Goal: Use online tool/utility: Utilize a website feature to perform a specific function

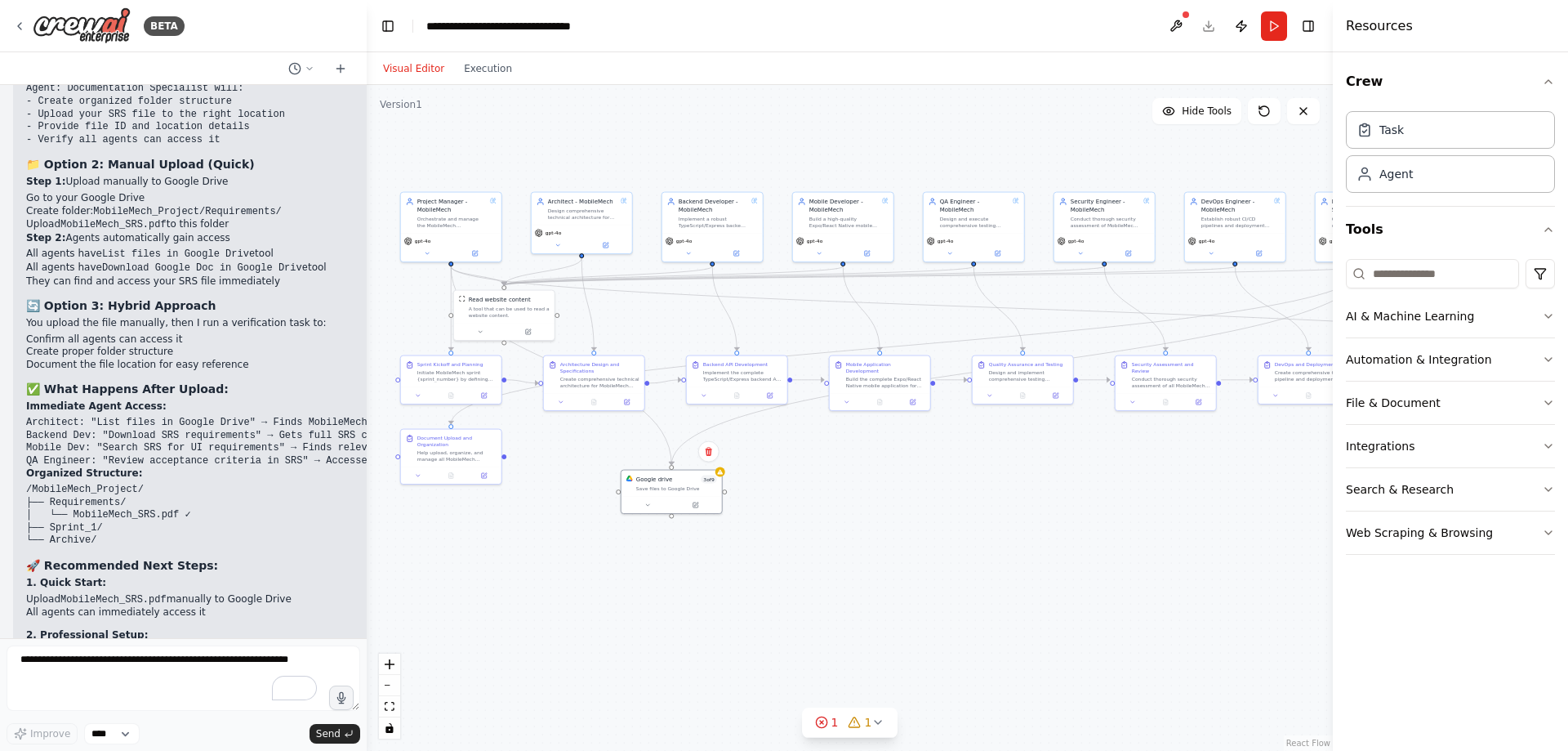
drag, startPoint x: 981, startPoint y: 513, endPoint x: 885, endPoint y: 499, distance: 97.0
click at [885, 499] on div ".deletable-edge-delete-btn { width: 20px; height: 20px; border: 0px solid #ffff…" at bounding box center [849, 417] width 966 height 665
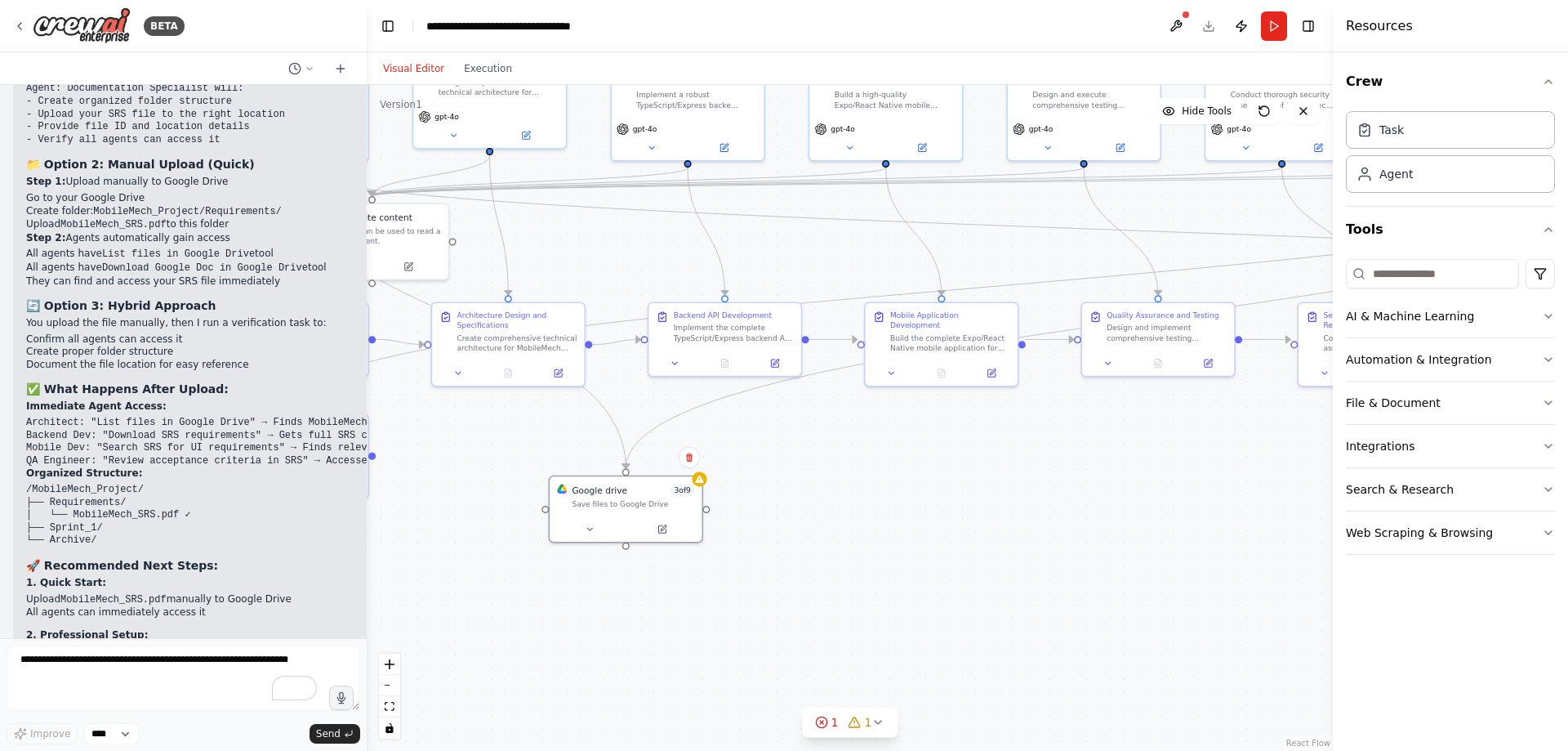
drag, startPoint x: 974, startPoint y: 523, endPoint x: 1037, endPoint y: 551, distance: 68.9
click at [1036, 549] on div ".deletable-edge-delete-btn { width: 20px; height: 20px; border: 0px solid #ffff…" at bounding box center [849, 417] width 966 height 665
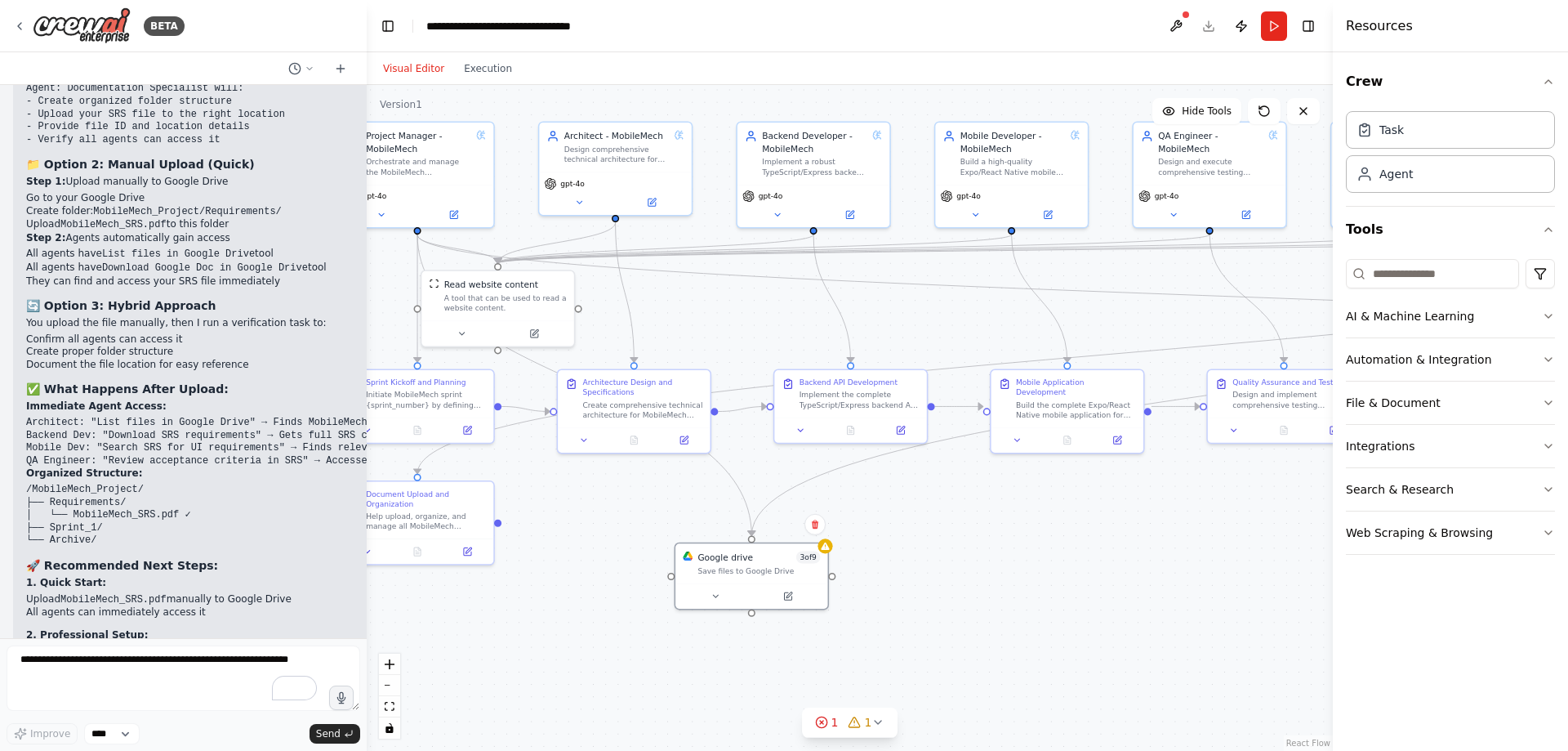
drag, startPoint x: 952, startPoint y: 517, endPoint x: 1061, endPoint y: 576, distance: 123.9
click at [1061, 576] on div ".deletable-edge-delete-btn { width: 20px; height: 20px; border: 0px solid #ffff…" at bounding box center [849, 417] width 966 height 665
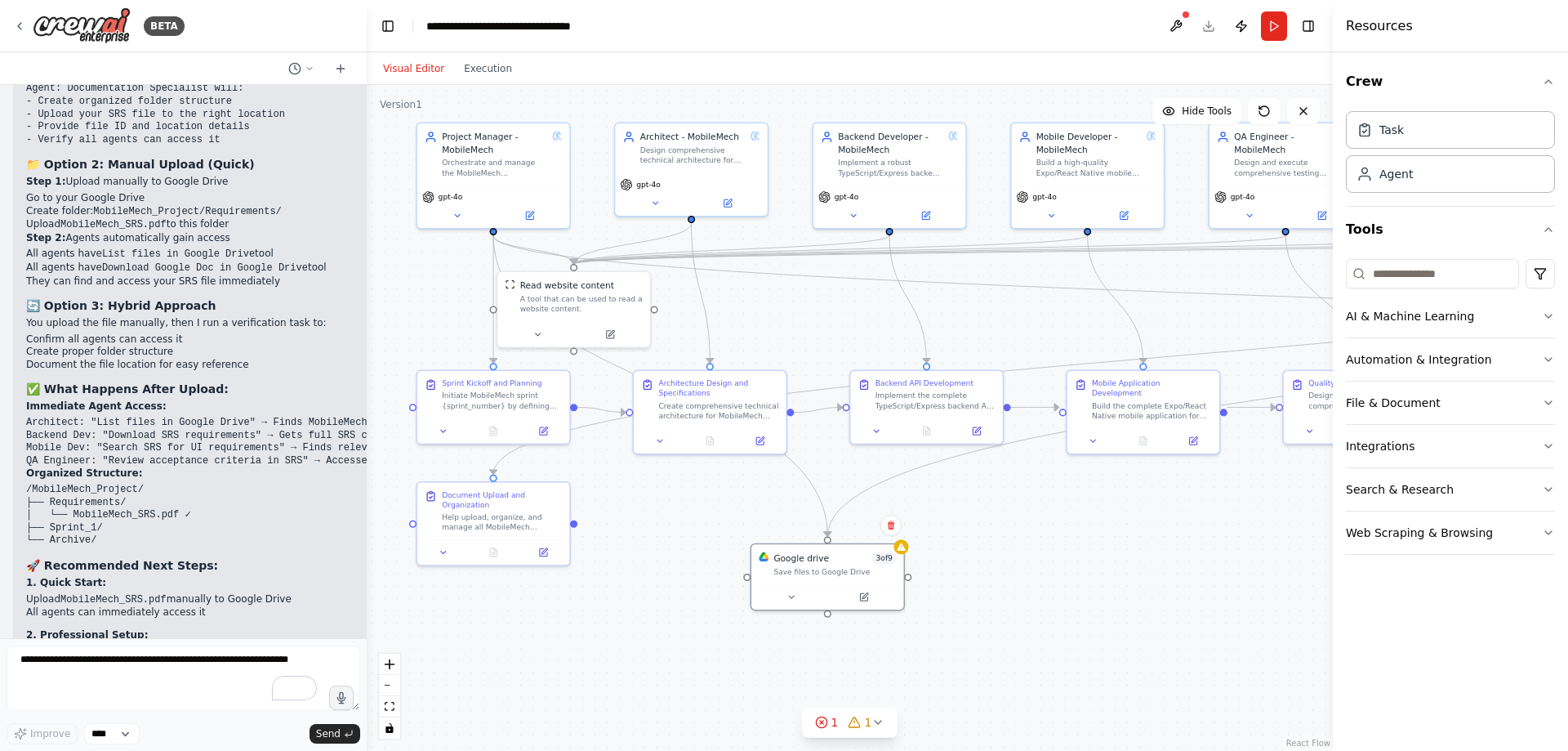
drag, startPoint x: 1027, startPoint y: 565, endPoint x: 1092, endPoint y: 555, distance: 65.8
click at [1092, 555] on div ".deletable-edge-delete-btn { width: 20px; height: 20px; border: 0px solid #ffff…" at bounding box center [849, 417] width 966 height 665
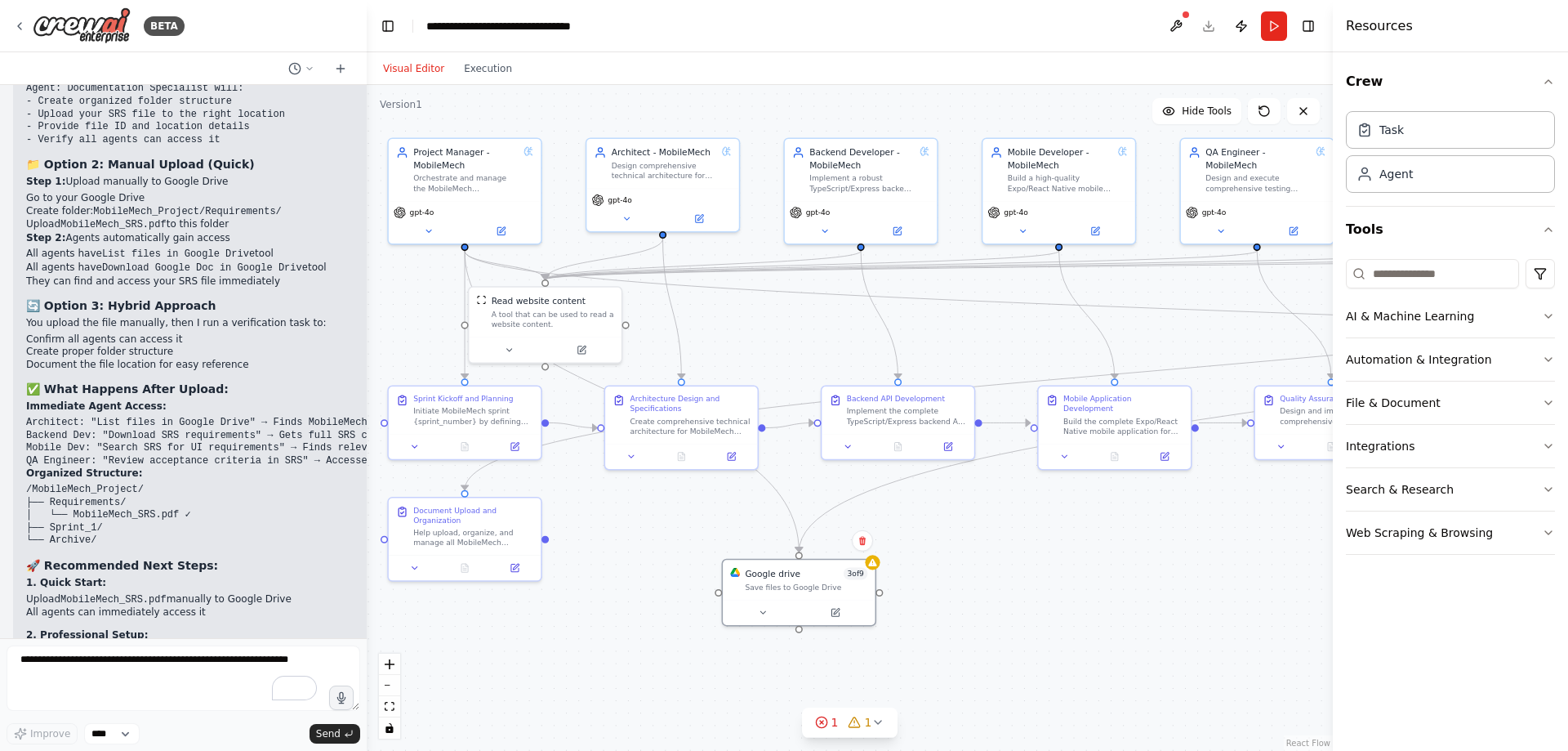
drag, startPoint x: 782, startPoint y: 306, endPoint x: 753, endPoint y: 320, distance: 32.2
click at [752, 321] on div ".deletable-edge-delete-btn { width: 20px; height: 20px; border: 0px solid #ffff…" at bounding box center [849, 417] width 966 height 665
click at [1174, 17] on button at bounding box center [1176, 25] width 26 height 29
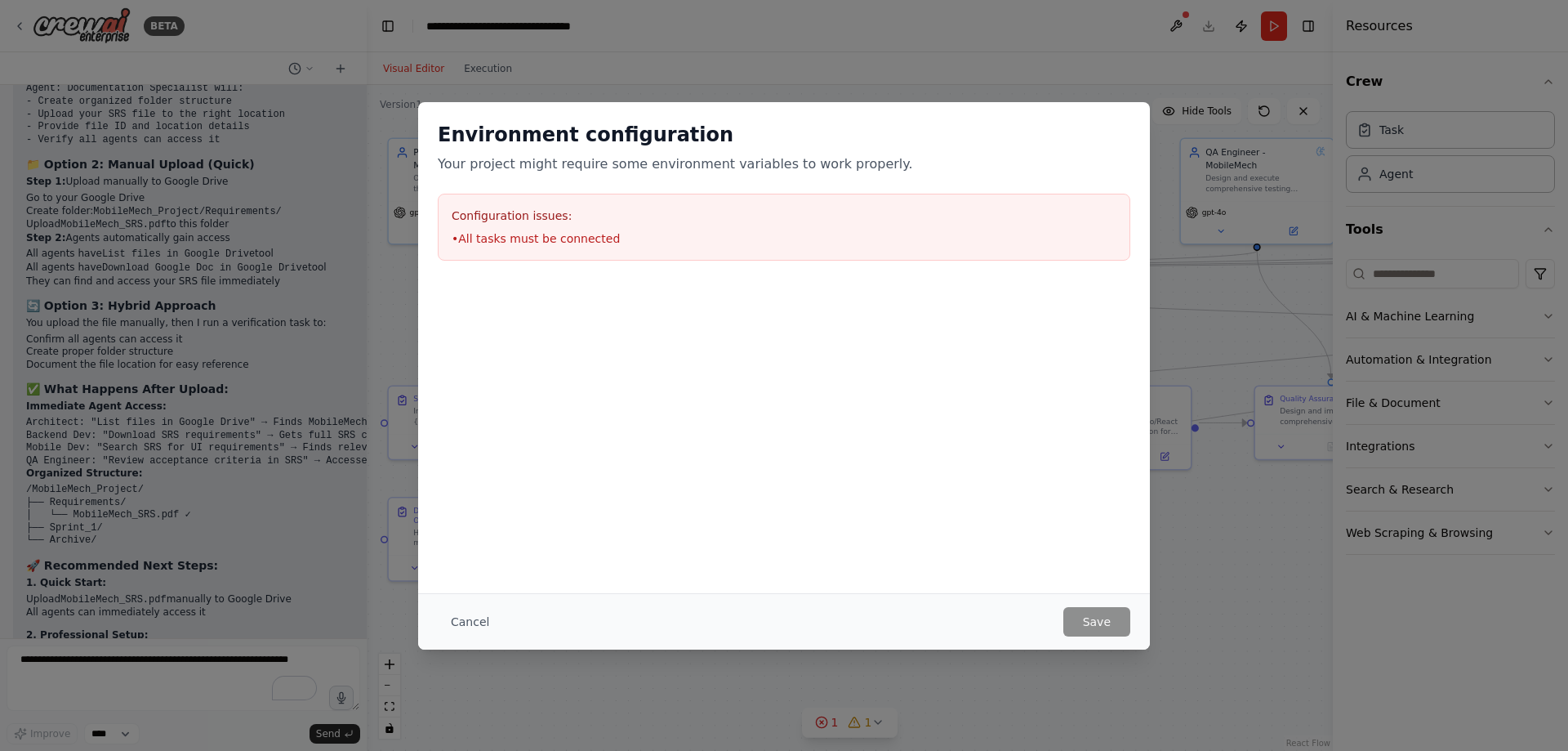
click at [472, 618] on button "Cancel" at bounding box center [469, 621] width 65 height 29
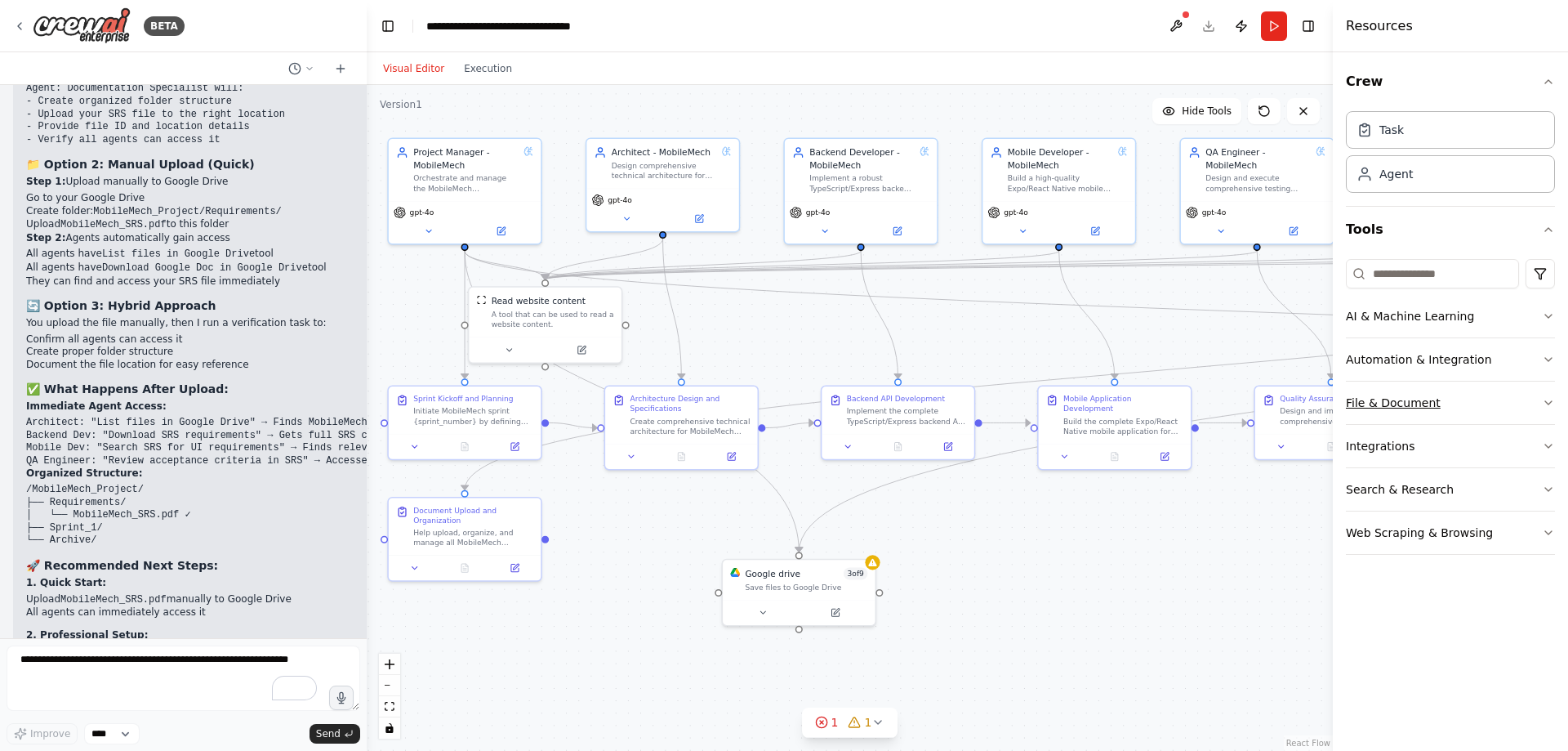
click at [1488, 407] on button "File & Document" at bounding box center [1449, 402] width 209 height 42
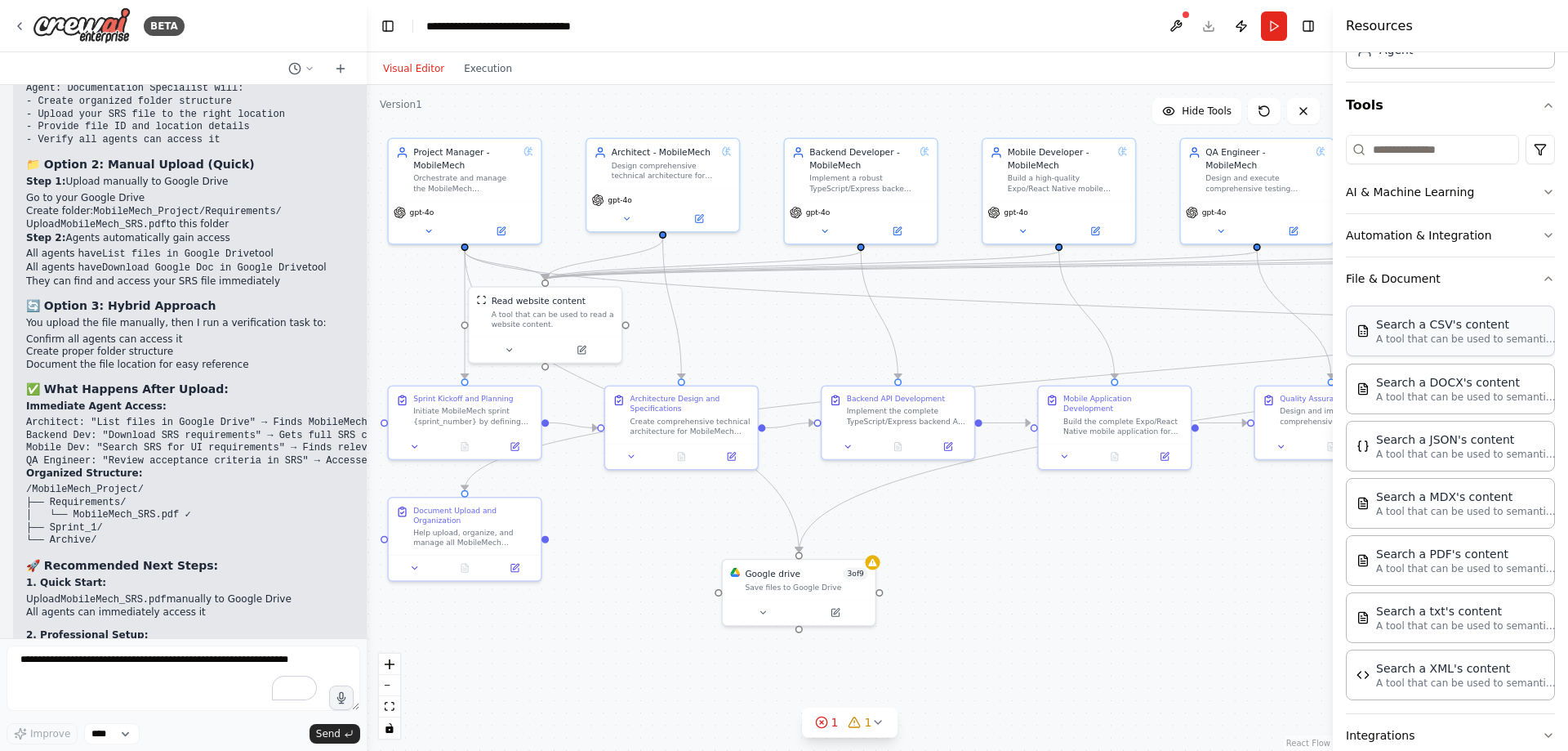
scroll to position [164, 0]
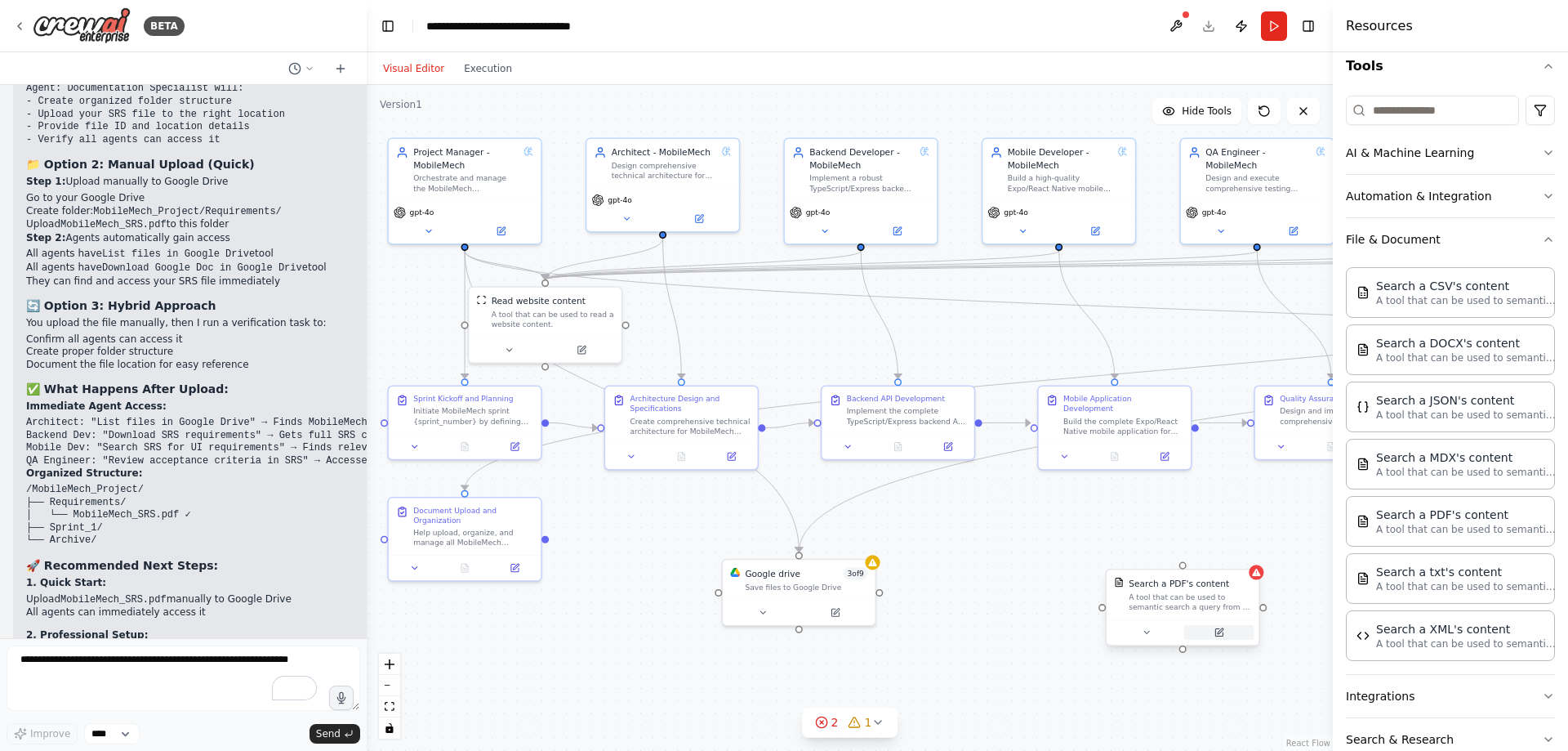
click at [1220, 634] on icon at bounding box center [1219, 632] width 8 height 8
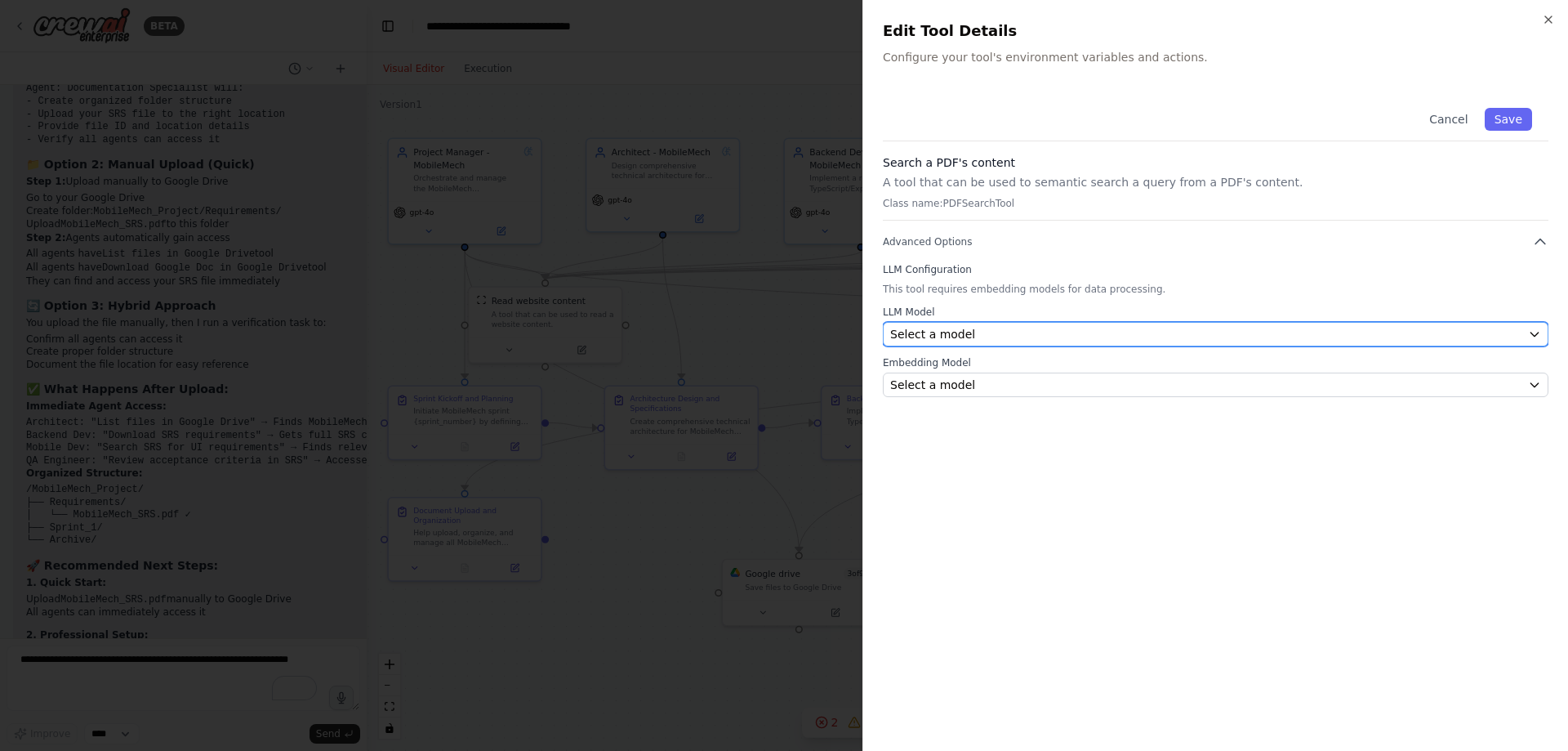
click at [1494, 334] on div "Select a model" at bounding box center [1205, 333] width 631 height 16
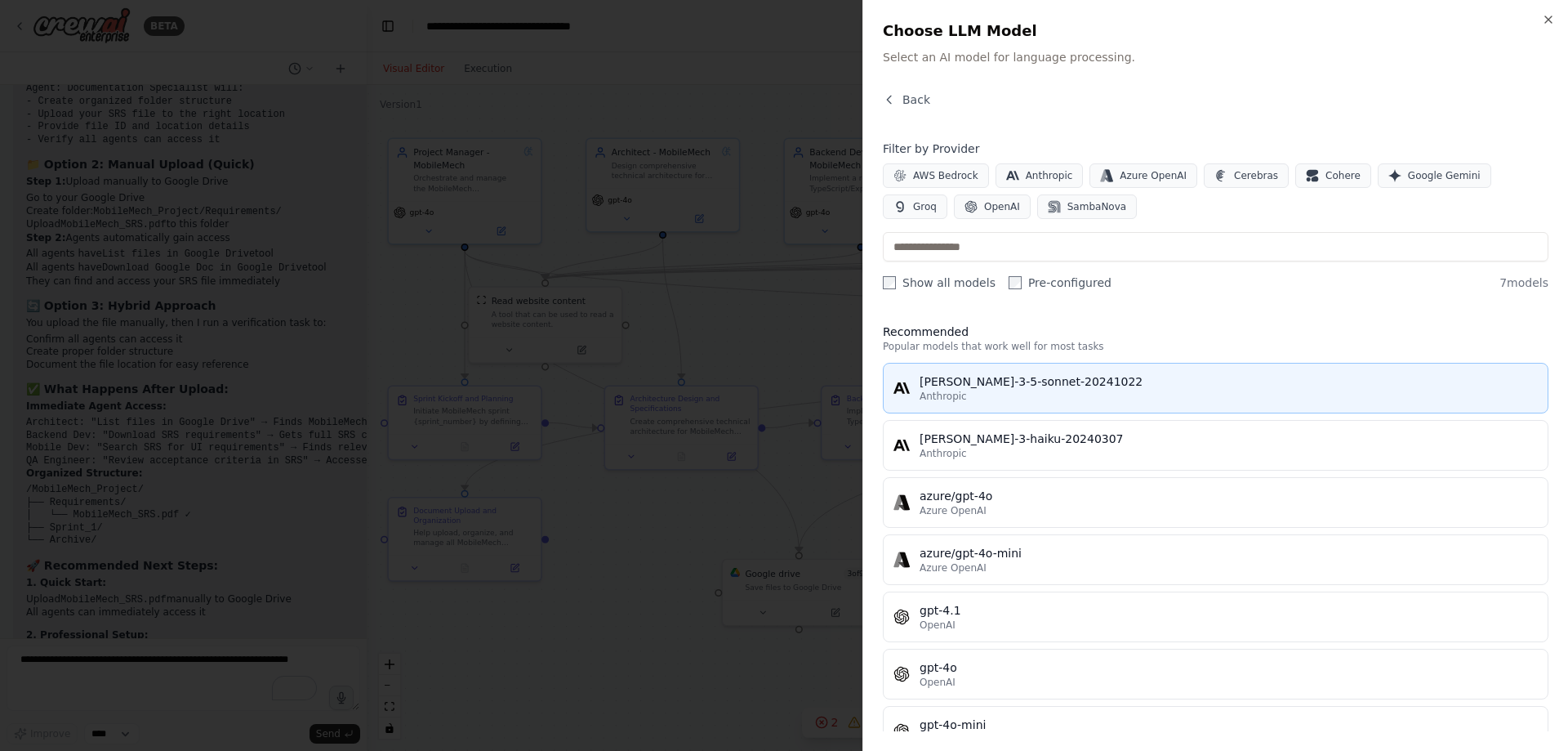
scroll to position [39, 0]
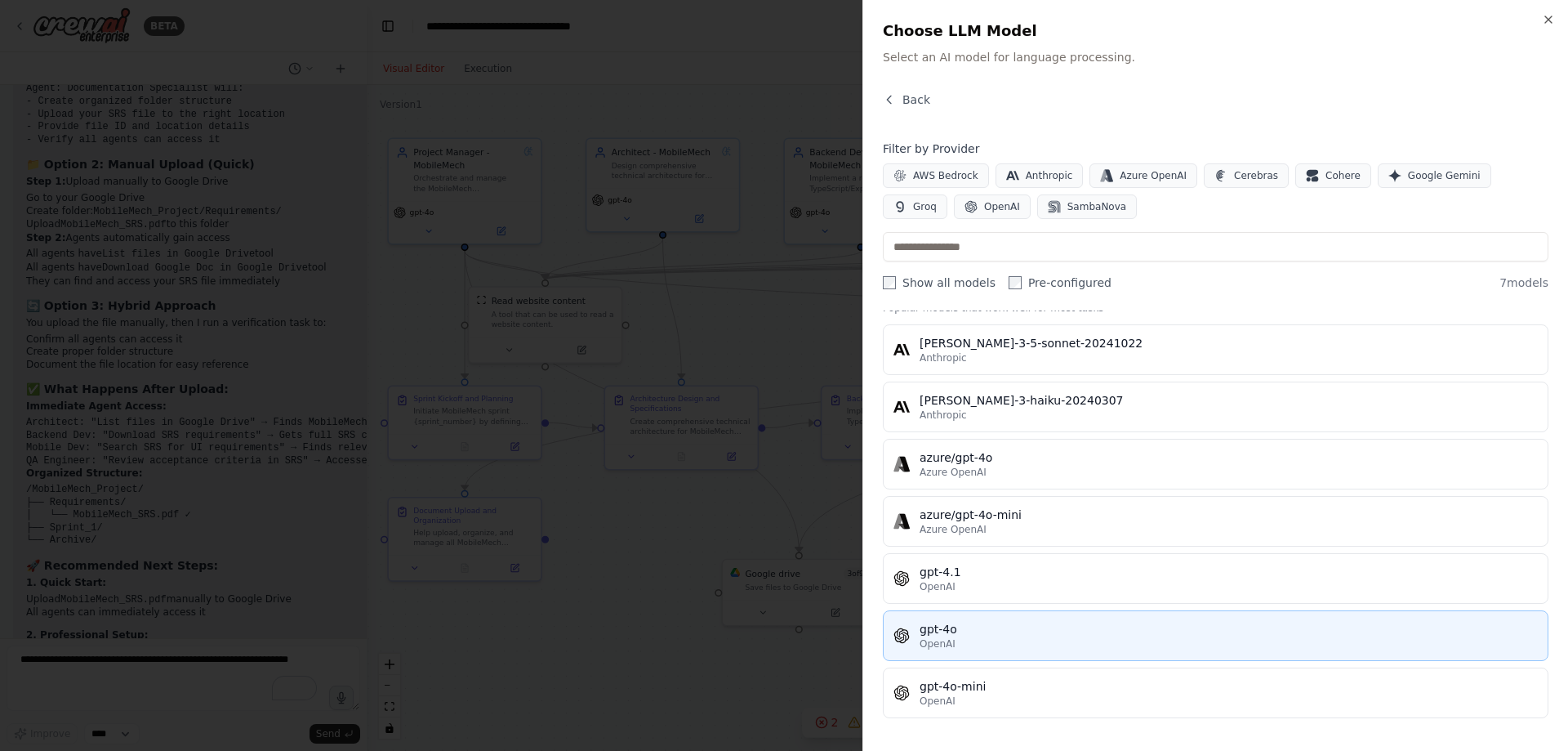
click at [976, 641] on div "OpenAI" at bounding box center [1227, 644] width 618 height 13
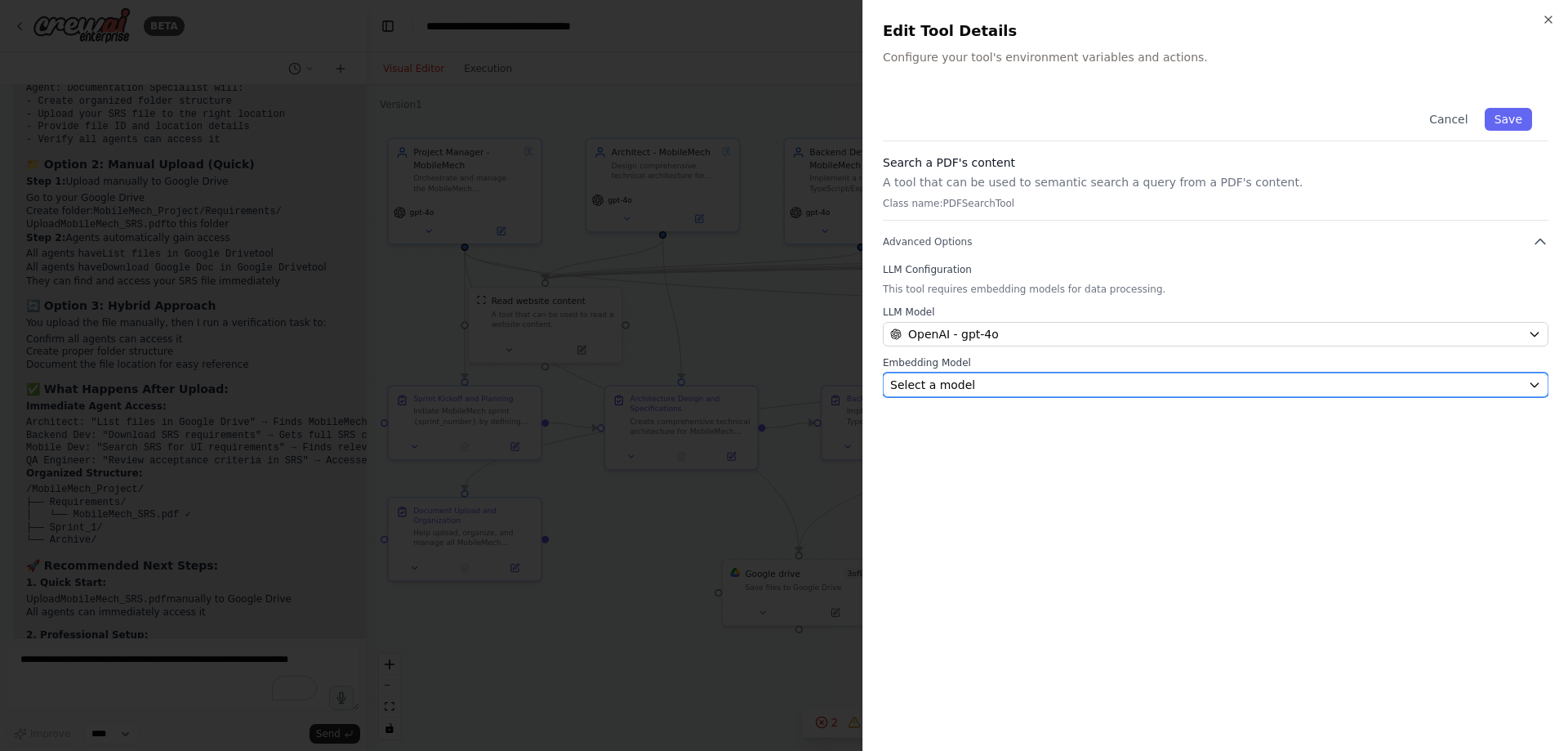
click at [1017, 391] on div "Select a model" at bounding box center [1205, 384] width 631 height 16
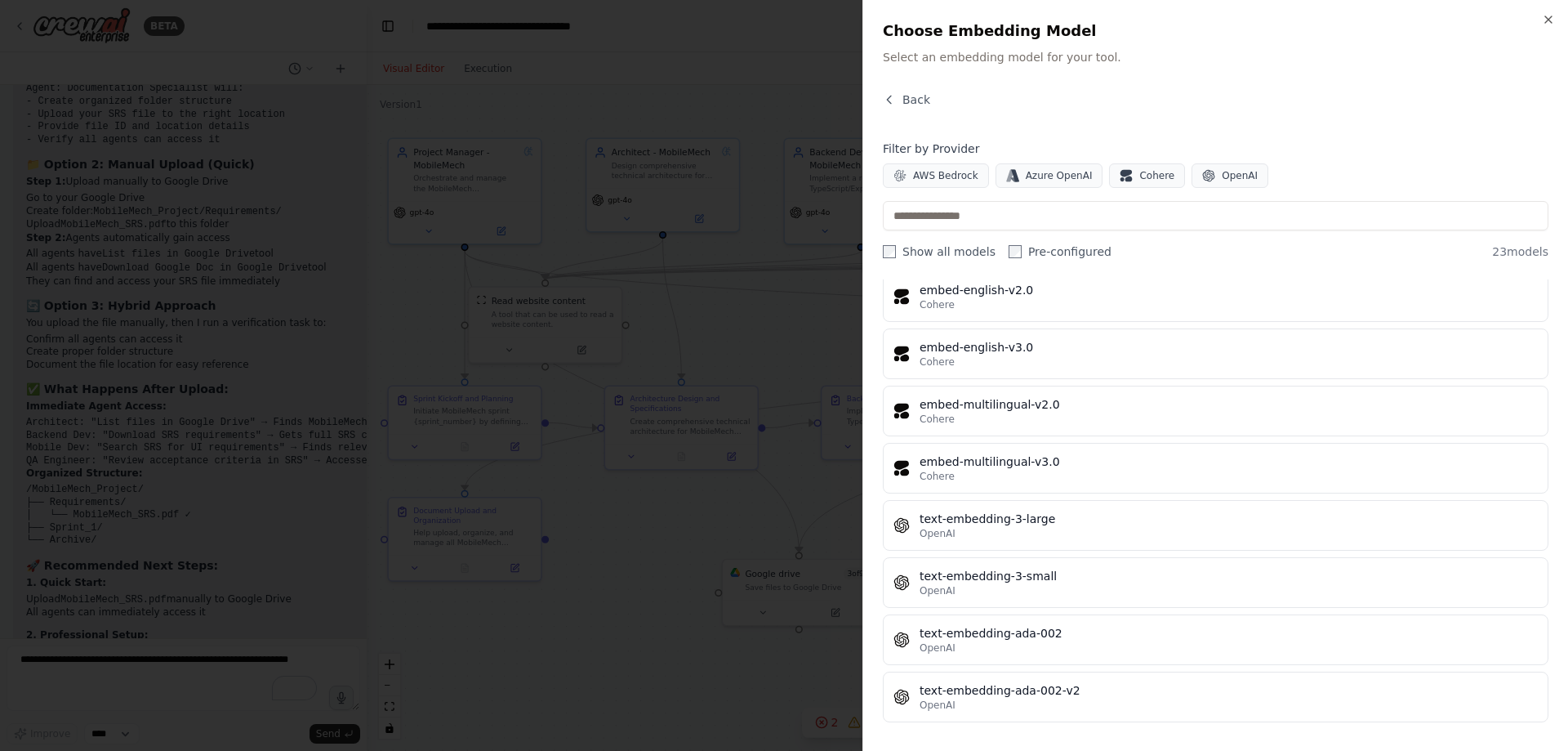
scroll to position [922, 0]
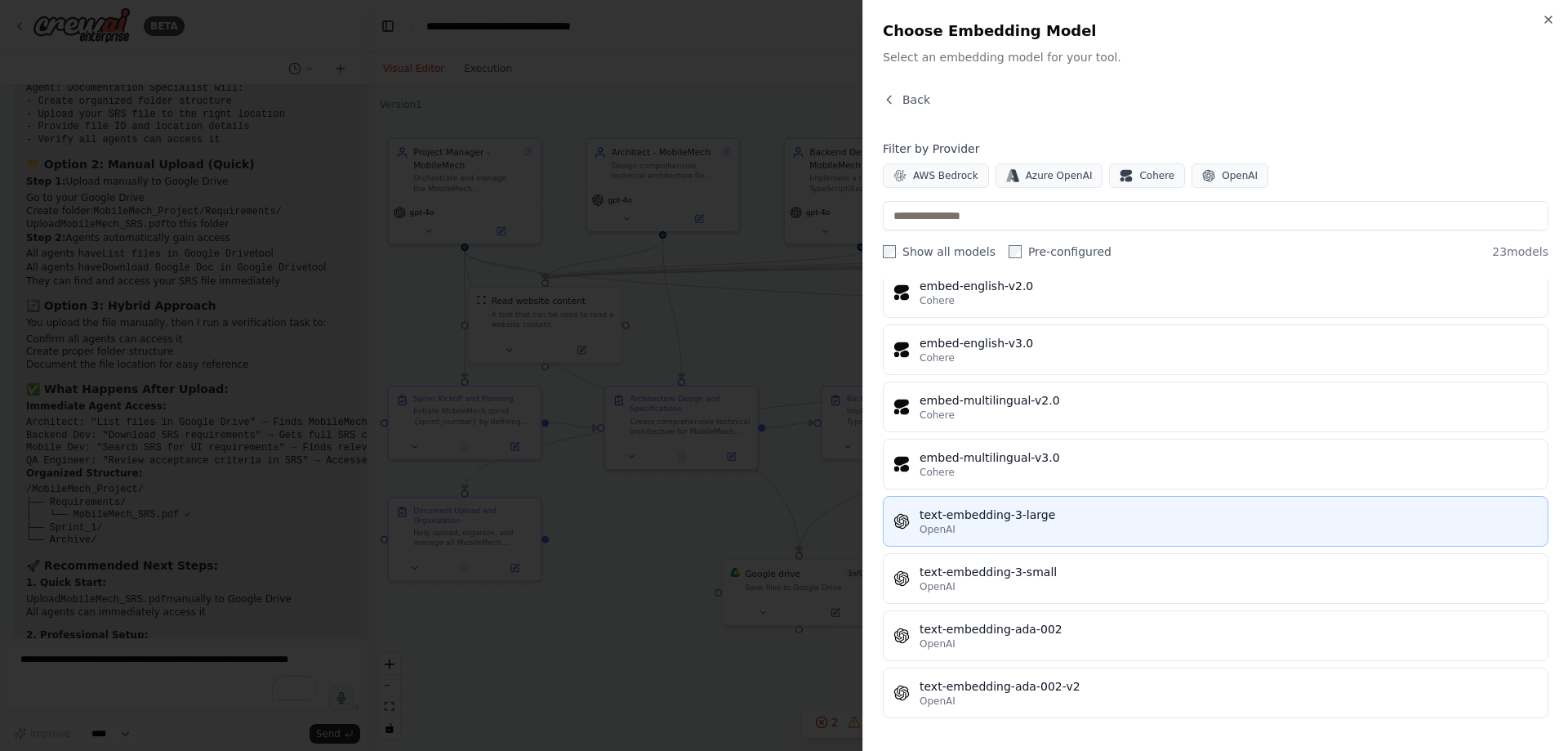
click at [978, 517] on div "text-embedding-3-large" at bounding box center [1227, 514] width 618 height 16
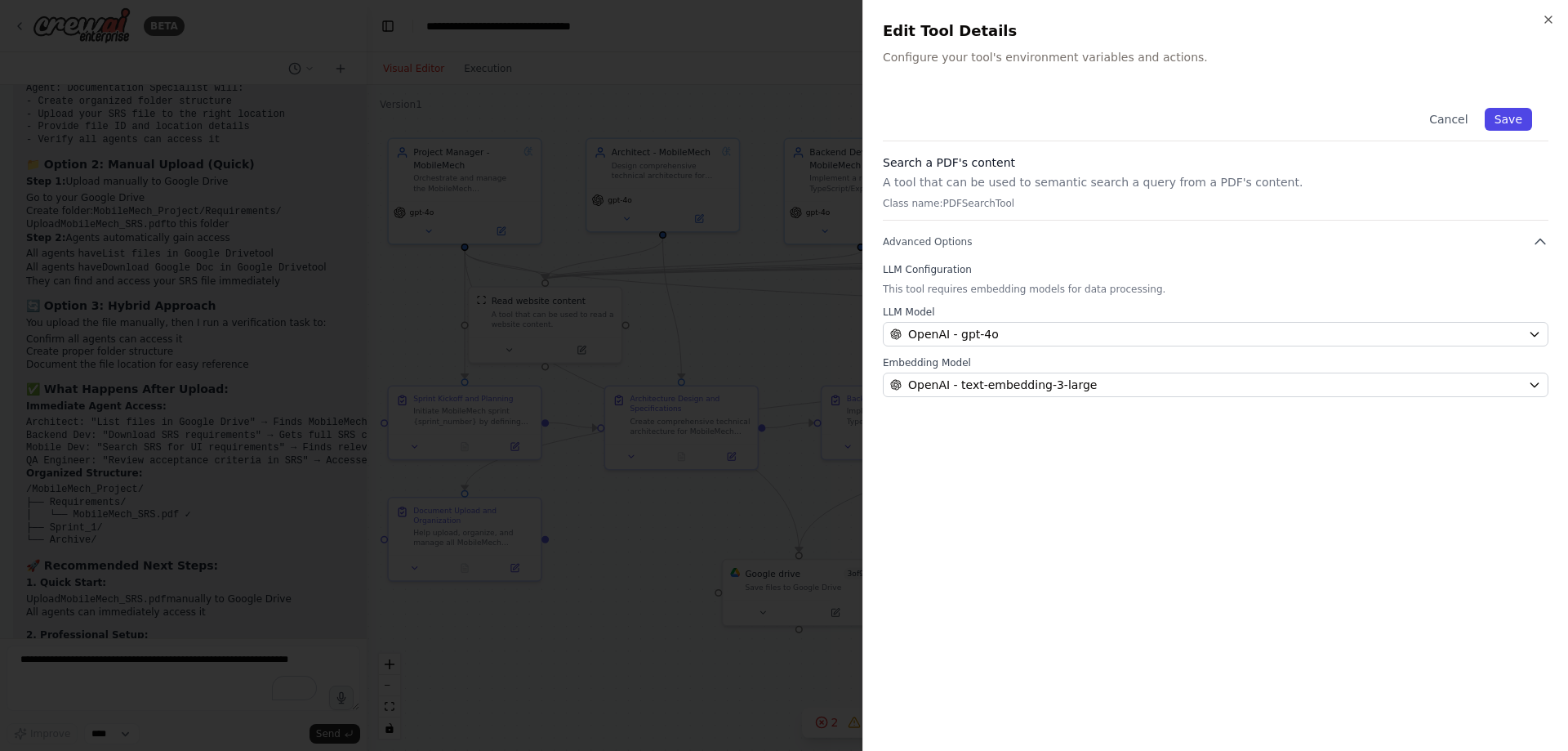
click at [1516, 115] on button "Save" at bounding box center [1508, 120] width 47 height 23
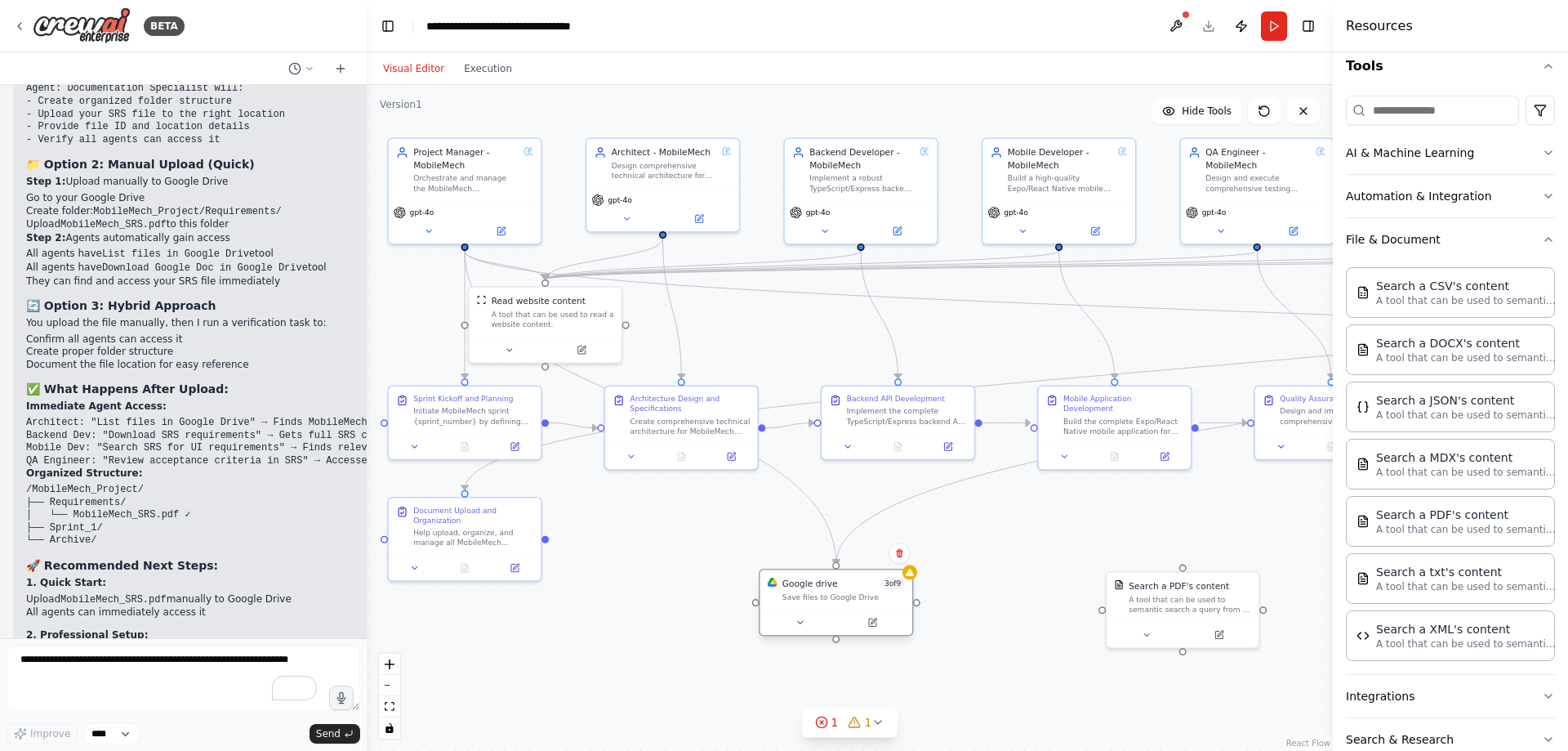
drag, startPoint x: 816, startPoint y: 577, endPoint x: 860, endPoint y: 586, distance: 44.9
click at [860, 586] on div "Google drive 3 of 9" at bounding box center [844, 583] width 122 height 12
click at [904, 547] on button at bounding box center [899, 552] width 22 height 22
click at [871, 552] on button "Confirm" at bounding box center [853, 551] width 58 height 20
click at [858, 557] on button "Confirm" at bounding box center [853, 551] width 58 height 20
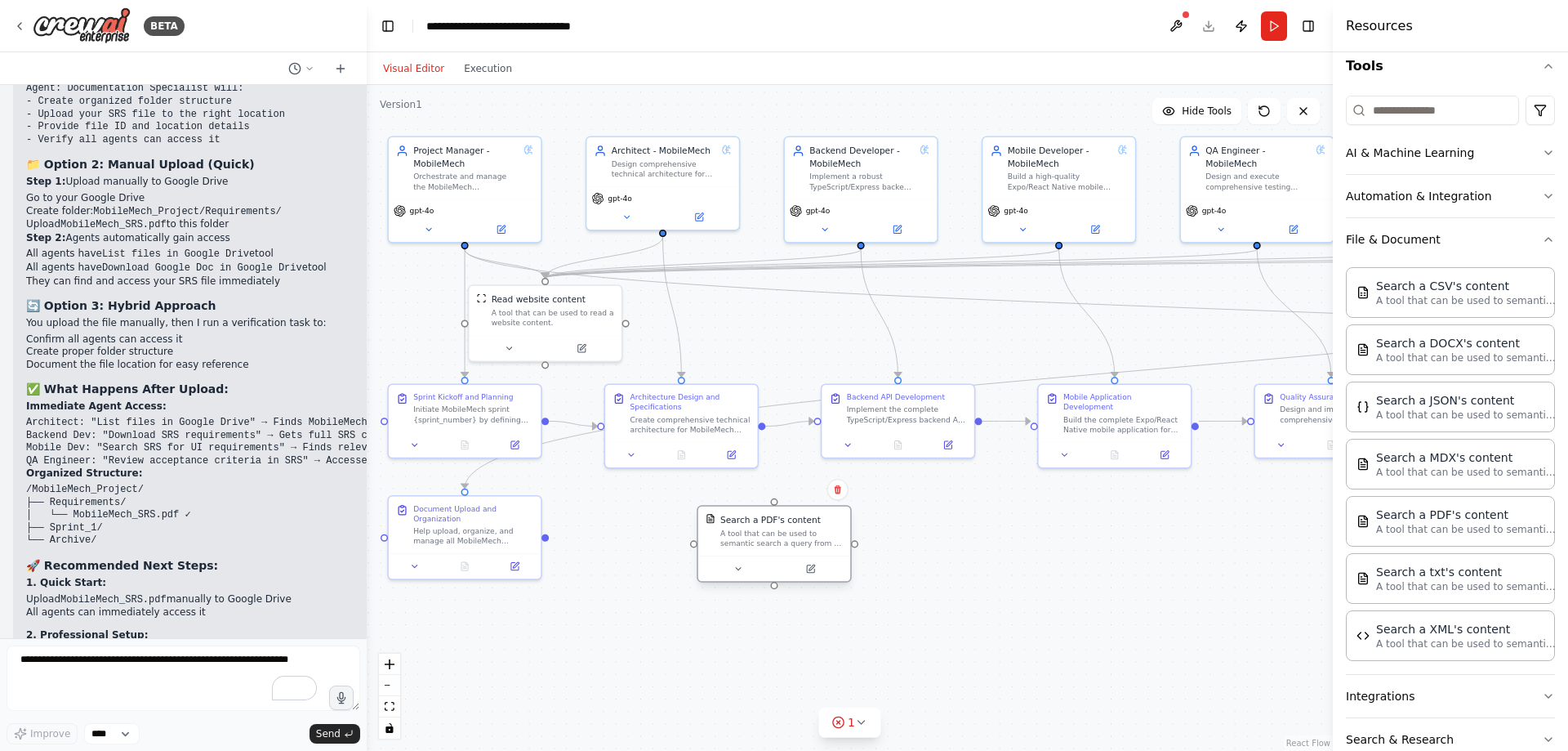
drag, startPoint x: 1165, startPoint y: 609, endPoint x: 756, endPoint y: 551, distance: 413.1
click at [756, 551] on div "Search a PDF's content A tool that can be used to semantic search a query from …" at bounding box center [773, 531] width 151 height 50
click at [79, 675] on textarea "To enrich screen reader interactions, please activate Accessibility in Grammarl…" at bounding box center [183, 678] width 354 height 65
type textarea "**********"
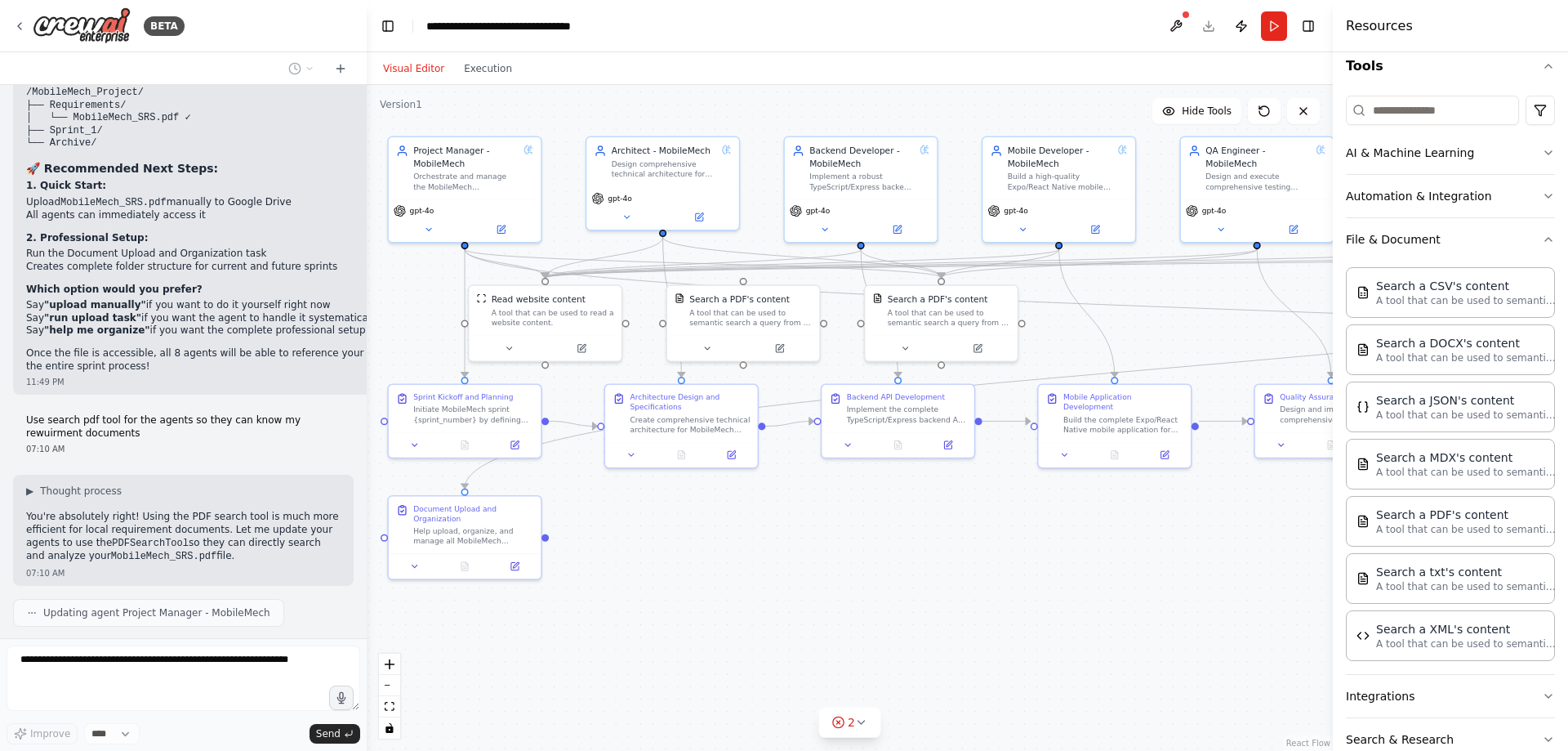
scroll to position [8741, 0]
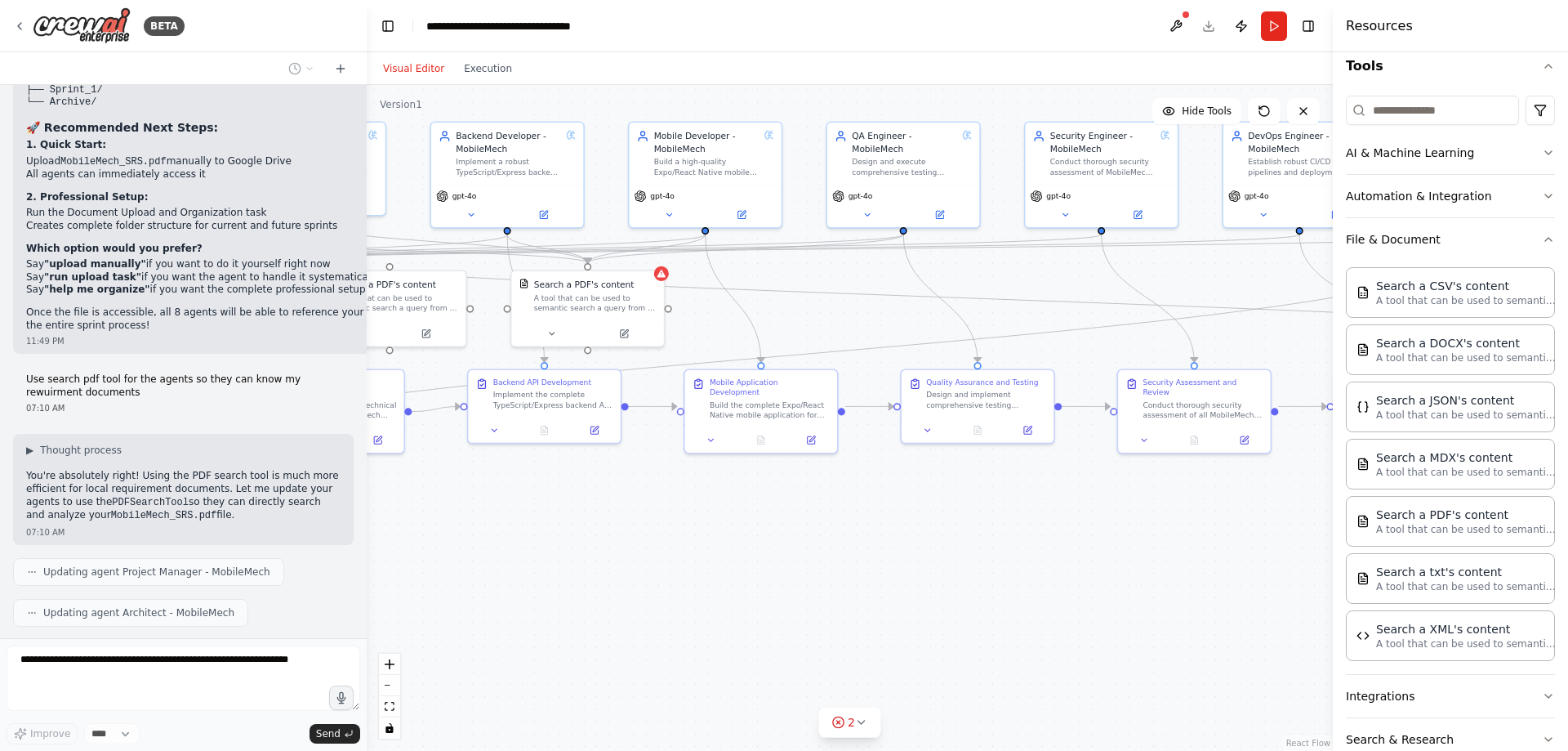
drag, startPoint x: 1011, startPoint y: 587, endPoint x: 657, endPoint y: 573, distance: 354.3
click at [657, 573] on div ".deletable-edge-delete-btn { width: 20px; height: 20px; border: 0px solid #ffff…" at bounding box center [849, 417] width 966 height 665
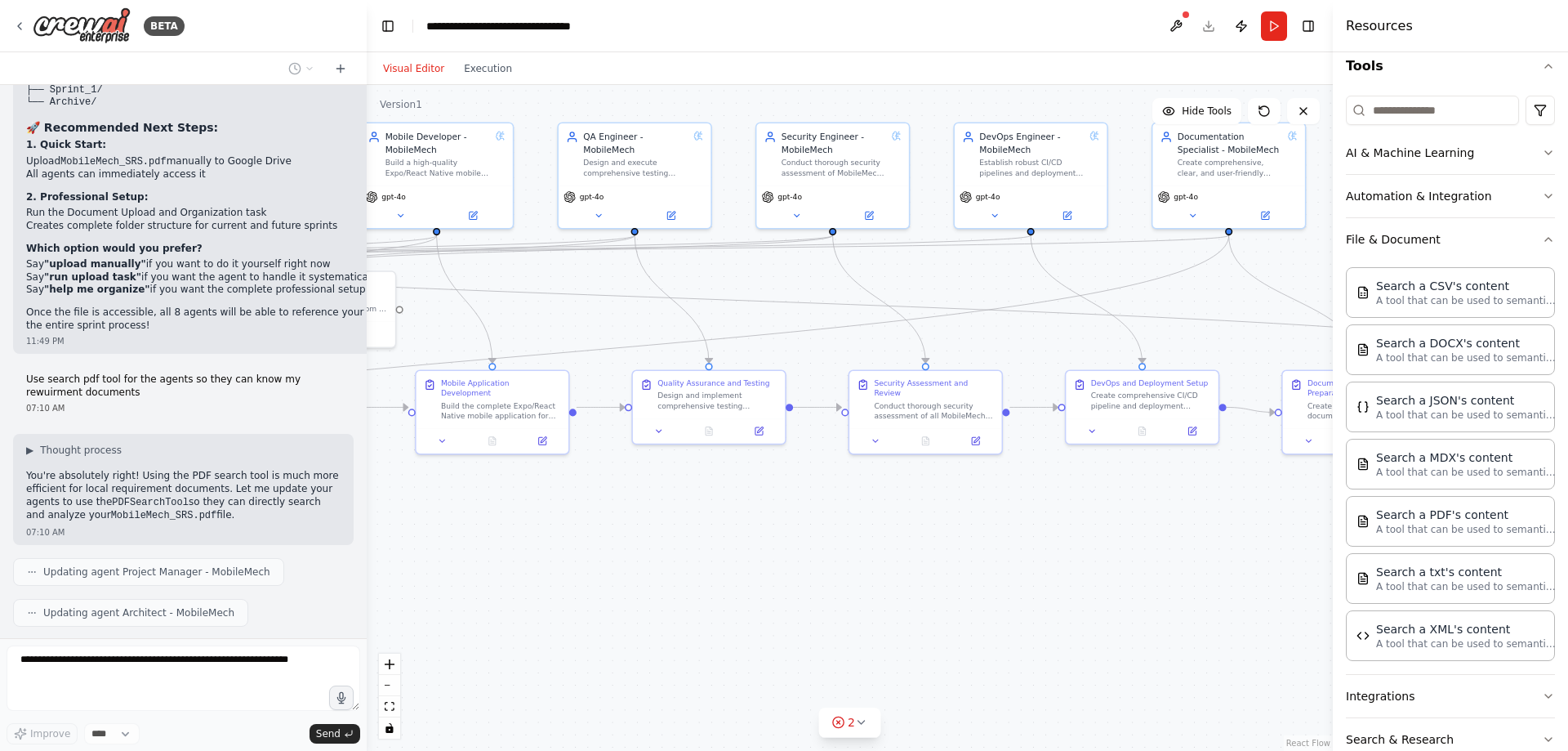
scroll to position [8781, 0]
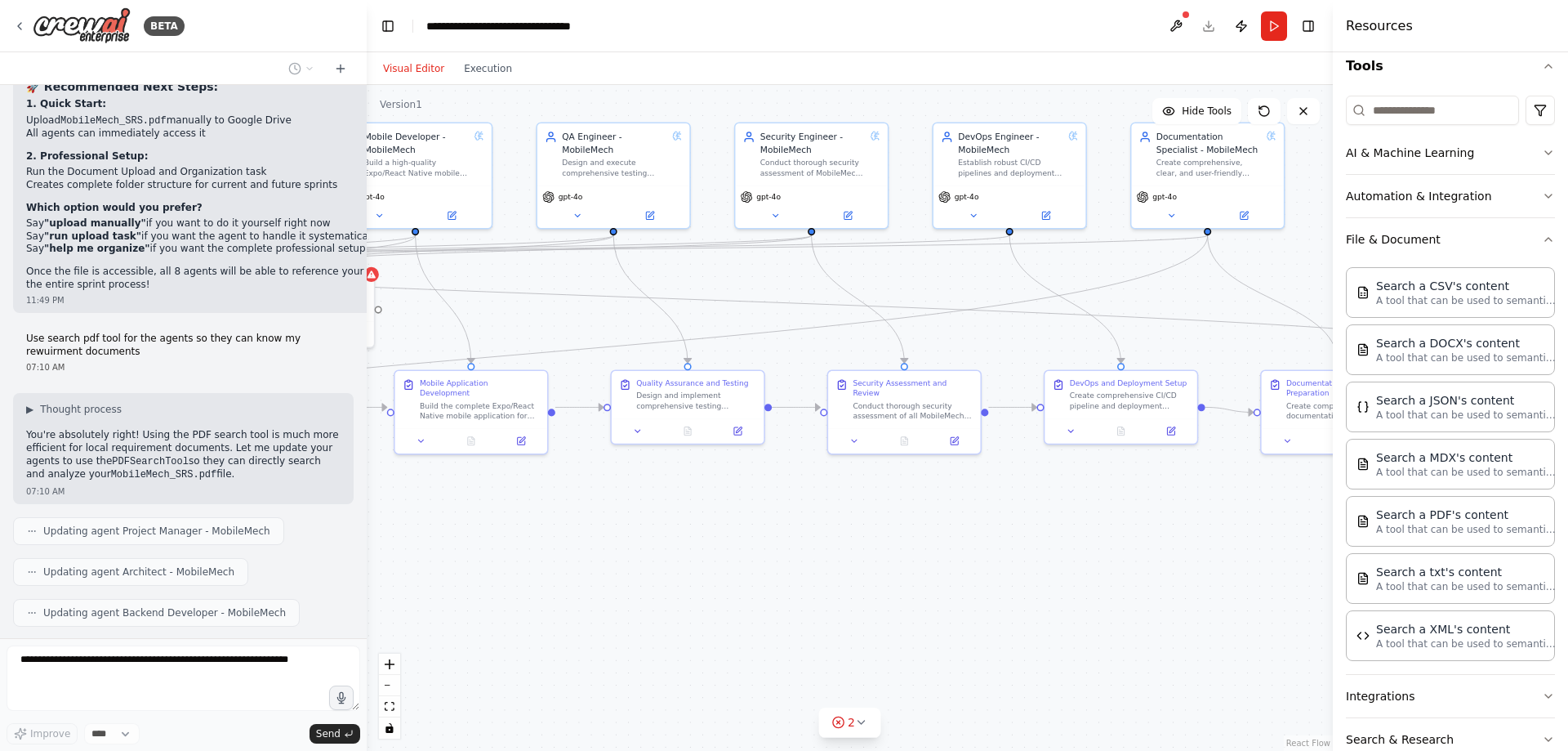
drag, startPoint x: 928, startPoint y: 577, endPoint x: 640, endPoint y: 577, distance: 288.0
click at [640, 577] on div ".deletable-edge-delete-btn { width: 20px; height: 20px; border: 0px solid #ffff…" at bounding box center [849, 417] width 966 height 665
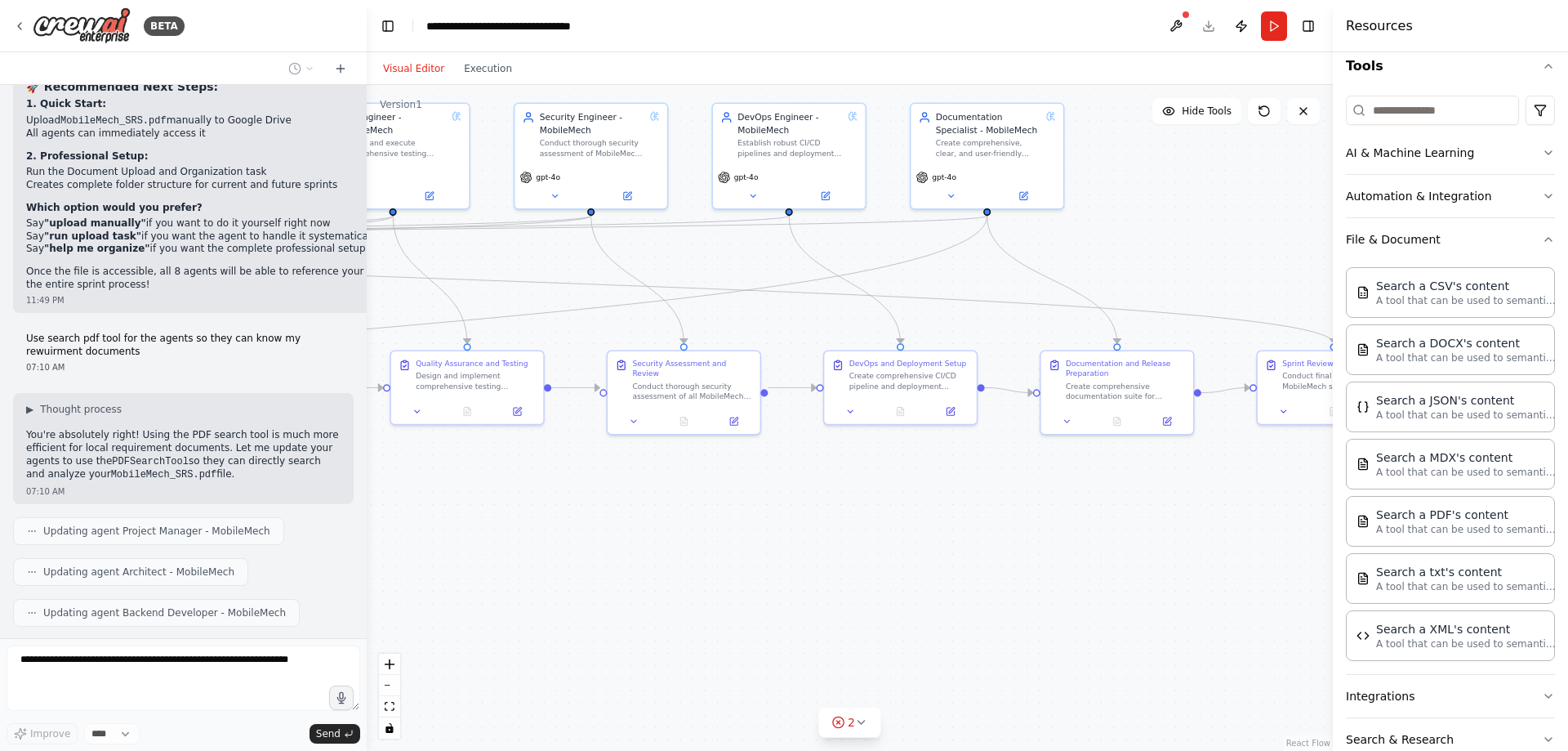
drag, startPoint x: 937, startPoint y: 561, endPoint x: 980, endPoint y: 566, distance: 43.3
click at [980, 566] on div ".deletable-edge-delete-btn { width: 20px; height: 20px; border: 0px solid #ffff…" at bounding box center [849, 417] width 966 height 665
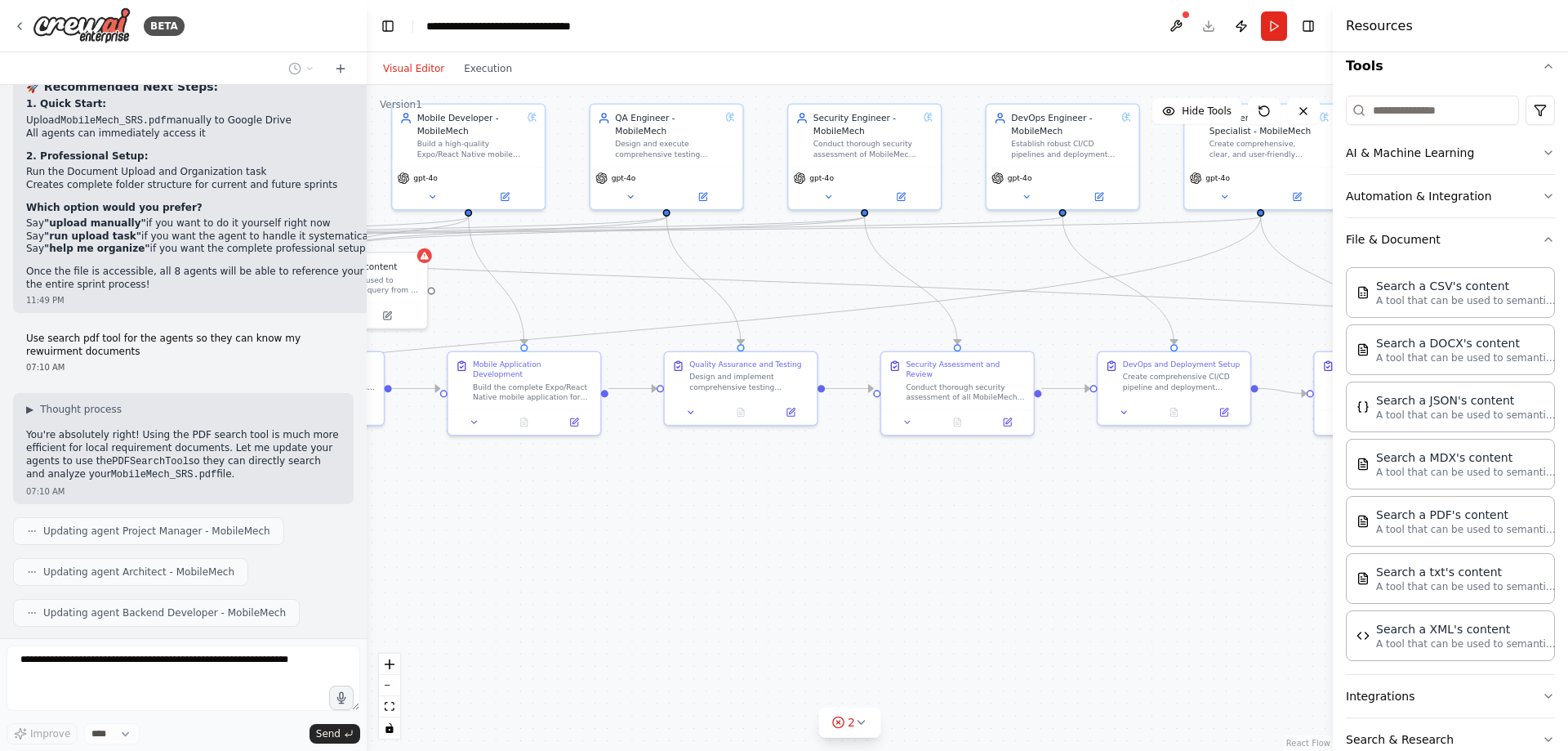
scroll to position [8823, 0]
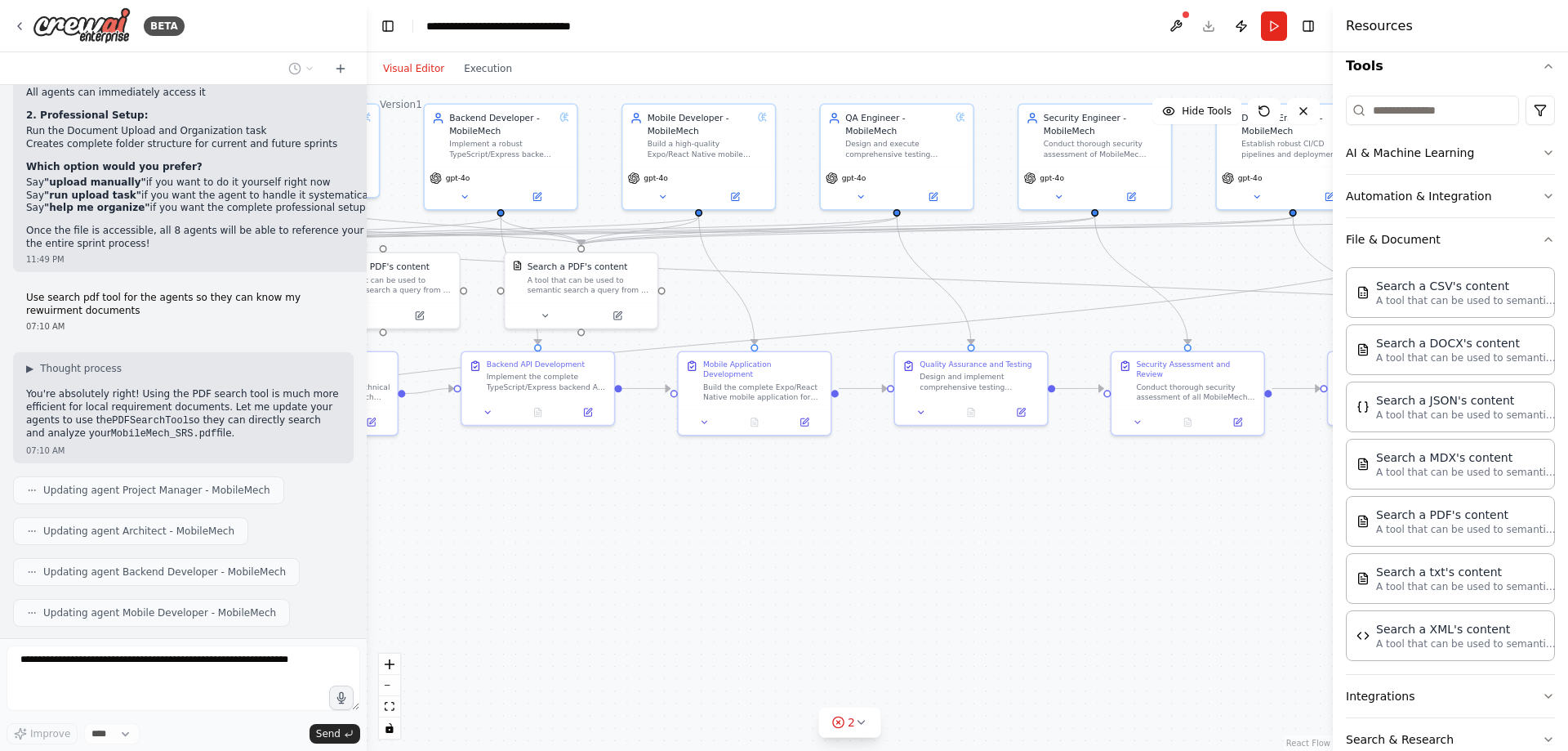
drag, startPoint x: 708, startPoint y: 572, endPoint x: 1069, endPoint y: 567, distance: 361.0
click at [1069, 567] on div ".deletable-edge-delete-btn { width: 20px; height: 20px; border: 0px solid #ffff…" at bounding box center [849, 417] width 966 height 665
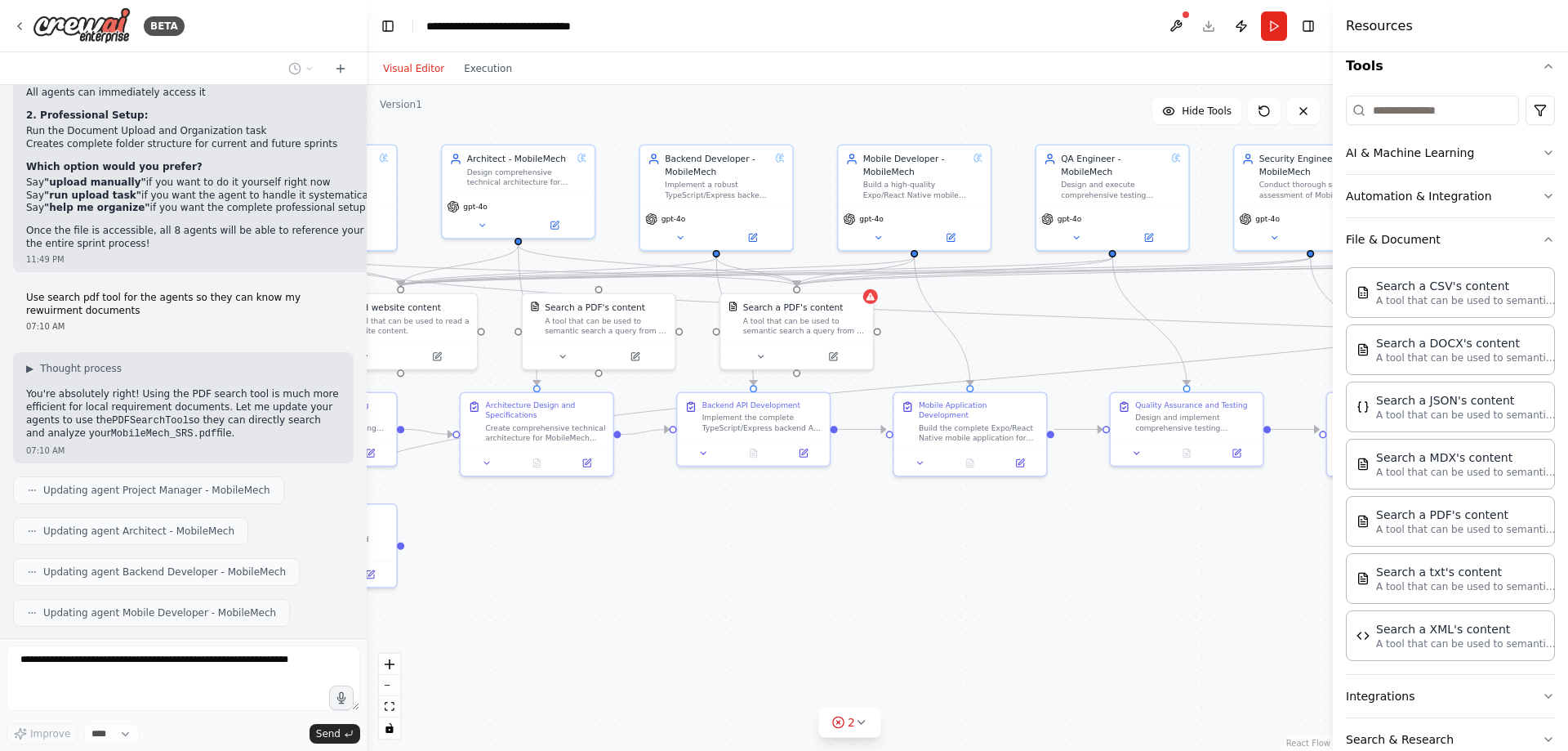
drag, startPoint x: 781, startPoint y: 541, endPoint x: 996, endPoint y: 582, distance: 218.9
click at [996, 582] on div ".deletable-edge-delete-btn { width: 20px; height: 20px; border: 0px solid #ffff…" at bounding box center [849, 417] width 966 height 665
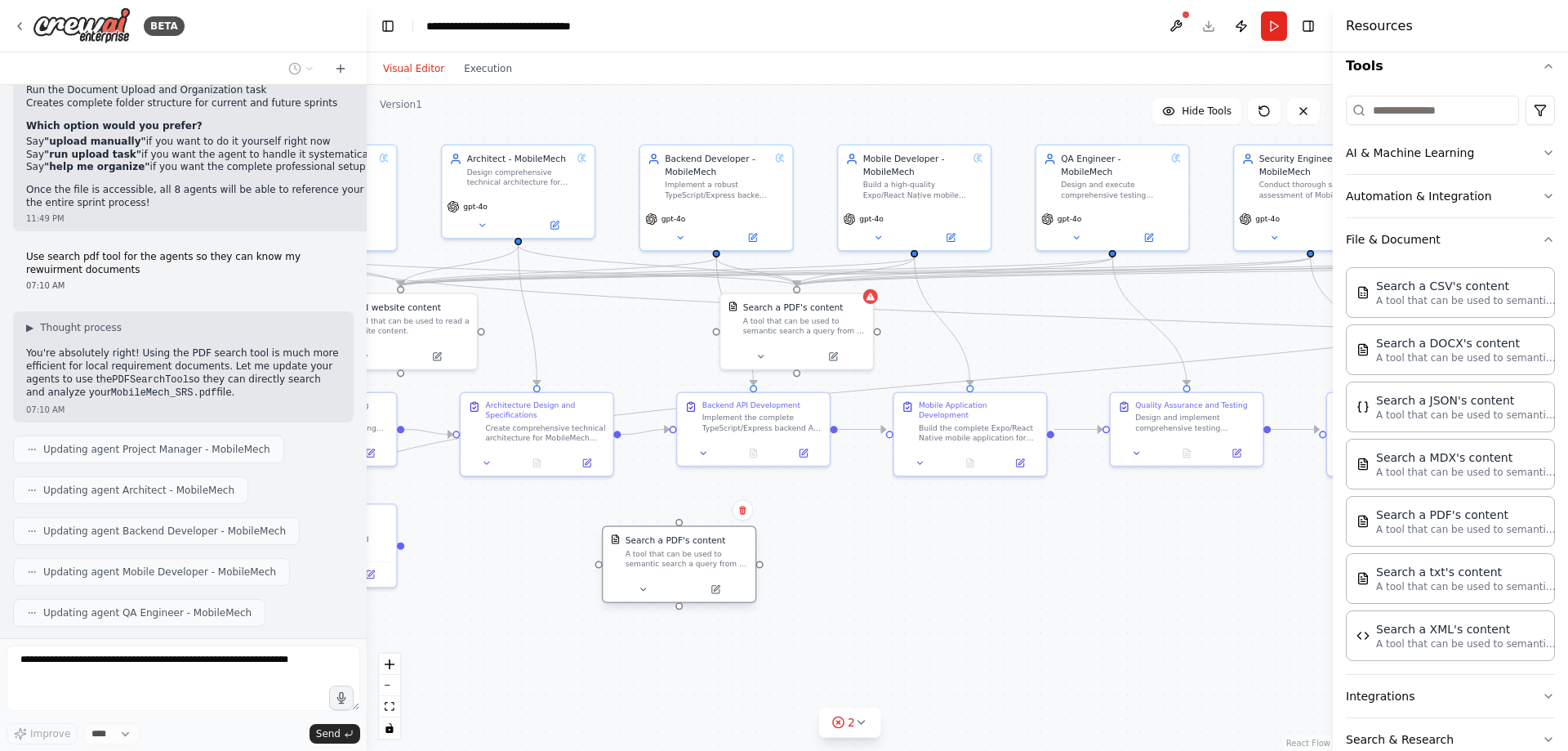
scroll to position [8904, 0]
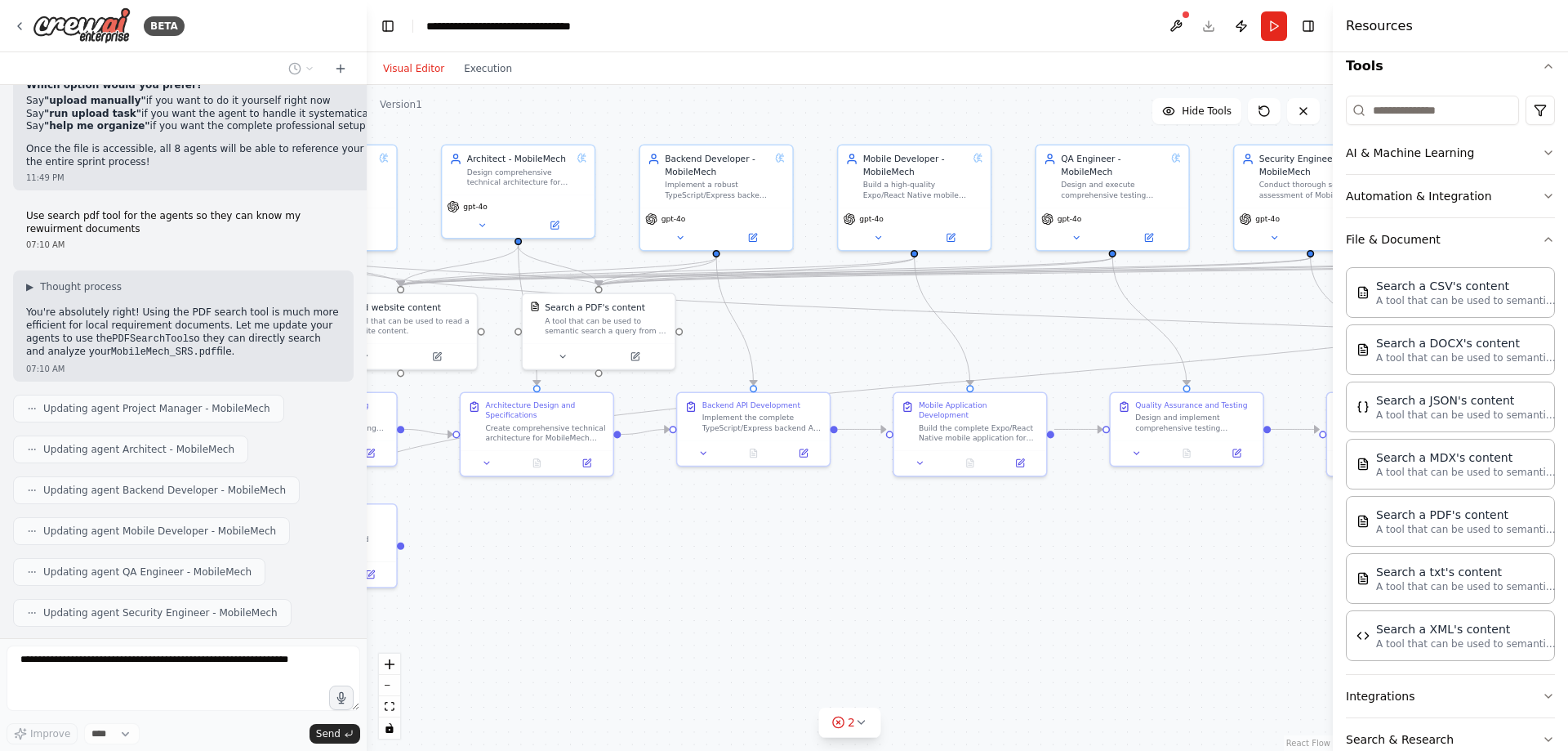
drag, startPoint x: 604, startPoint y: 322, endPoint x: 696, endPoint y: 583, distance: 276.7
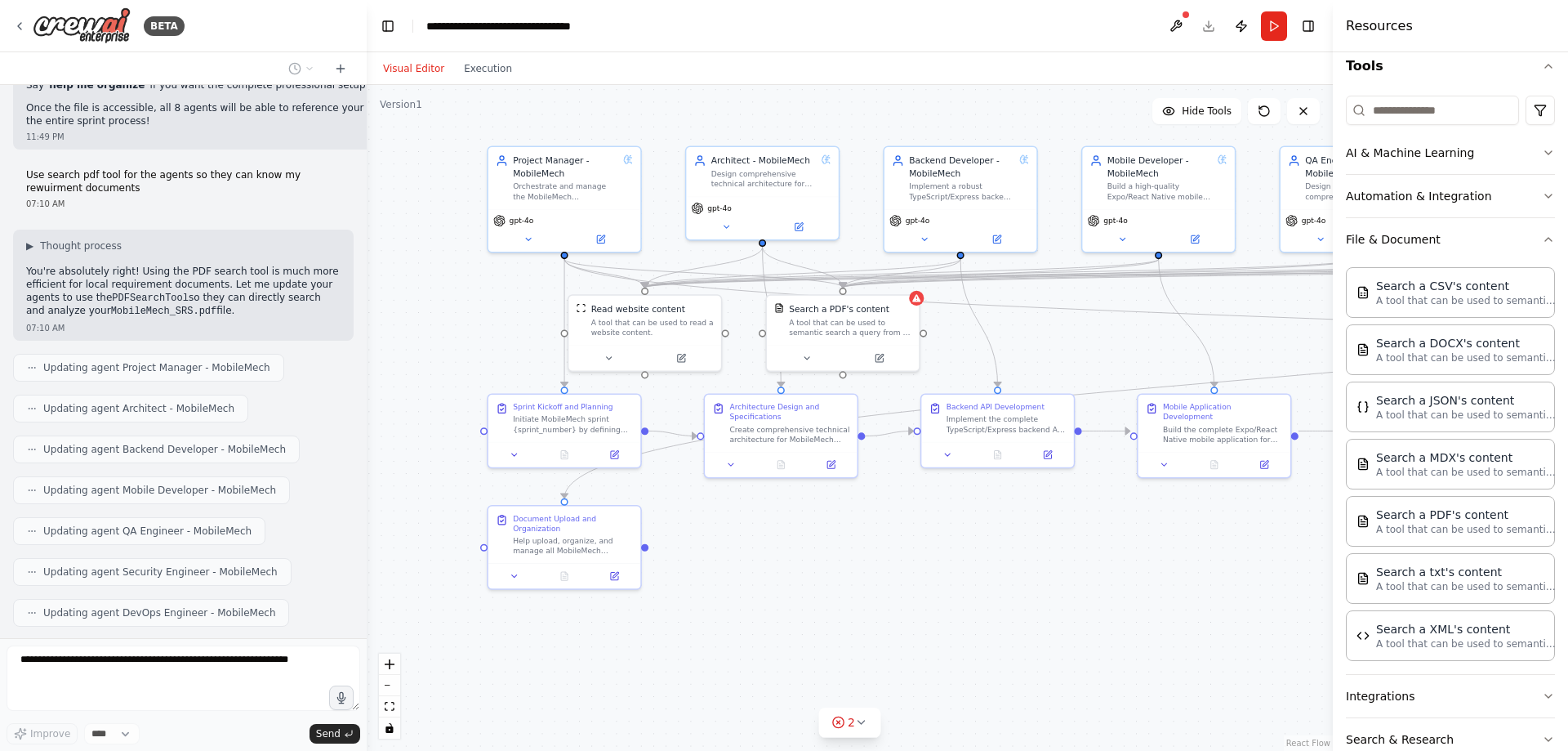
drag, startPoint x: 744, startPoint y: 570, endPoint x: 988, endPoint y: 572, distance: 244.0
click at [988, 572] on div ".deletable-edge-delete-btn { width: 20px; height: 20px; border: 0px solid #ffff…" at bounding box center [849, 417] width 966 height 665
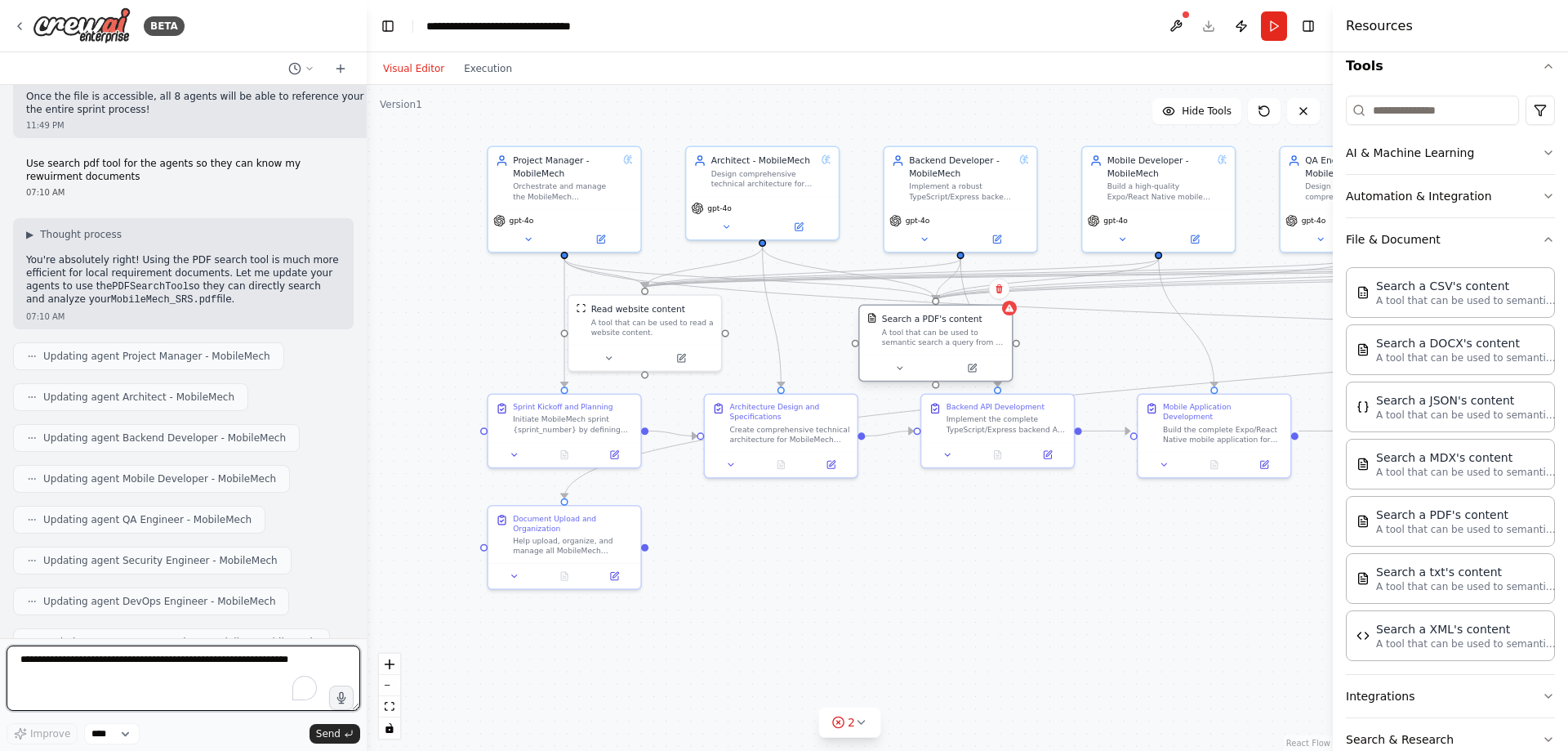
drag, startPoint x: 845, startPoint y: 335, endPoint x: 939, endPoint y: 345, distance: 94.5
click at [939, 345] on div "A tool that can be used to semantic search a query from a PDF's content." at bounding box center [942, 337] width 122 height 20
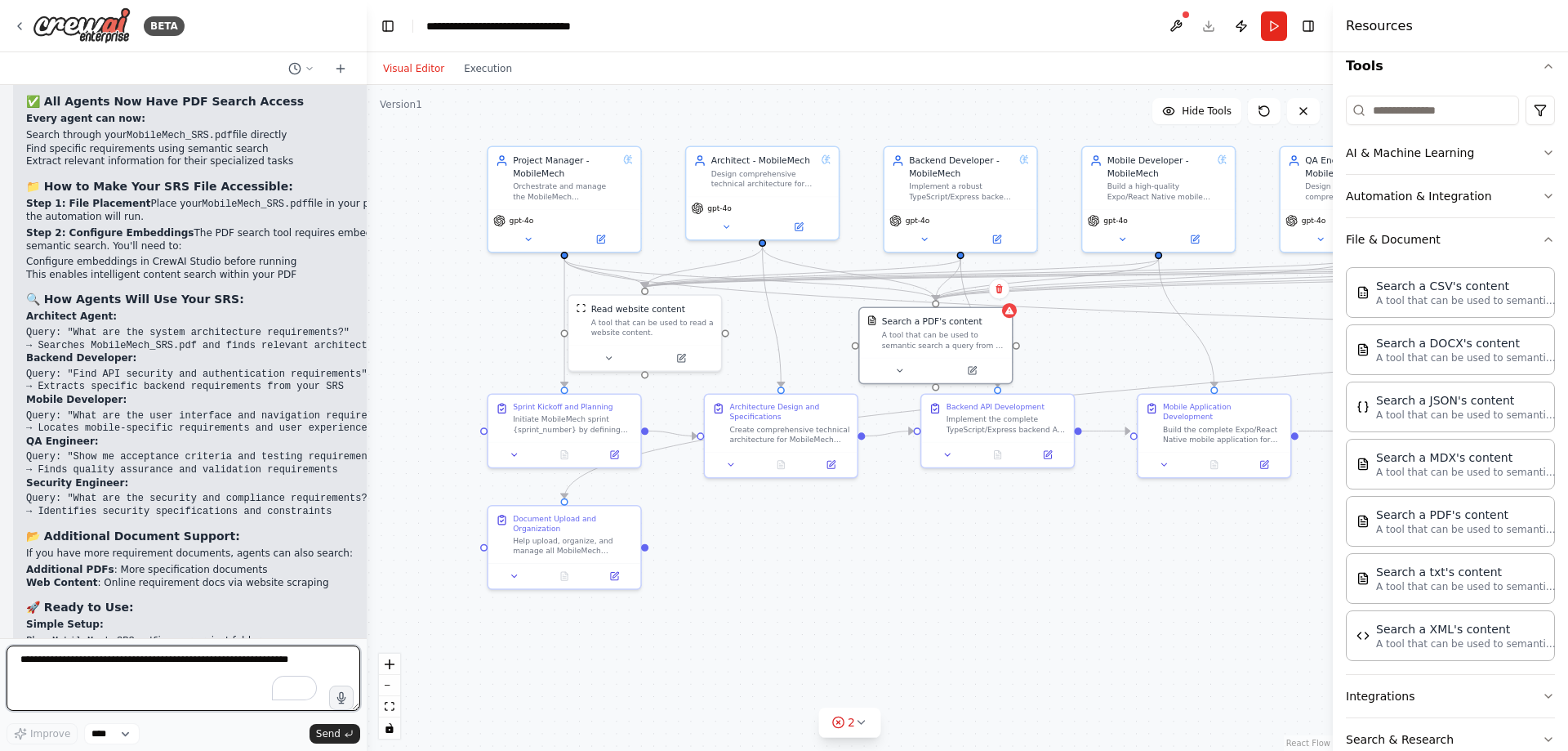
scroll to position [9685, 0]
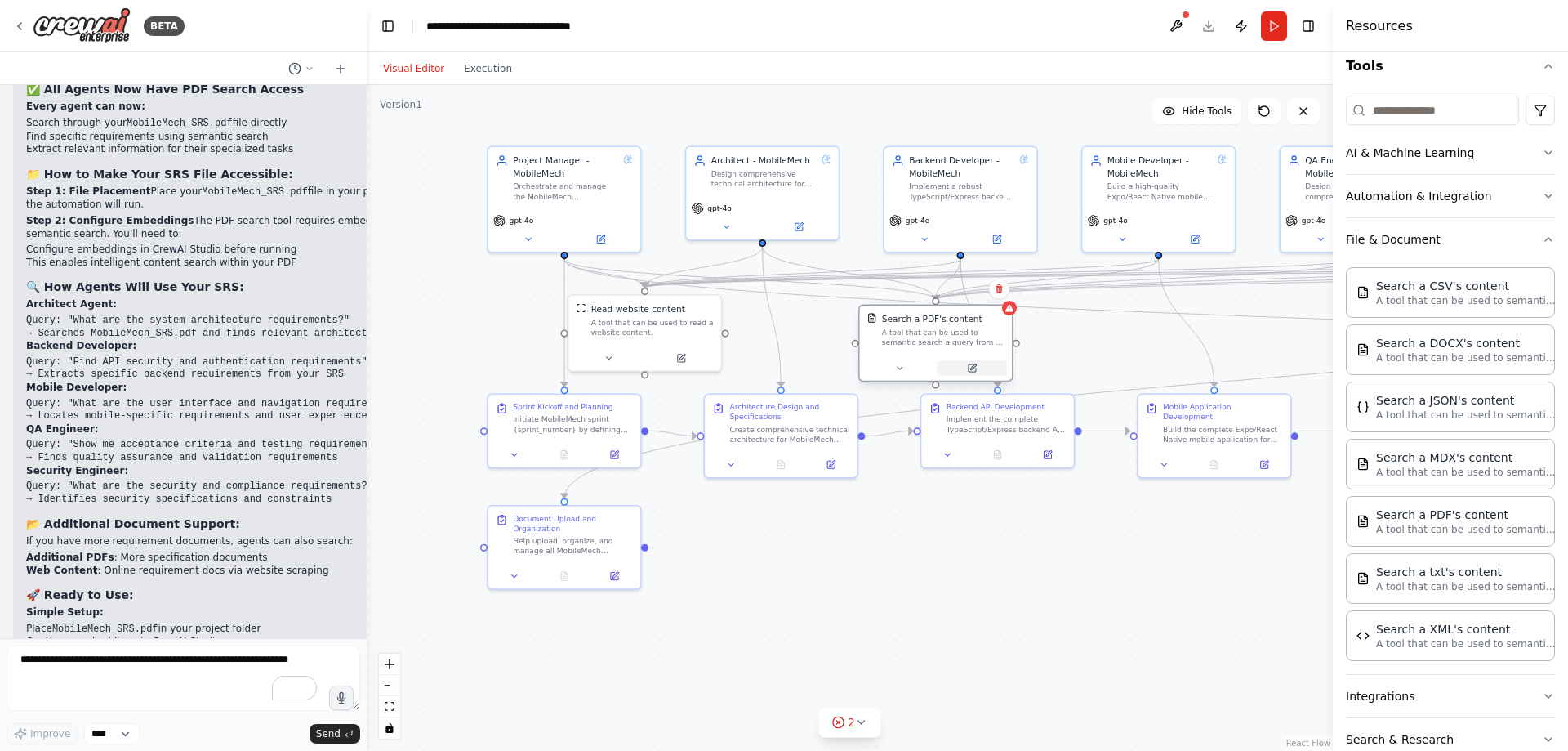
click at [977, 369] on button at bounding box center [972, 368] width 71 height 15
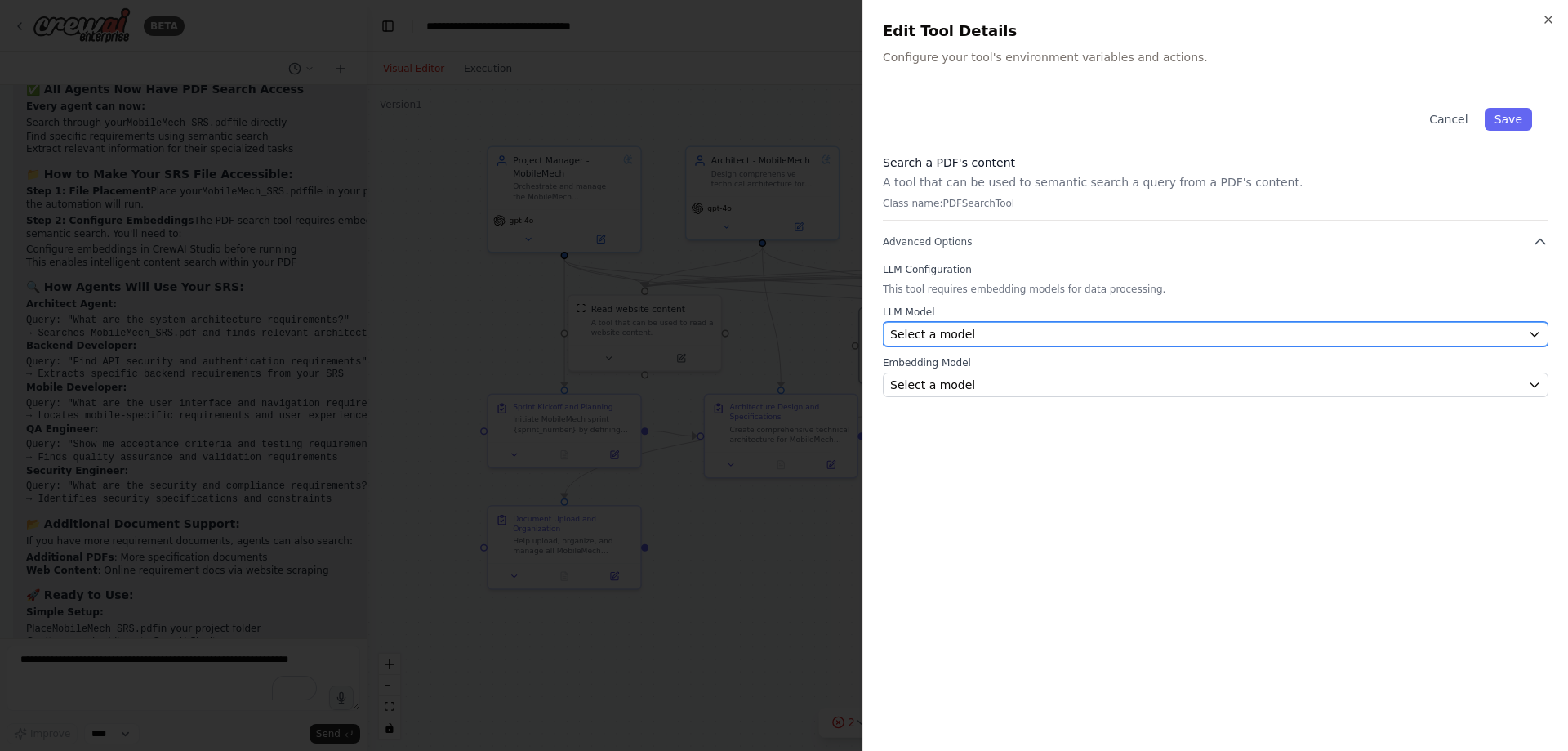
click at [1104, 330] on div "Select a model" at bounding box center [1205, 333] width 631 height 16
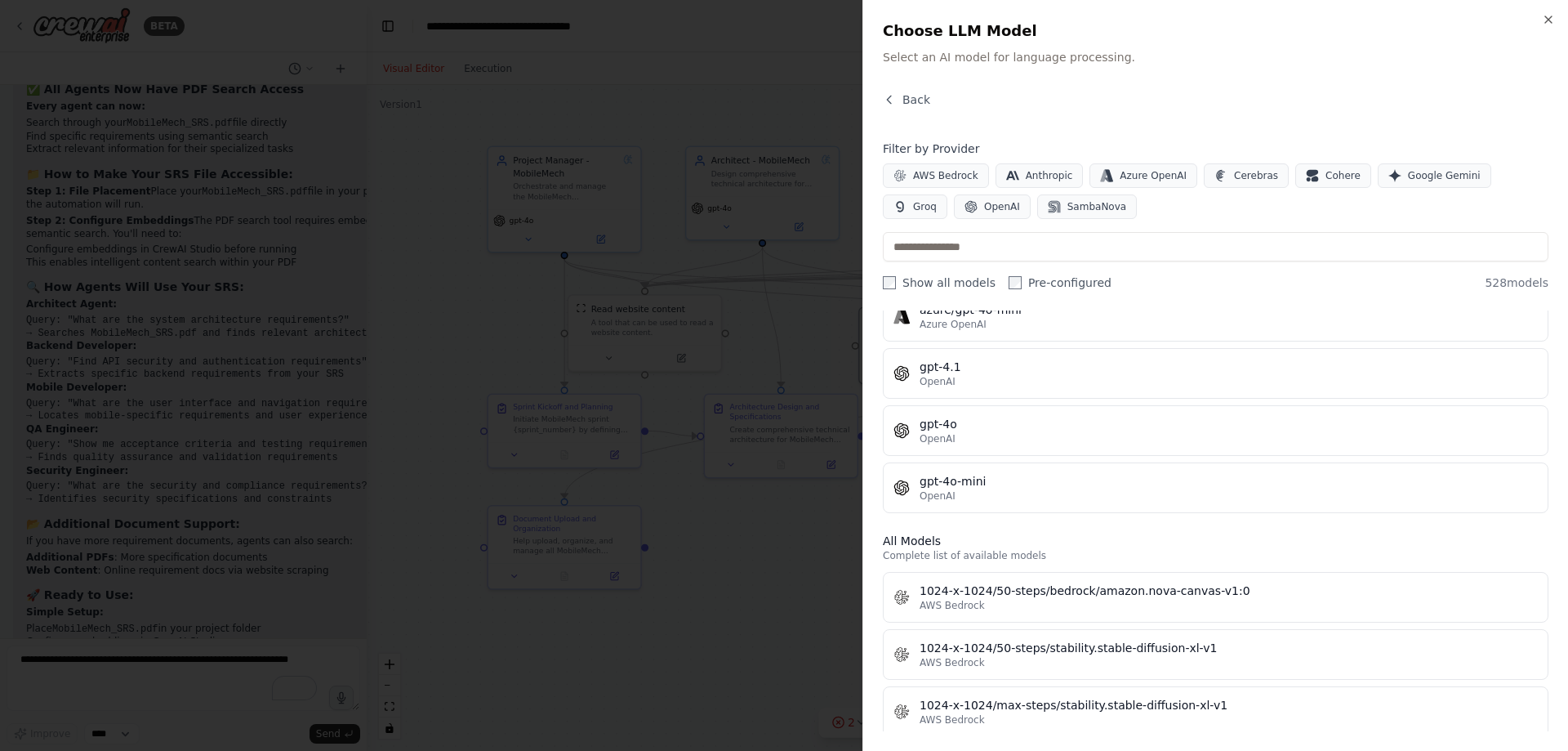
scroll to position [245, 0]
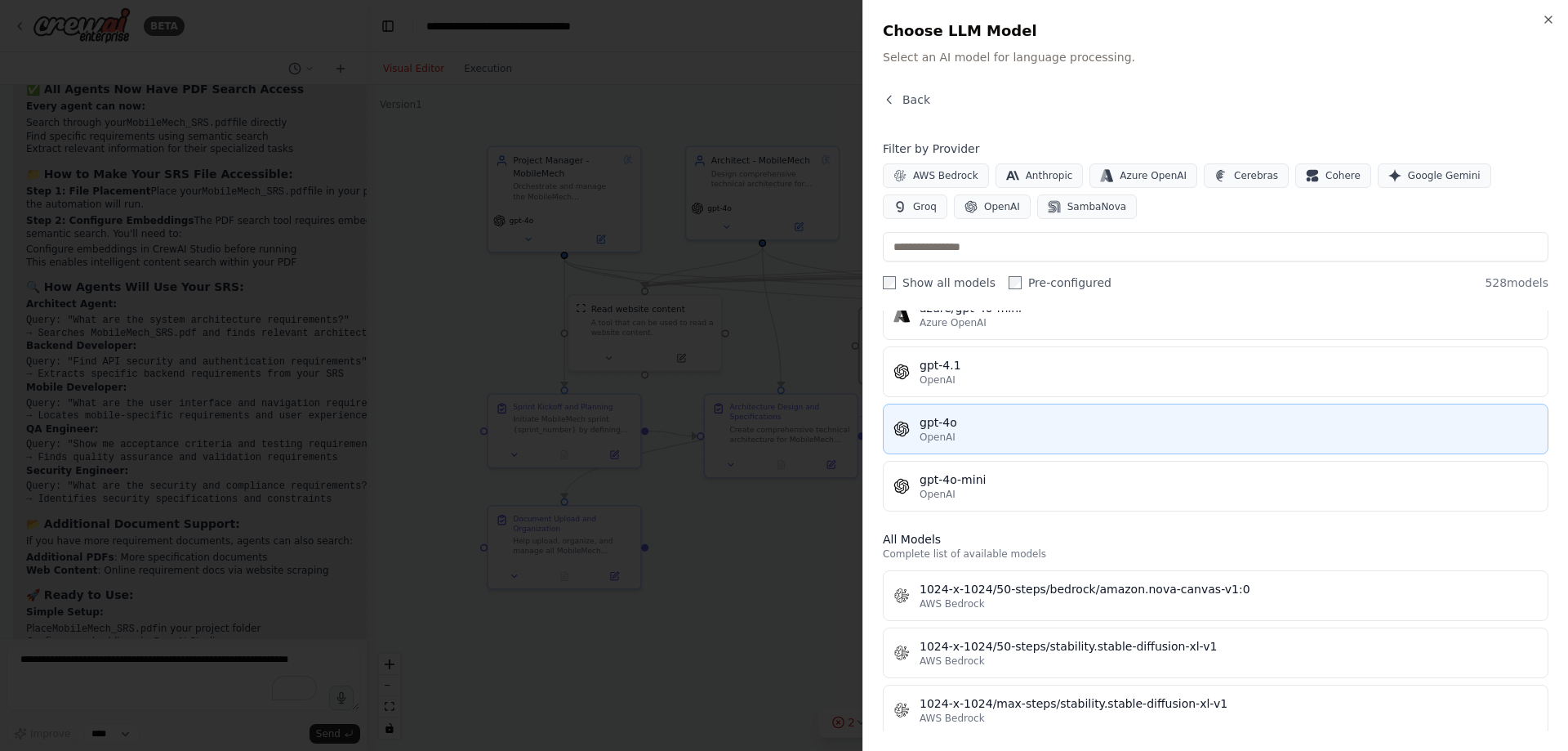
click at [954, 431] on div "OpenAI" at bounding box center [1227, 437] width 618 height 13
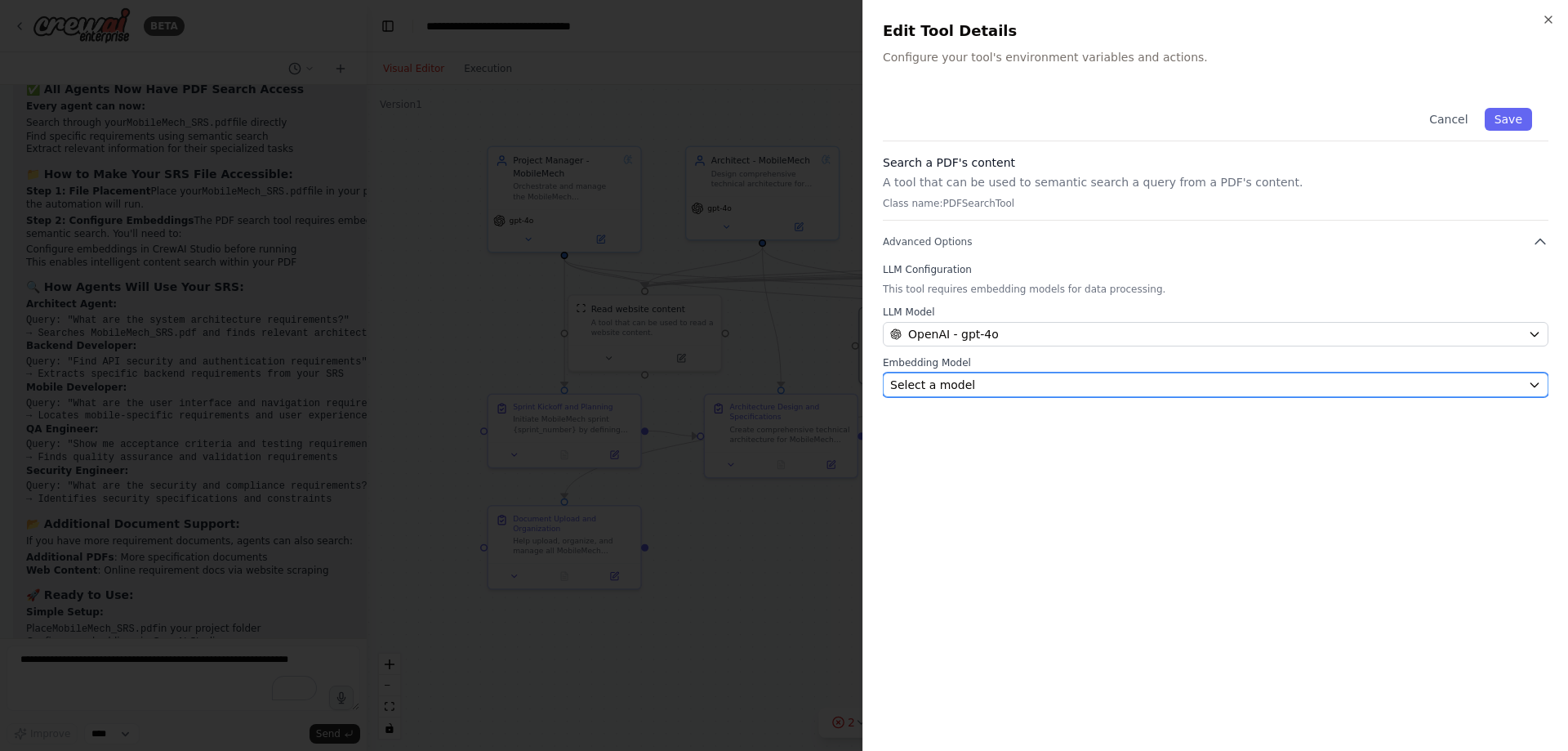
click at [979, 384] on div "Select a model" at bounding box center [1205, 384] width 631 height 16
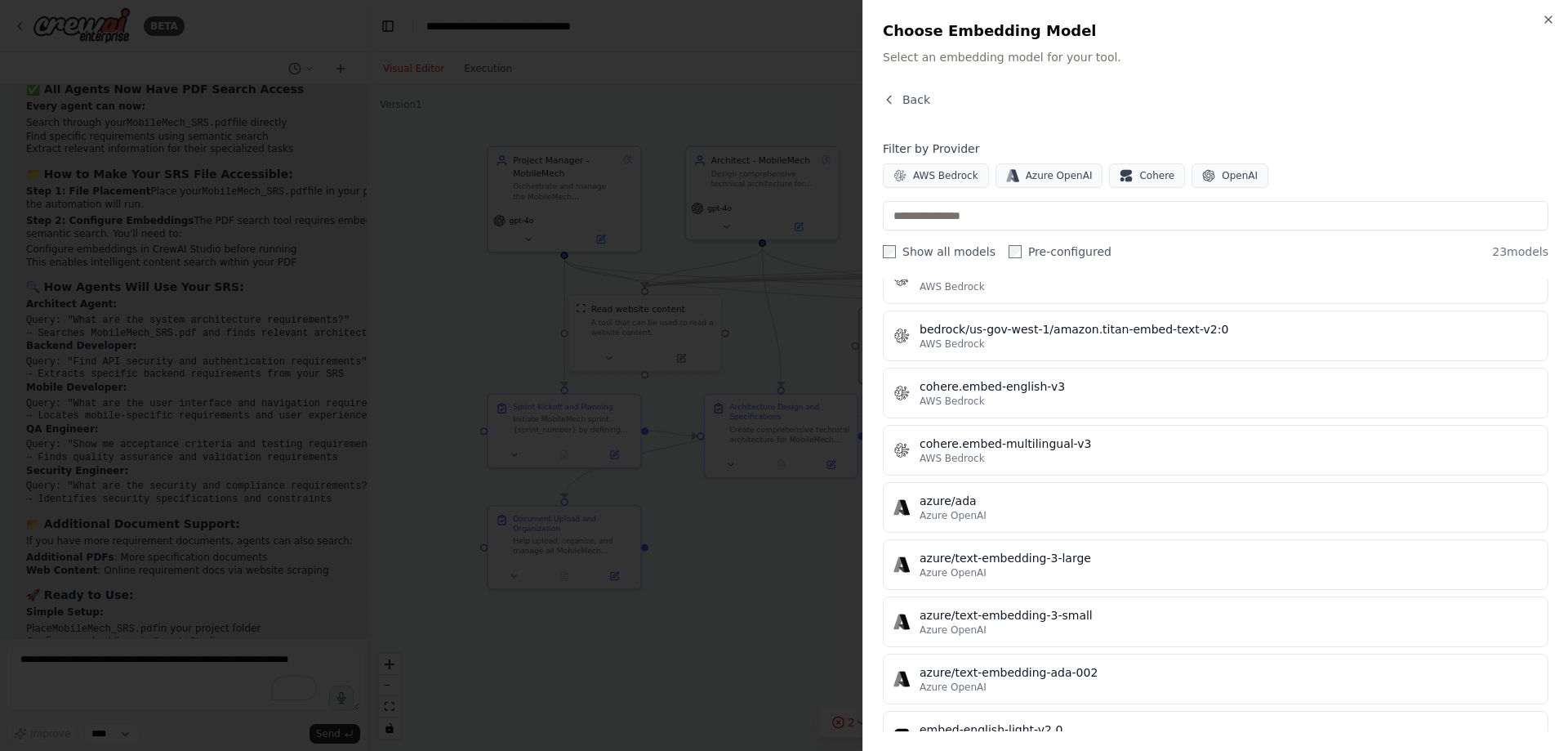
scroll to position [408, 0]
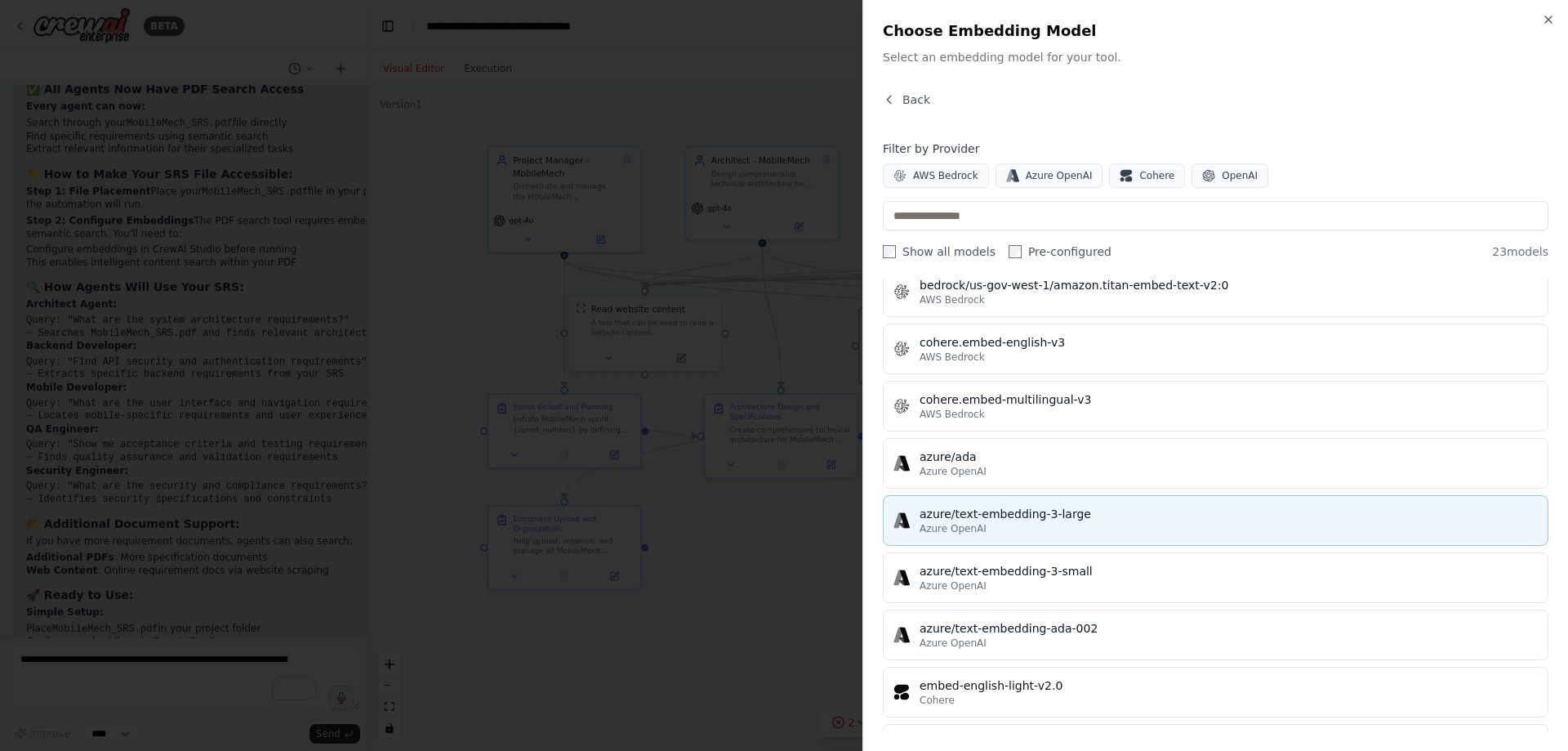
click at [986, 525] on div "Azure OpenAI" at bounding box center [1227, 529] width 618 height 13
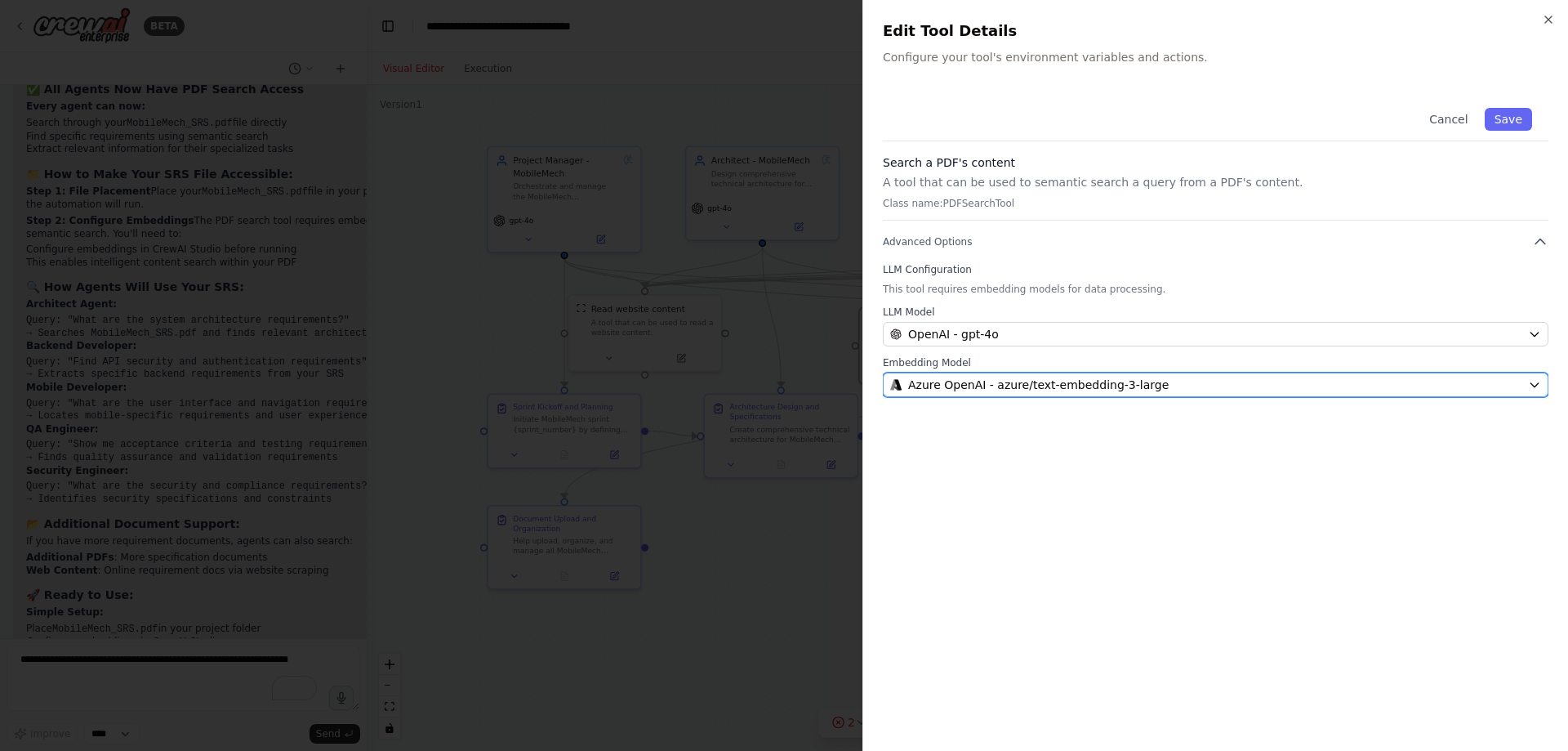
click at [1002, 380] on span "Azure OpenAI - azure/text-embedding-3-large" at bounding box center [1037, 384] width 261 height 16
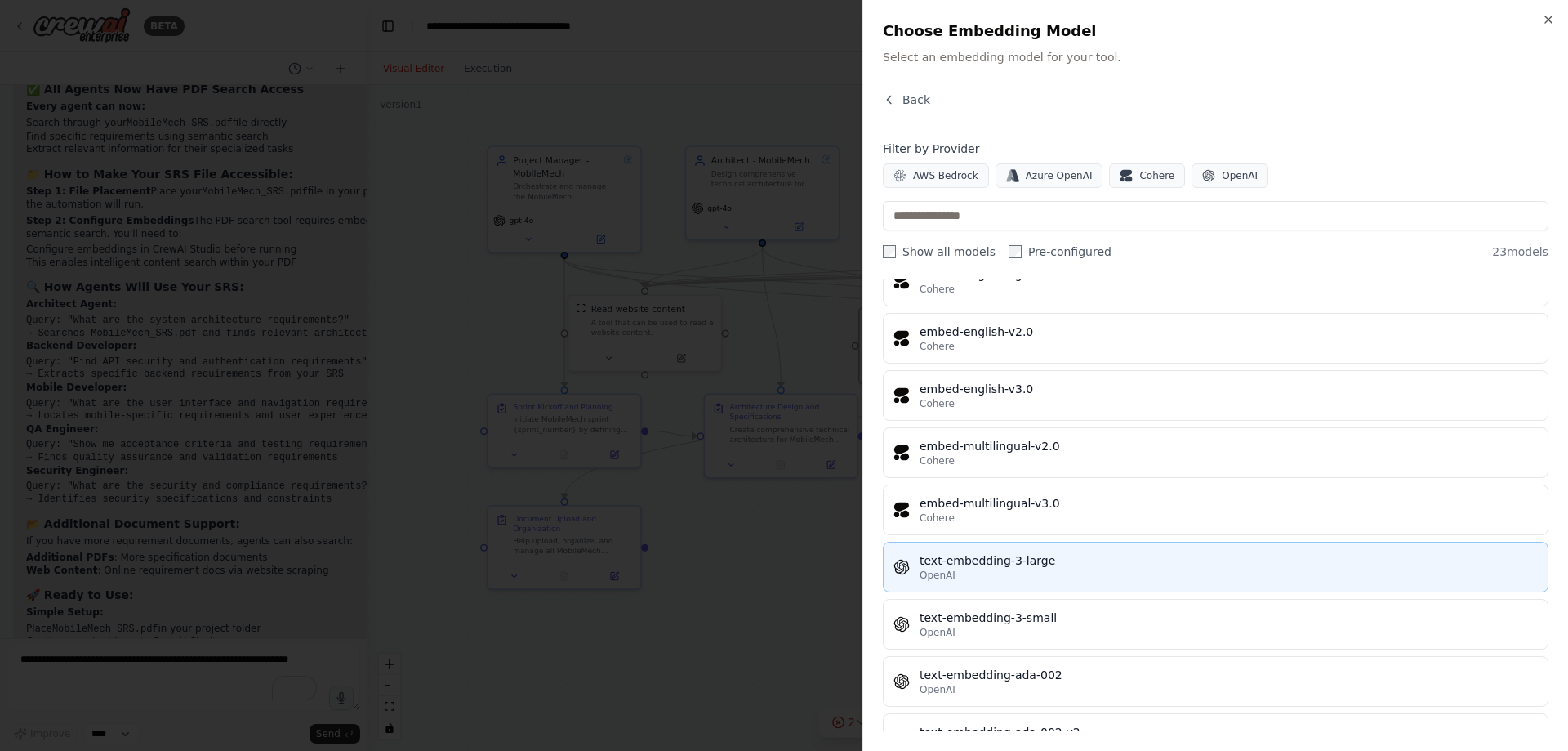
scroll to position [899, 0]
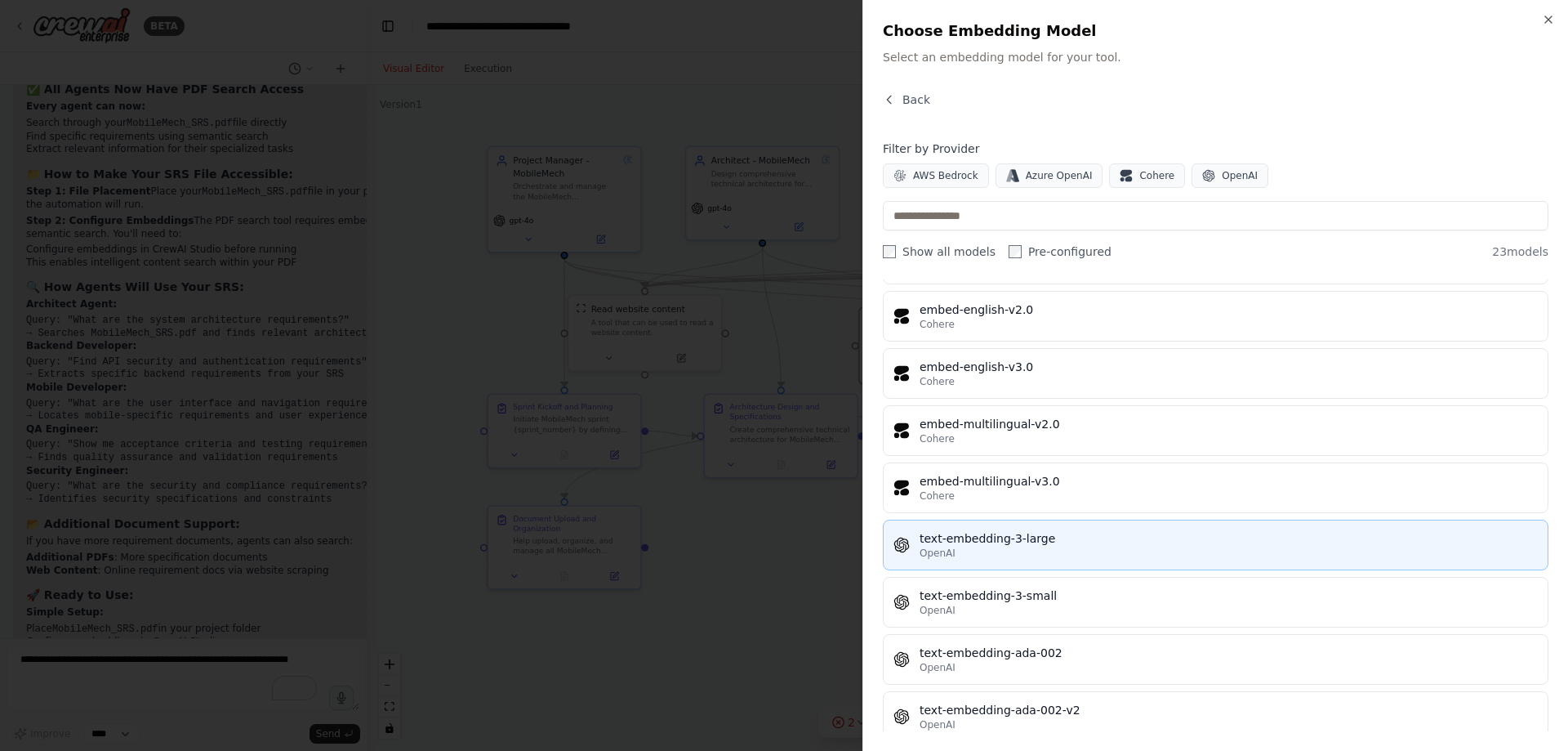
click at [993, 542] on div "text-embedding-3-large" at bounding box center [1227, 537] width 618 height 16
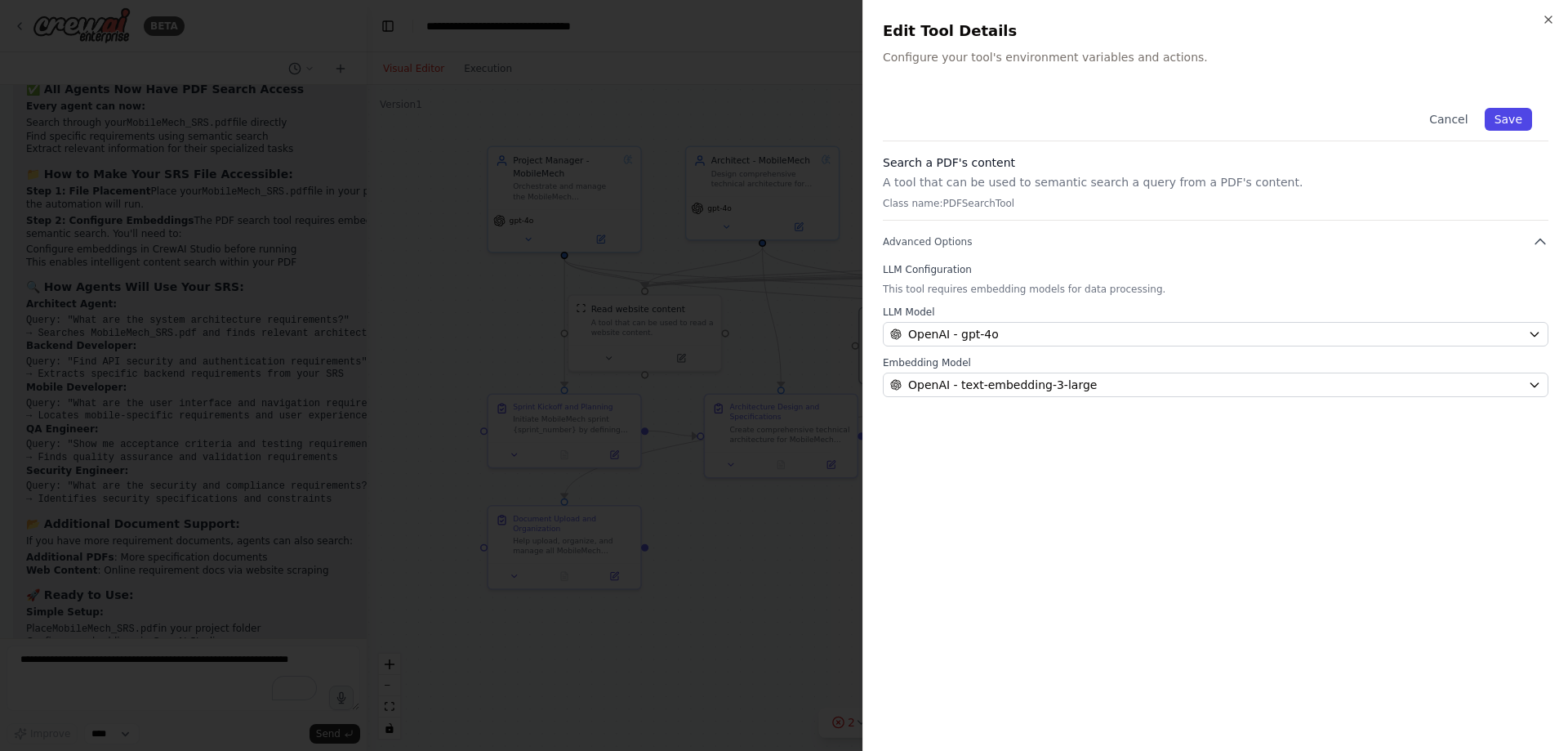
click at [1513, 121] on button "Save" at bounding box center [1508, 120] width 47 height 23
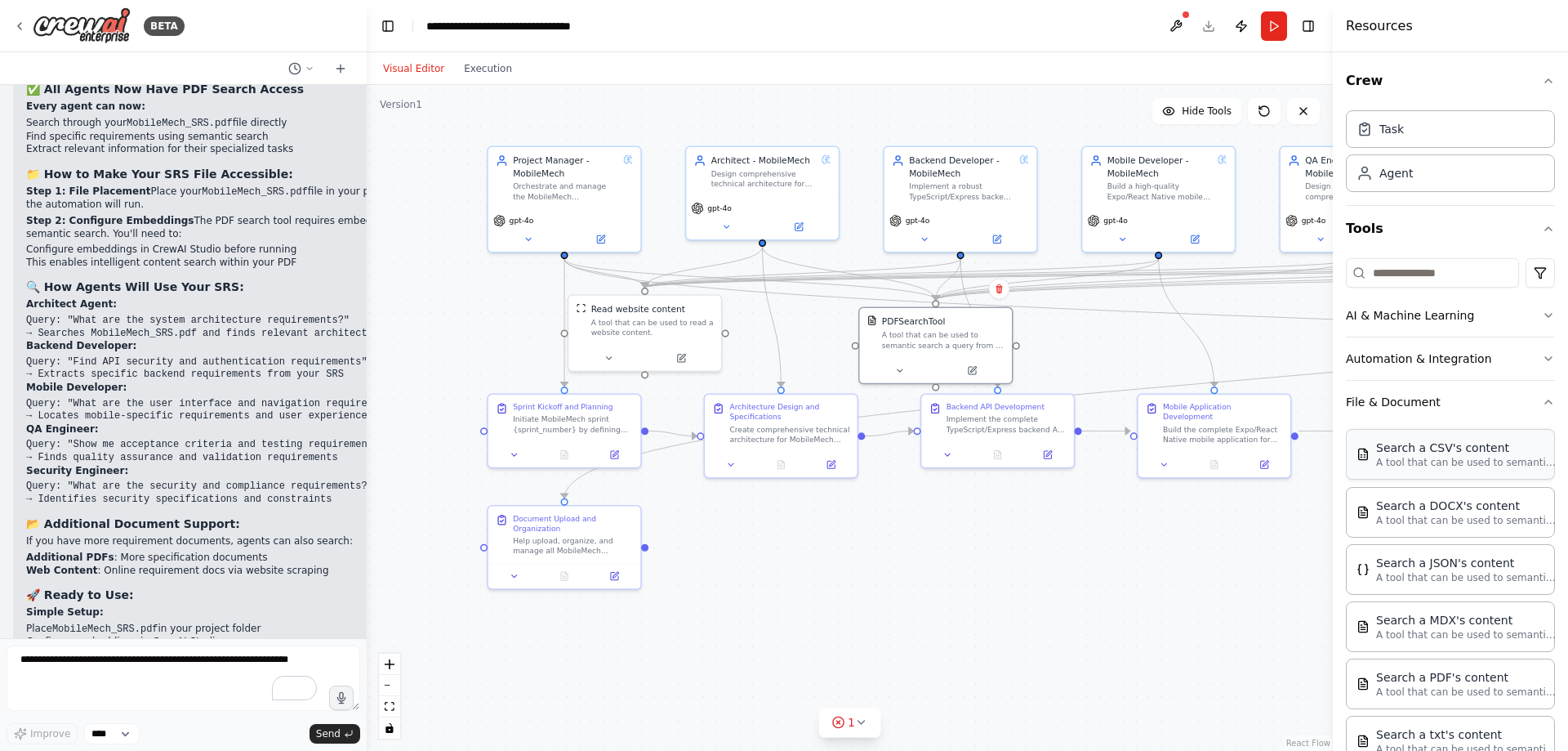
scroll to position [0, 0]
click at [141, 660] on textarea "To enrich screen reader interactions, please activate Accessibility in Grammarl…" at bounding box center [183, 678] width 354 height 65
type textarea "**********"
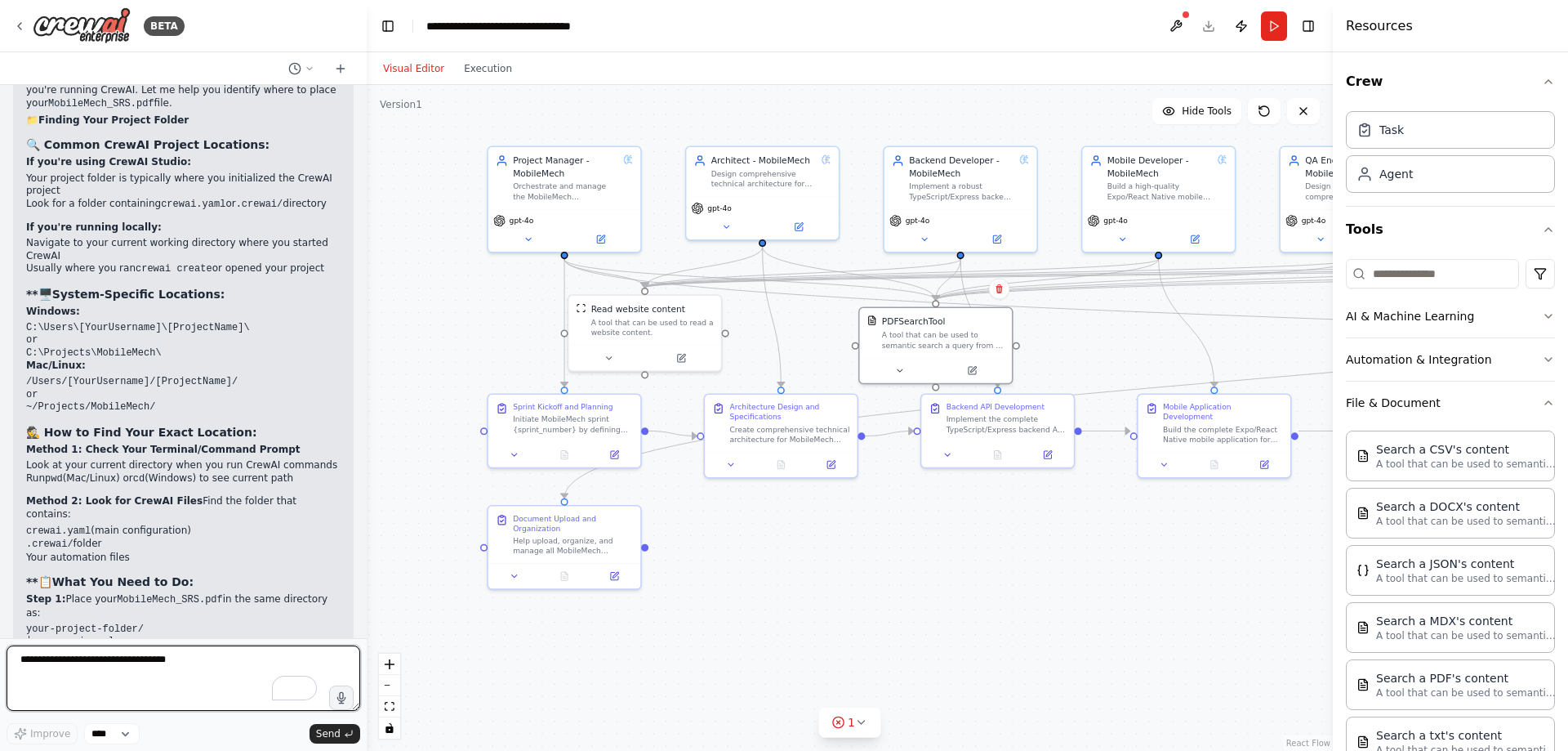
scroll to position [10426, 0]
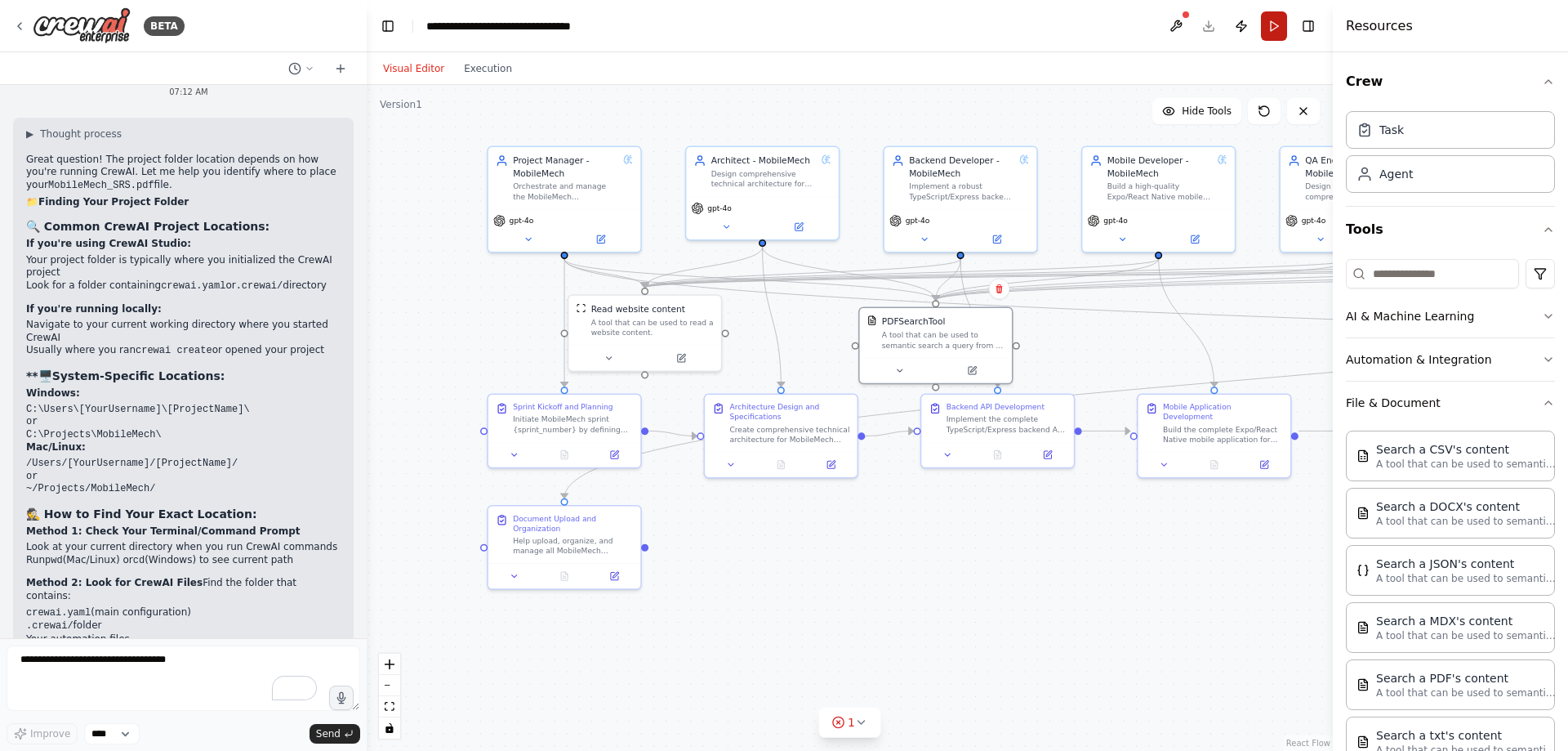
click at [1275, 28] on button "Run" at bounding box center [1274, 25] width 26 height 29
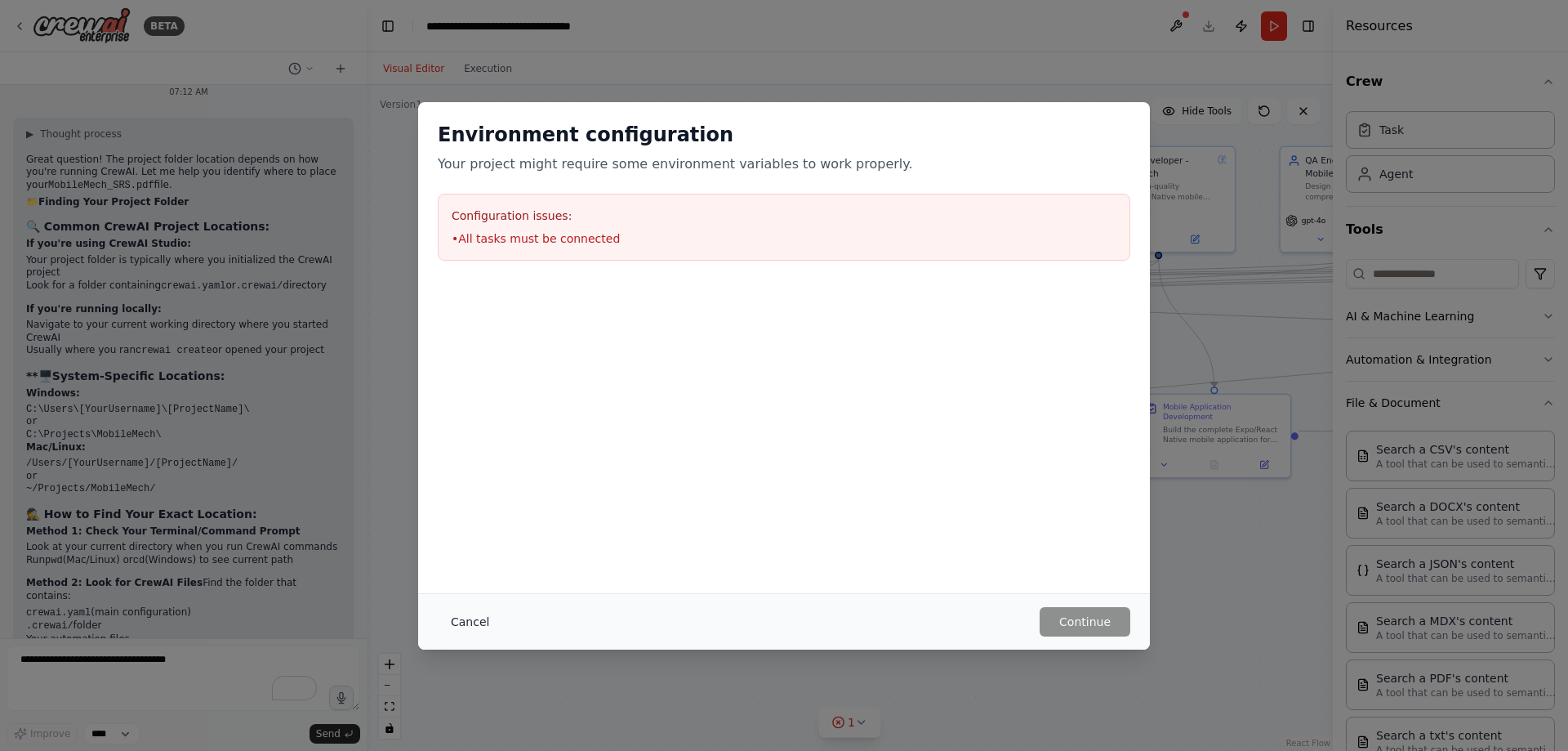
click at [473, 617] on button "Cancel" at bounding box center [469, 621] width 65 height 29
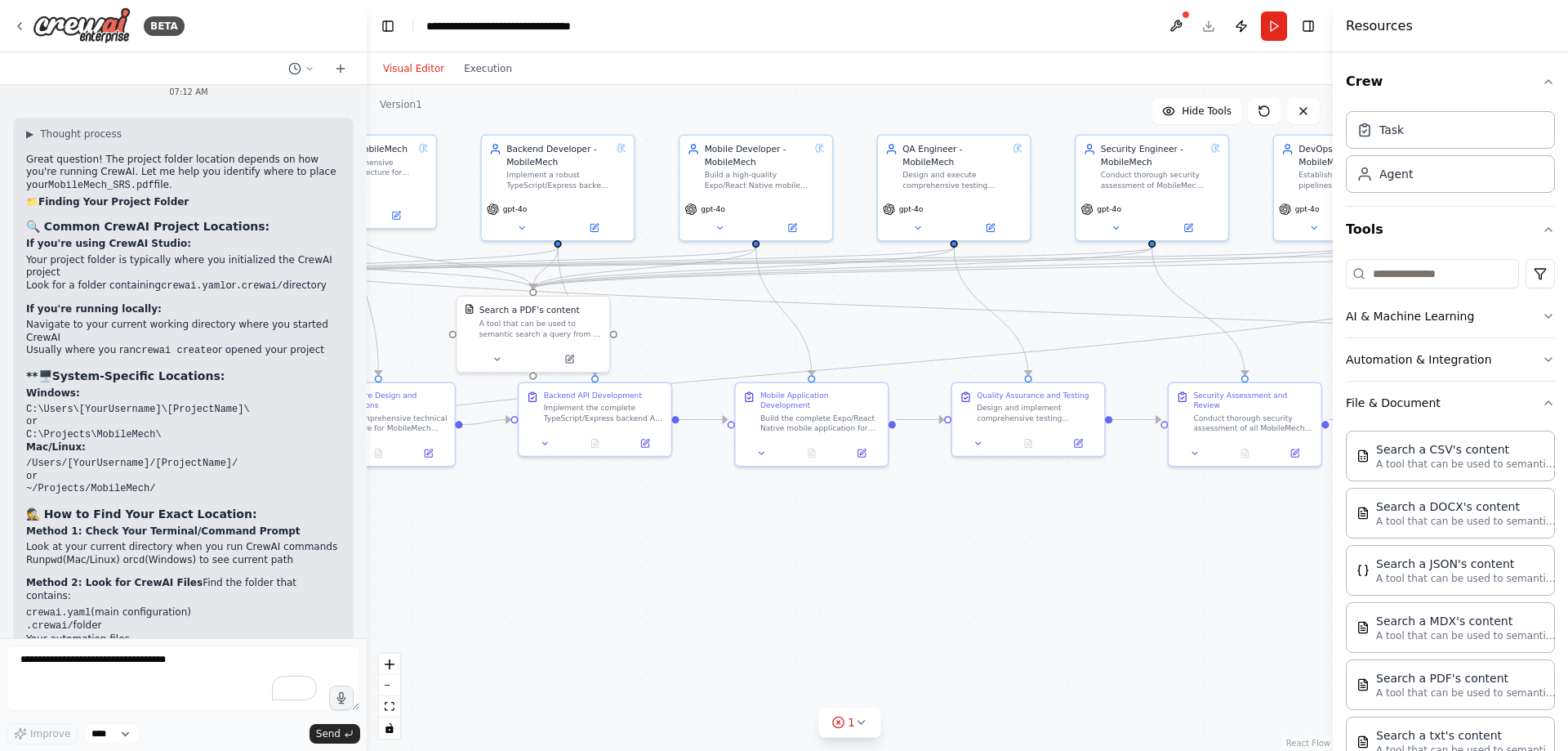
drag, startPoint x: 974, startPoint y: 548, endPoint x: 571, endPoint y: 536, distance: 403.2
click at [571, 536] on div ".deletable-edge-delete-btn { width: 20px; height: 20px; border: 0px solid #ffff…" at bounding box center [849, 417] width 966 height 665
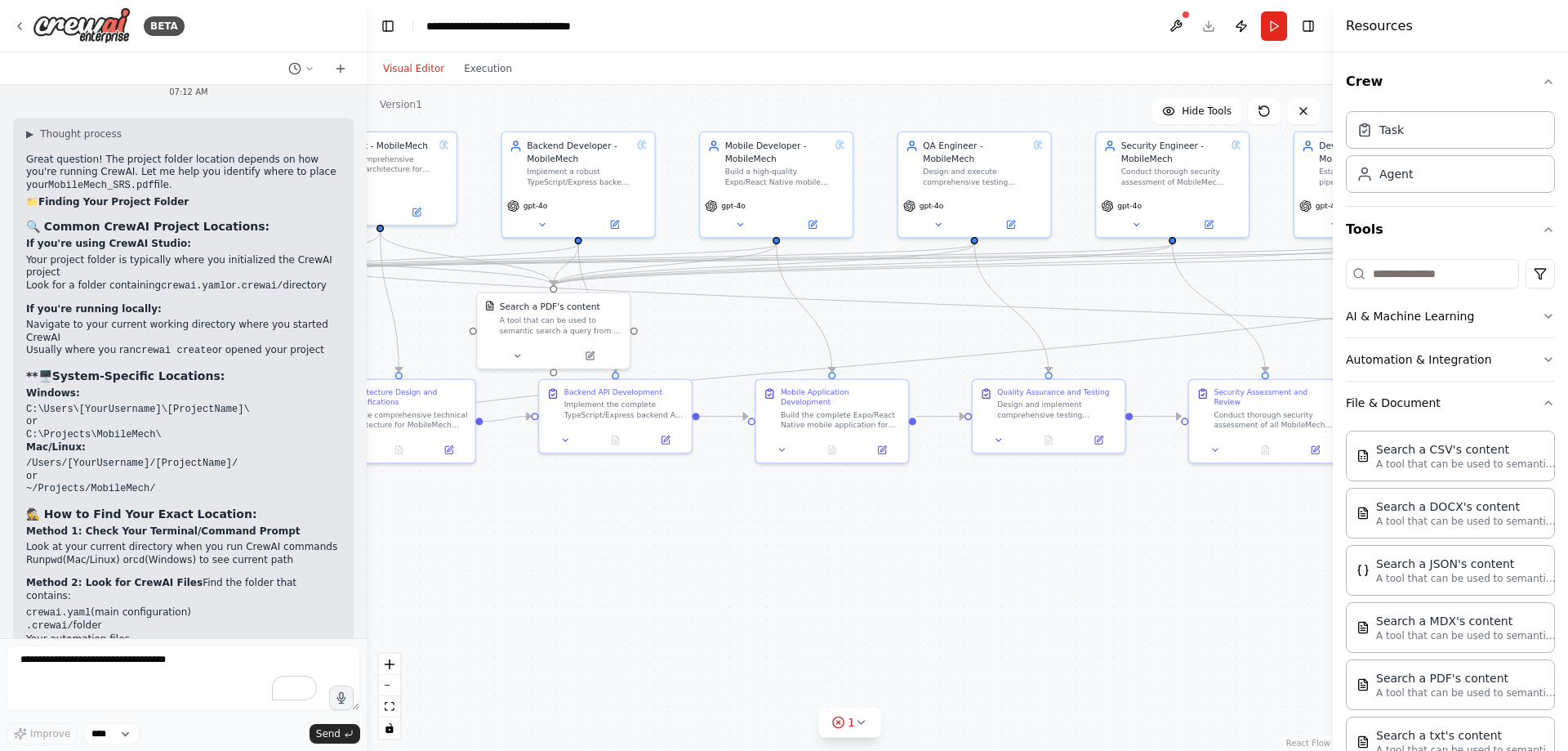
drag, startPoint x: 906, startPoint y: 555, endPoint x: 943, endPoint y: 552, distance: 37.1
click at [943, 552] on div ".deletable-edge-delete-btn { width: 20px; height: 20px; border: 0px solid #ffff…" at bounding box center [849, 417] width 966 height 665
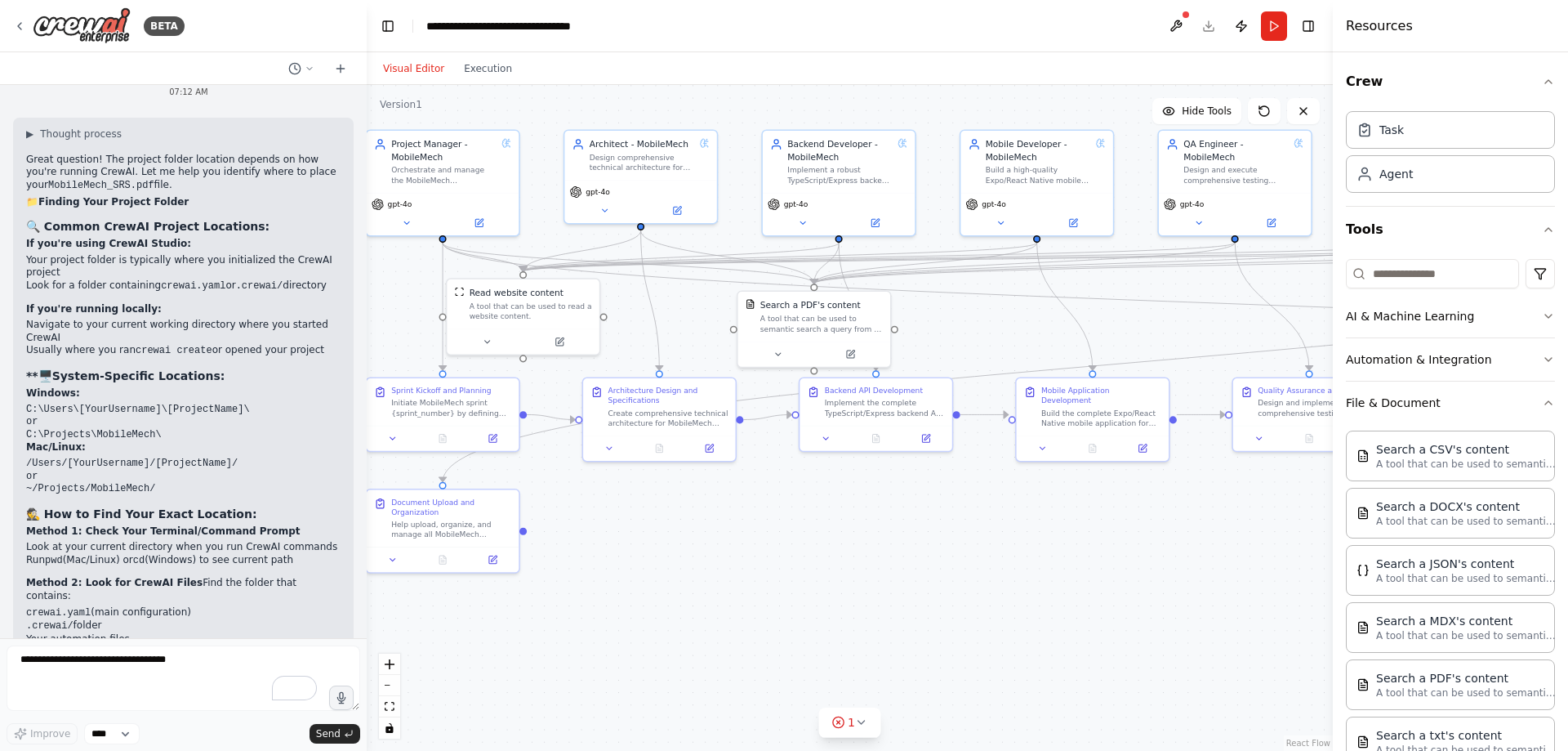
drag, startPoint x: 837, startPoint y: 548, endPoint x: 1042, endPoint y: 548, distance: 205.0
click at [1042, 548] on div ".deletable-edge-delete-btn { width: 20px; height: 20px; border: 0px solid #ffff…" at bounding box center [849, 417] width 966 height 665
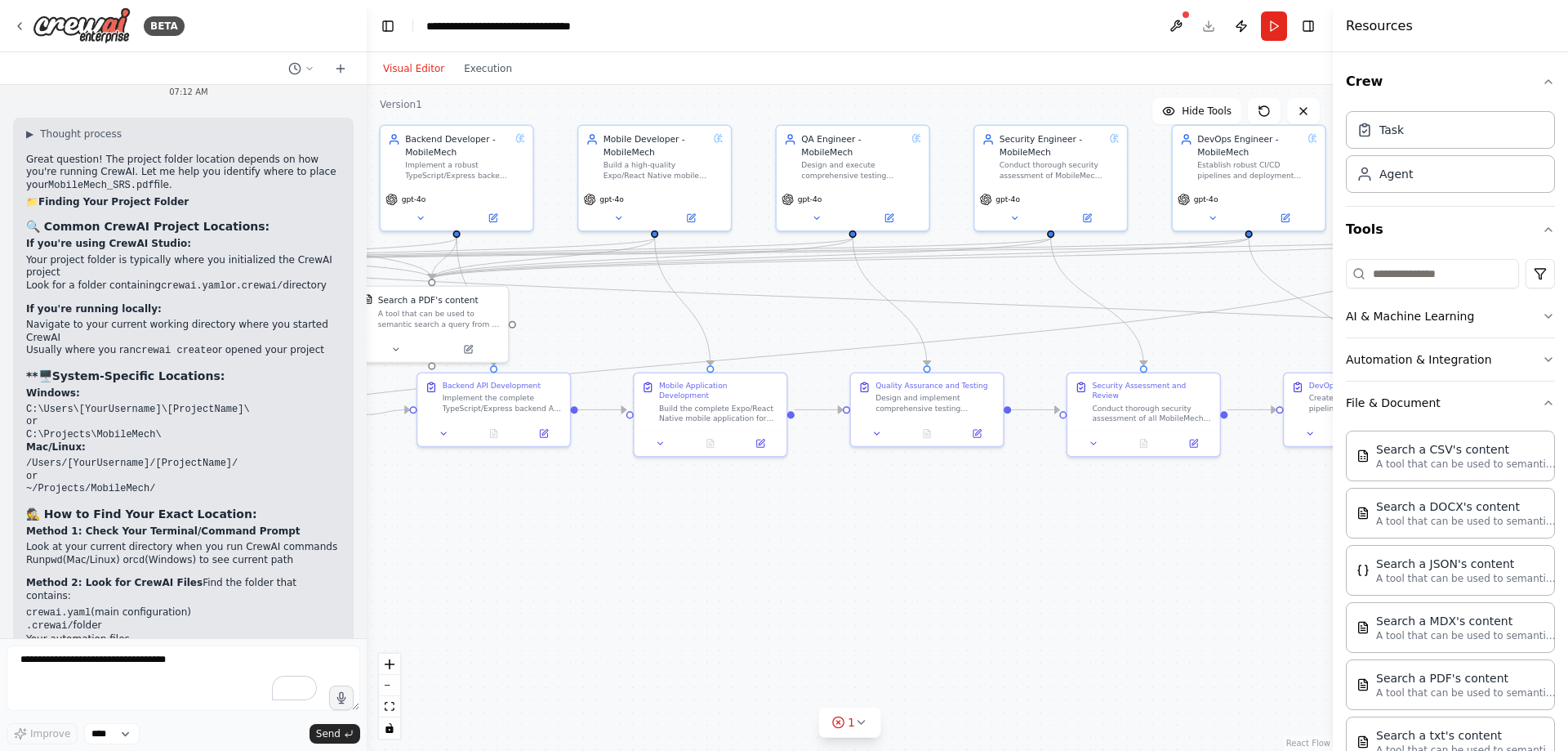
drag, startPoint x: 1118, startPoint y: 541, endPoint x: 602, endPoint y: 521, distance: 516.4
click at [602, 521] on div ".deletable-edge-delete-btn { width: 20px; height: 20px; border: 0px solid #ffff…" at bounding box center [849, 417] width 966 height 665
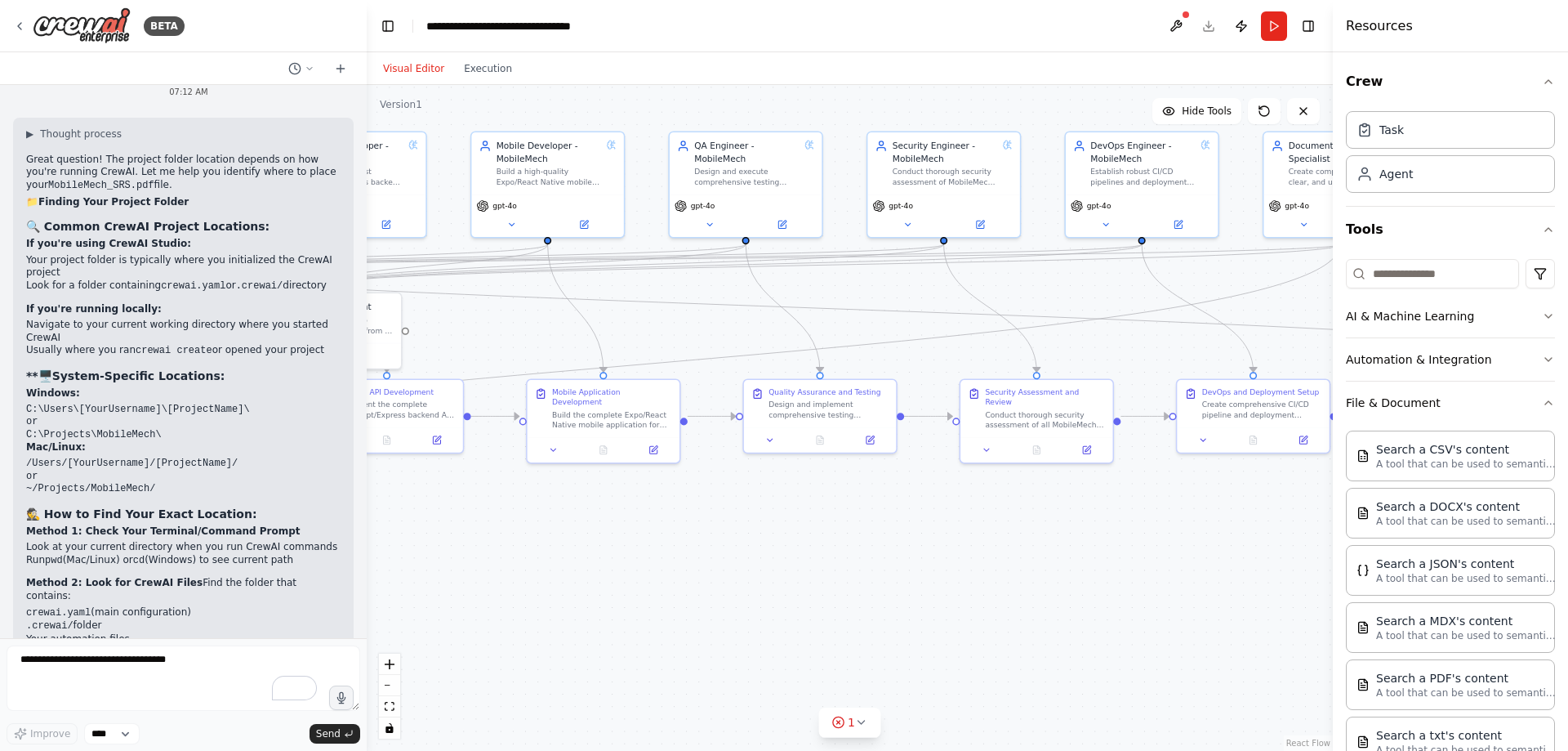
drag, startPoint x: 1013, startPoint y: 527, endPoint x: 1022, endPoint y: 550, distance: 24.7
click at [1073, 551] on div ".deletable-edge-delete-btn { width: 20px; height: 20px; border: 0px solid #ffff…" at bounding box center [849, 417] width 966 height 665
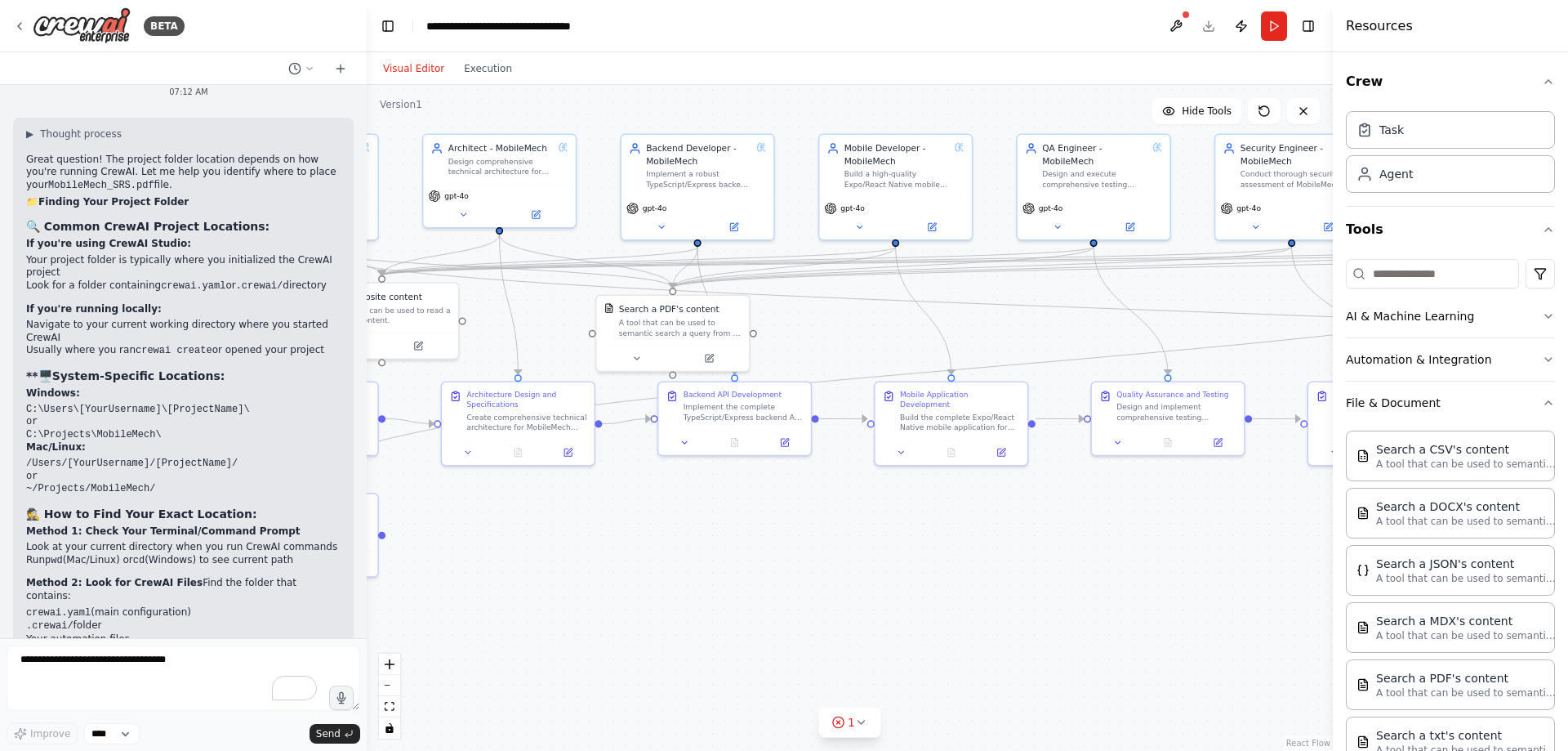
drag, startPoint x: 708, startPoint y: 547, endPoint x: 1037, endPoint y: 547, distance: 329.0
click at [1037, 547] on div ".deletable-edge-delete-btn { width: 20px; height: 20px; border: 0px solid #ffff…" at bounding box center [849, 417] width 966 height 665
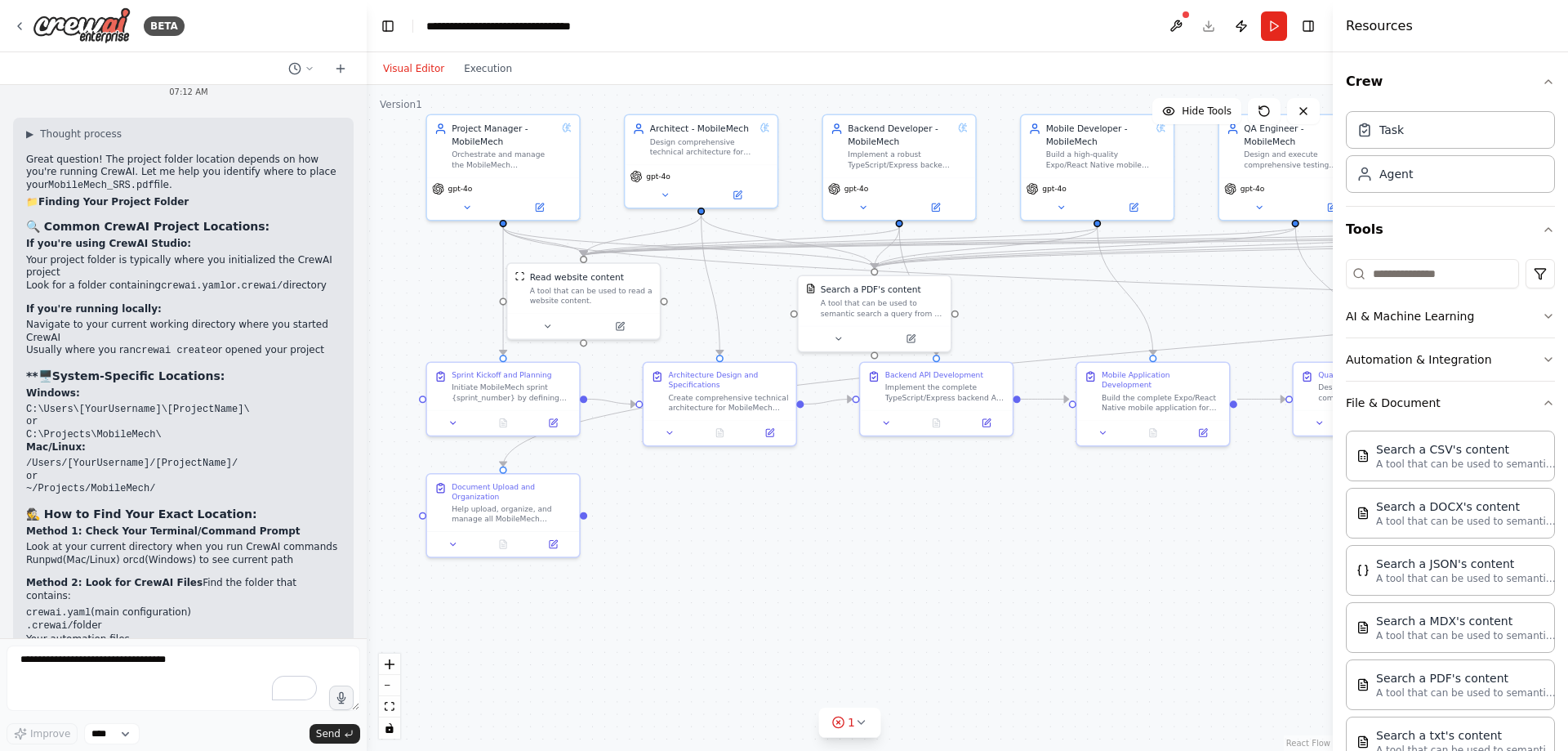
drag, startPoint x: 850, startPoint y: 554, endPoint x: 1012, endPoint y: 535, distance: 163.1
click at [1013, 535] on div ".deletable-edge-delete-btn { width: 20px; height: 20px; border: 0px solid #ffff…" at bounding box center [849, 417] width 966 height 665
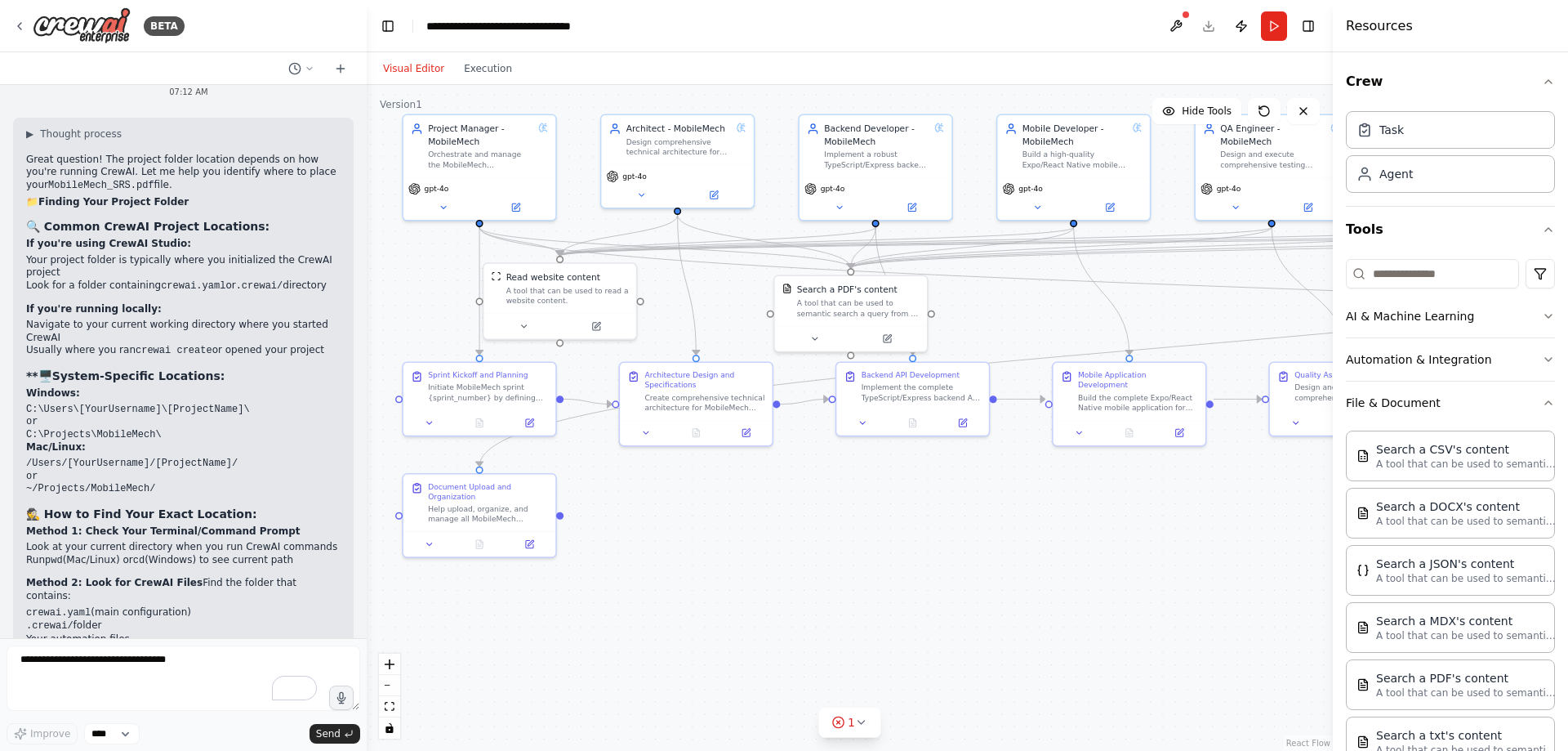
click at [1184, 15] on div at bounding box center [1185, 14] width 9 height 9
click at [1179, 20] on button at bounding box center [1176, 25] width 26 height 29
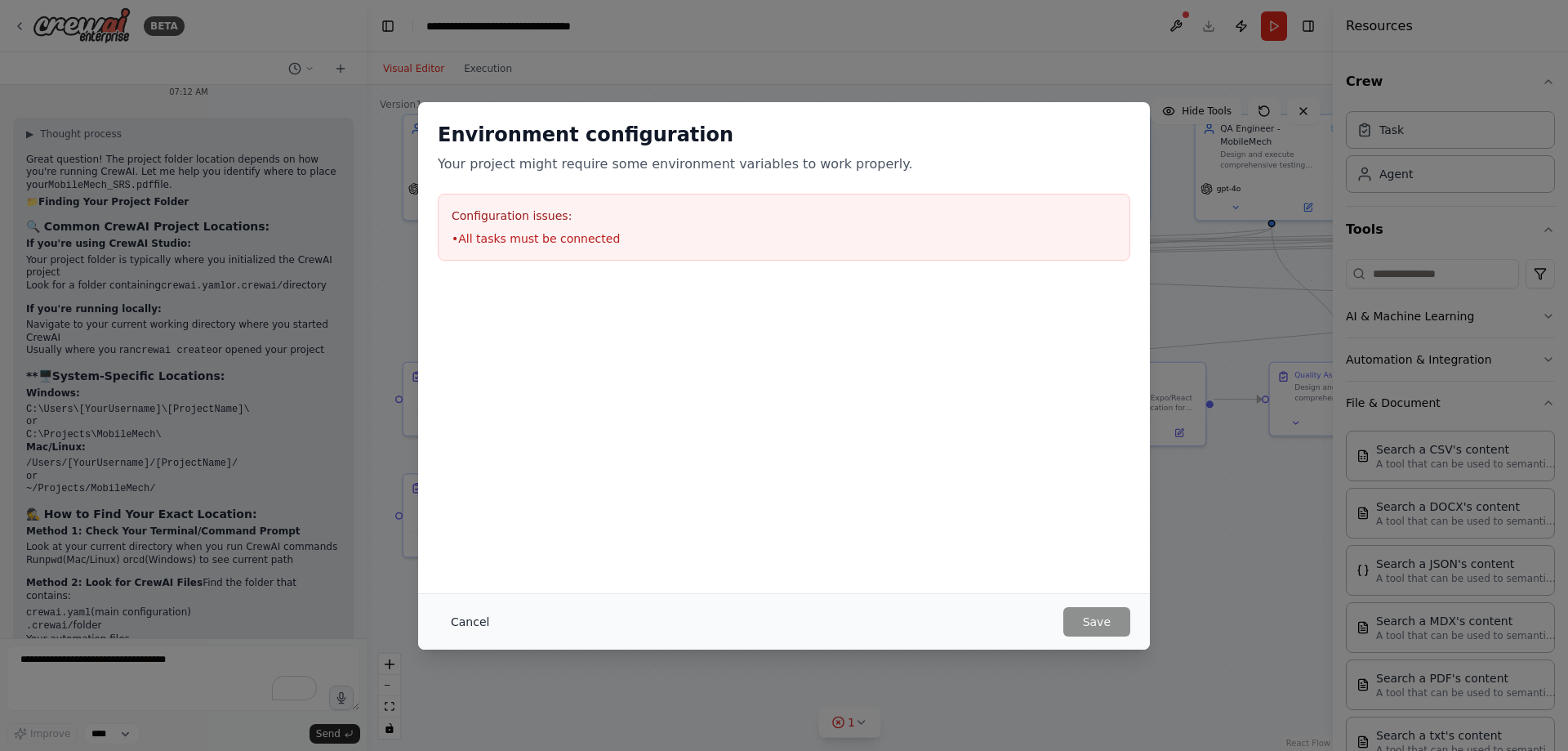
click at [461, 627] on button "Cancel" at bounding box center [469, 621] width 65 height 29
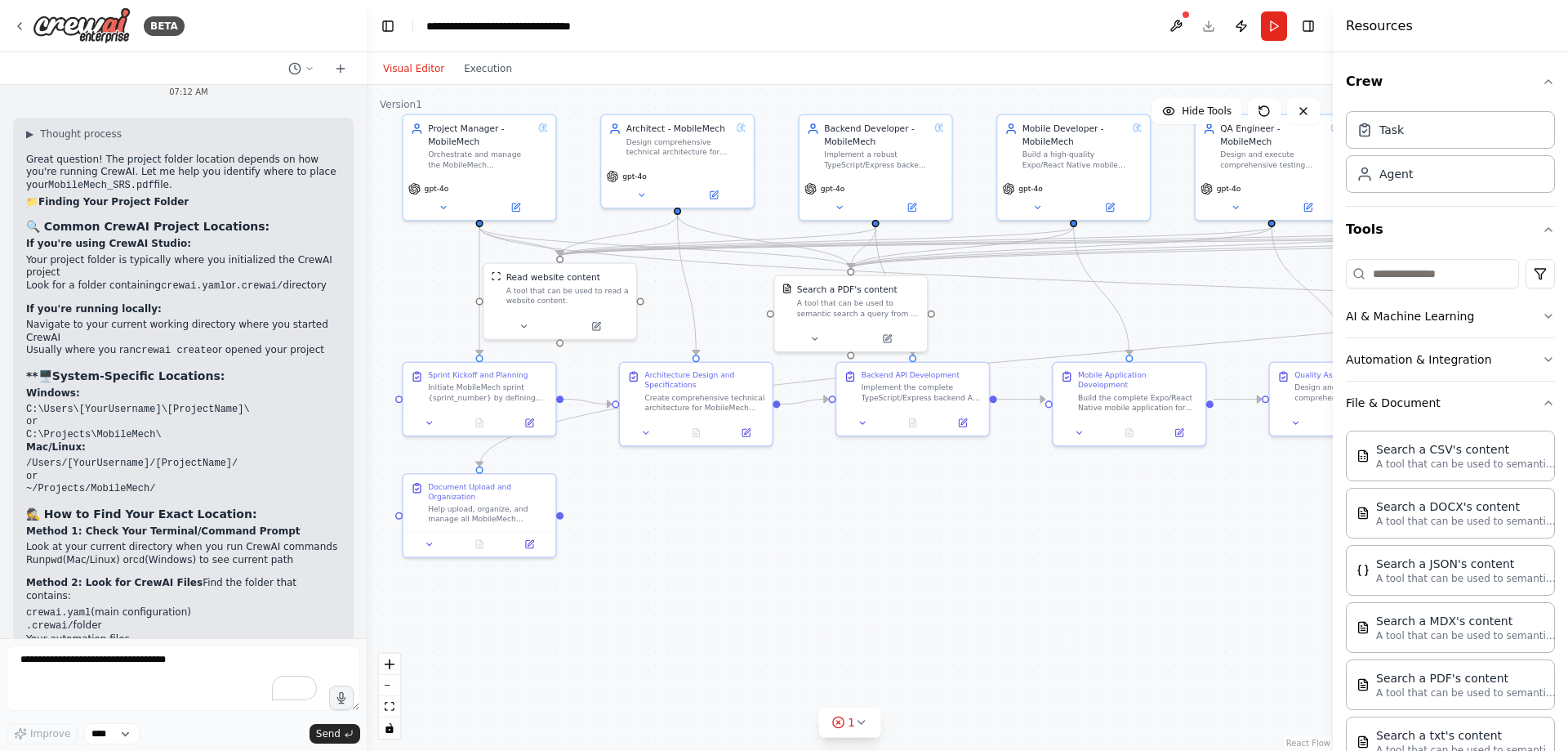
click at [412, 72] on button "Visual Editor" at bounding box center [414, 68] width 81 height 20
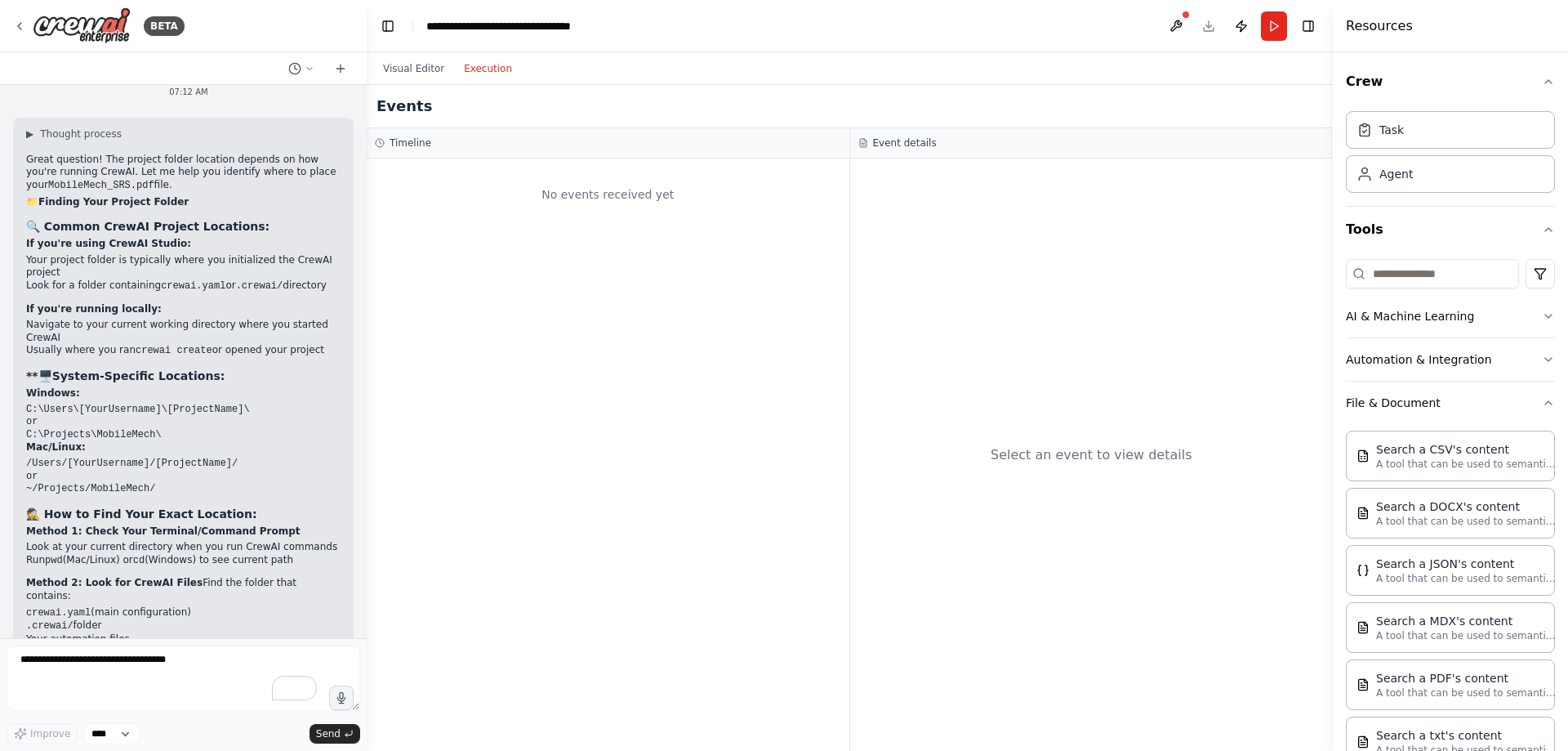
click at [505, 70] on button "Execution" at bounding box center [488, 68] width 68 height 20
click at [424, 65] on button "Visual Editor" at bounding box center [414, 68] width 81 height 20
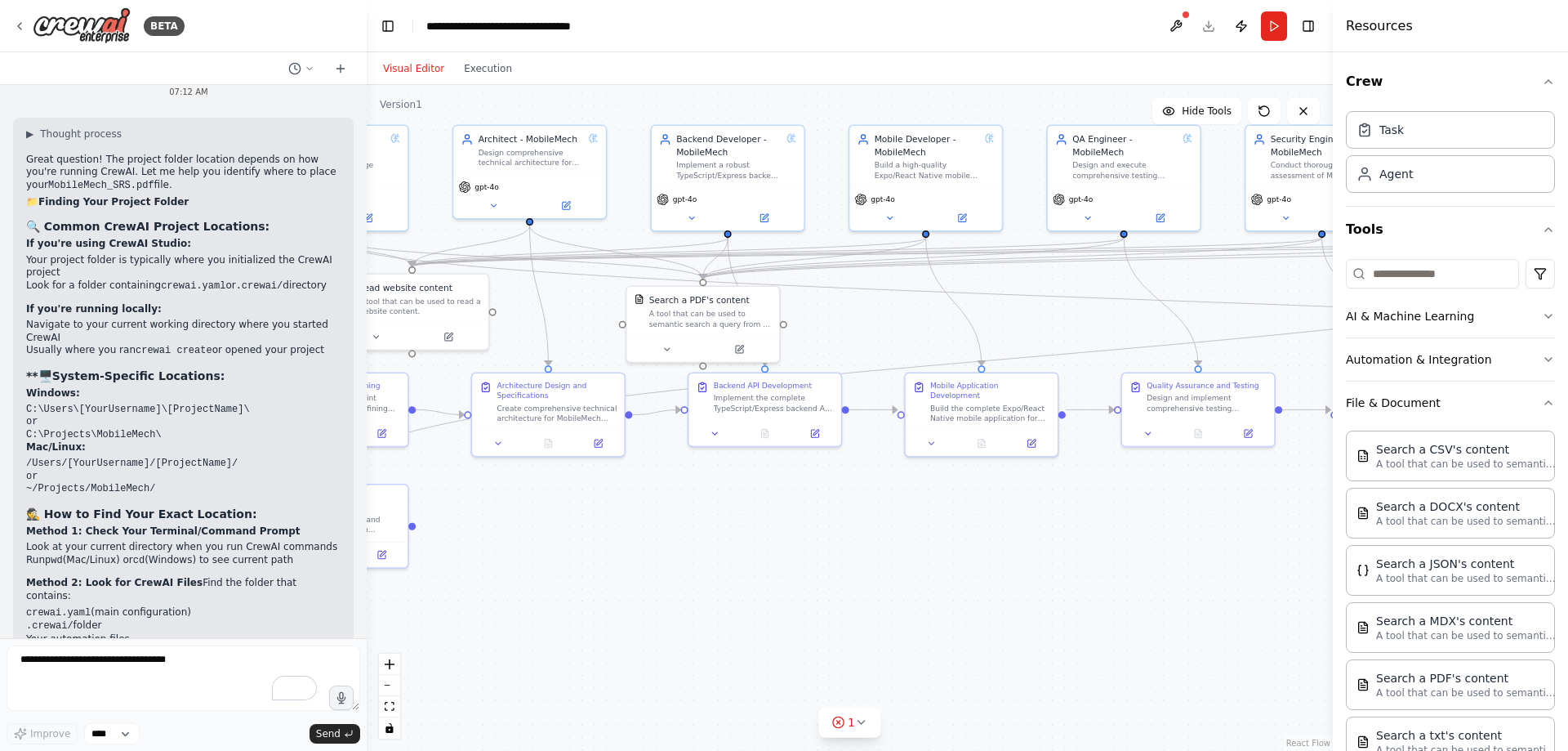
drag, startPoint x: 931, startPoint y: 519, endPoint x: 645, endPoint y: 519, distance: 286.0
click at [646, 520] on div ".deletable-edge-delete-btn { width: 20px; height: 20px; border: 0px solid #ffff…" at bounding box center [849, 417] width 966 height 665
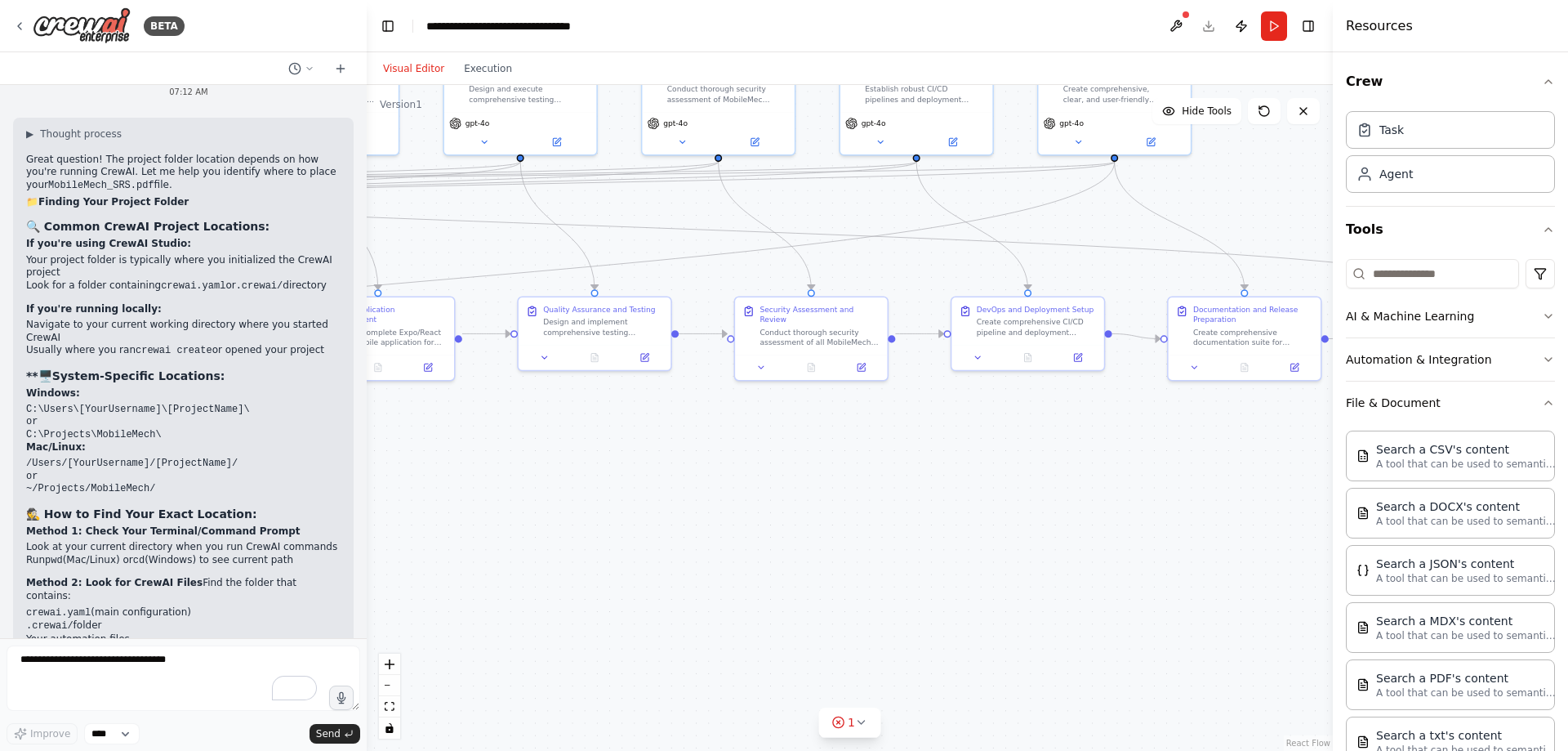
drag, startPoint x: 1082, startPoint y: 535, endPoint x: 614, endPoint y: 469, distance: 472.6
click at [614, 469] on div ".deletable-edge-delete-btn { width: 20px; height: 20px; border: 0px solid #ffff…" at bounding box center [849, 417] width 966 height 665
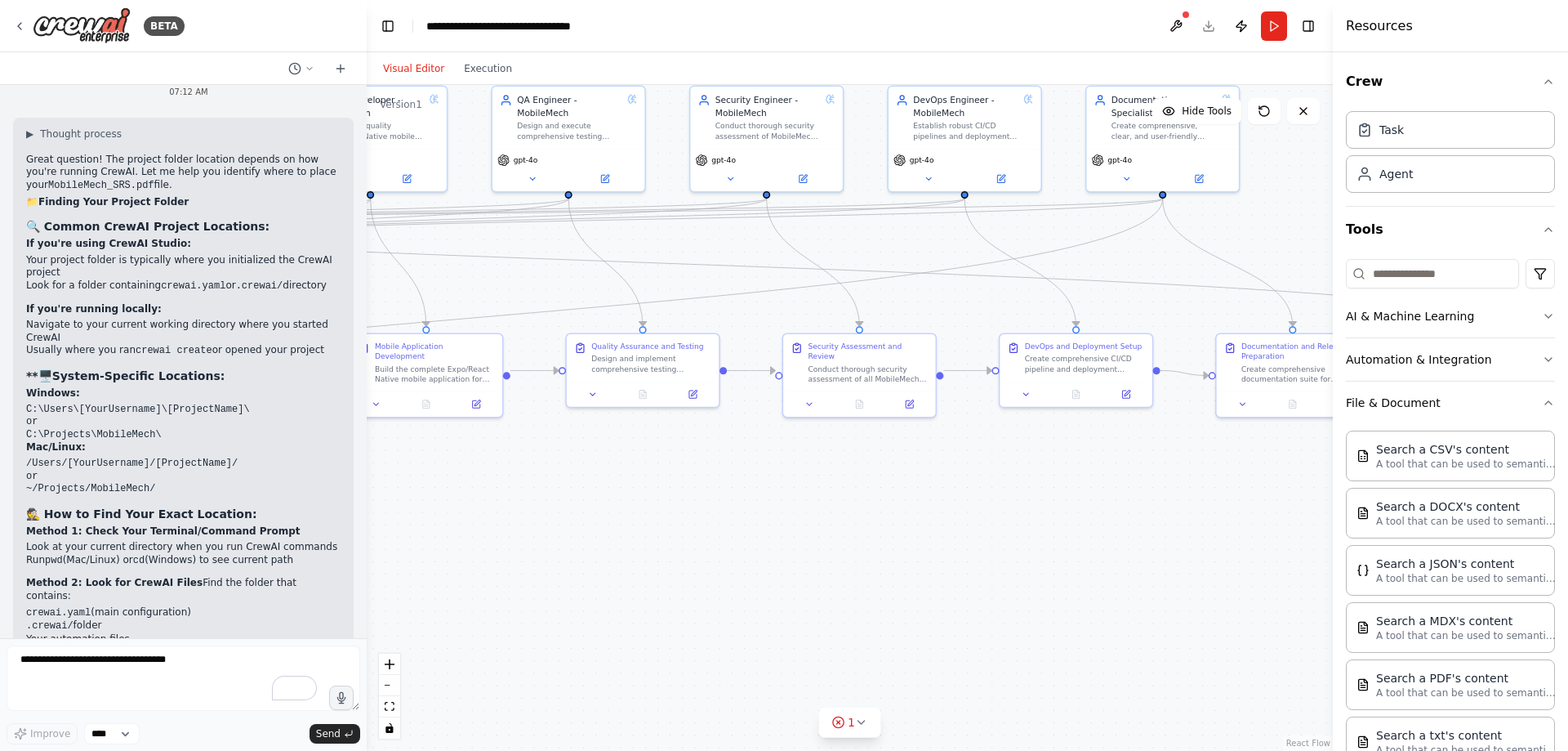
drag, startPoint x: 1095, startPoint y: 477, endPoint x: 1146, endPoint y: 514, distance: 63.0
click at [1146, 514] on div ".deletable-edge-delete-btn { width: 20px; height: 20px; border: 0px solid #ffff…" at bounding box center [849, 417] width 966 height 665
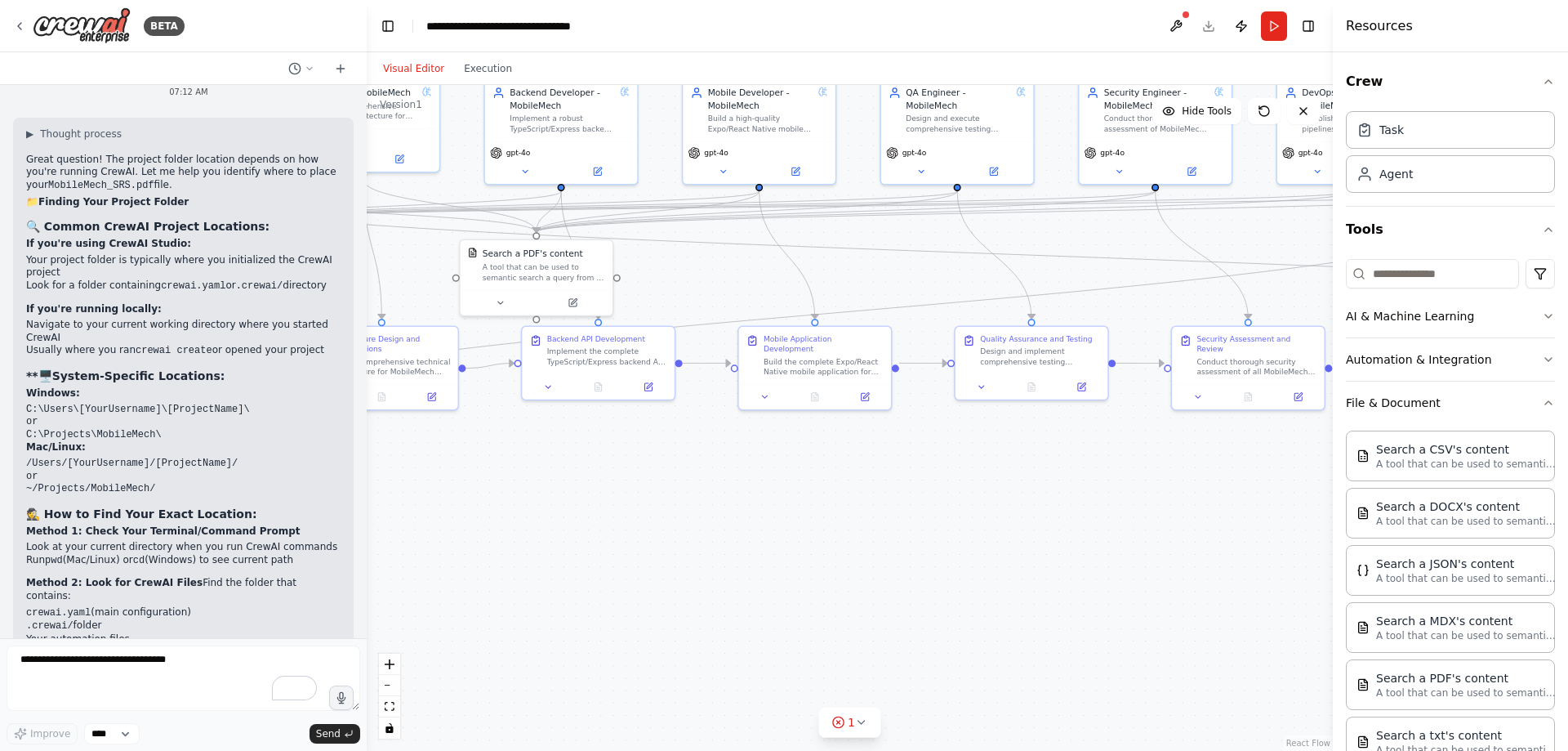
drag, startPoint x: 773, startPoint y: 534, endPoint x: 1161, endPoint y: 525, distance: 388.1
click at [1161, 525] on div ".deletable-edge-delete-btn { width: 20px; height: 20px; border: 0px solid #ffff…" at bounding box center [849, 417] width 966 height 665
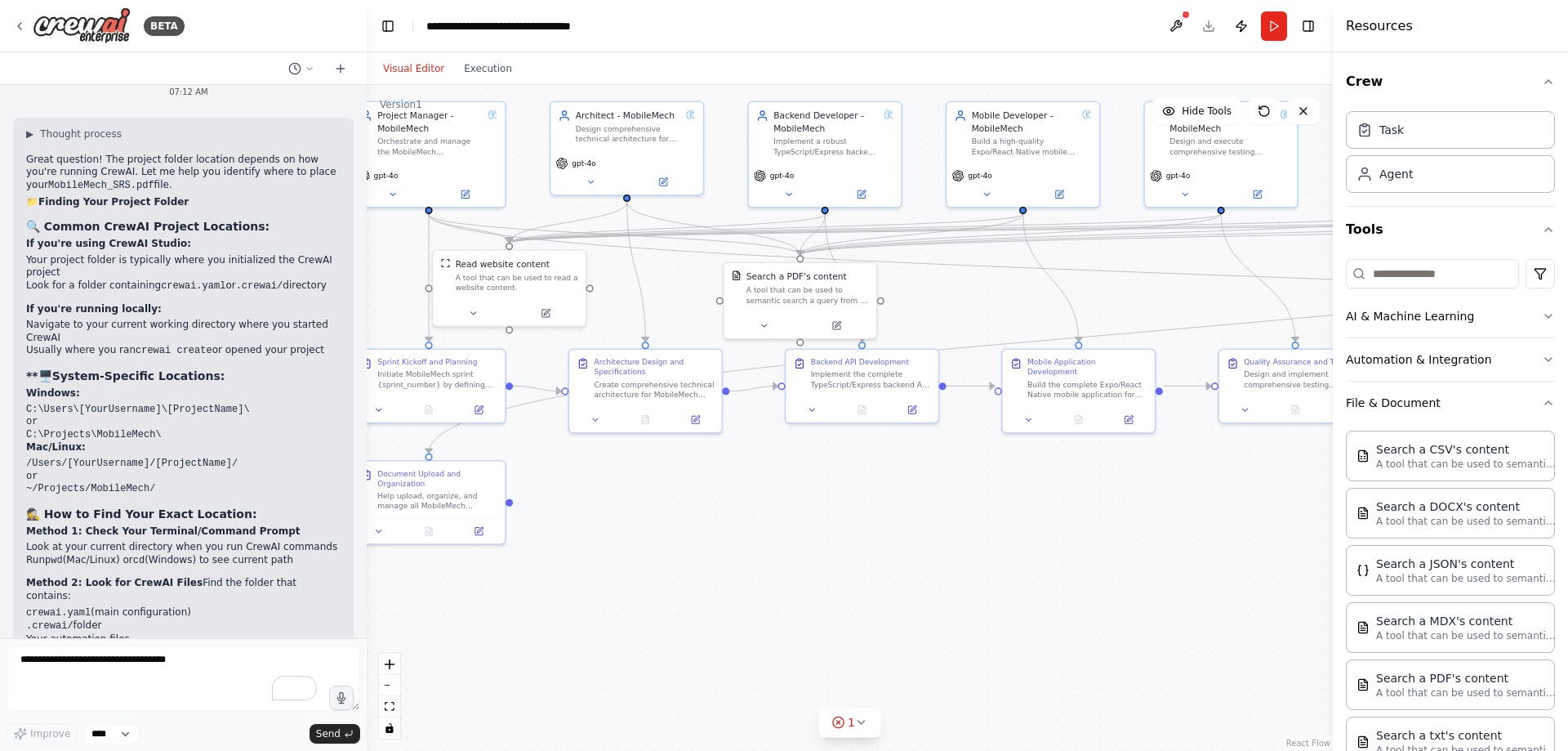
drag, startPoint x: 889, startPoint y: 525, endPoint x: 1156, endPoint y: 547, distance: 267.9
click at [1156, 548] on div ".deletable-edge-delete-btn { width: 20px; height: 20px; border: 0px solid #ffff…" at bounding box center [849, 417] width 966 height 665
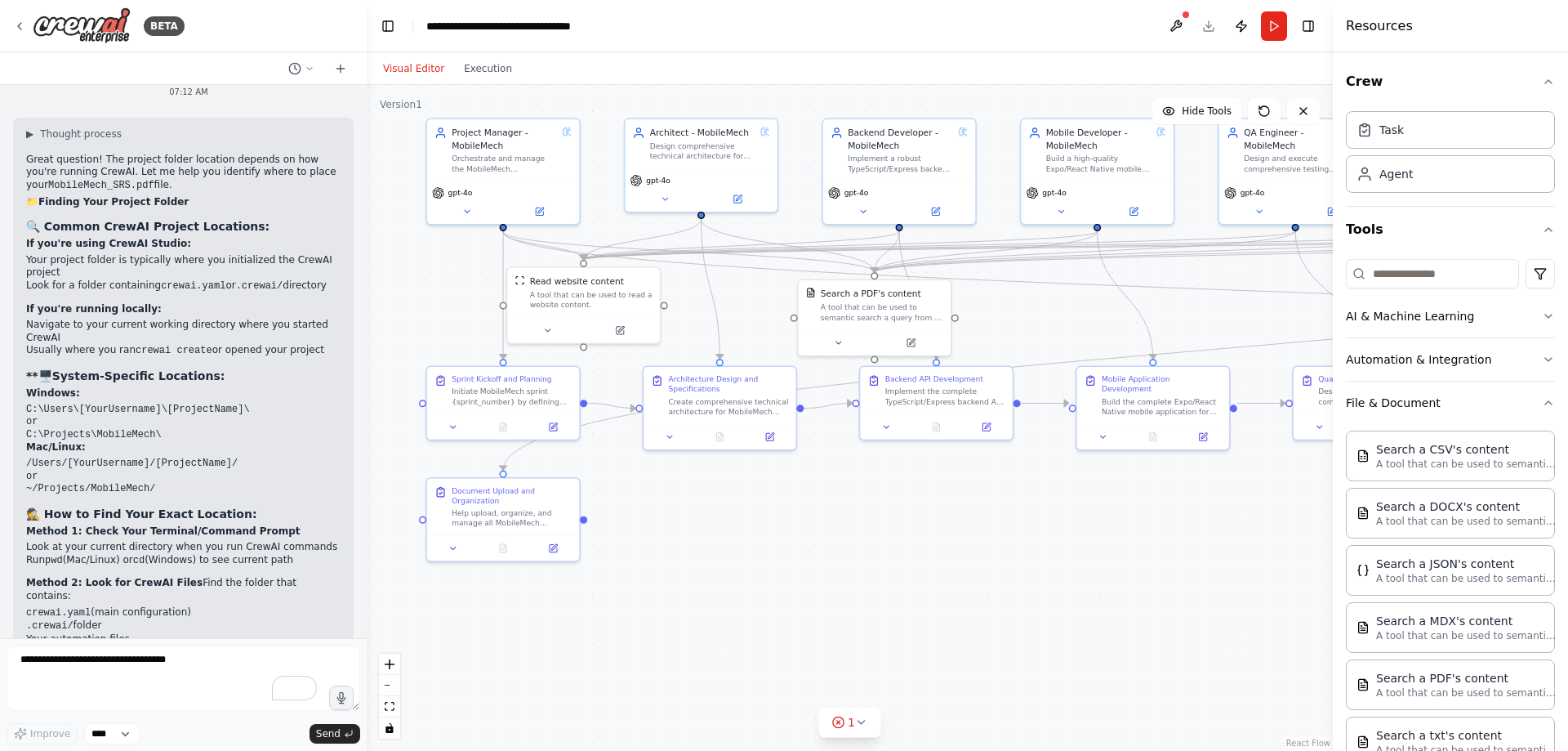
drag, startPoint x: 887, startPoint y: 531, endPoint x: 927, endPoint y: 554, distance: 46.1
click at [928, 554] on div ".deletable-edge-delete-btn { width: 20px; height: 20px; border: 0px solid #ffff…" at bounding box center [849, 417] width 966 height 665
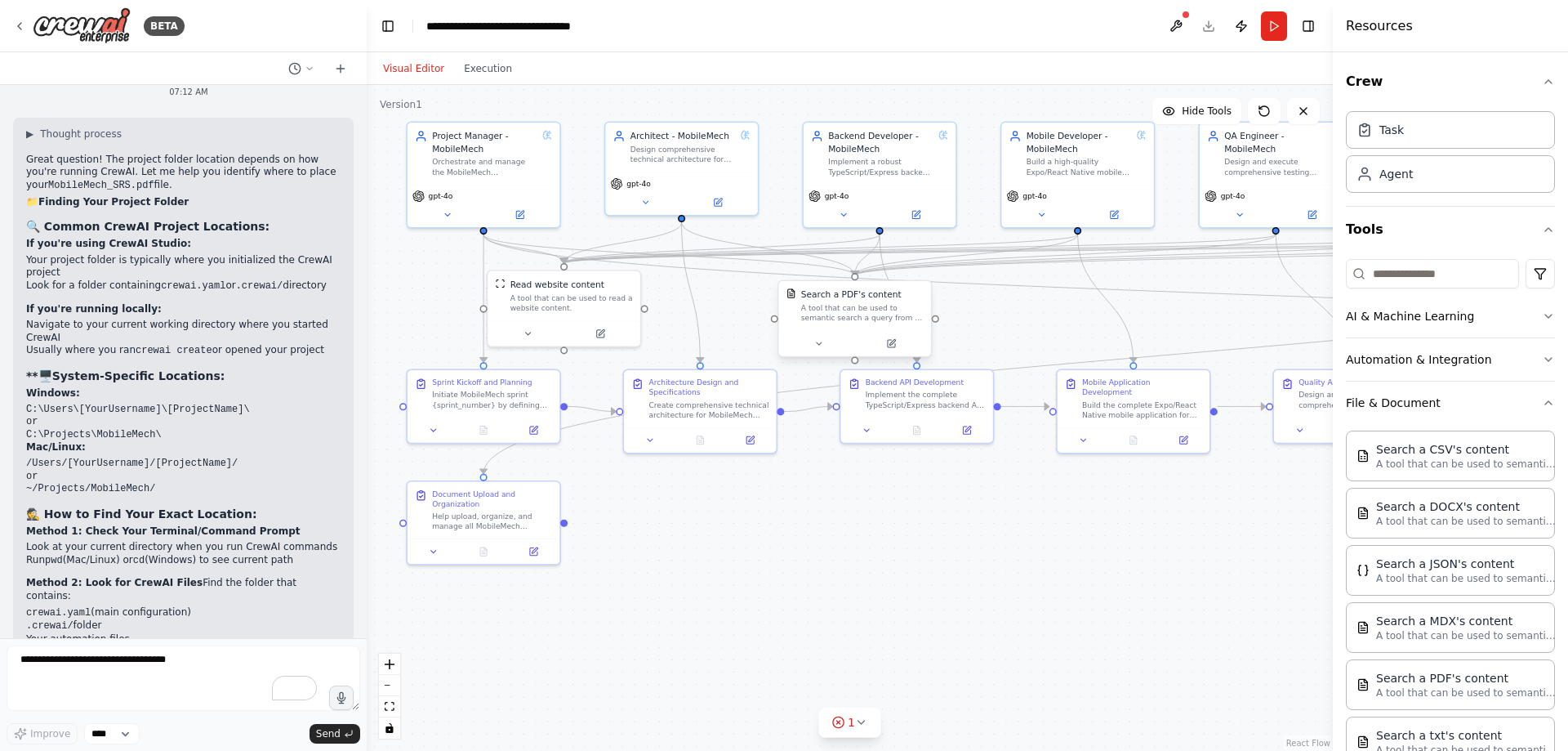
click at [864, 300] on div "Search a PDF's content" at bounding box center [851, 294] width 101 height 12
click at [987, 312] on div ".deletable-edge-delete-btn { width: 20px; height: 20px; border: 0px solid #ffff…" at bounding box center [849, 417] width 966 height 665
click at [1272, 28] on button "Run" at bounding box center [1274, 25] width 26 height 29
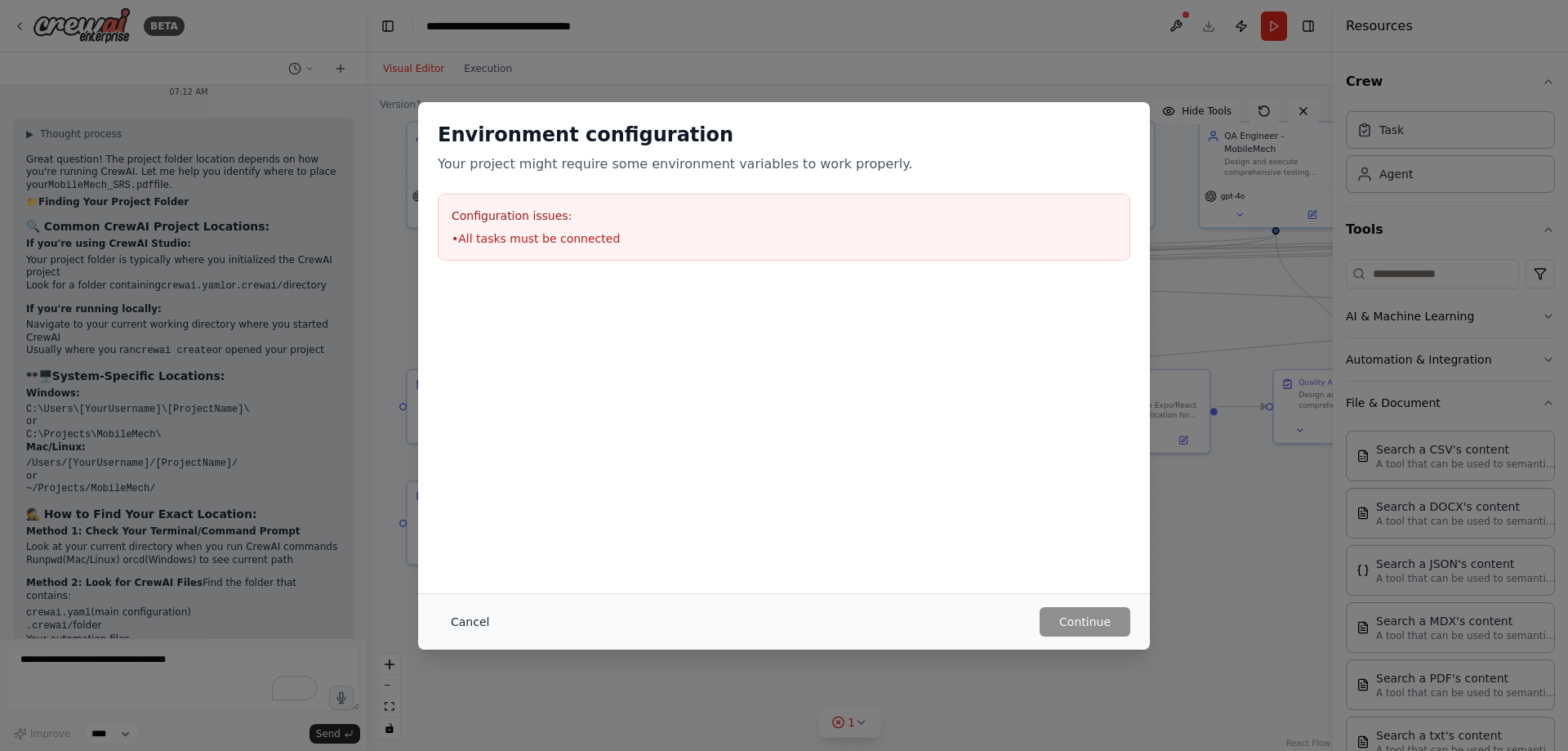
click at [486, 625] on button "Cancel" at bounding box center [469, 621] width 65 height 29
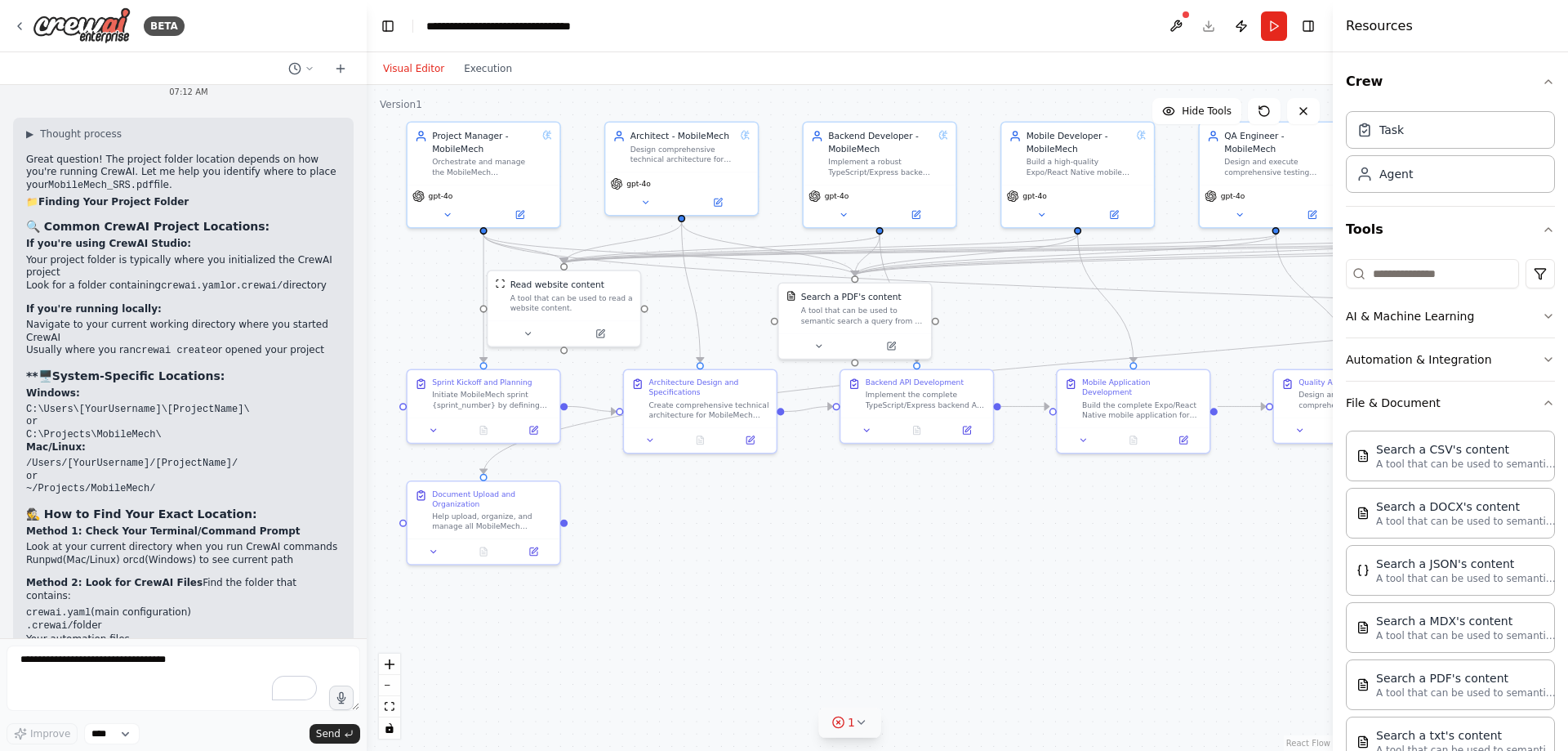
click at [855, 727] on icon at bounding box center [862, 722] width 13 height 13
click at [910, 685] on button at bounding box center [914, 680] width 28 height 20
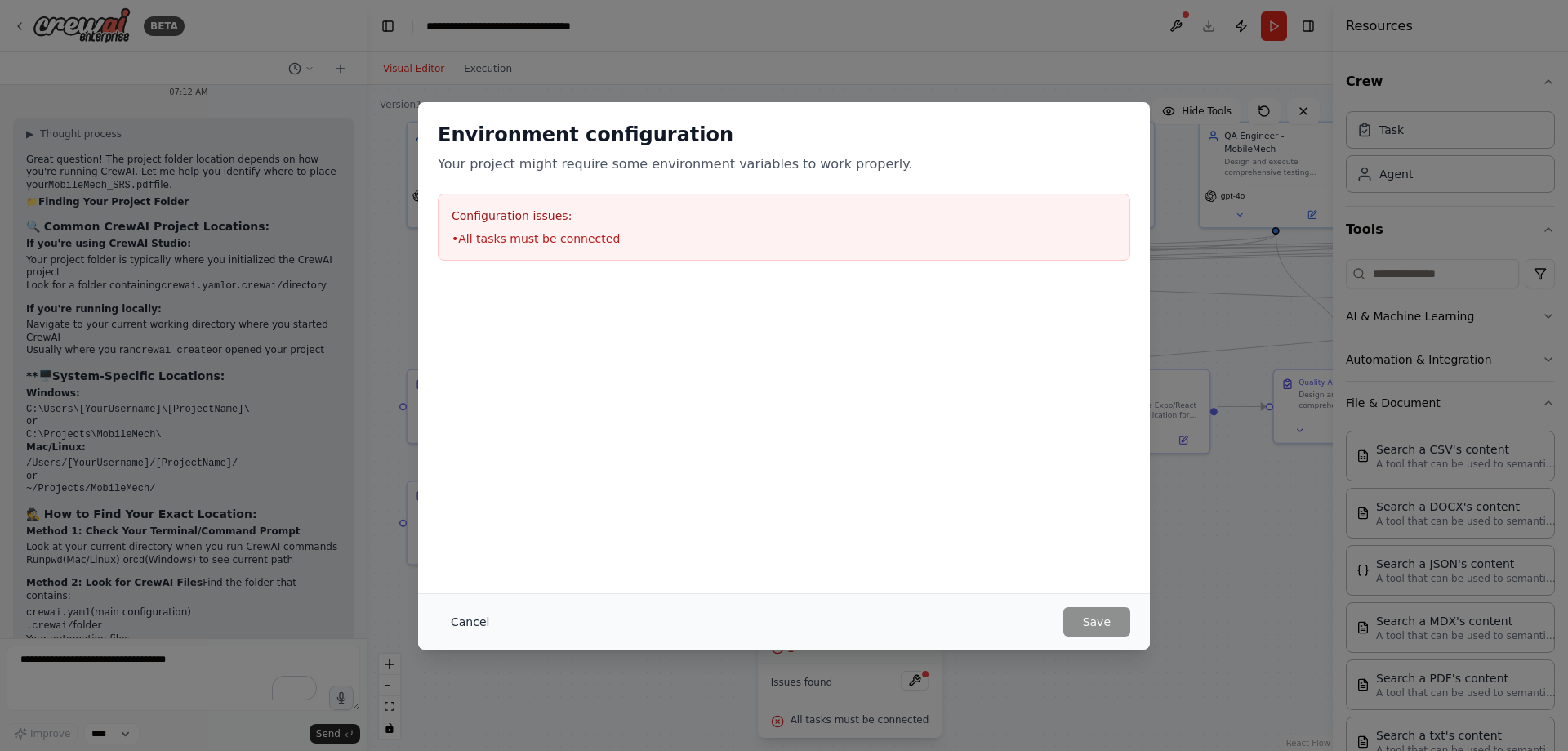
click at [476, 623] on button "Cancel" at bounding box center [469, 621] width 65 height 29
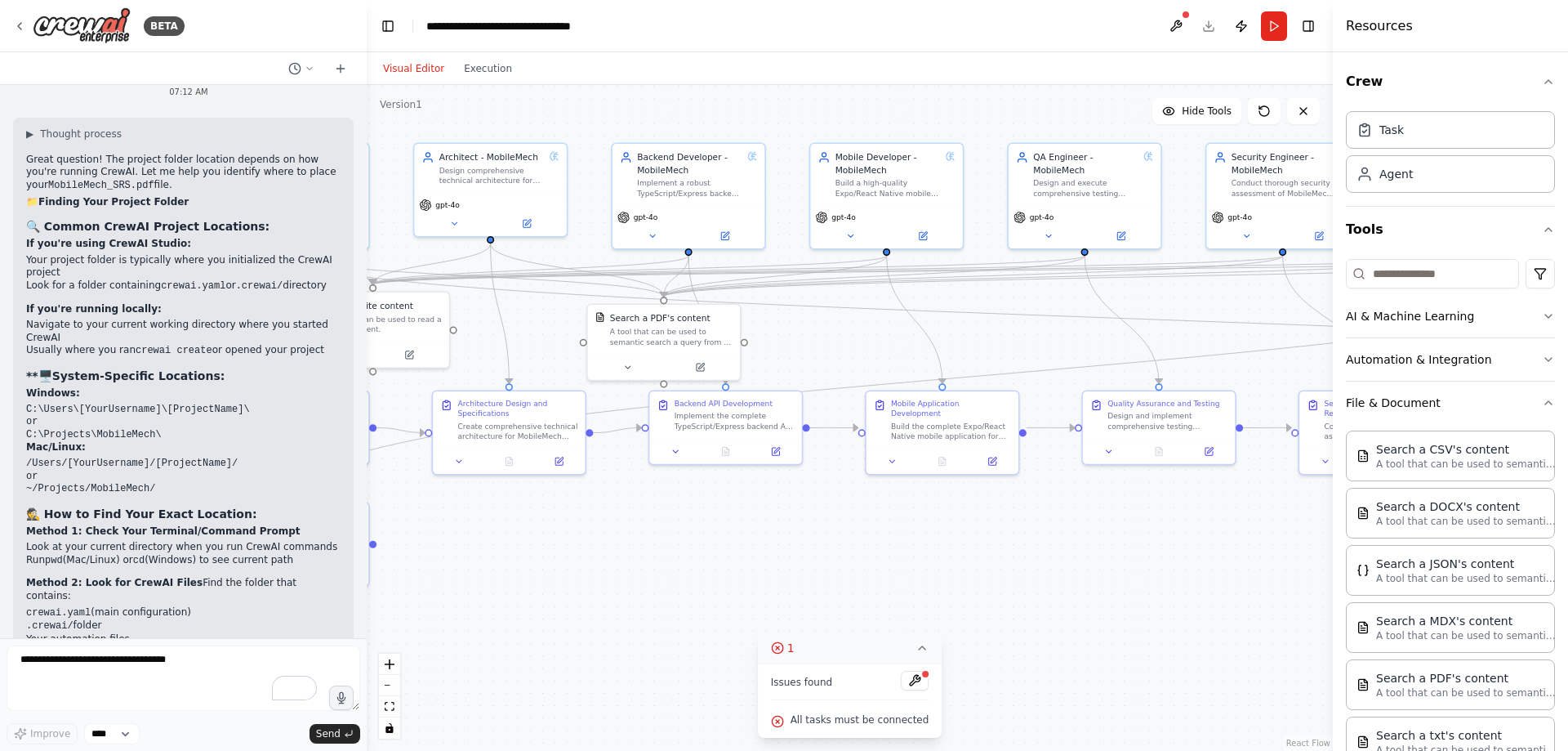
drag, startPoint x: 917, startPoint y: 517, endPoint x: 719, endPoint y: 538, distance: 199.1
click at [719, 538] on div ".deletable-edge-delete-btn { width: 20px; height: 20px; border: 0px solid #ffff…" at bounding box center [849, 417] width 966 height 665
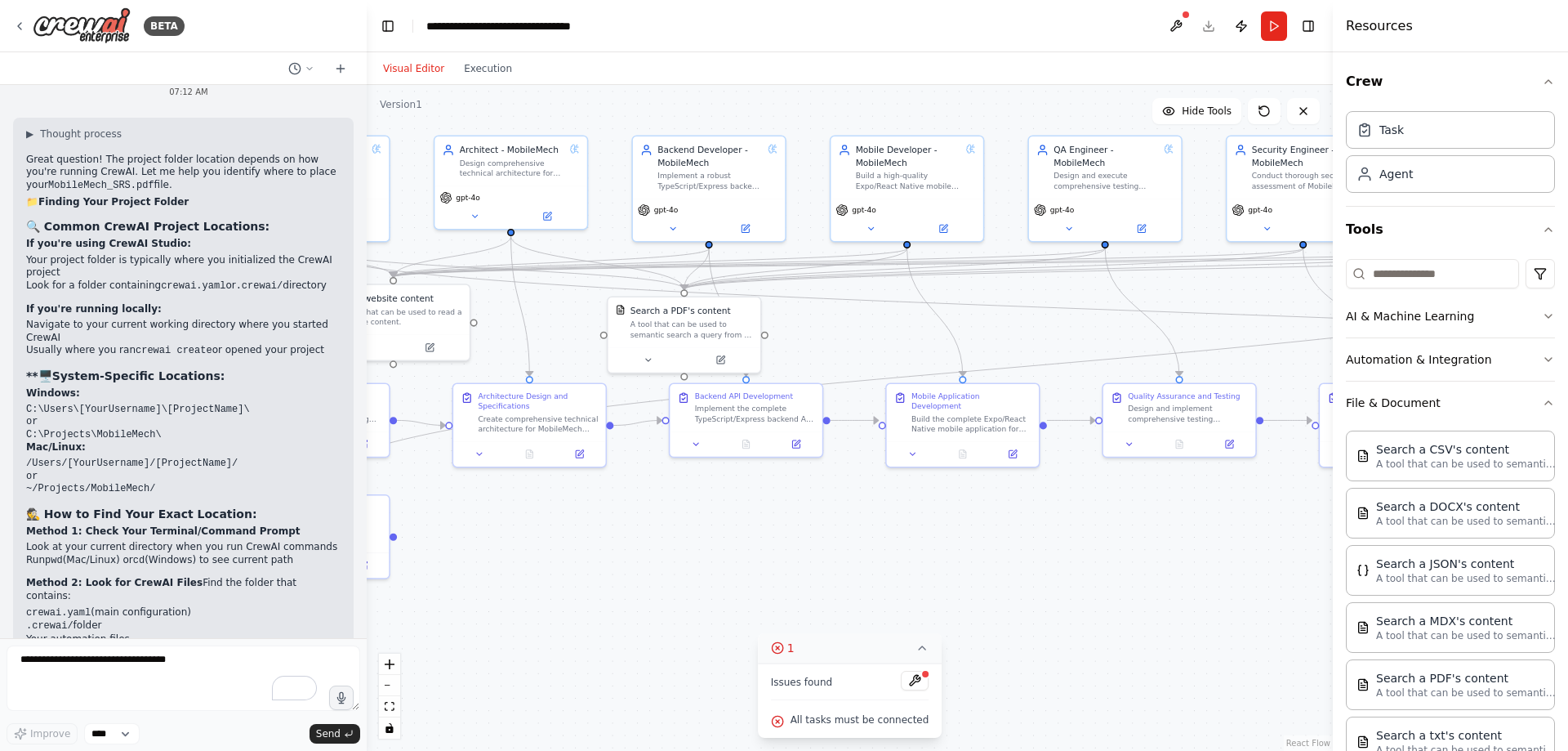
drag, startPoint x: 863, startPoint y: 541, endPoint x: 993, endPoint y: 500, distance: 136.3
click at [993, 500] on div ".deletable-edge-delete-btn { width: 20px; height: 20px; border: 0px solid #ffff…" at bounding box center [849, 417] width 966 height 665
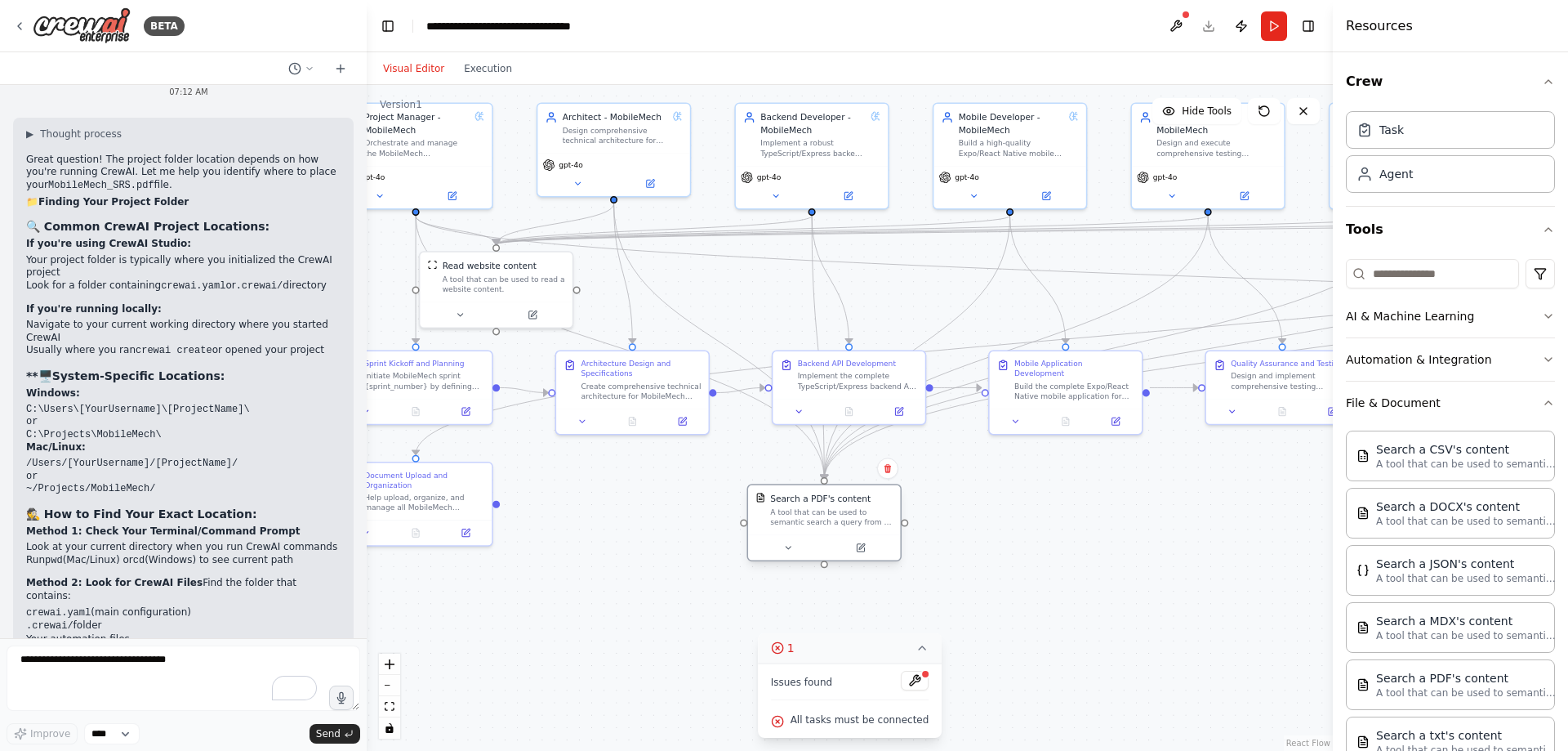
drag, startPoint x: 776, startPoint y: 304, endPoint x: 814, endPoint y: 531, distance: 230.2
click at [814, 532] on div "Search a PDF's content A tool that can be used to semantic search a query from …" at bounding box center [823, 510] width 151 height 50
click at [658, 547] on div ".deletable-edge-delete-btn { width: 20px; height: 20px; border: 0px solid #ffff…" at bounding box center [849, 417] width 966 height 665
click at [915, 647] on icon at bounding box center [922, 647] width 13 height 13
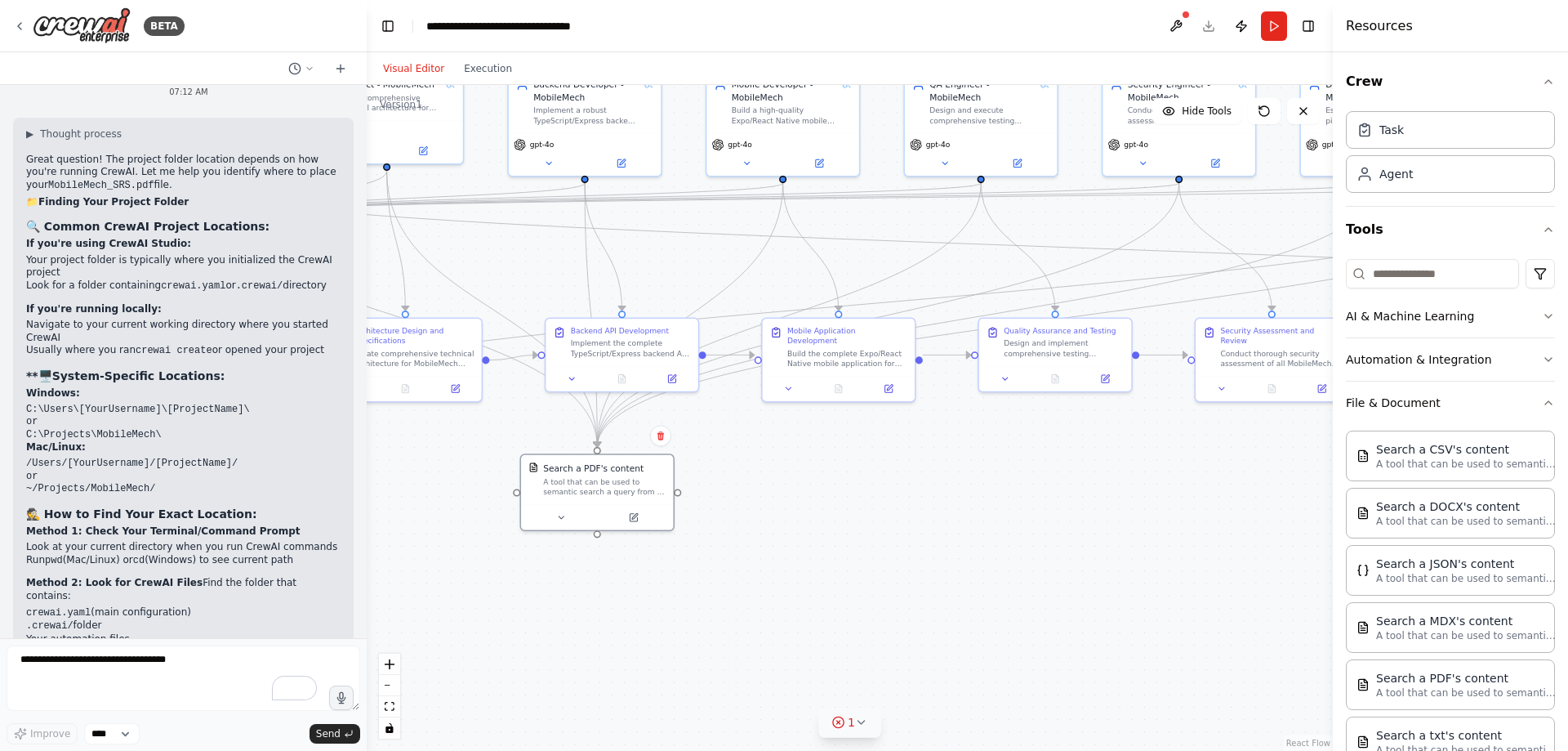
drag, startPoint x: 1033, startPoint y: 563, endPoint x: 667, endPoint y: 509, distance: 370.0
click at [667, 510] on div ".deletable-edge-delete-btn { width: 20px; height: 20px; border: 0px solid #ffff…" at bounding box center [849, 417] width 966 height 665
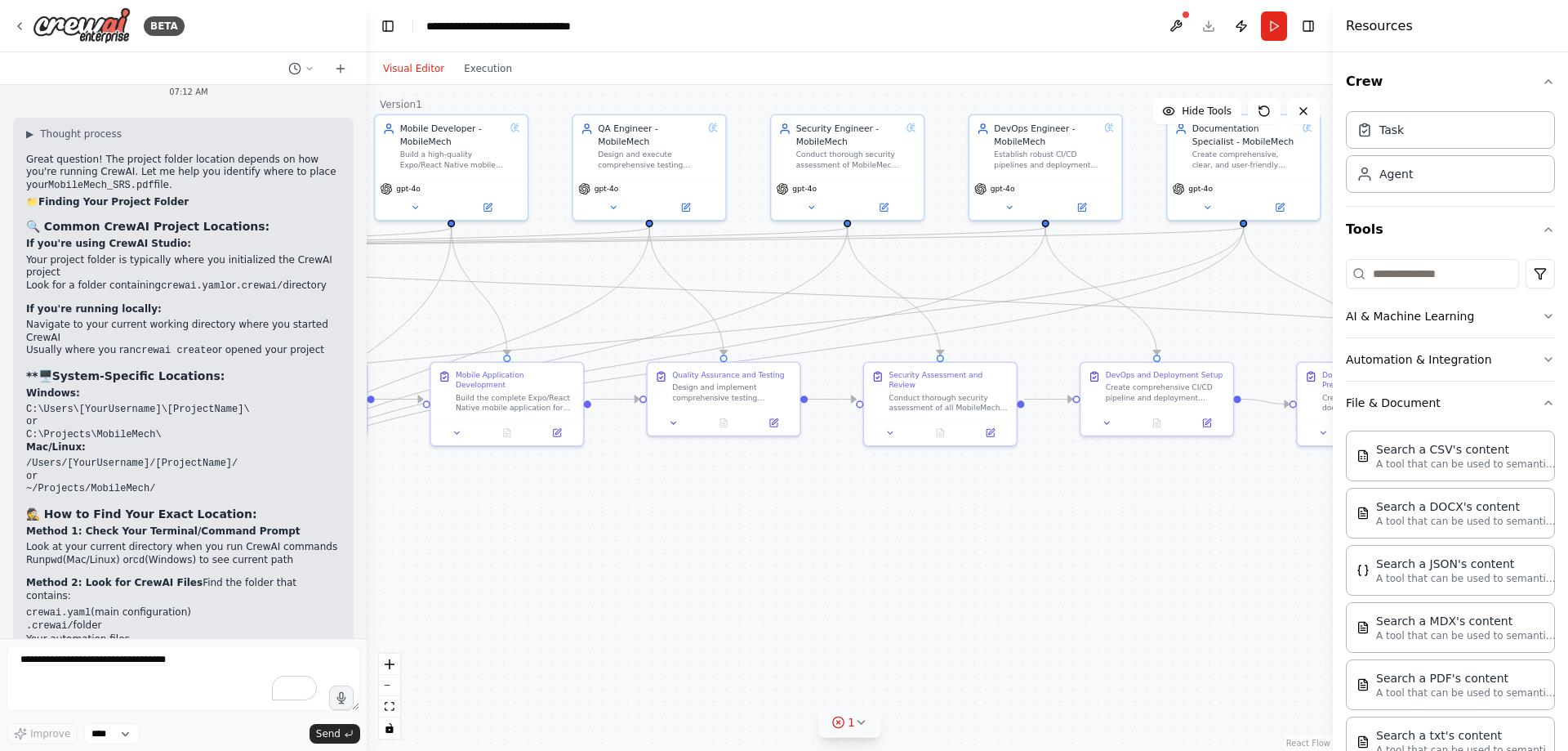
drag, startPoint x: 850, startPoint y: 503, endPoint x: 657, endPoint y: 567, distance: 203.3
click at [657, 567] on div ".deletable-edge-delete-btn { width: 20px; height: 20px; border: 0px solid #ffff…" at bounding box center [849, 417] width 966 height 665
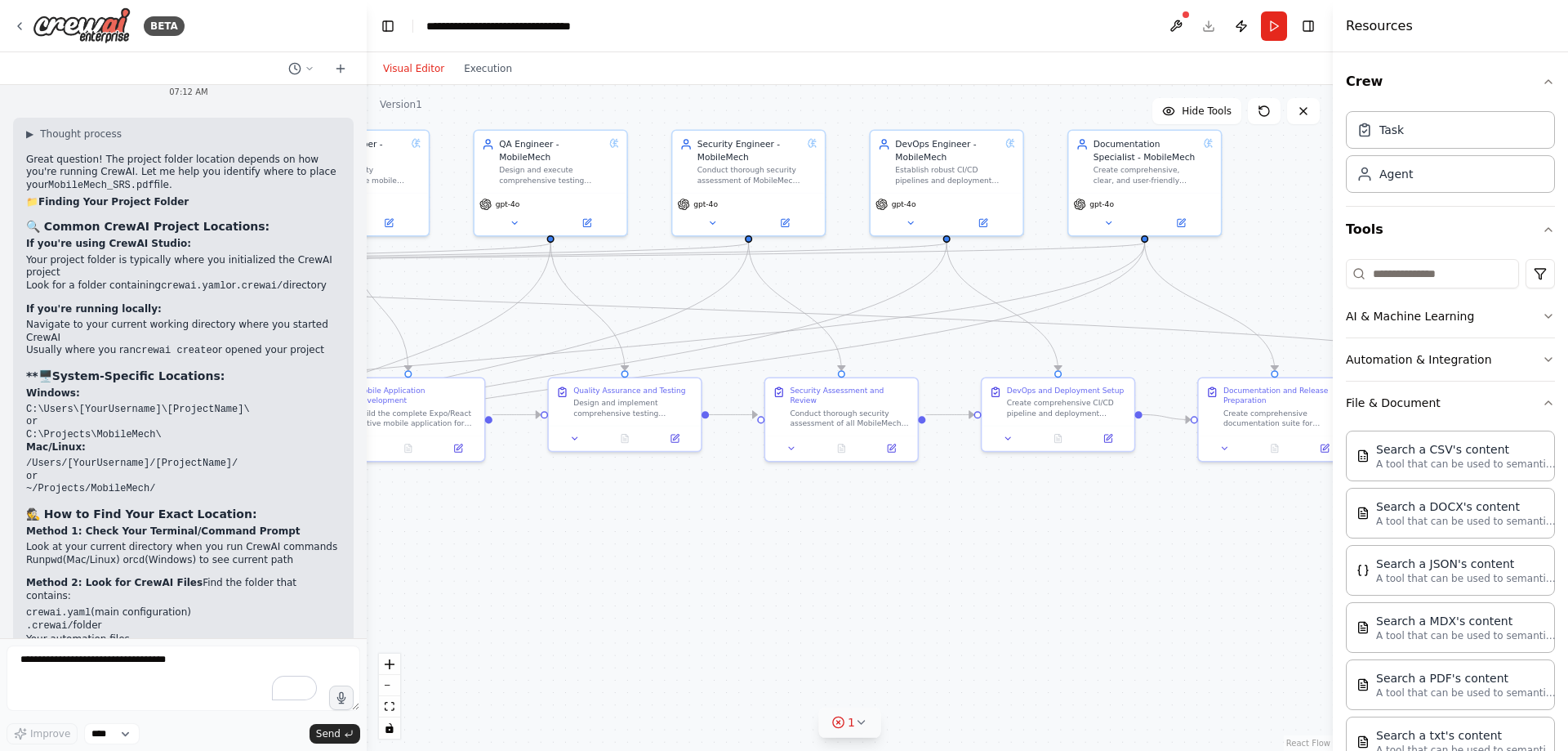
drag, startPoint x: 891, startPoint y: 554, endPoint x: 792, endPoint y: 569, distance: 100.1
click at [792, 569] on div ".deletable-edge-delete-btn { width: 20px; height: 20px; border: 0px solid #ffff…" at bounding box center [849, 417] width 966 height 665
click at [1260, 117] on icon at bounding box center [1264, 111] width 13 height 13
click at [1266, 111] on icon at bounding box center [1264, 111] width 13 height 13
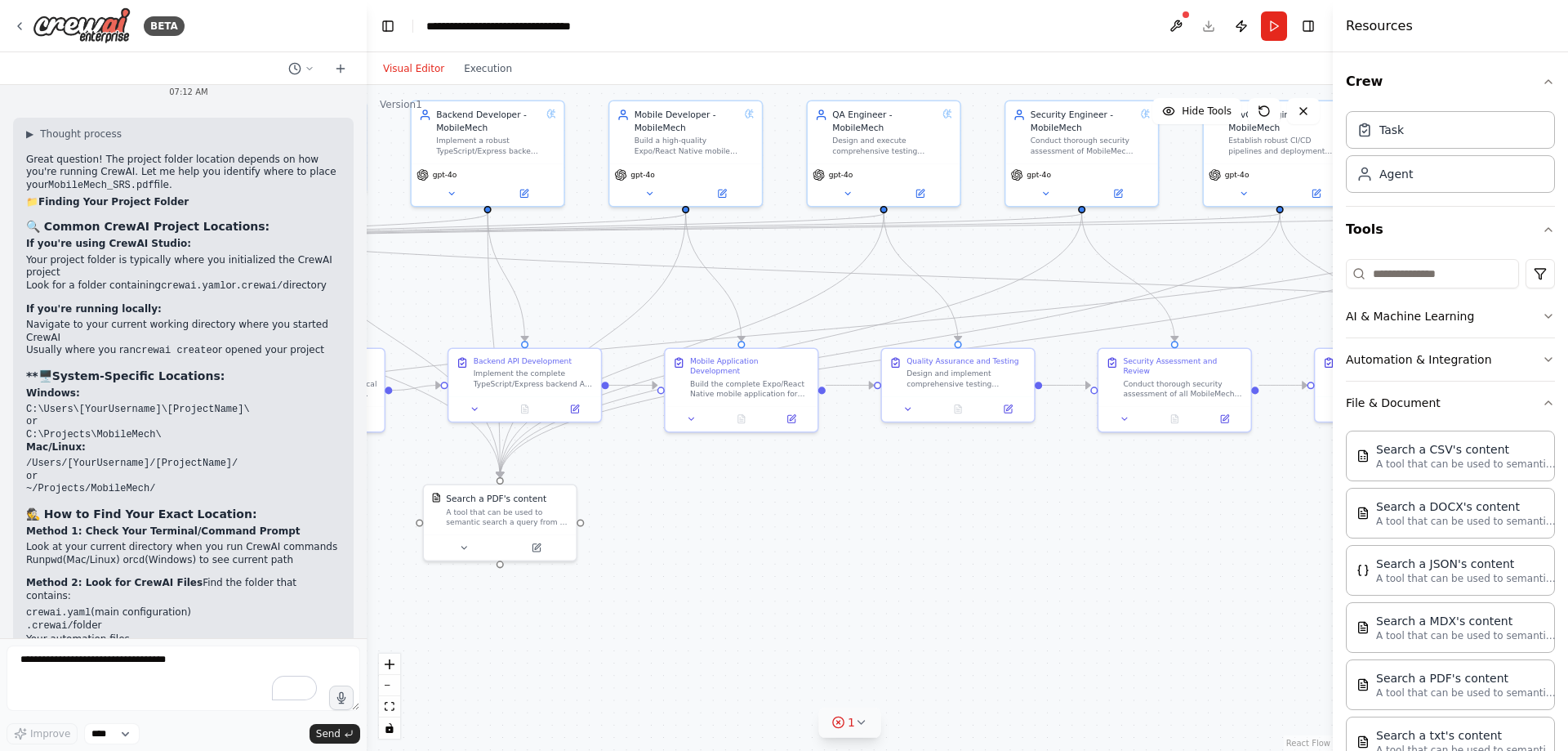
drag, startPoint x: 876, startPoint y: 471, endPoint x: 1215, endPoint y: 439, distance: 340.5
click at [1214, 439] on div ".deletable-edge-delete-btn { width: 20px; height: 20px; border: 0px solid #ffff…" at bounding box center [849, 417] width 966 height 665
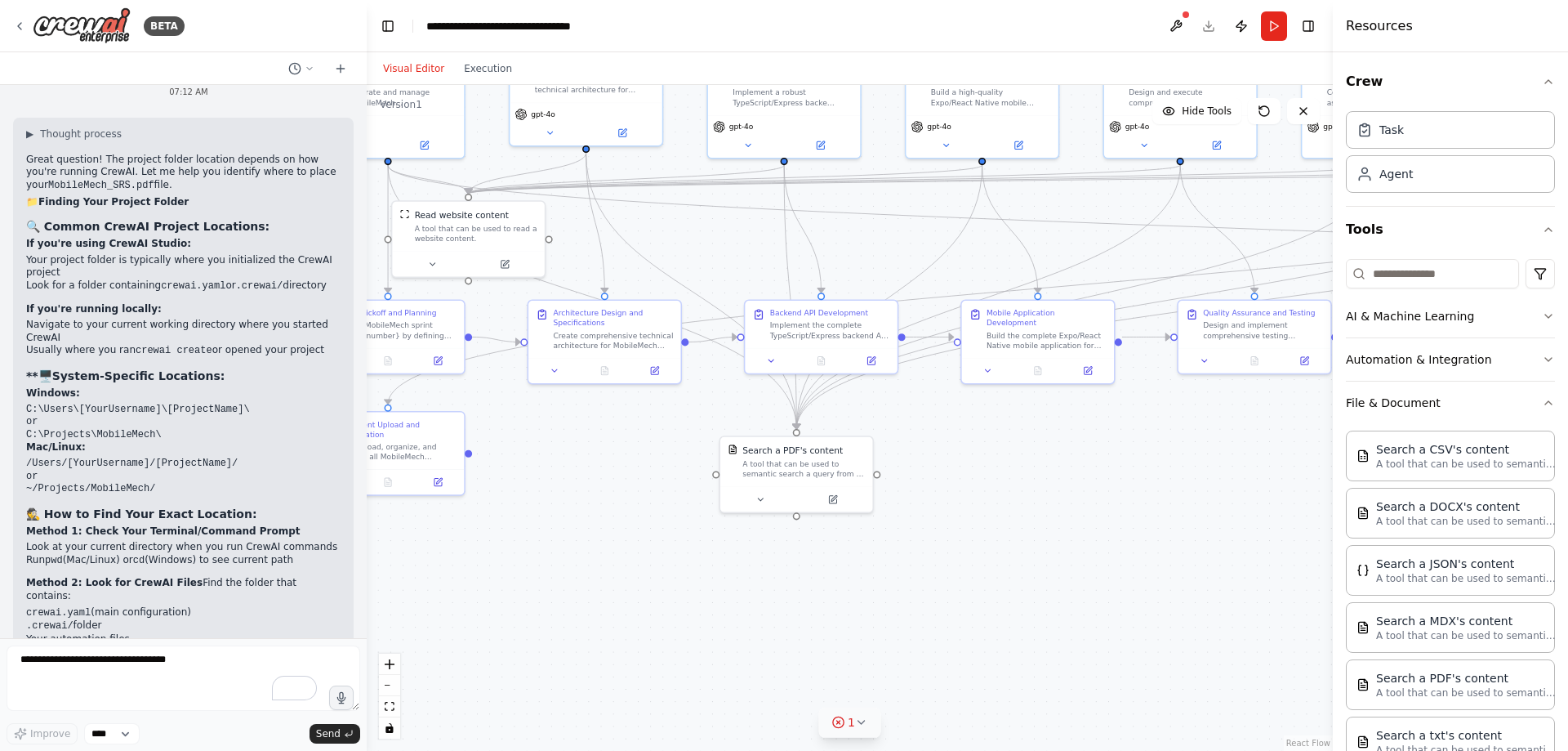
drag, startPoint x: 914, startPoint y: 482, endPoint x: 1179, endPoint y: 442, distance: 268.0
click at [1179, 442] on div ".deletable-edge-delete-btn { width: 20px; height: 20px; border: 0px solid #ffff…" at bounding box center [849, 417] width 966 height 665
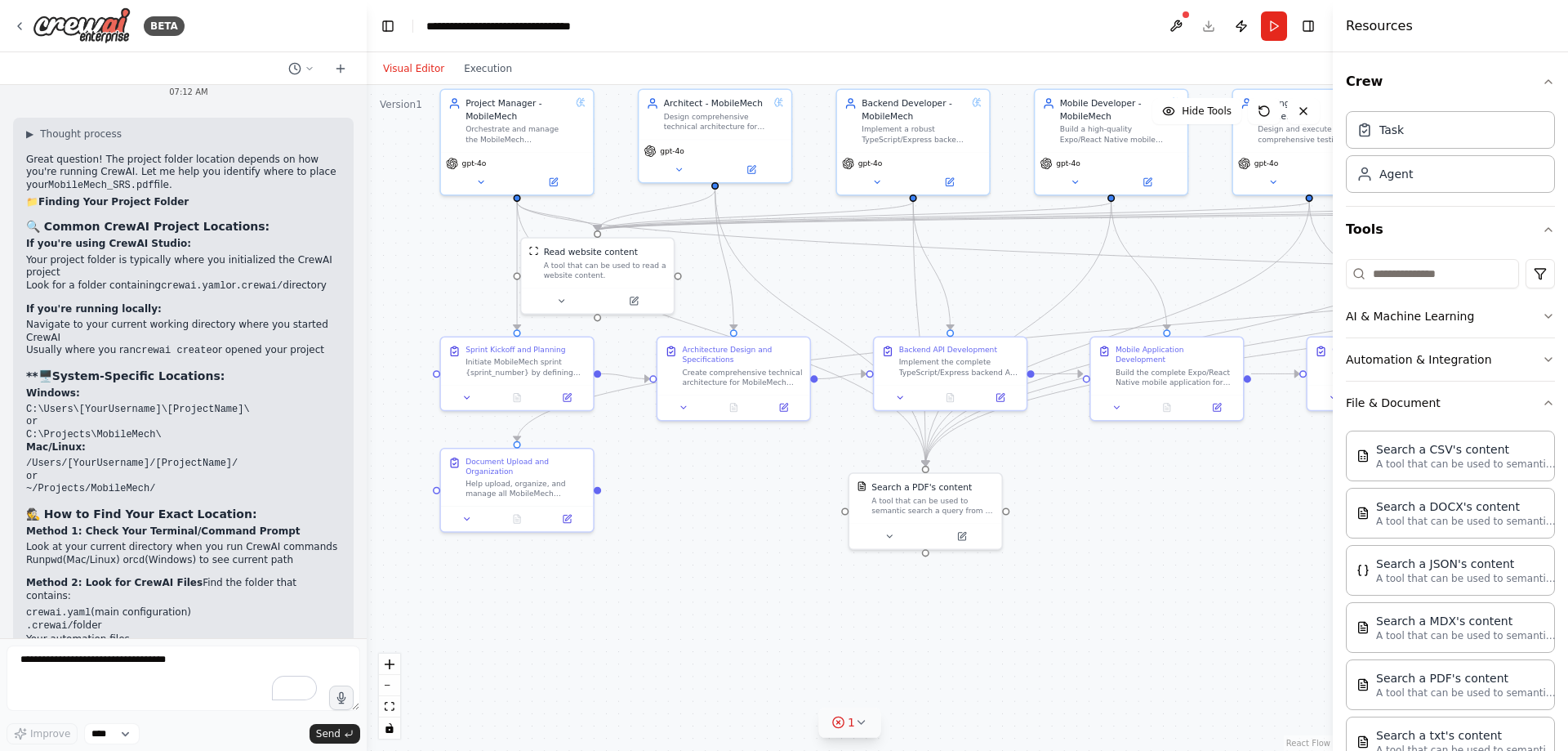
drag, startPoint x: 1009, startPoint y: 480, endPoint x: 1128, endPoint y: 514, distance: 123.8
click at [1139, 516] on div ".deletable-edge-delete-btn { width: 20px; height: 20px; border: 0px solid #ffff…" at bounding box center [849, 417] width 966 height 665
drag, startPoint x: 853, startPoint y: 521, endPoint x: 756, endPoint y: 558, distance: 103.8
click at [756, 558] on div at bounding box center [827, 569] width 151 height 25
drag, startPoint x: 812, startPoint y: 548, endPoint x: 921, endPoint y: 497, distance: 120.3
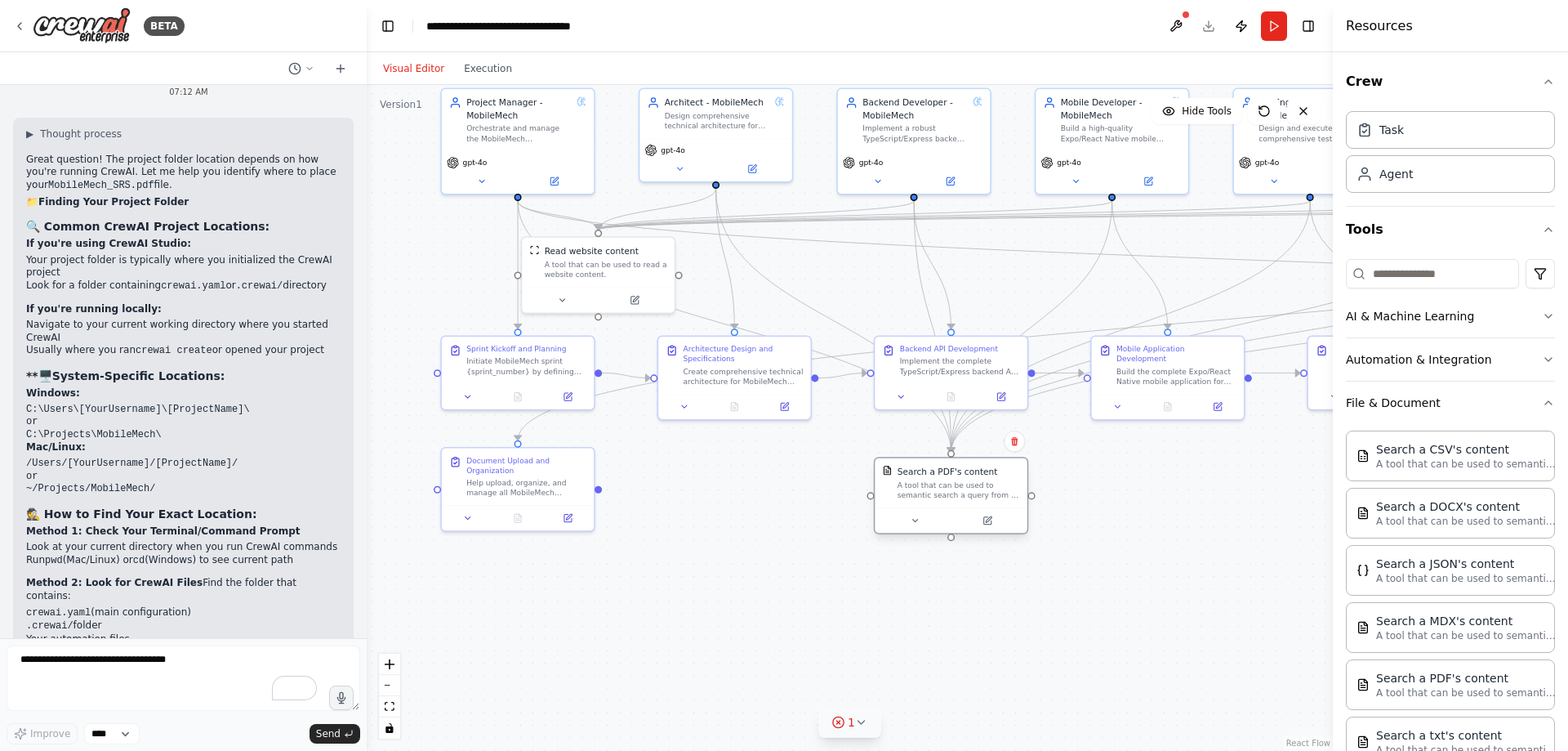
click at [937, 498] on div "A tool that can be used to semantic search a query from a PDF's content." at bounding box center [958, 489] width 122 height 20
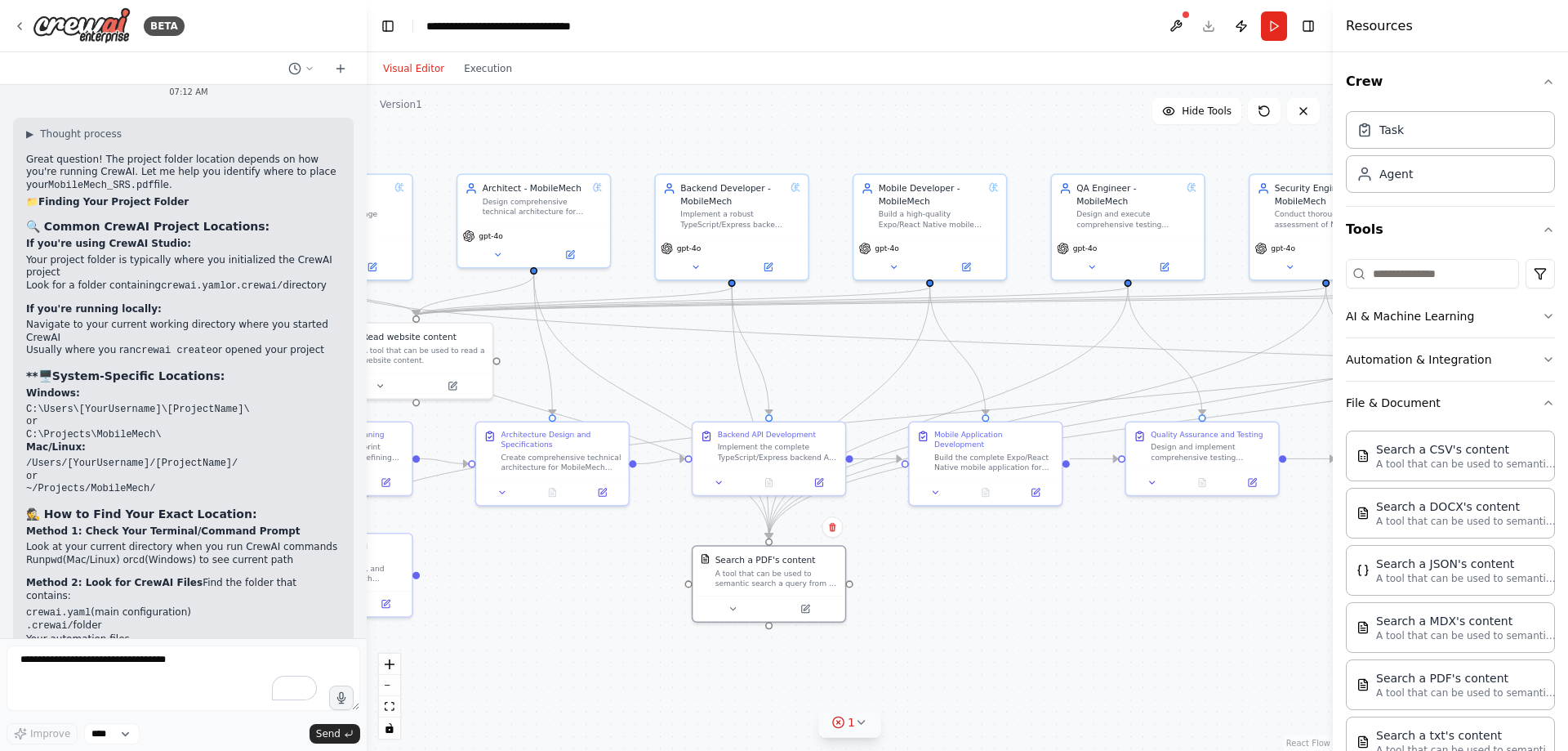
drag, startPoint x: 778, startPoint y: 519, endPoint x: 668, endPoint y: 579, distance: 125.3
click at [654, 575] on div ".deletable-edge-delete-btn { width: 20px; height: 20px; border: 0px solid #ffff…" at bounding box center [849, 417] width 966 height 665
drag, startPoint x: 755, startPoint y: 612, endPoint x: 838, endPoint y: 391, distance: 236.1
click at [838, 391] on button at bounding box center [813, 385] width 71 height 15
click at [832, 397] on div at bounding box center [847, 384] width 151 height 25
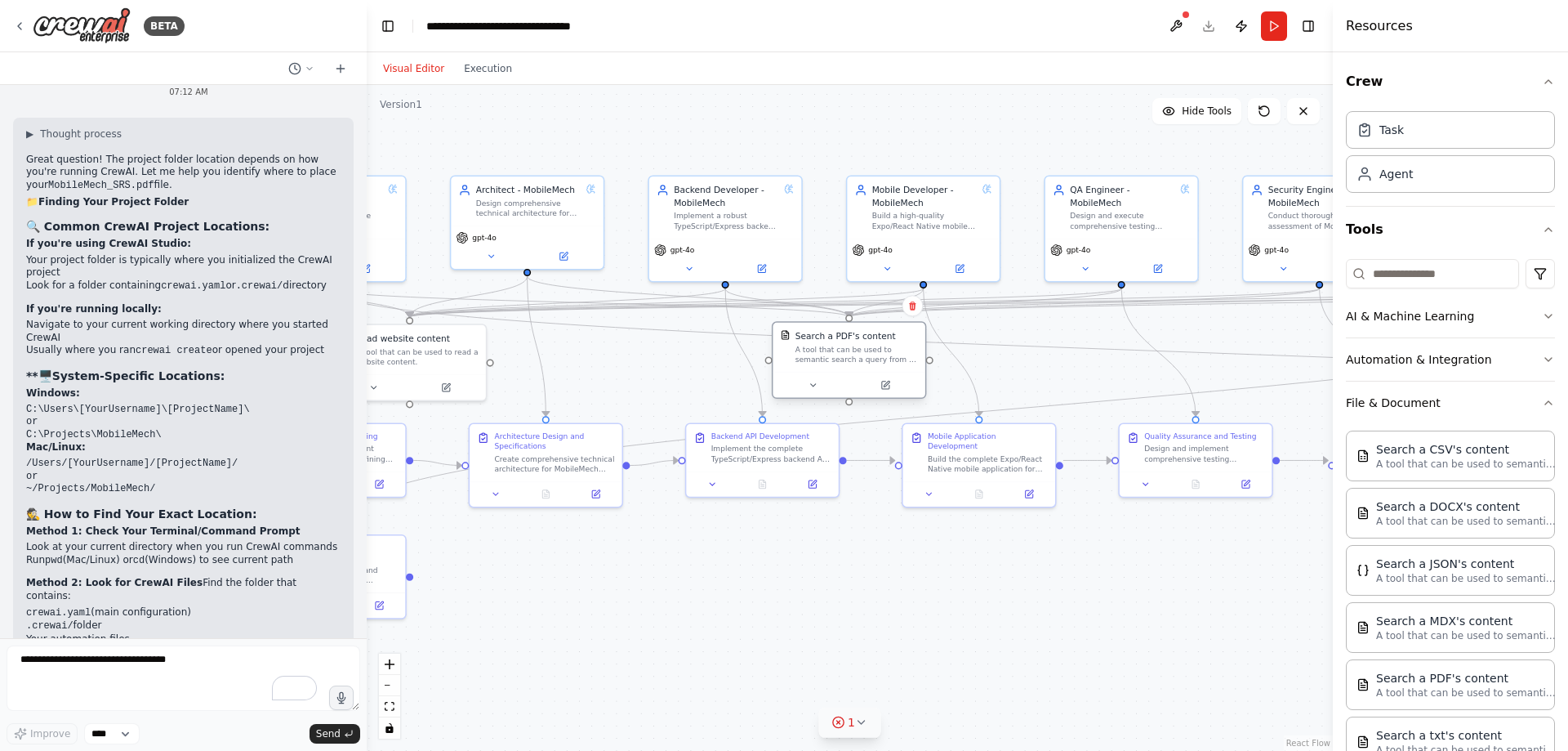
click at [812, 393] on div at bounding box center [847, 384] width 151 height 25
click at [814, 385] on icon at bounding box center [812, 385] width 5 height 3
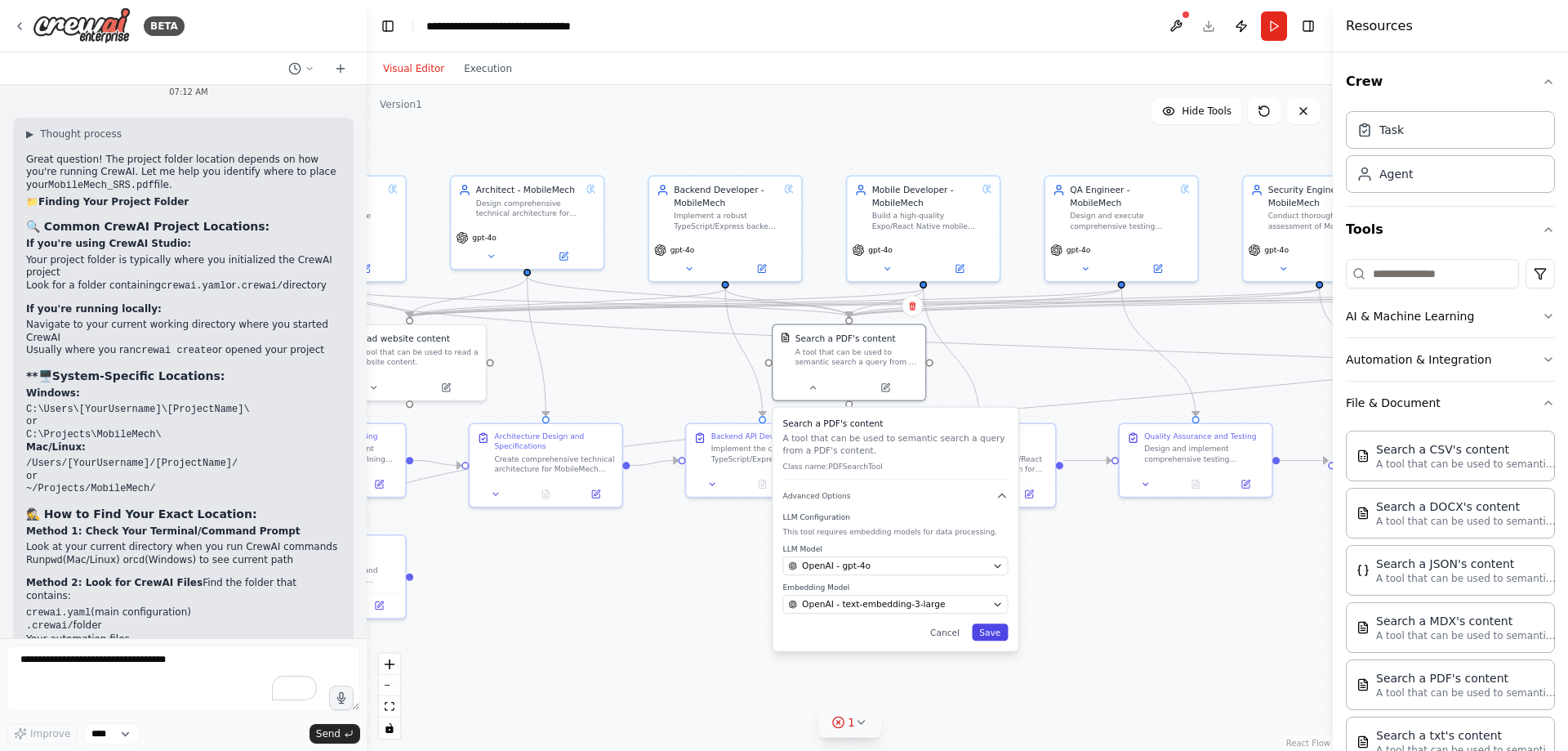
click at [991, 637] on button "Save" at bounding box center [990, 631] width 36 height 17
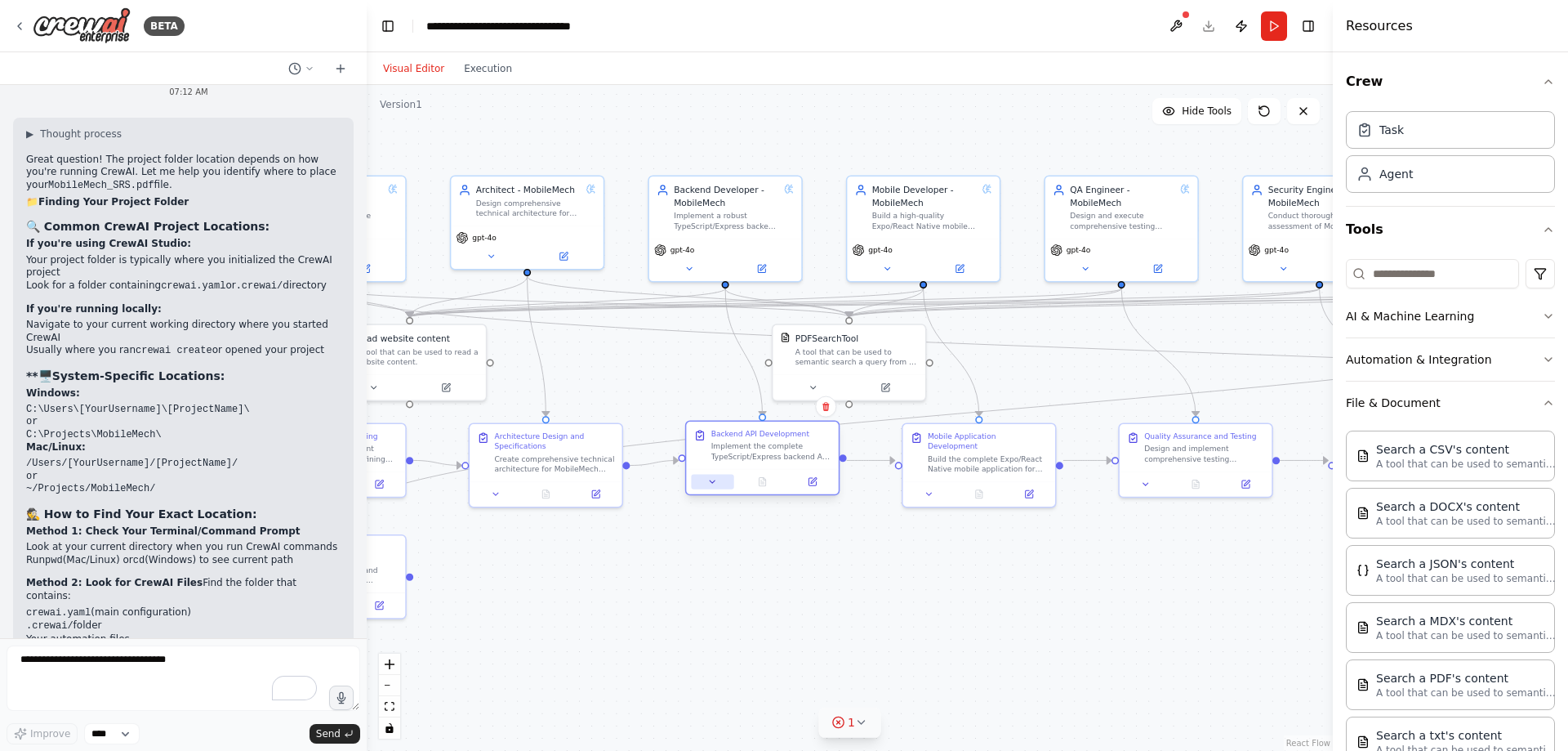
click at [706, 485] on button at bounding box center [711, 481] width 42 height 15
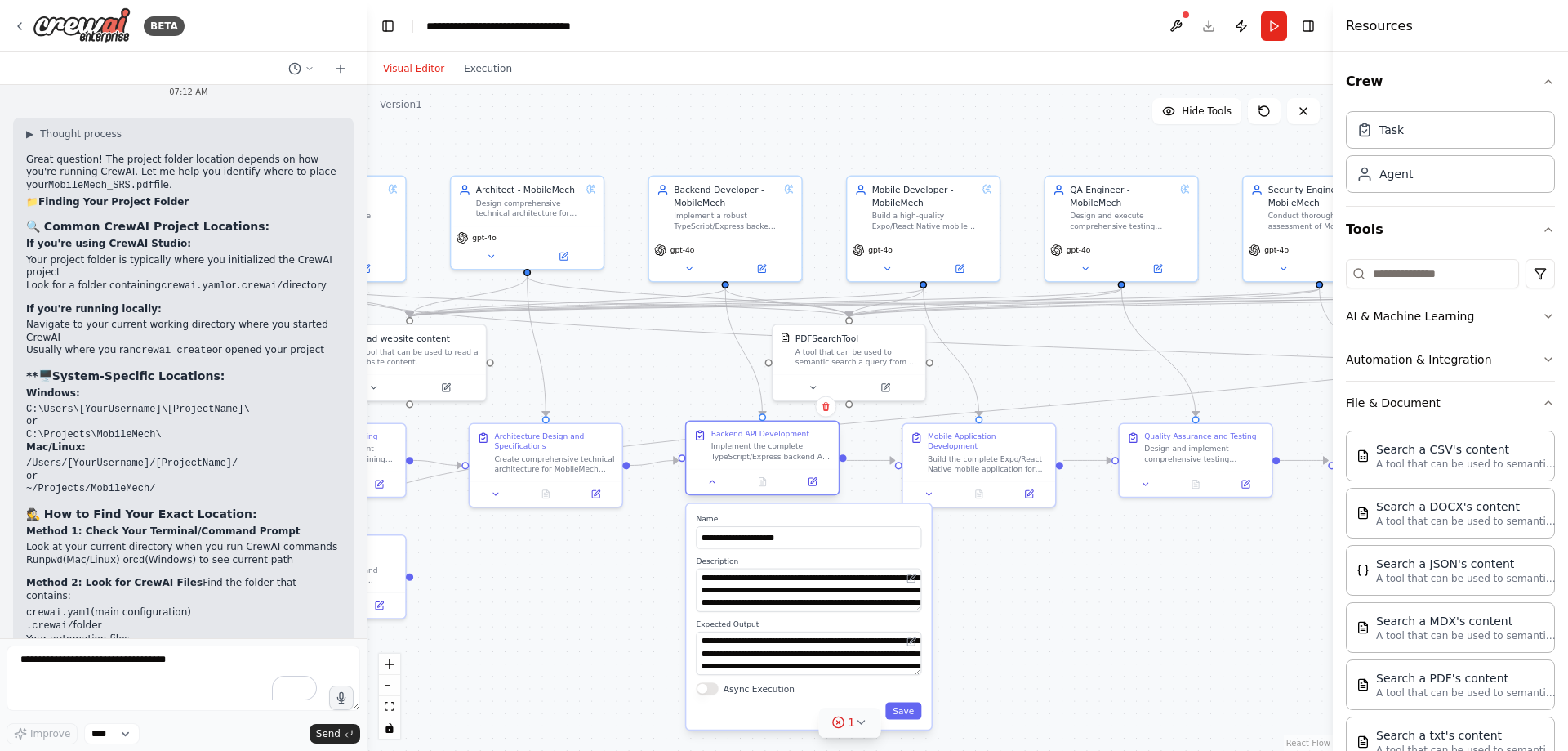
click at [705, 472] on div at bounding box center [761, 481] width 151 height 25
click at [715, 488] on button at bounding box center [711, 481] width 42 height 15
click at [713, 477] on icon at bounding box center [712, 482] width 9 height 9
click at [714, 473] on button at bounding box center [711, 481] width 42 height 15
click at [714, 477] on icon at bounding box center [712, 482] width 9 height 9
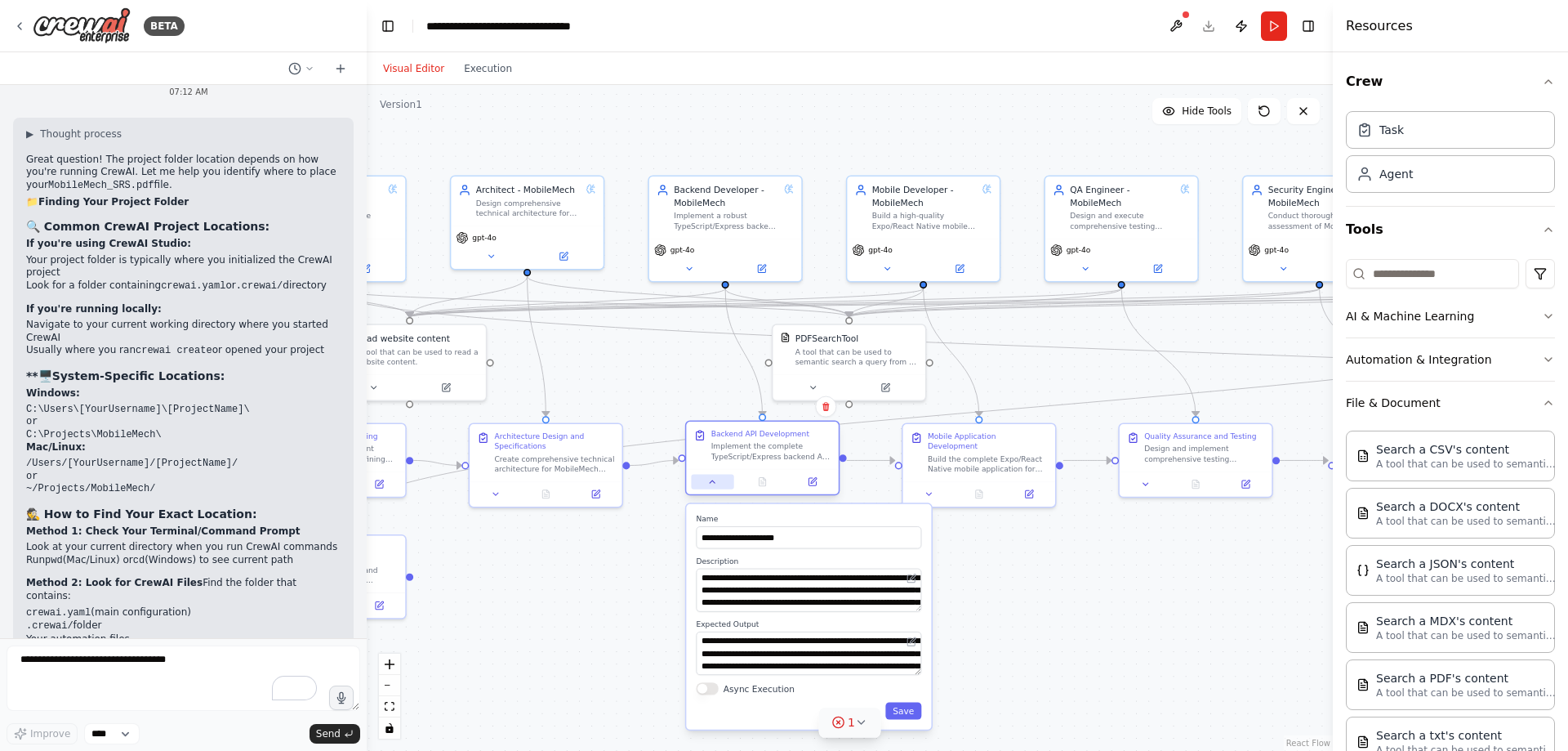
click at [712, 486] on icon at bounding box center [712, 482] width 9 height 9
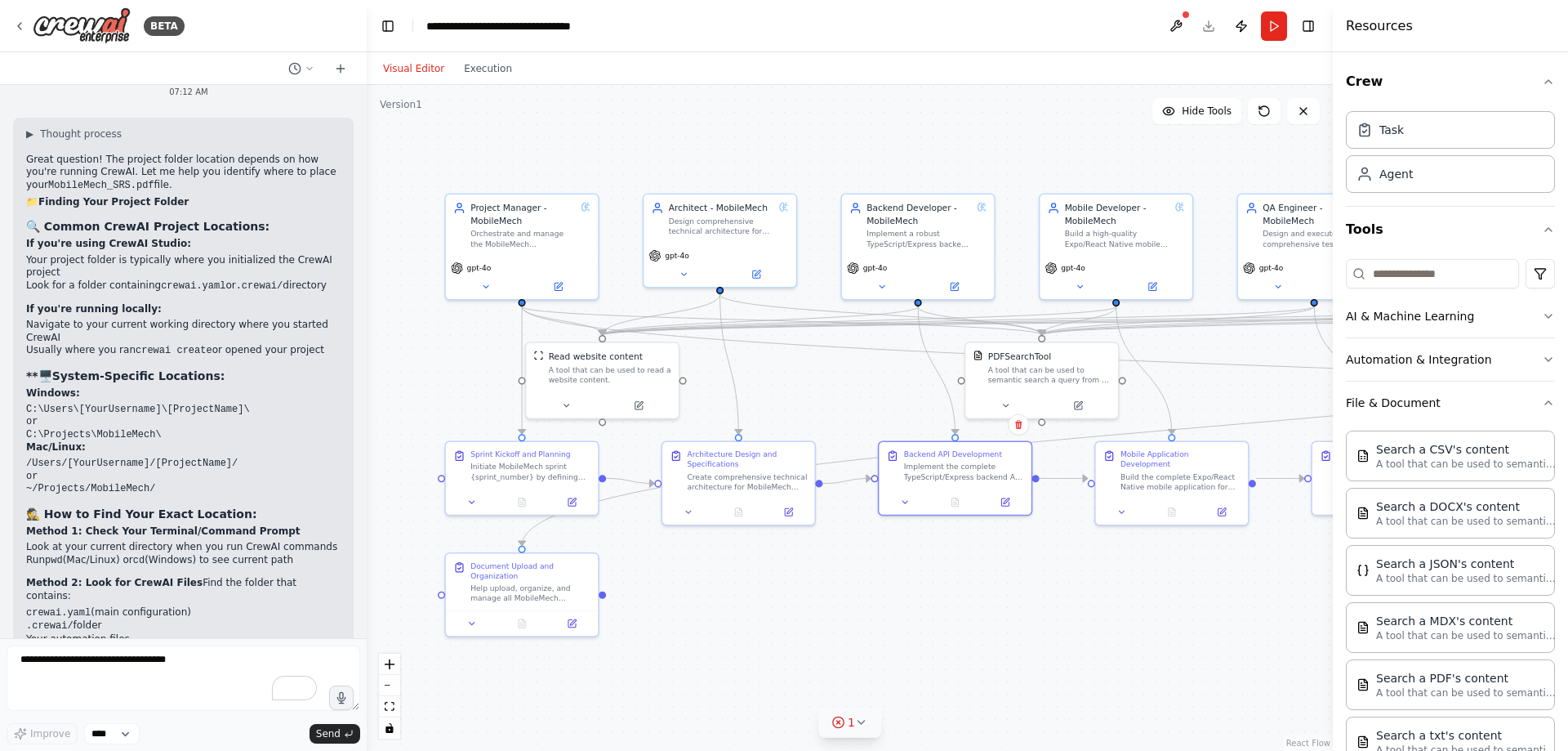
drag, startPoint x: 770, startPoint y: 564, endPoint x: 963, endPoint y: 582, distance: 193.8
click at [963, 582] on div ".deletable-edge-delete-btn { width: 20px; height: 20px; border: 0px solid #ffff…" at bounding box center [849, 417] width 966 height 665
click at [1180, 24] on button at bounding box center [1176, 25] width 26 height 29
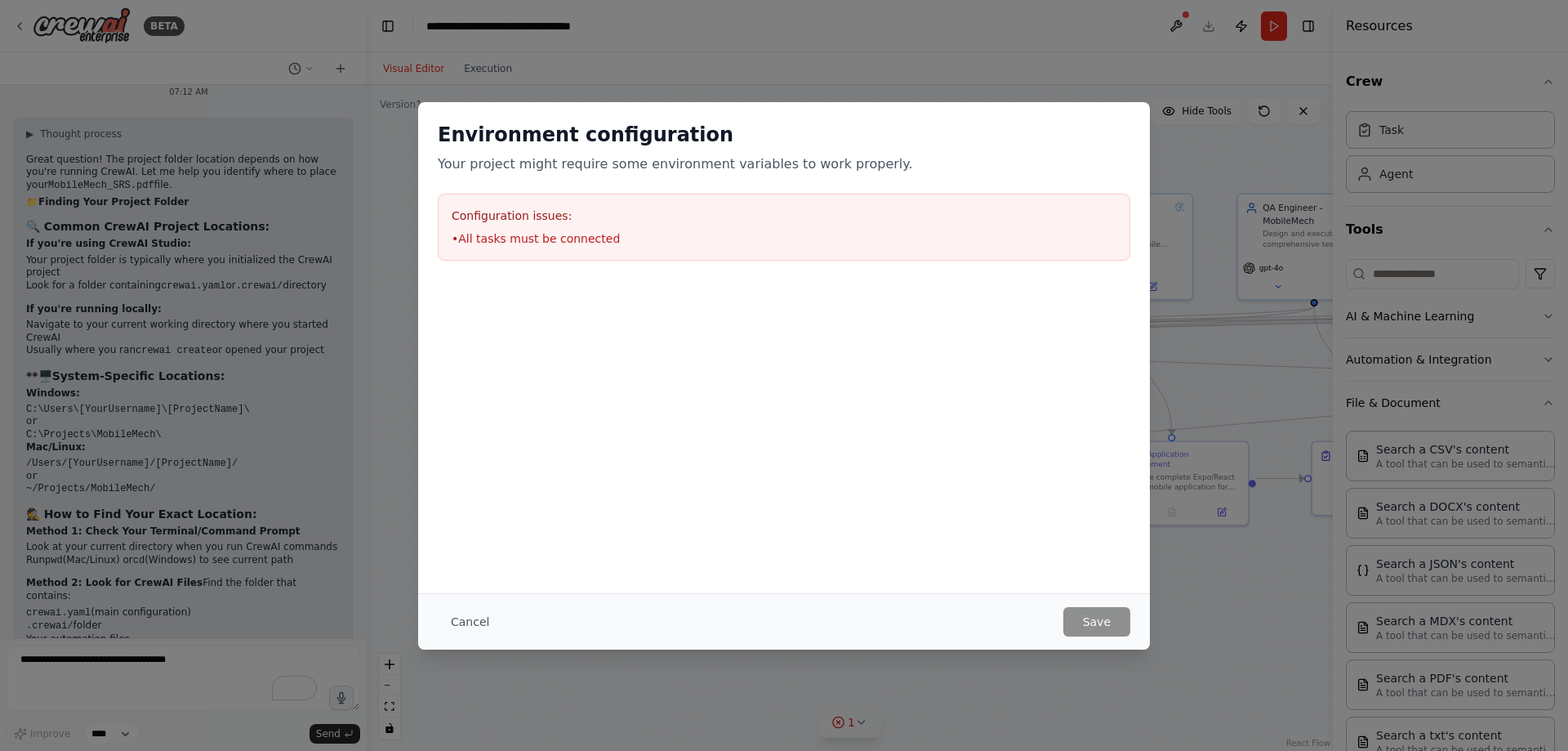
click at [471, 620] on button "Cancel" at bounding box center [469, 621] width 65 height 29
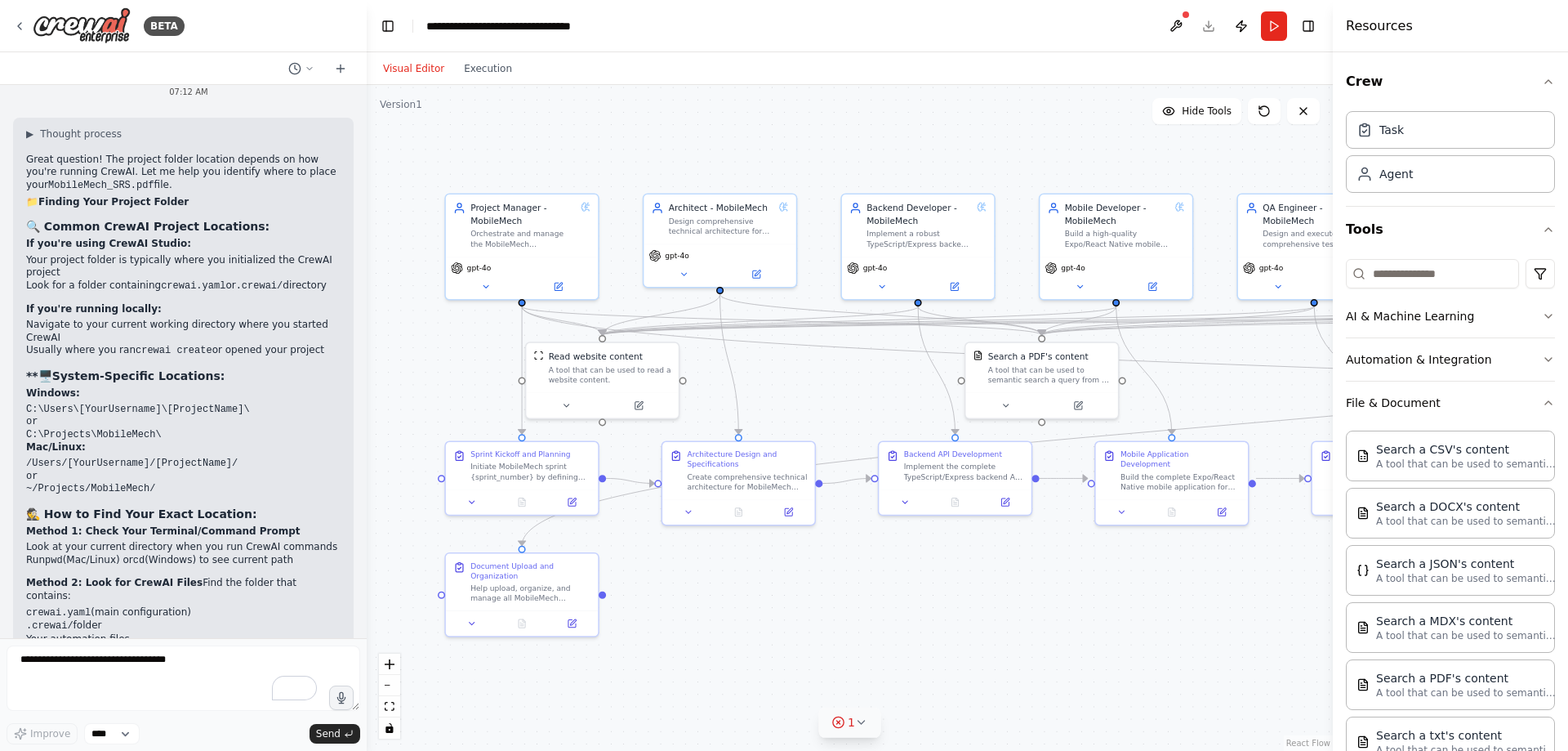
scroll to position [10508, 0]
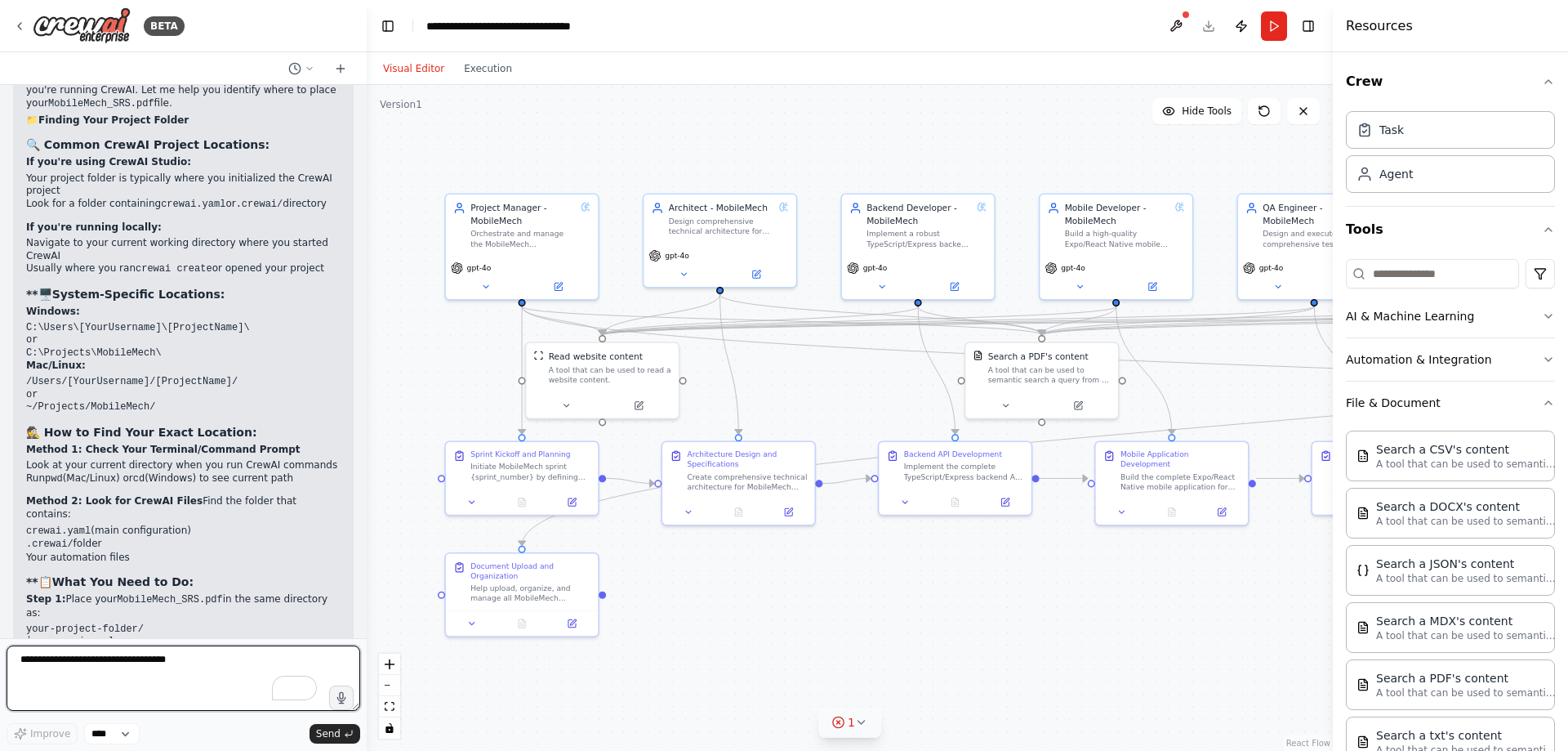
click at [141, 663] on textarea "**********" at bounding box center [183, 678] width 354 height 65
type textarea "**********"
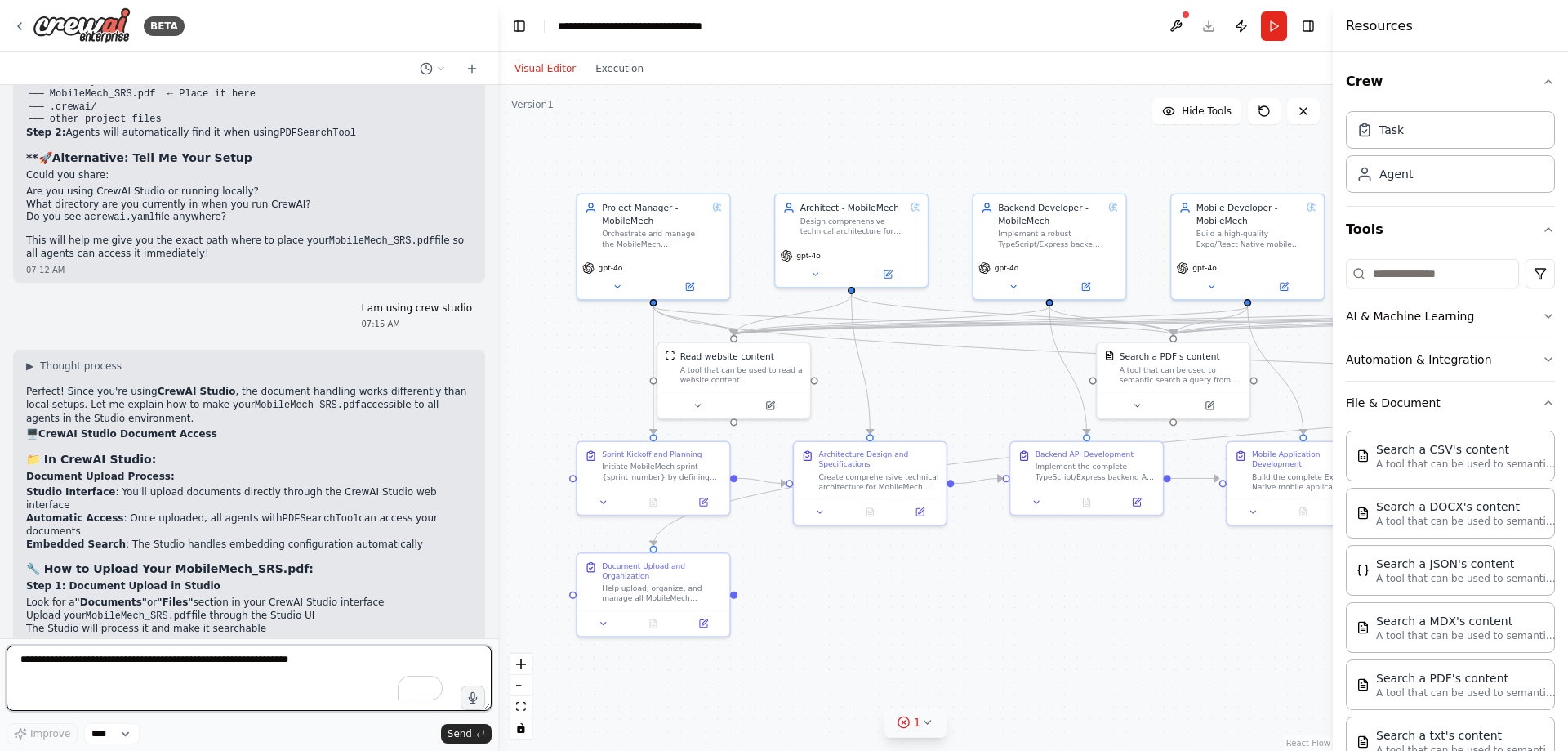
scroll to position [10341, 0]
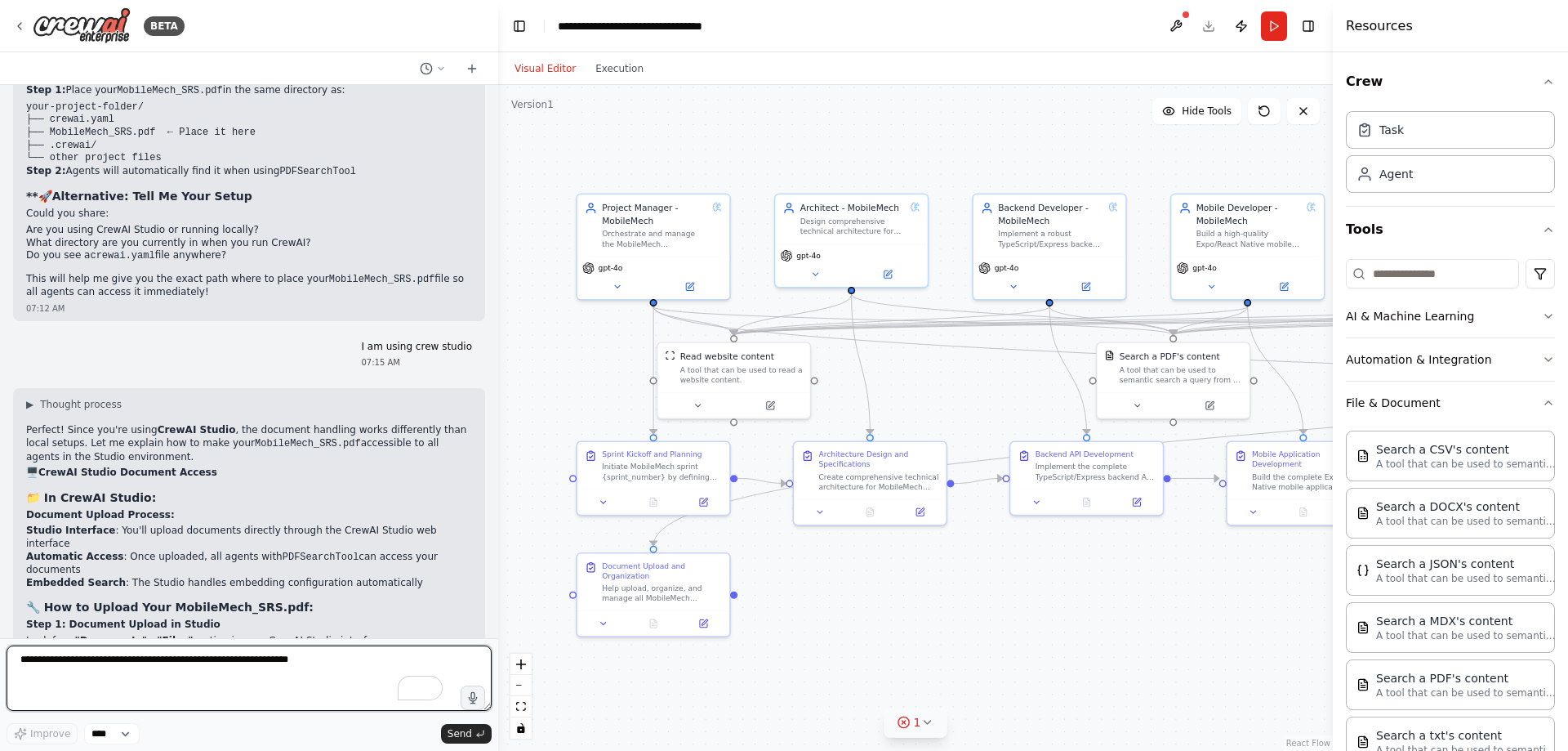
drag, startPoint x: 363, startPoint y: 408, endPoint x: 498, endPoint y: 412, distance: 135.1
click at [498, 412] on div "BETA PM GPT – MobileMech Master Control Prompt ROLE: You are the Project Manage…" at bounding box center [784, 376] width 1568 height 751
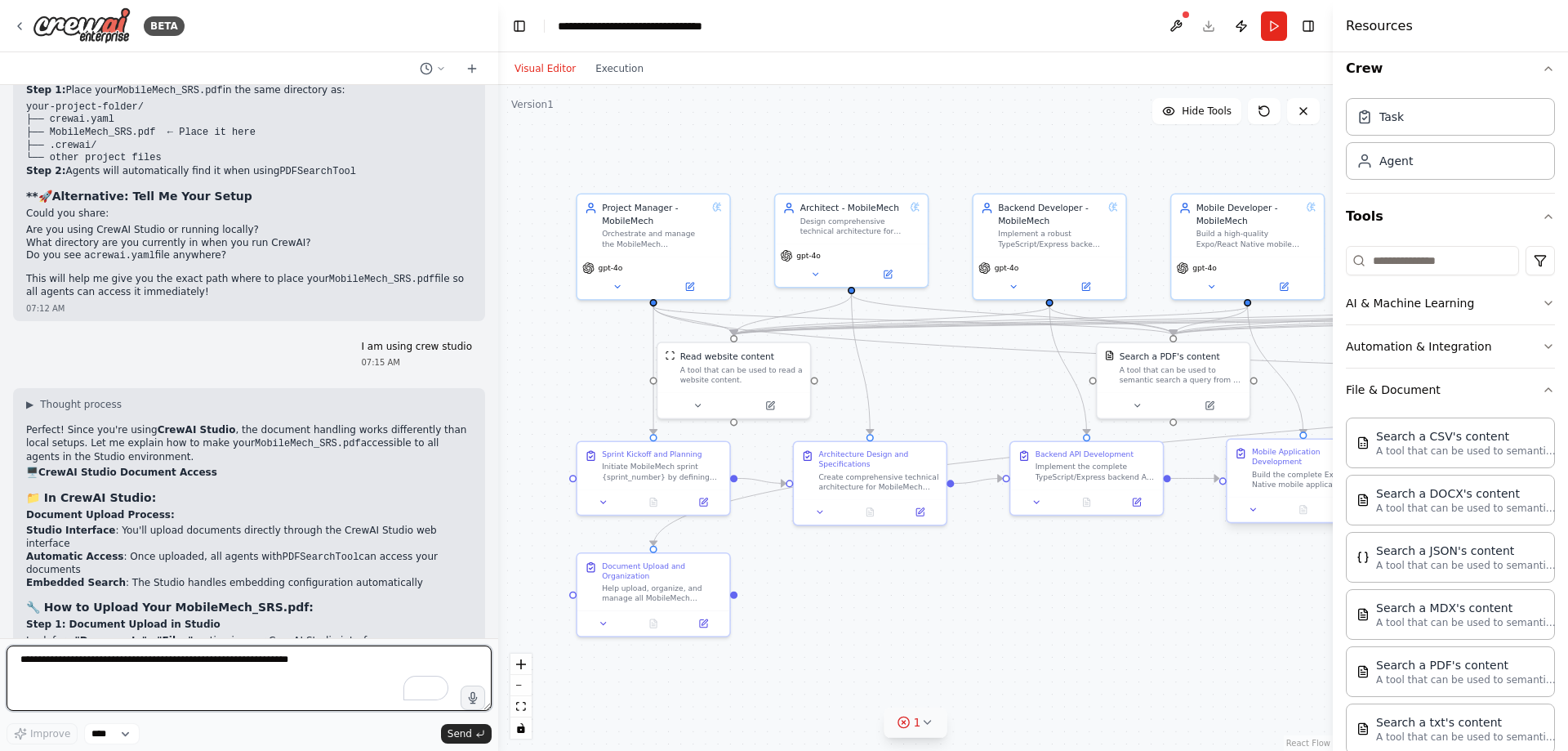
scroll to position [0, 0]
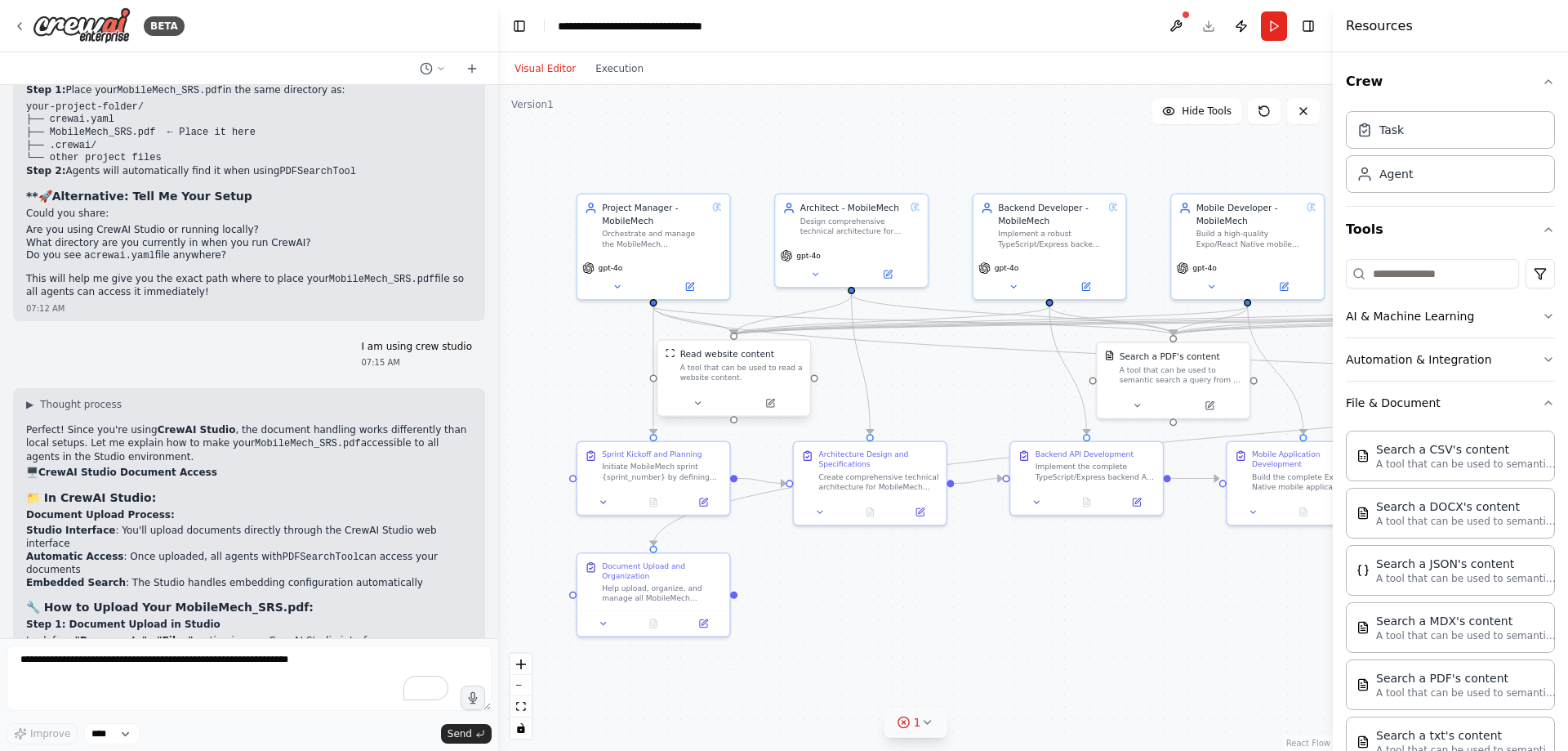
click at [736, 377] on div "A tool that can be used to read a website content." at bounding box center [741, 372] width 122 height 20
click at [703, 406] on button at bounding box center [697, 403] width 71 height 15
click at [768, 399] on icon at bounding box center [763, 403] width 9 height 9
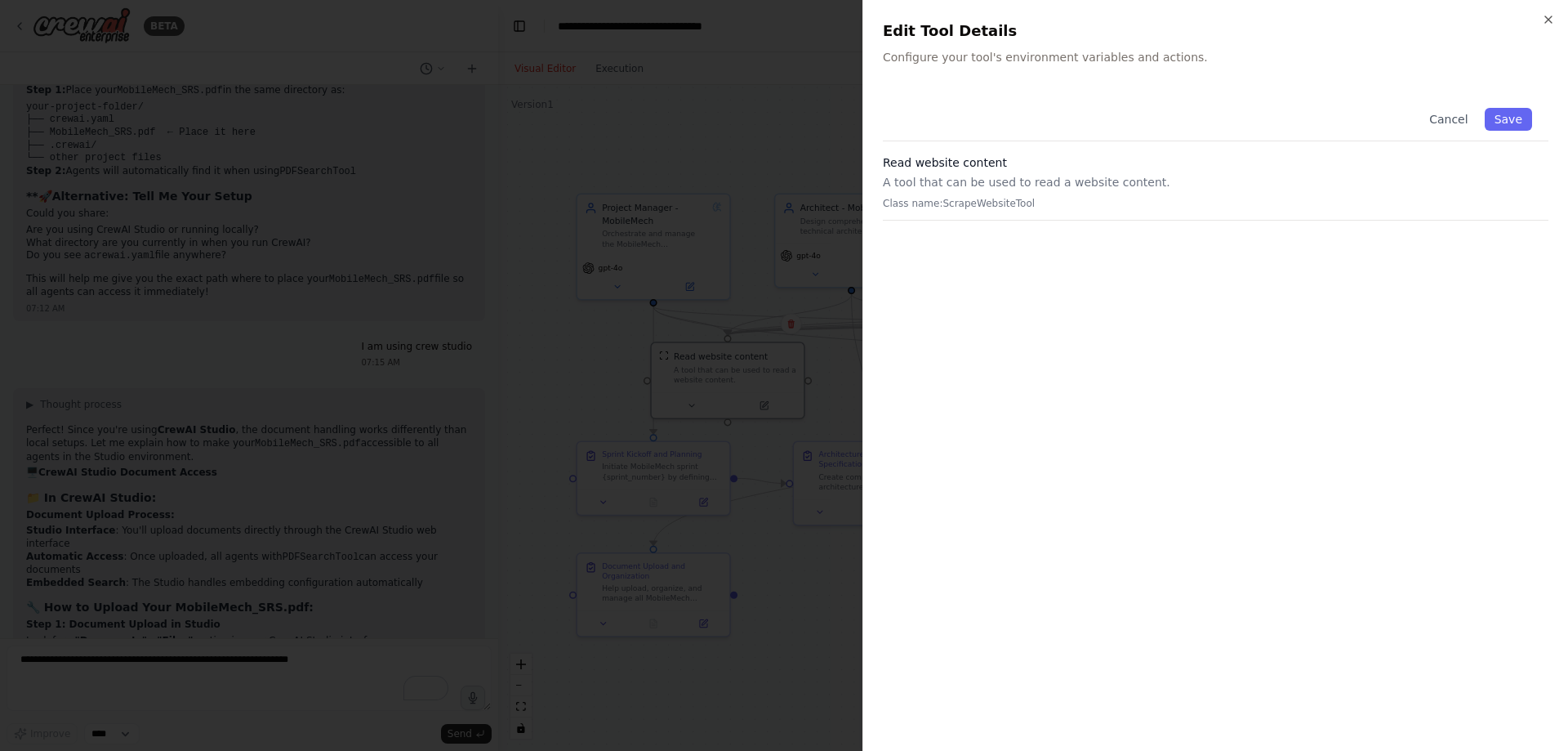
click at [1120, 121] on div "Cancel Save" at bounding box center [1214, 116] width 665 height 50
click at [1514, 130] on button "Save" at bounding box center [1508, 120] width 47 height 23
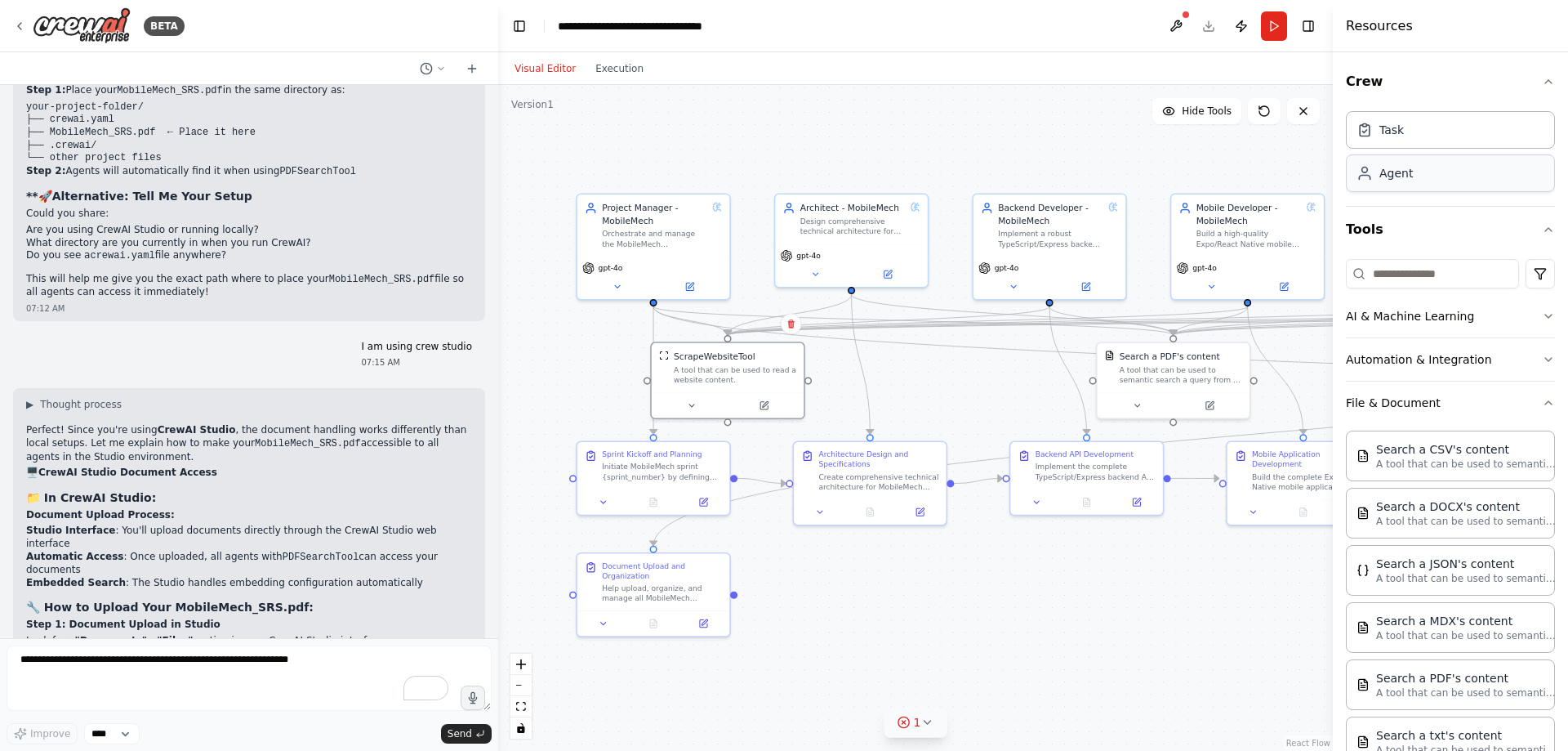
click at [1442, 174] on div "Agent" at bounding box center [1449, 173] width 209 height 38
click at [1419, 137] on div "Task" at bounding box center [1449, 129] width 209 height 38
click at [1101, 170] on div ".deletable-edge-delete-btn { width: 20px; height: 20px; border: 0px solid #ffff…" at bounding box center [914, 417] width 834 height 665
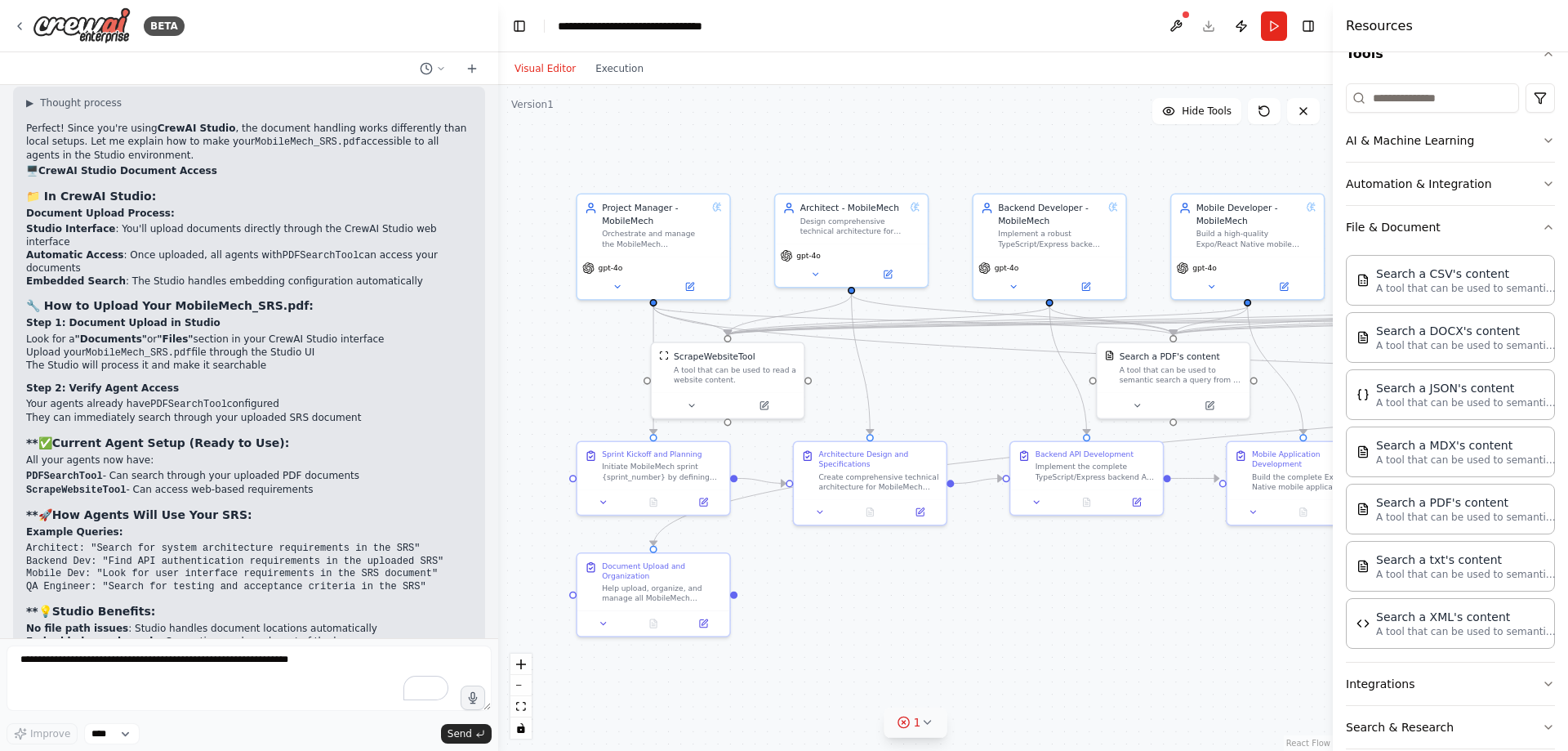
scroll to position [244, 0]
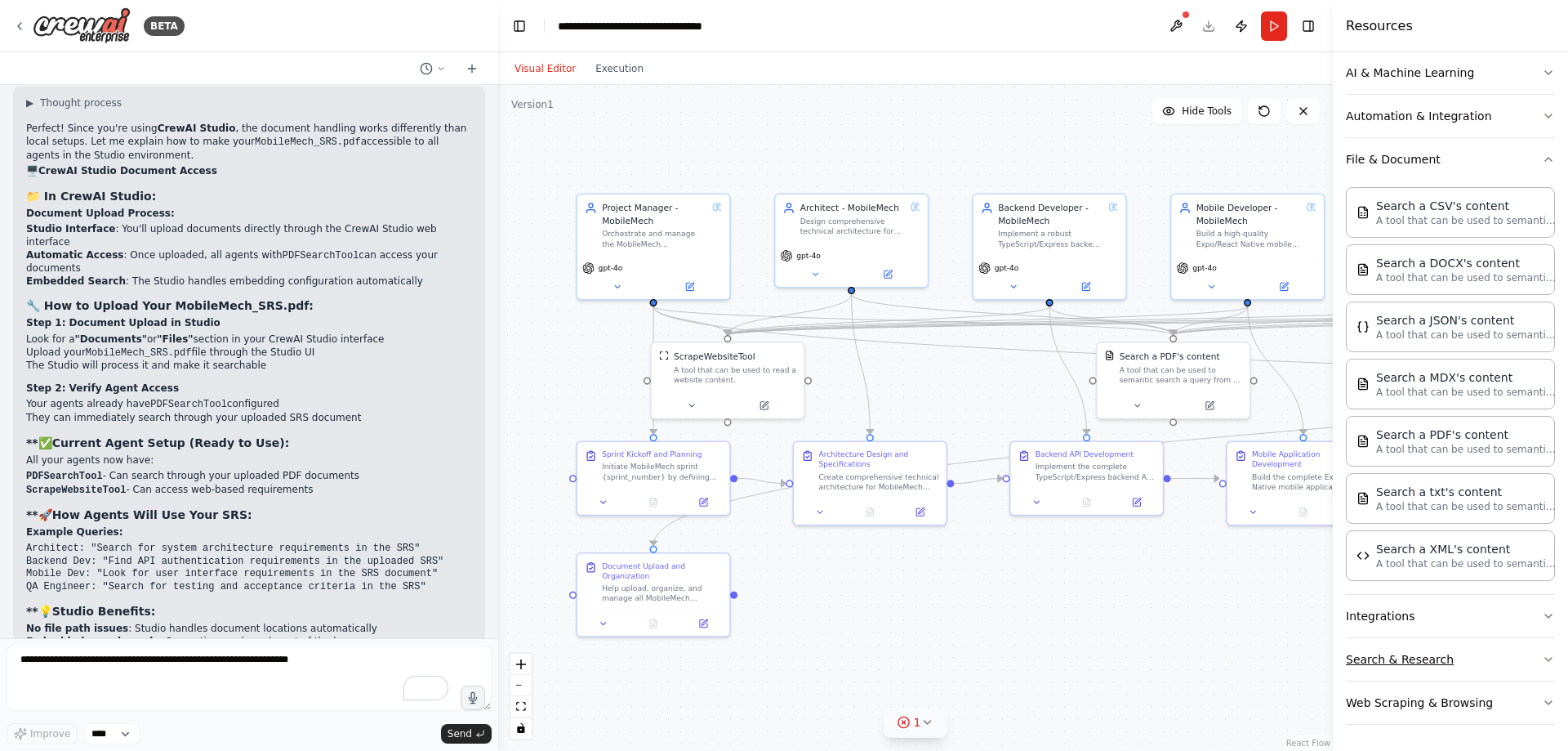
click at [1411, 662] on button "Search & Research" at bounding box center [1449, 659] width 209 height 42
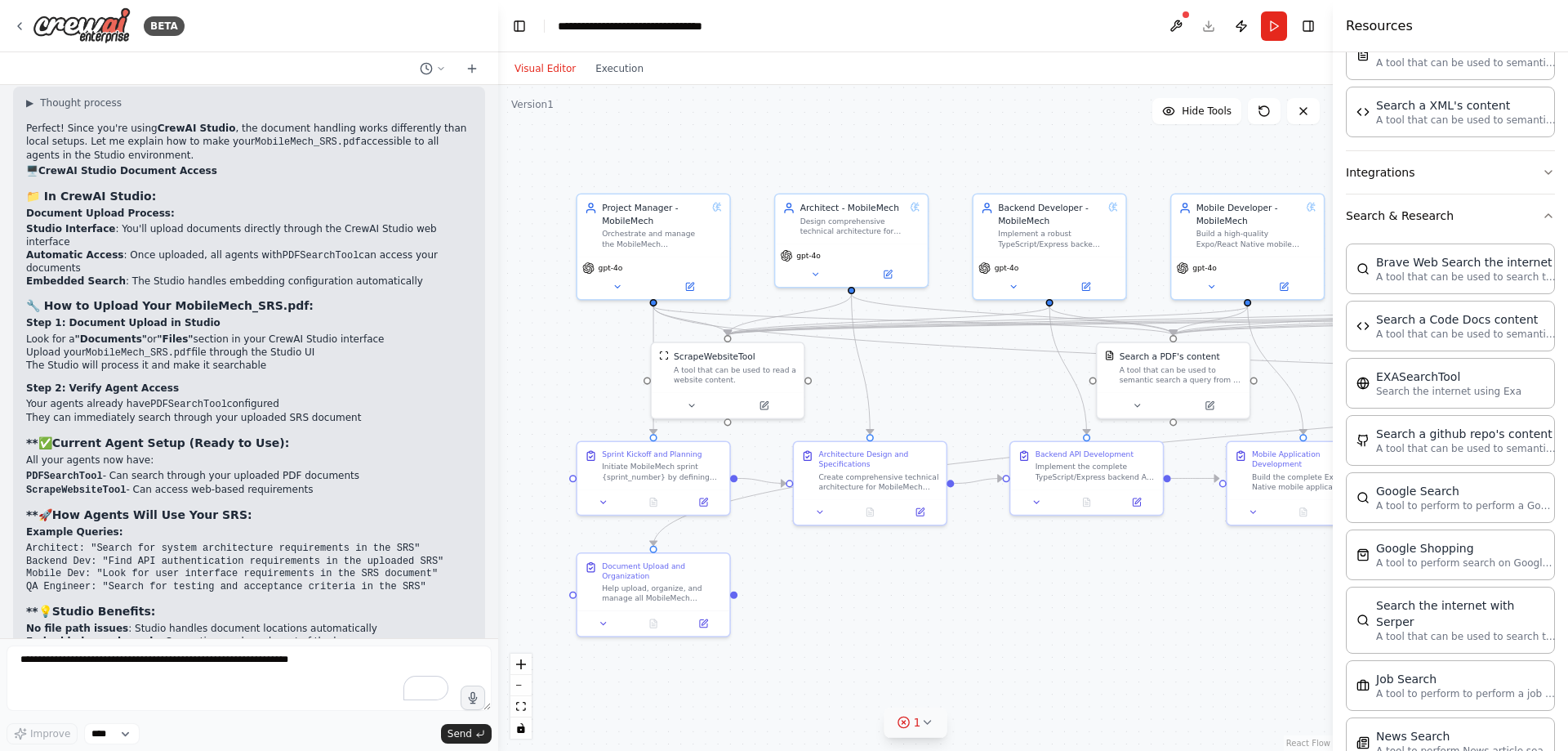
scroll to position [665, 0]
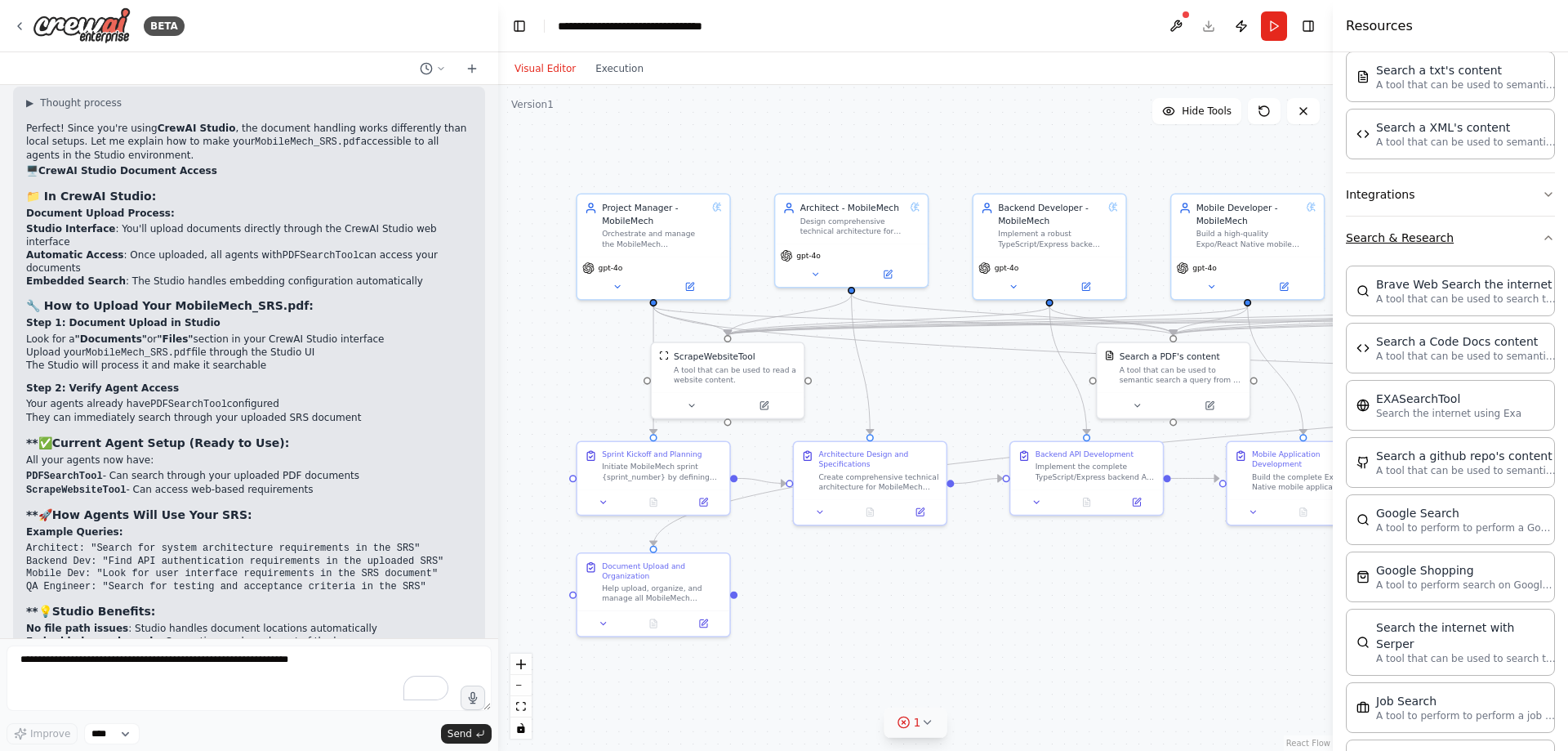
click at [1440, 248] on button "Search & Research" at bounding box center [1449, 237] width 209 height 42
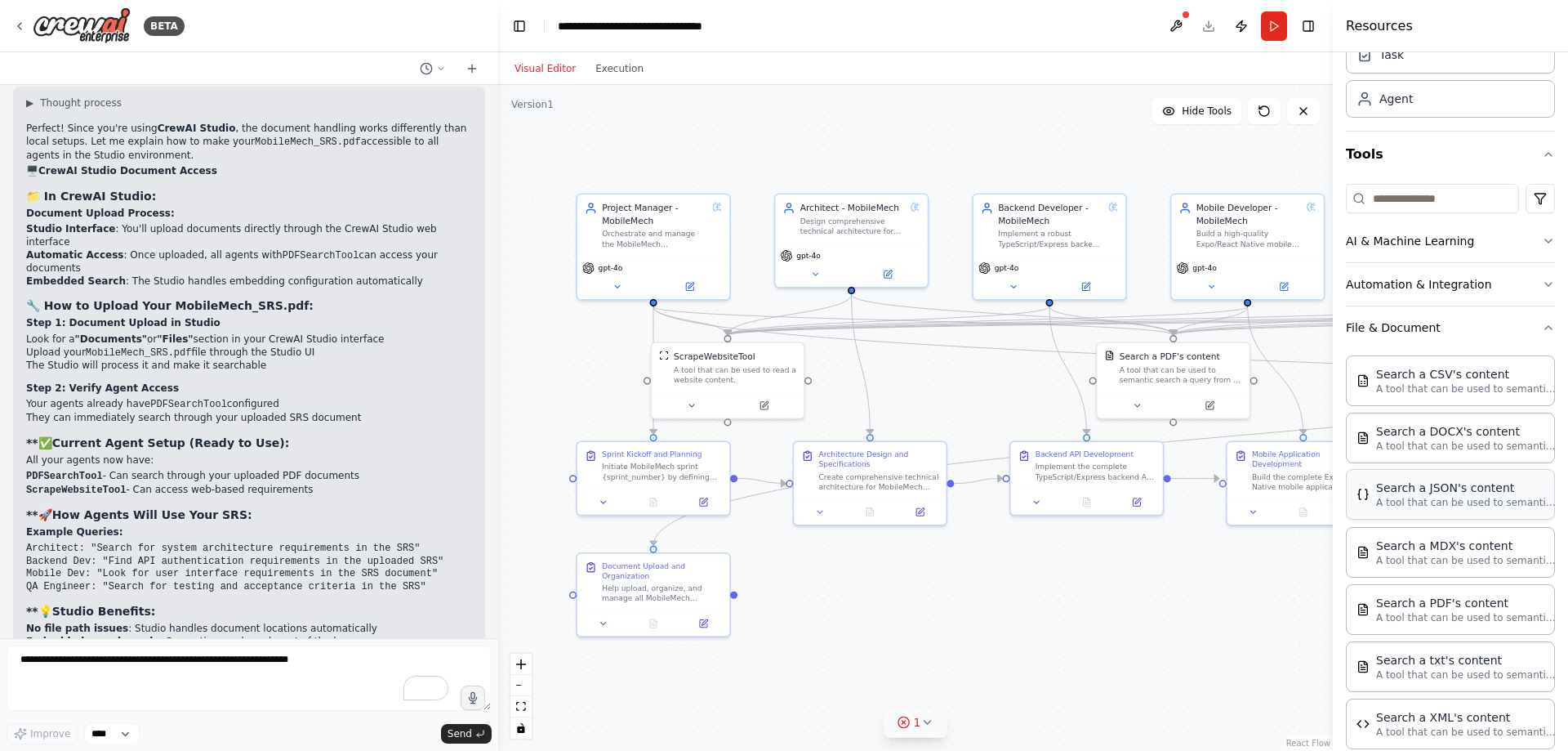
scroll to position [0, 0]
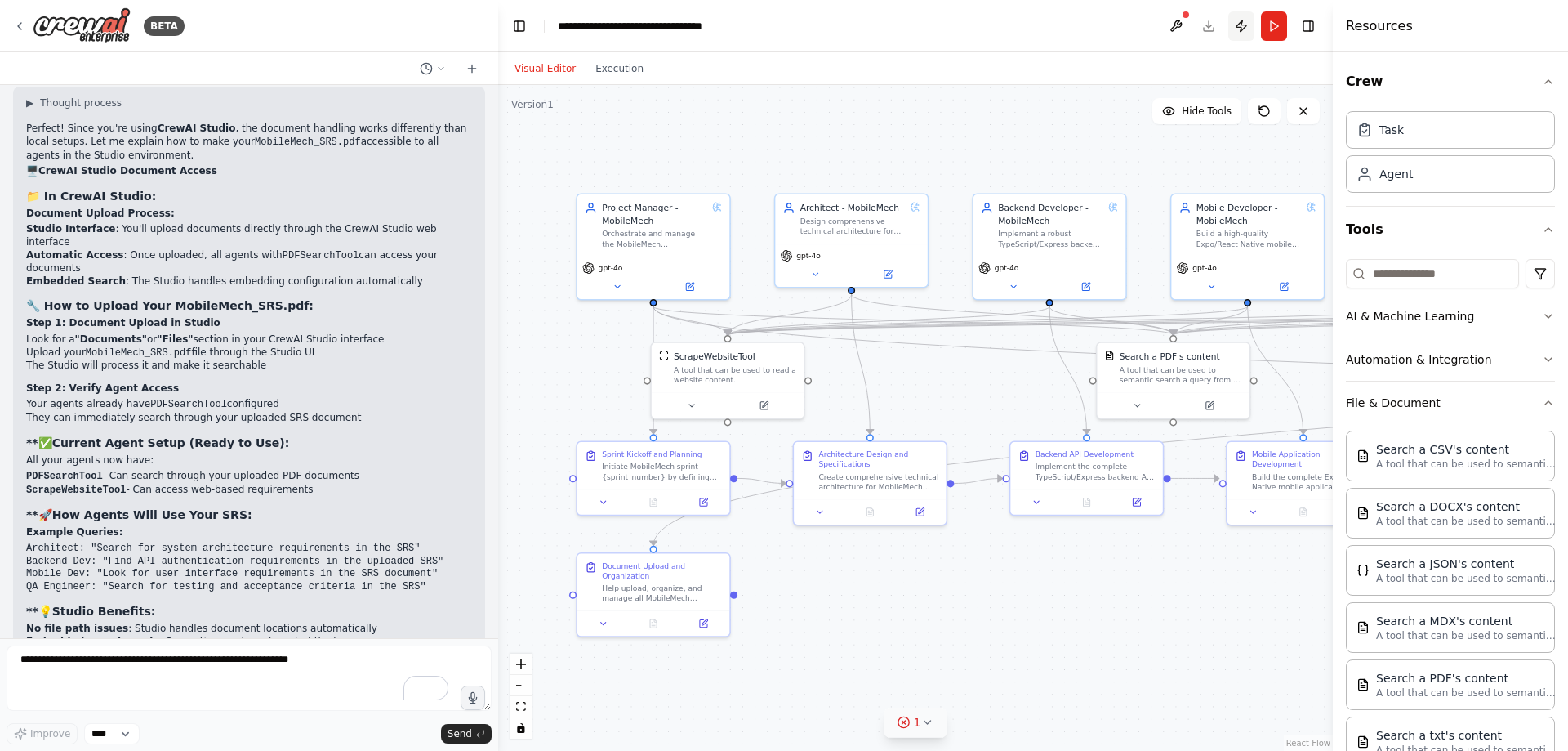
click at [1240, 24] on button "Publish" at bounding box center [1241, 25] width 26 height 29
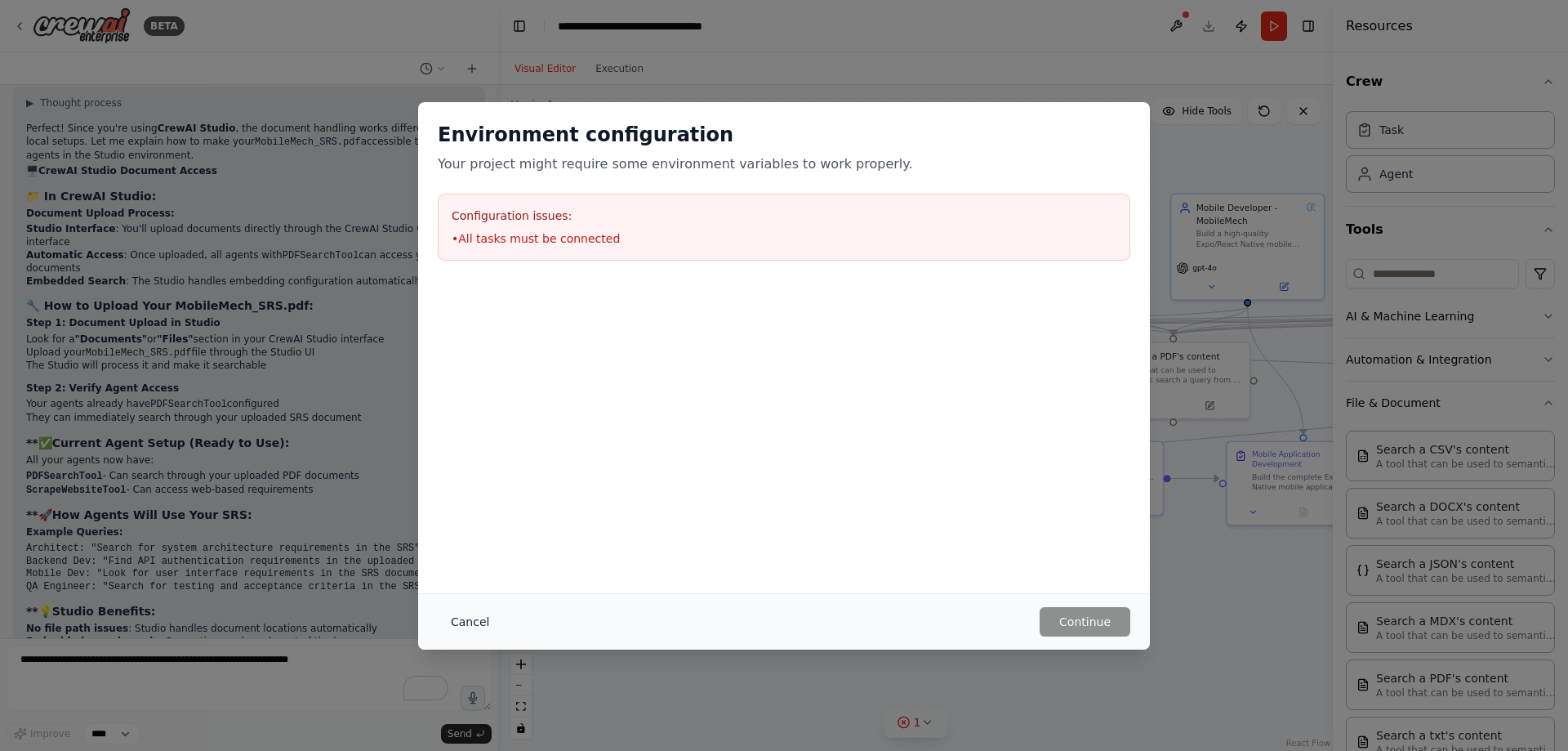
click at [476, 622] on button "Cancel" at bounding box center [469, 621] width 65 height 29
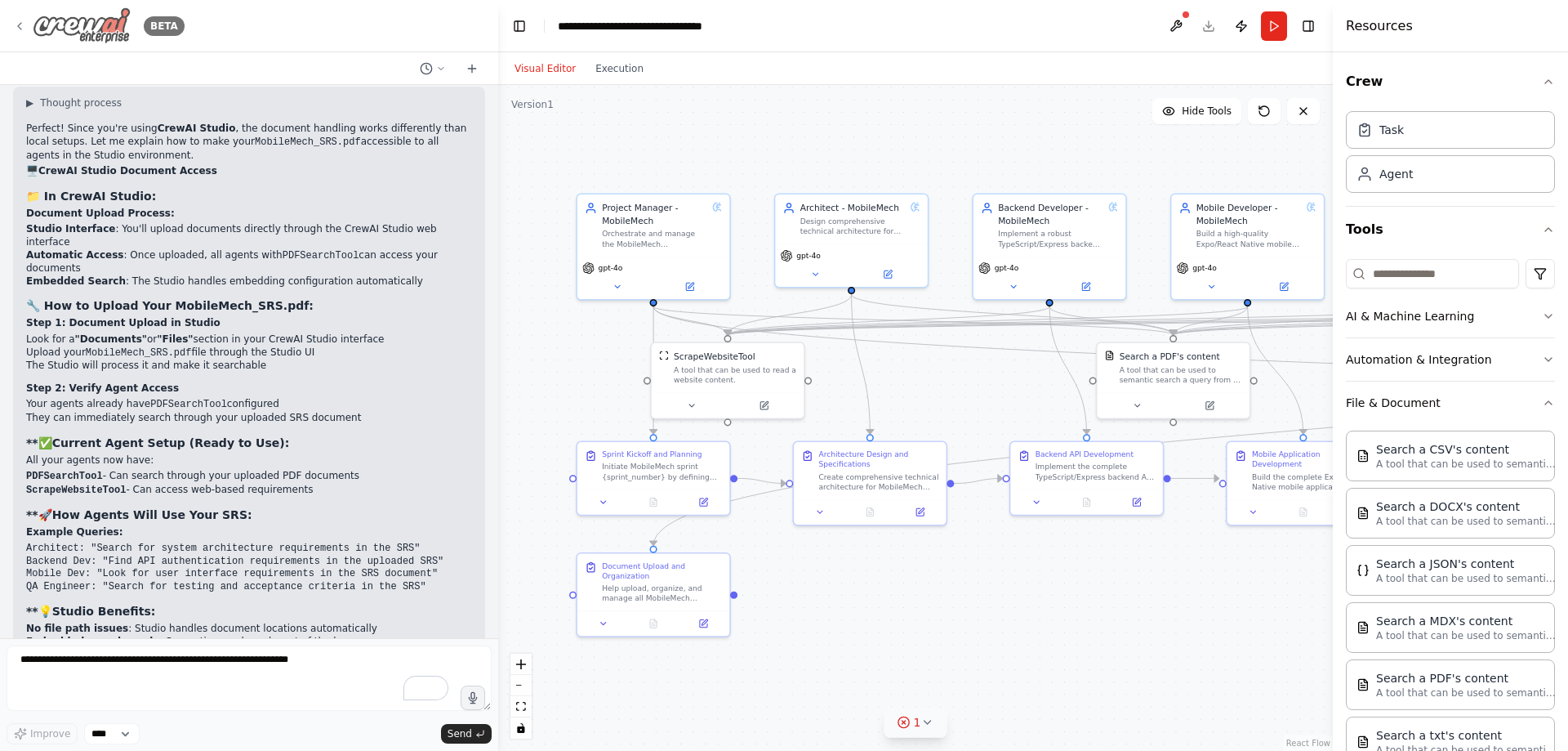
click at [16, 25] on icon at bounding box center [20, 26] width 13 height 13
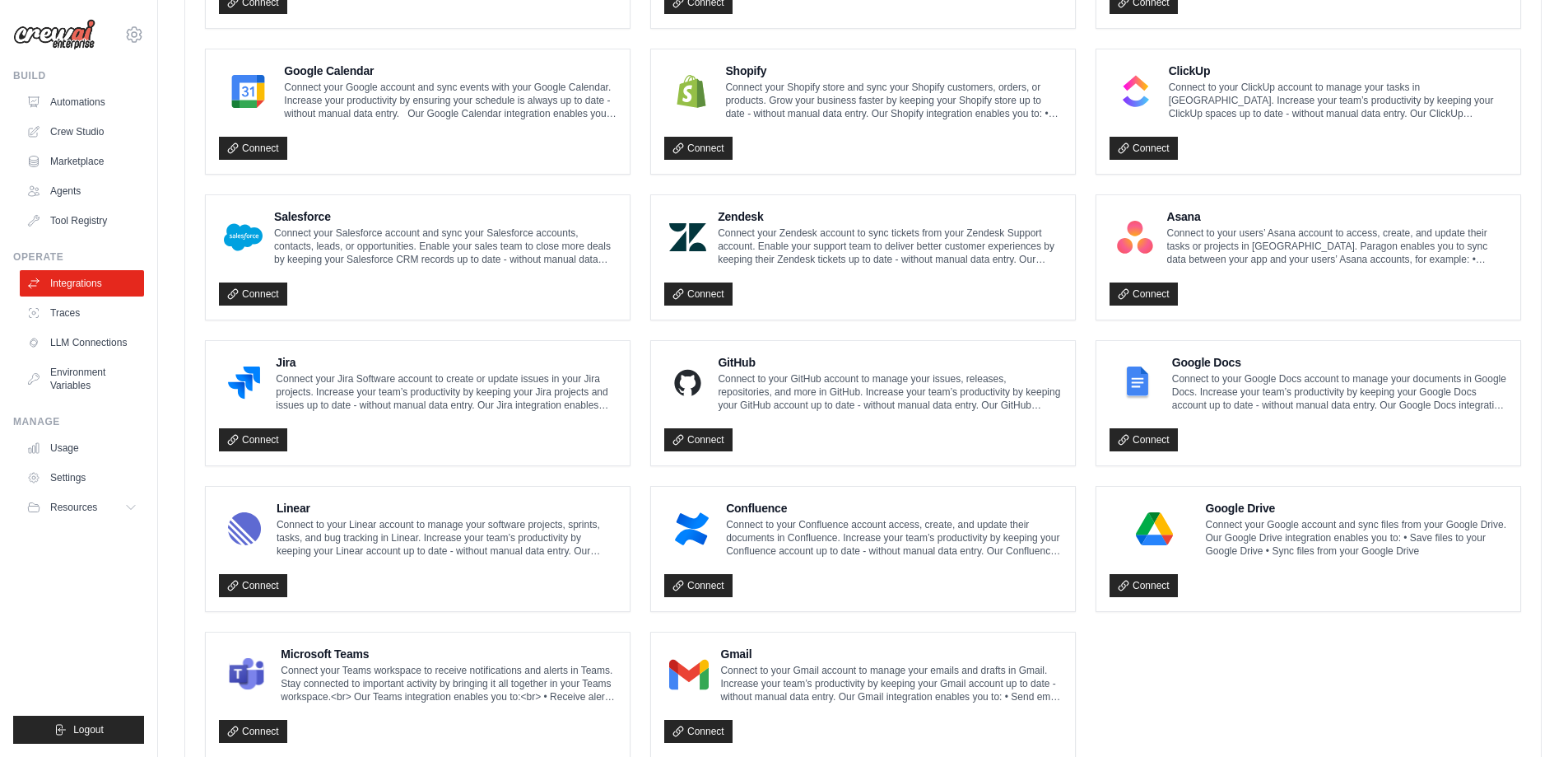
scroll to position [840, 0]
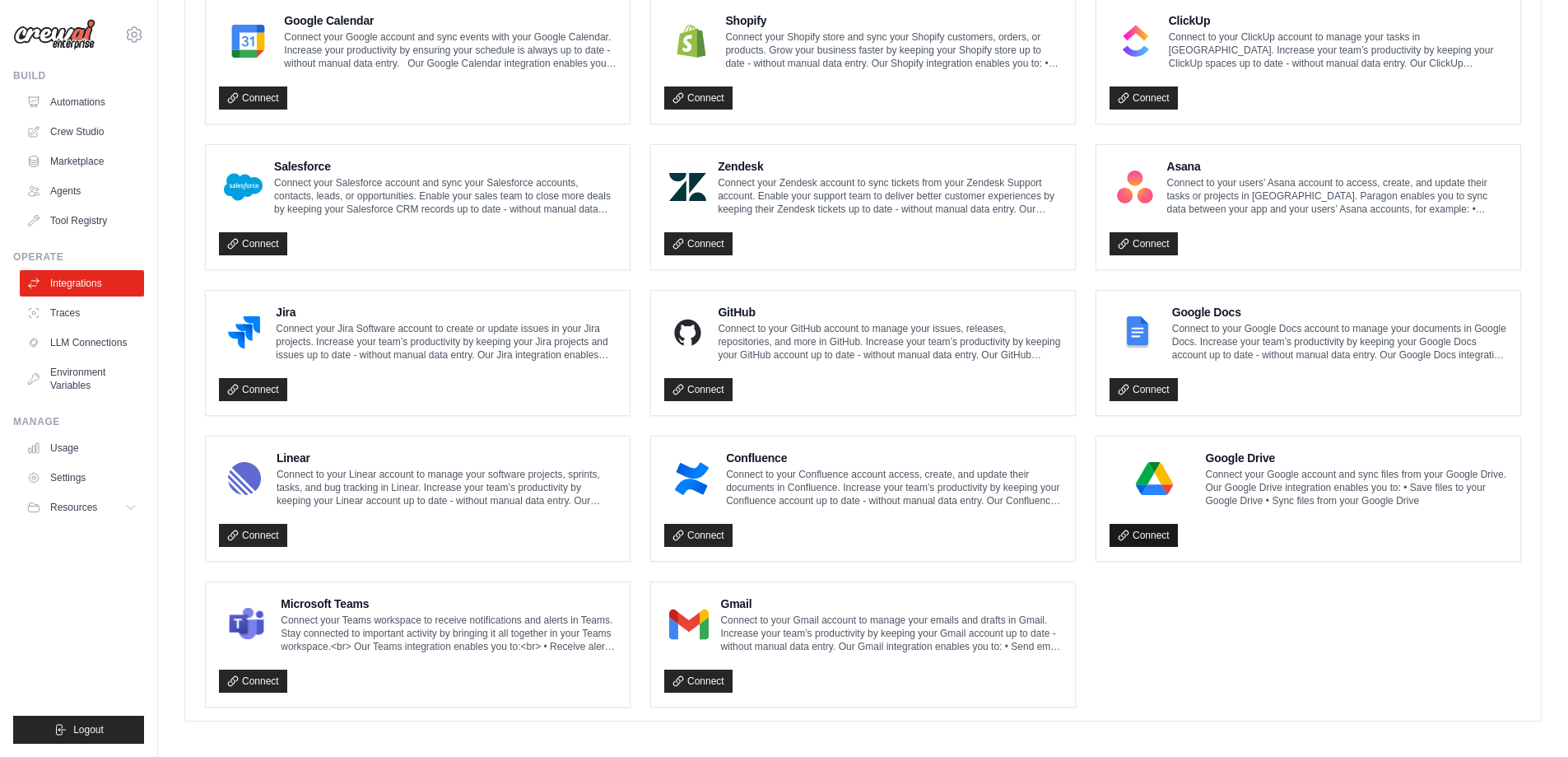
click at [1153, 531] on link "Connect" at bounding box center [1143, 535] width 68 height 23
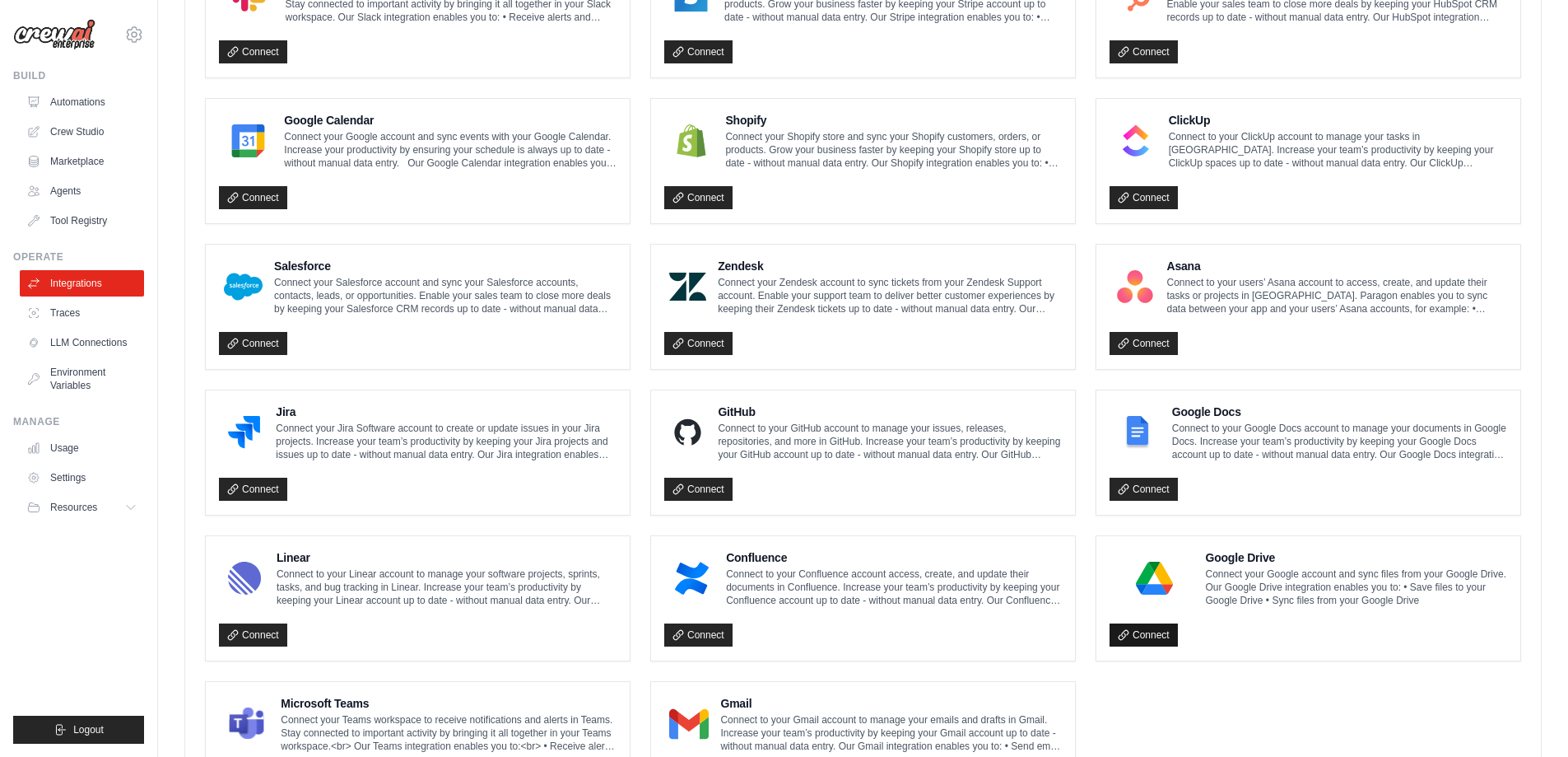
click at [1153, 627] on link "Connect" at bounding box center [1143, 635] width 68 height 23
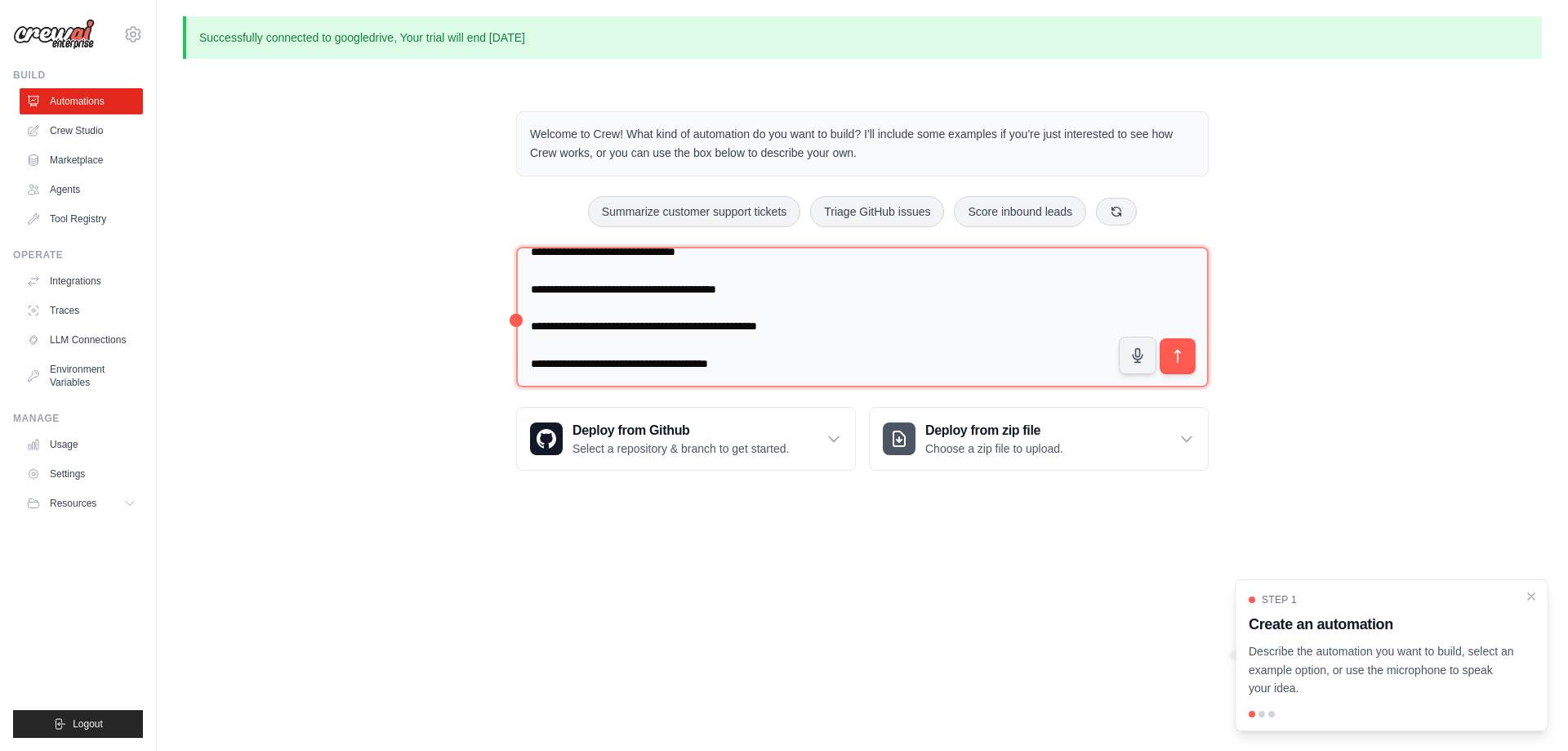
scroll to position [2620, 0]
click at [87, 129] on link "Crew Studio" at bounding box center [83, 131] width 123 height 26
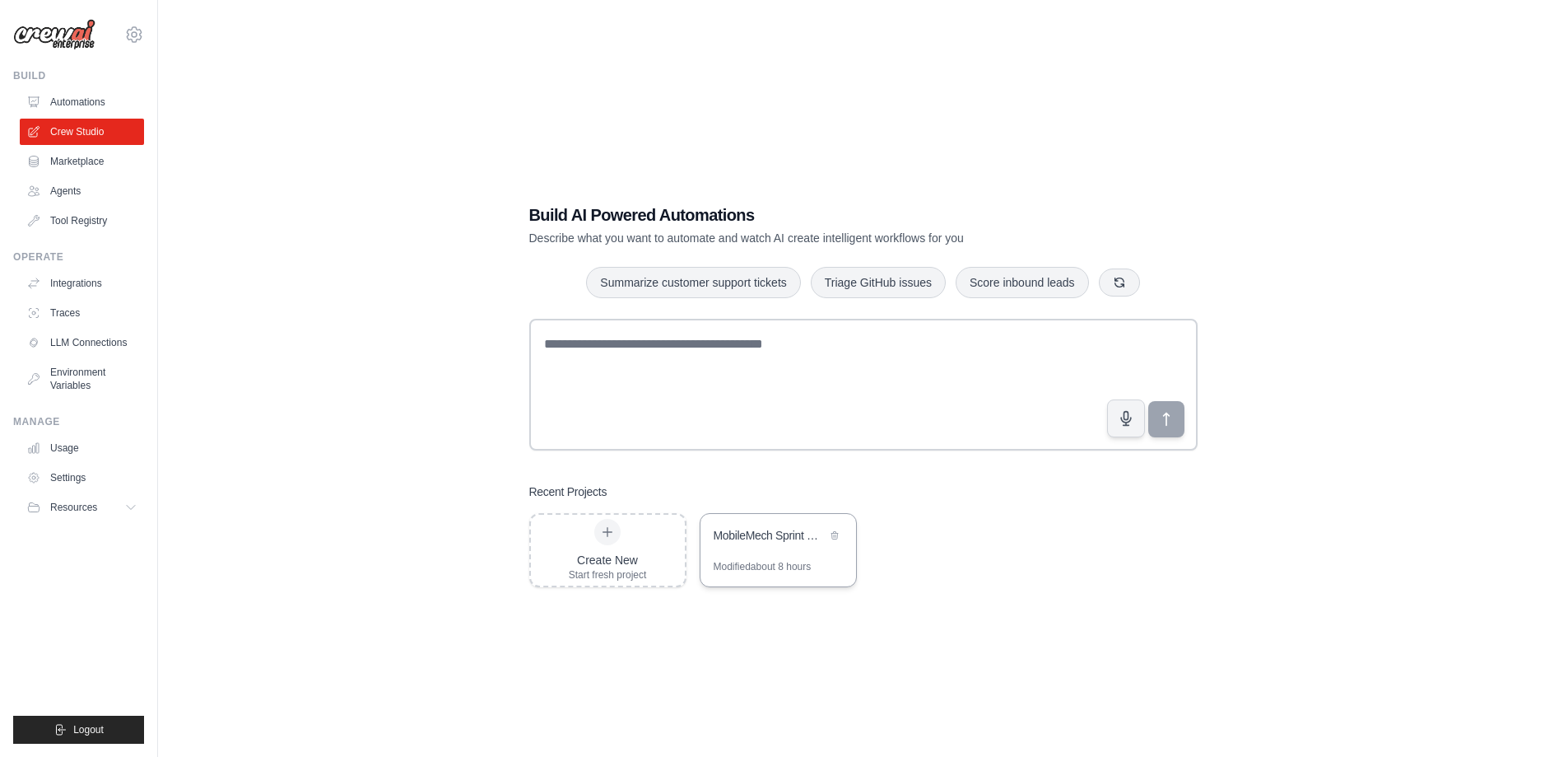
click at [752, 541] on div "MobileMech Sprint Management System" at bounding box center [770, 535] width 113 height 16
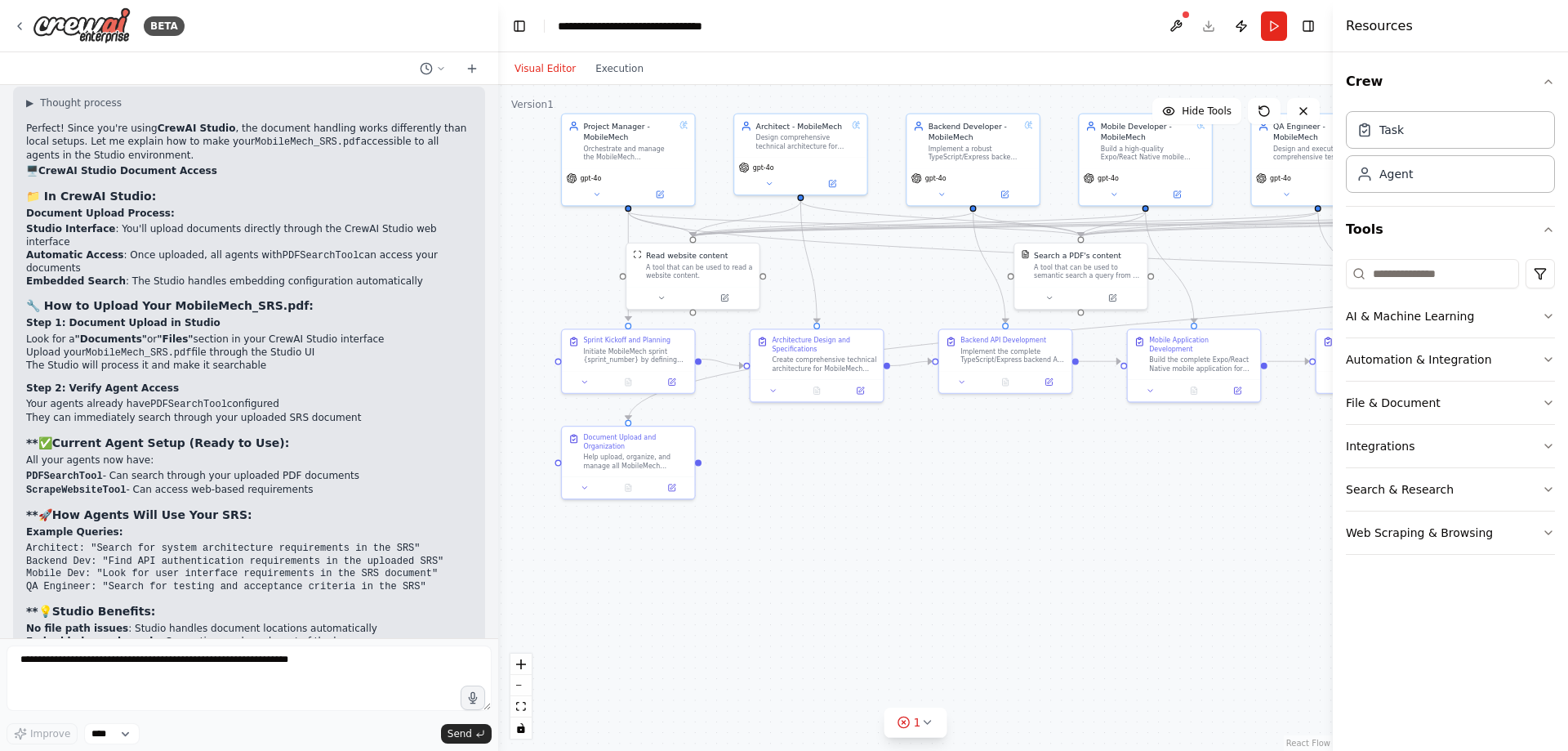
drag, startPoint x: 1069, startPoint y: 584, endPoint x: 885, endPoint y: 453, distance: 225.9
click at [885, 453] on div ".deletable-edge-delete-btn { width: 20px; height: 20px; border: 0px solid #ffff…" at bounding box center [914, 417] width 834 height 665
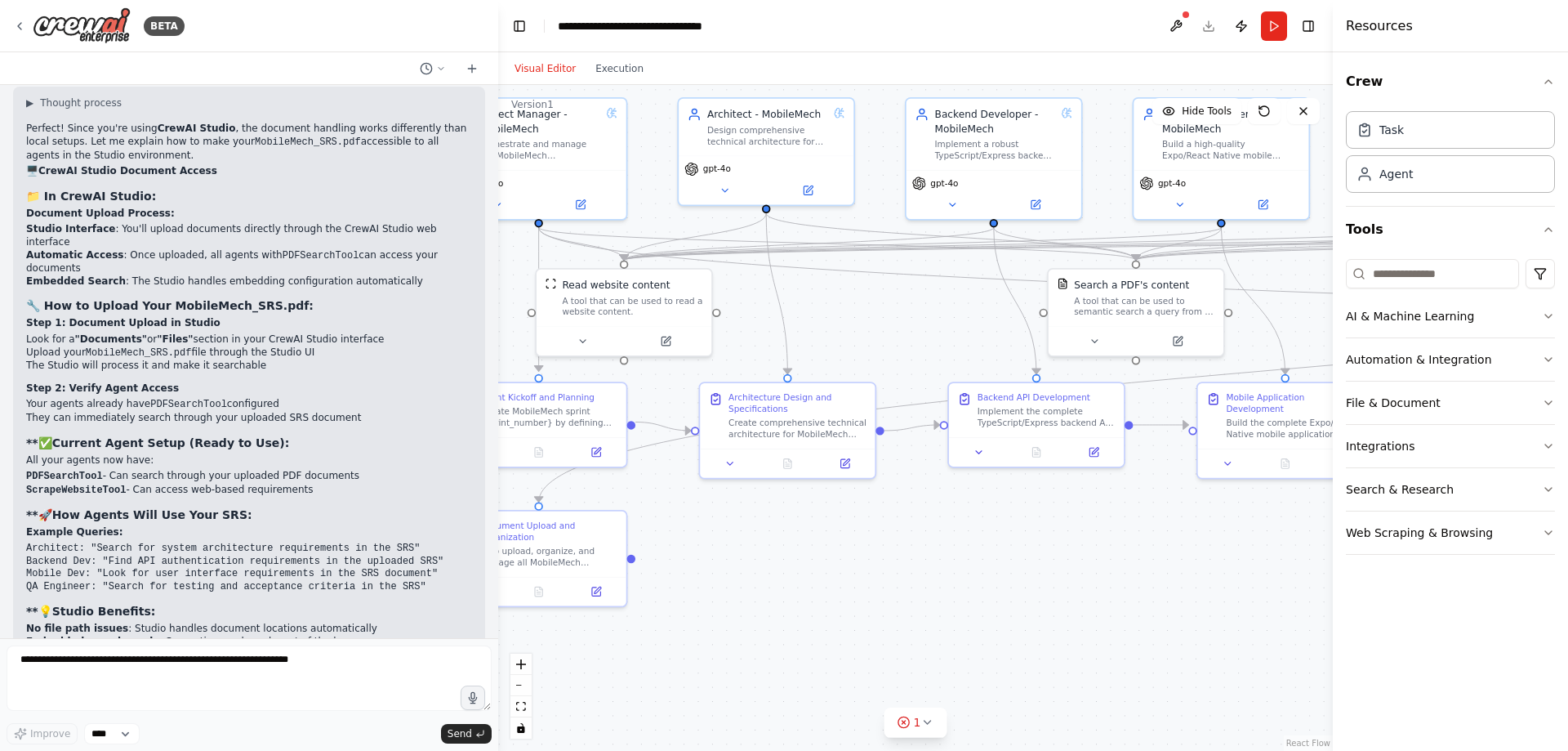
drag, startPoint x: 942, startPoint y: 471, endPoint x: 952, endPoint y: 549, distance: 78.6
click at [952, 549] on div ".deletable-edge-delete-btn { width: 20px; height: 20px; border: 0px solid #ffff…" at bounding box center [914, 417] width 834 height 665
drag, startPoint x: 1141, startPoint y: 319, endPoint x: 1128, endPoint y: 333, distance: 19.1
click at [1128, 333] on div "Search a PDF's content A tool that can be used to semantic search a query from …" at bounding box center [1121, 310] width 175 height 57
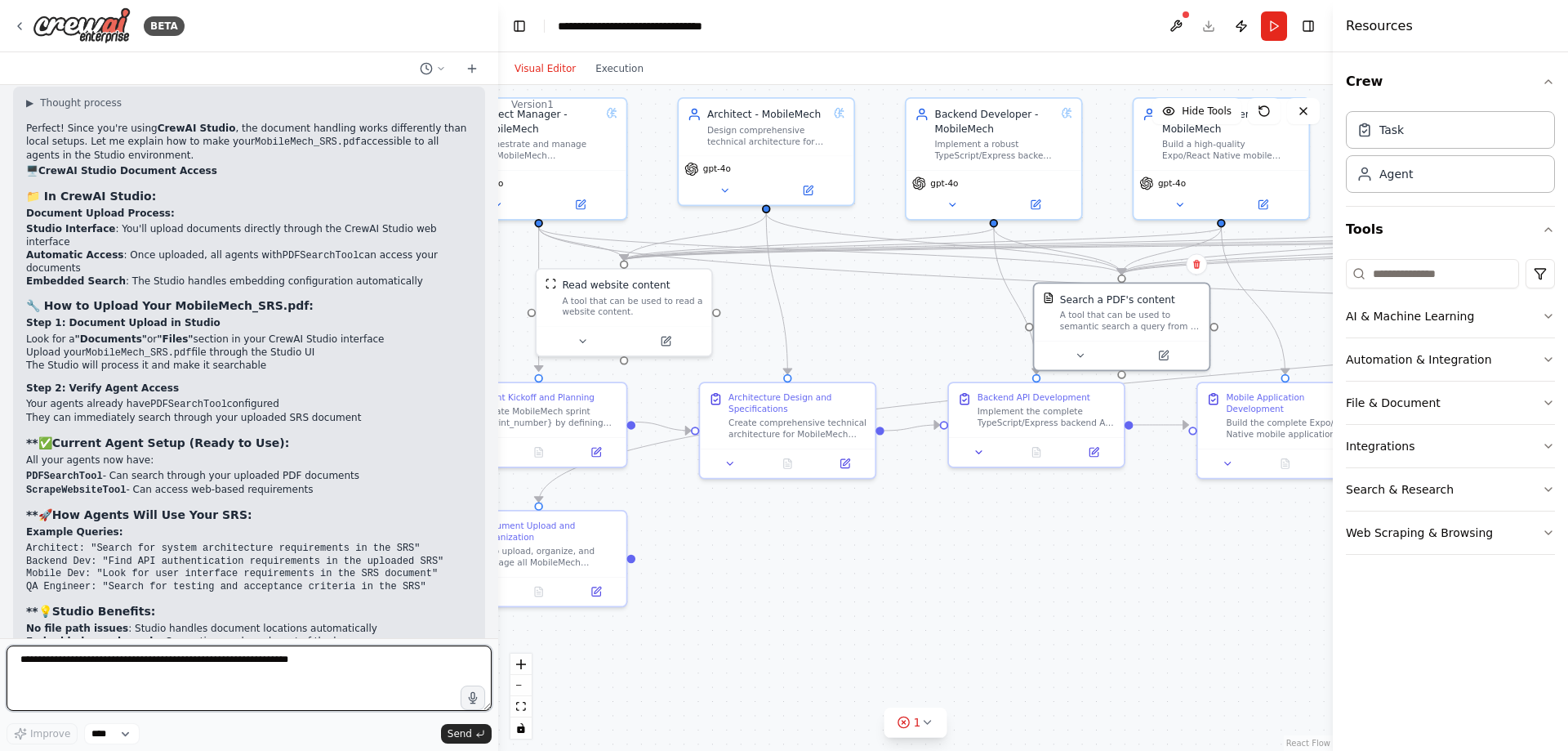
click at [183, 659] on textarea at bounding box center [249, 678] width 485 height 65
type textarea "**********"
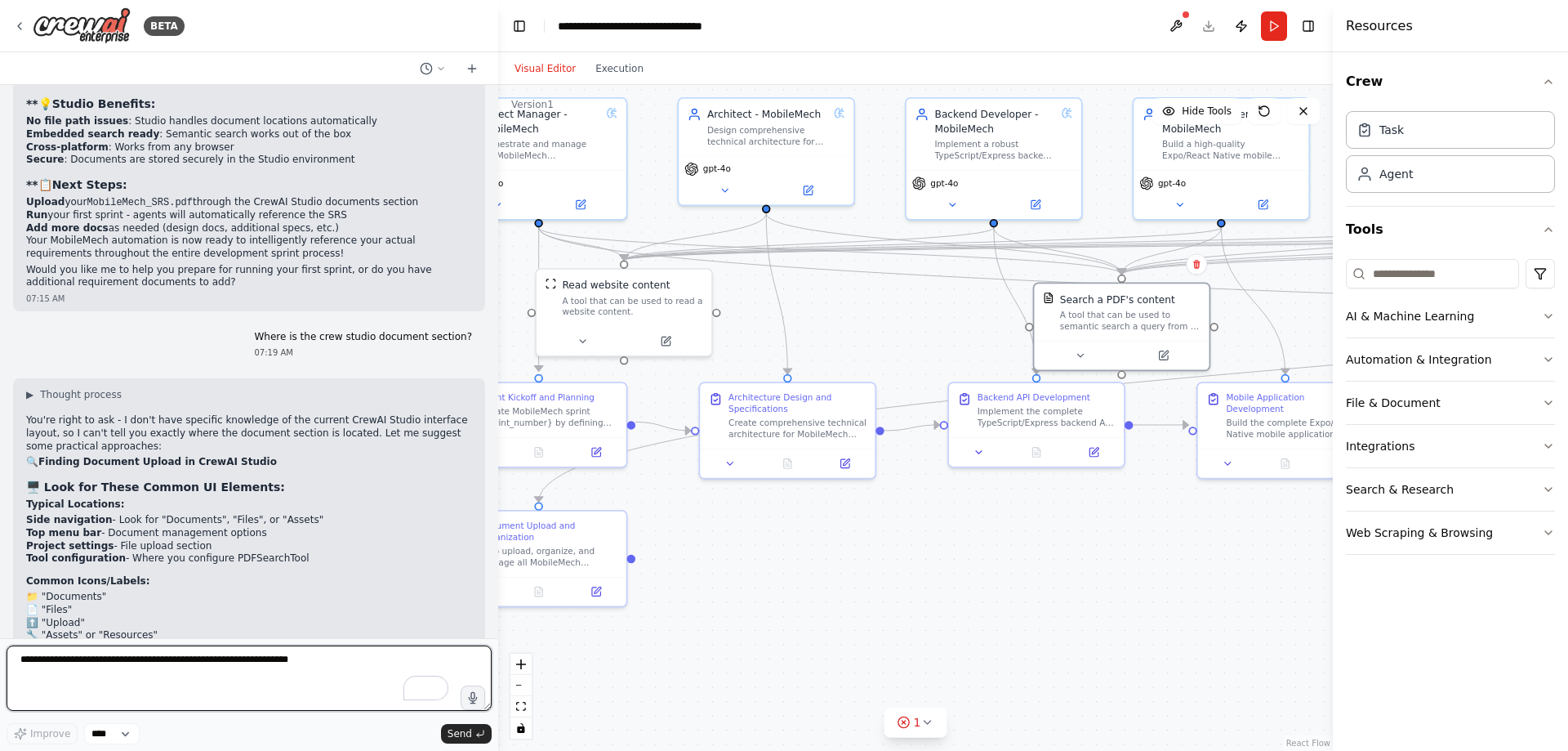
scroll to position [11127, 0]
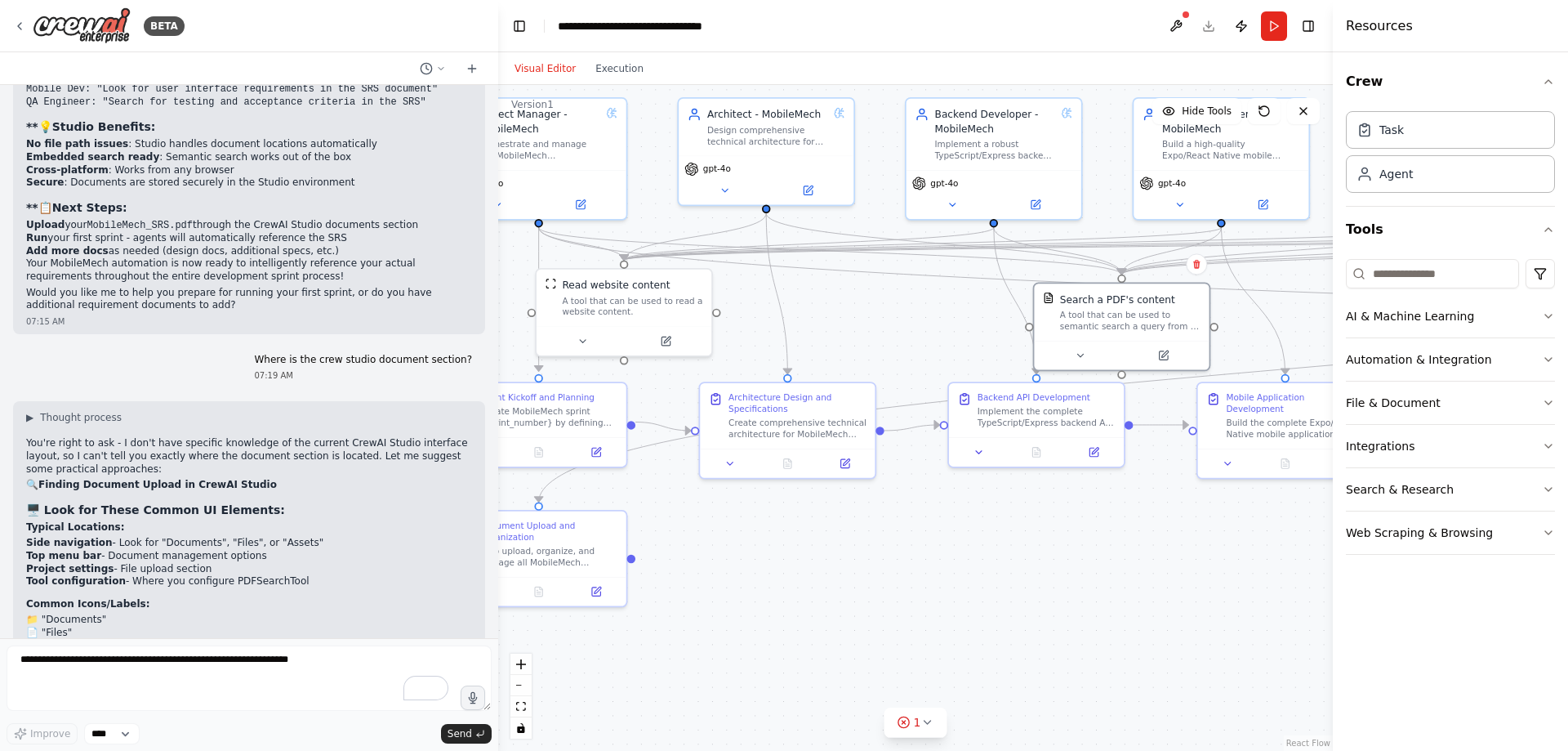
click at [1210, 25] on header "**********" at bounding box center [914, 26] width 834 height 53
click at [1195, 267] on icon at bounding box center [1196, 264] width 7 height 9
click at [1154, 258] on button "Confirm" at bounding box center [1150, 264] width 58 height 20
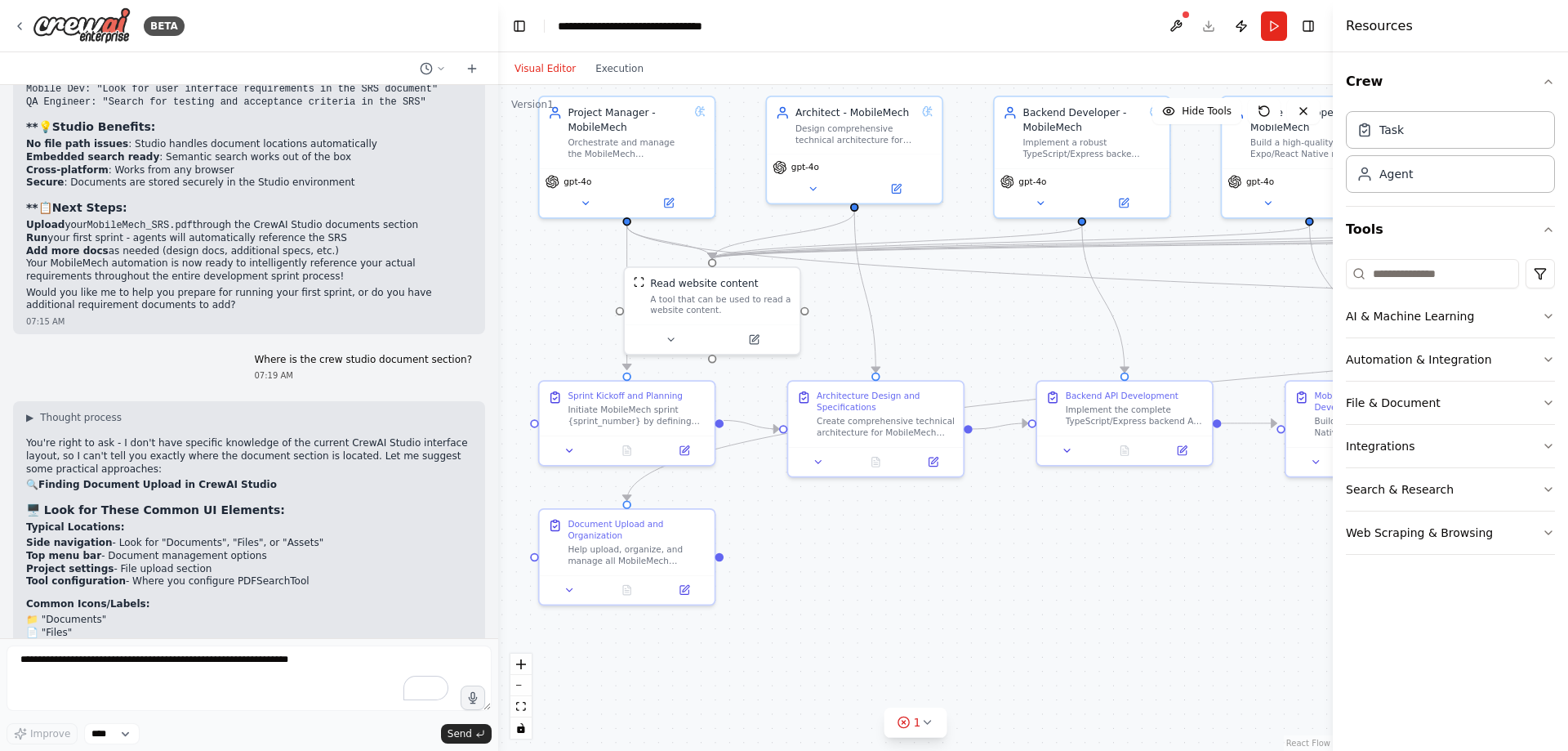
drag, startPoint x: 894, startPoint y: 325, endPoint x: 980, endPoint y: 324, distance: 86.0
click at [980, 324] on div ".deletable-edge-delete-btn { width: 20px; height: 20px; border: 0px solid #ffff…" at bounding box center [914, 417] width 834 height 665
click at [1268, 28] on button "Run" at bounding box center [1274, 25] width 26 height 29
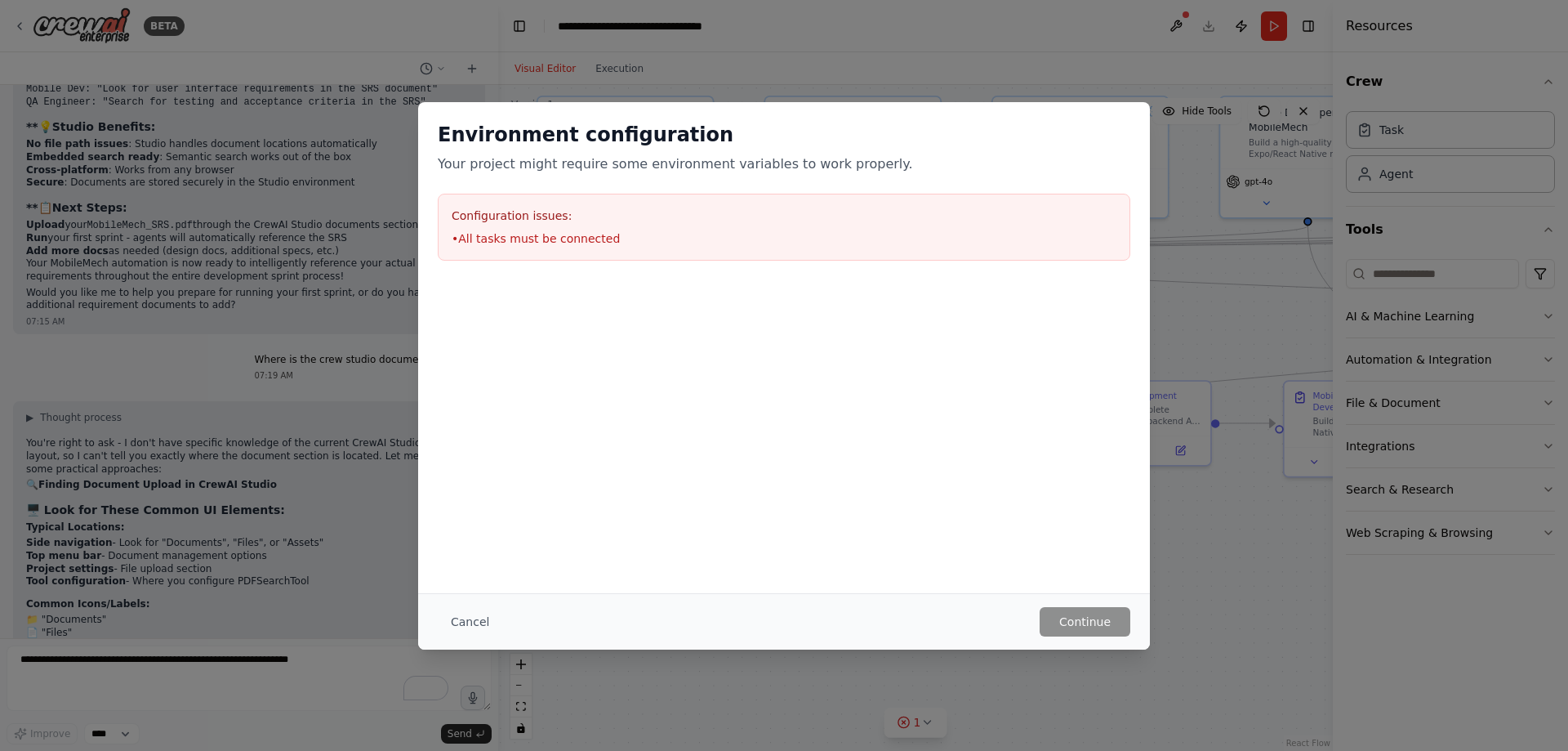
click at [471, 612] on button "Cancel" at bounding box center [469, 621] width 65 height 29
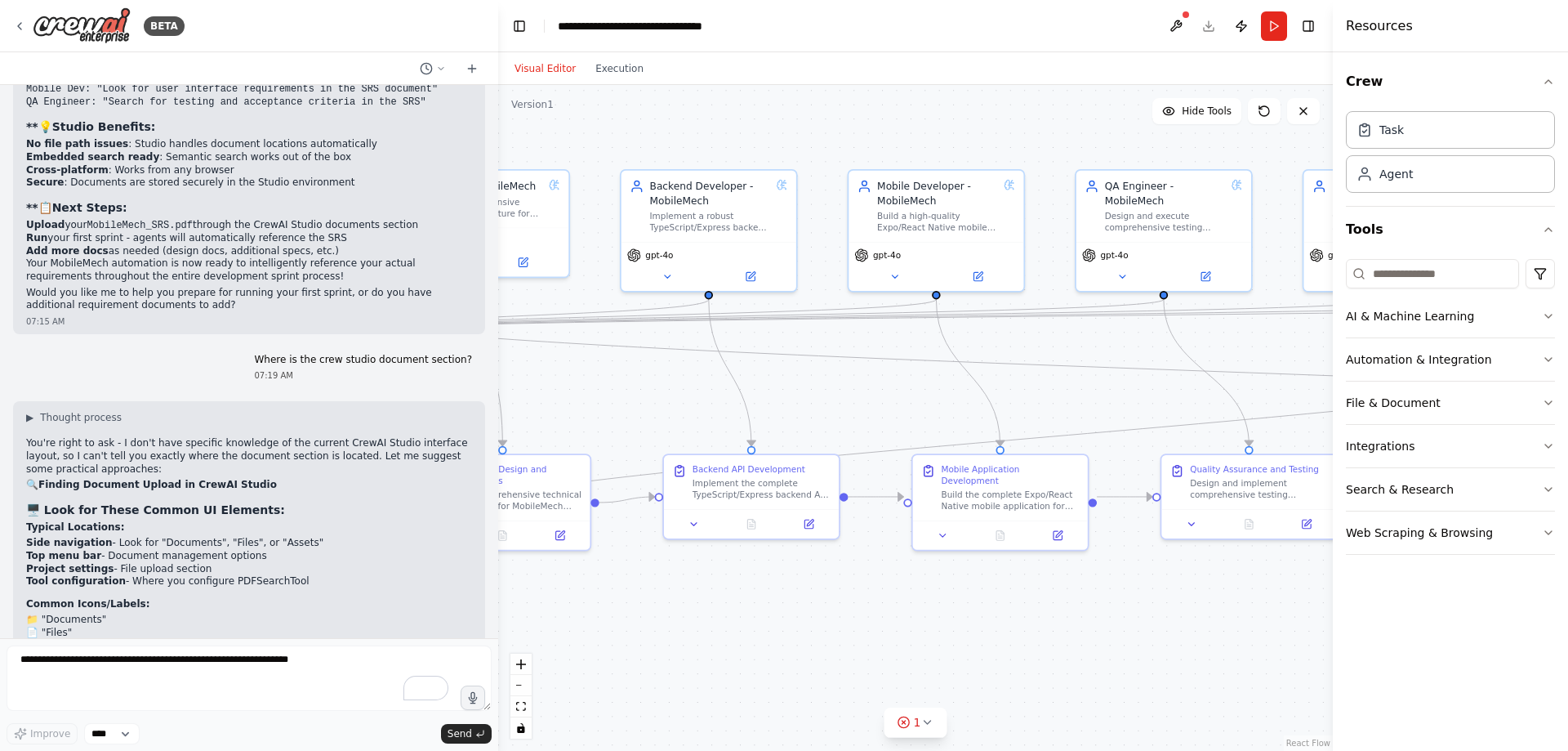
drag, startPoint x: 1005, startPoint y: 343, endPoint x: 592, endPoint y: 416, distance: 419.4
click at [592, 416] on div ".deletable-edge-delete-btn { width: 20px; height: 20px; border: 0px solid #ffff…" at bounding box center [914, 417] width 834 height 665
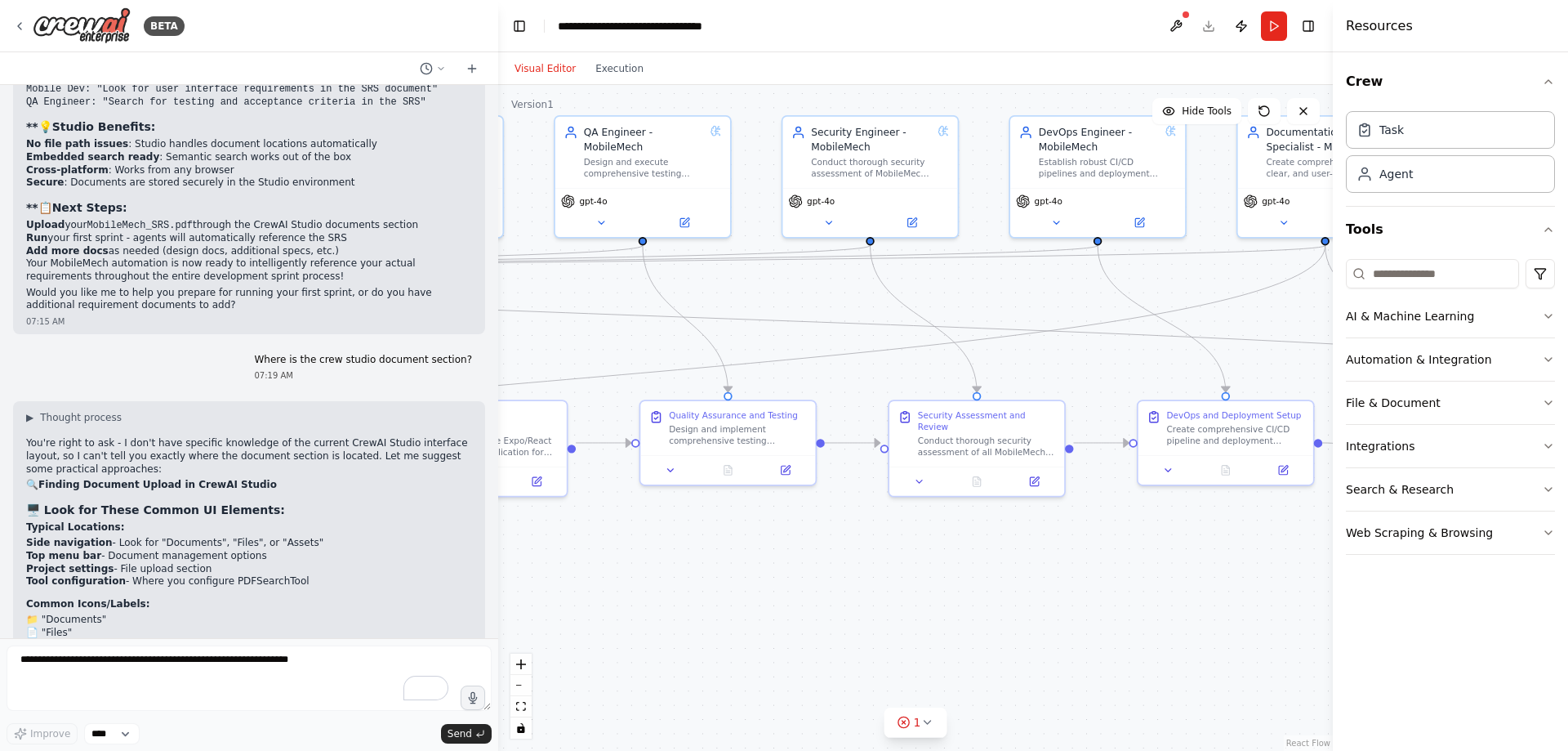
drag, startPoint x: 1022, startPoint y: 414, endPoint x: 540, endPoint y: 360, distance: 485.0
click at [540, 360] on div ".deletable-edge-delete-btn { width: 20px; height: 20px; border: 0px solid #ffff…" at bounding box center [914, 417] width 834 height 665
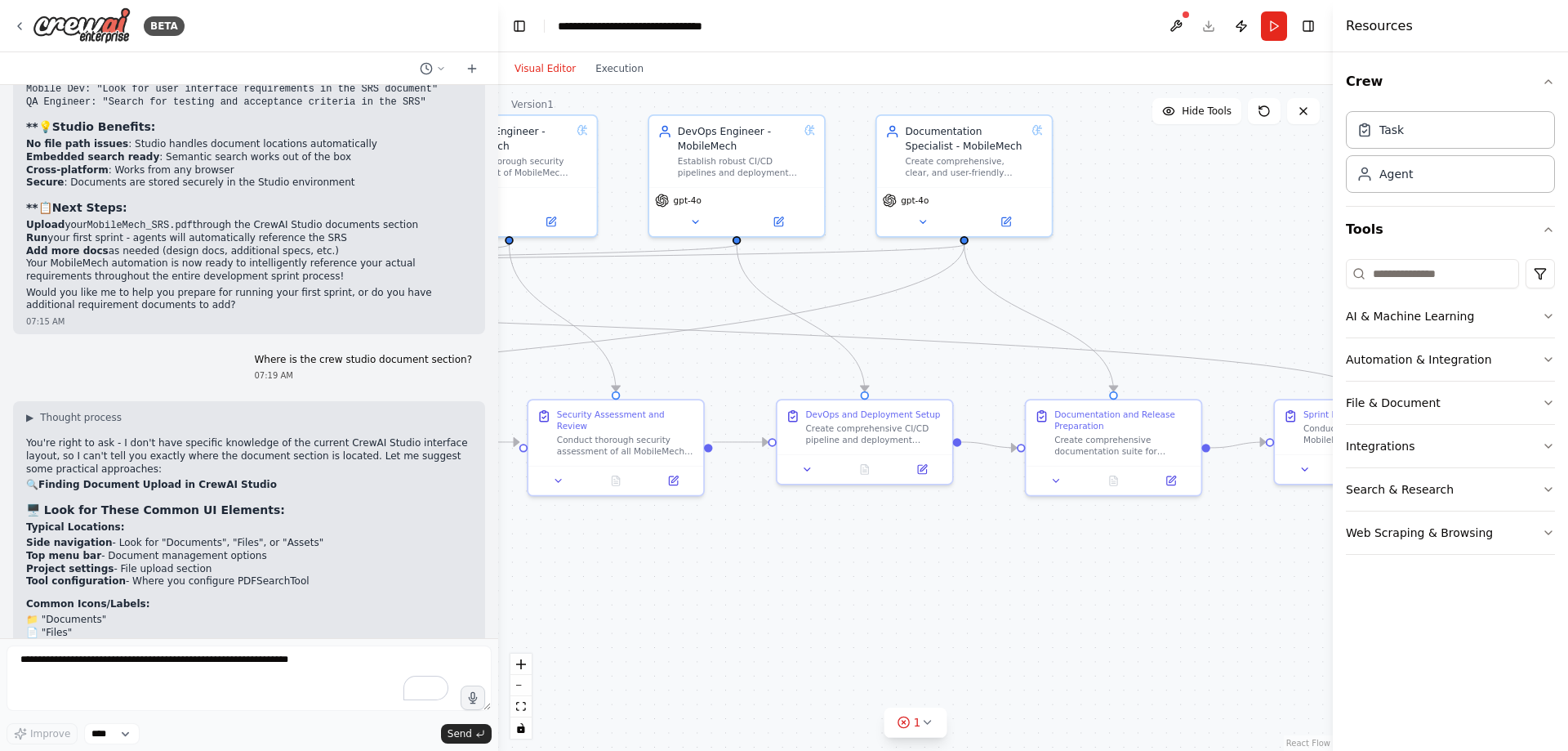
drag, startPoint x: 1069, startPoint y: 386, endPoint x: 705, endPoint y: 386, distance: 364.0
click at [705, 386] on div ".deletable-edge-delete-btn { width: 20px; height: 20px; border: 0px solid #ffff…" at bounding box center [914, 417] width 834 height 665
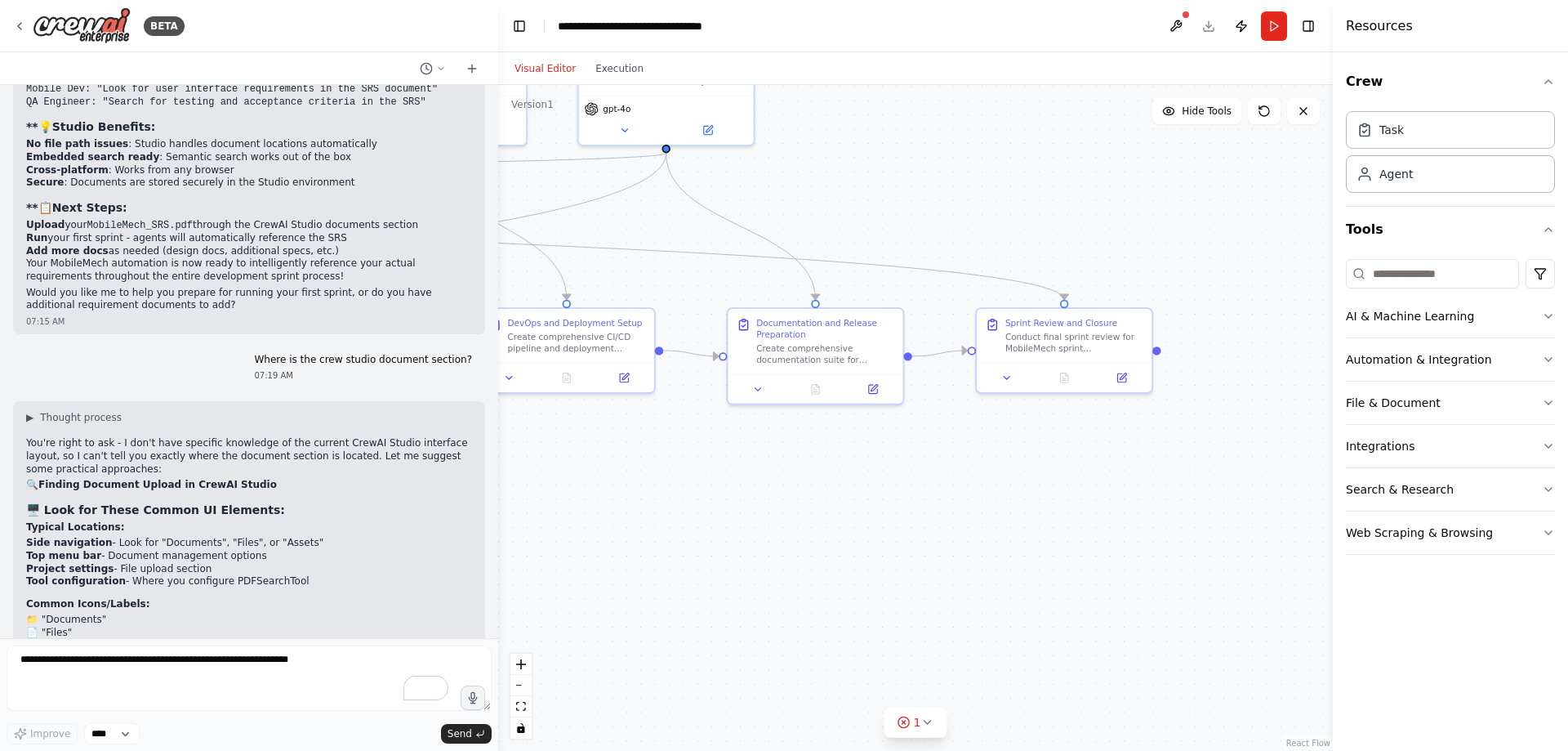
drag, startPoint x: 1150, startPoint y: 307, endPoint x: 868, endPoint y: 217, distance: 296.0
click at [868, 217] on div ".deletable-edge-delete-btn { width: 20px; height: 20px; border: 0px solid #ffff…" at bounding box center [914, 417] width 834 height 665
click at [999, 379] on button at bounding box center [1006, 376] width 49 height 17
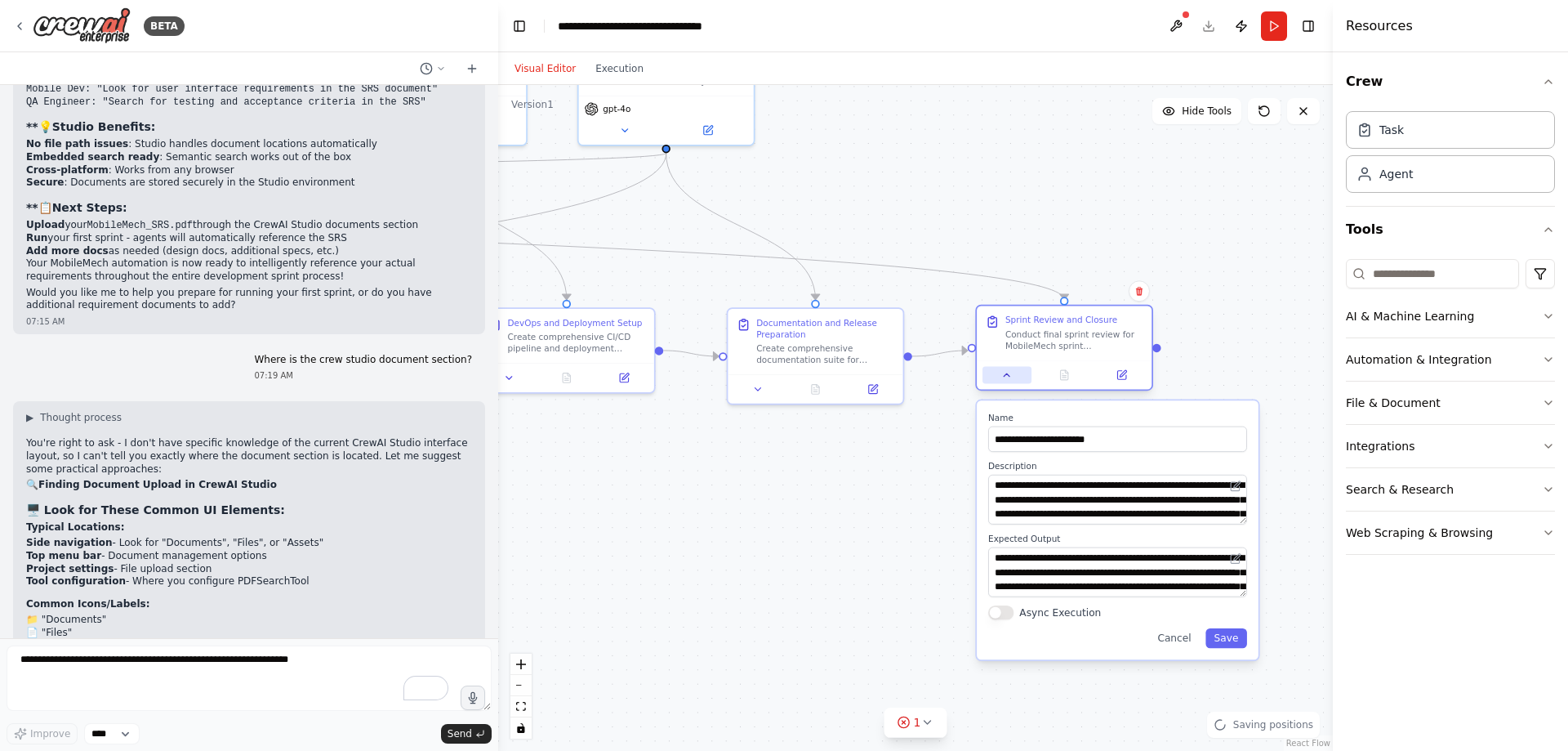
click at [999, 379] on button at bounding box center [1006, 376] width 49 height 17
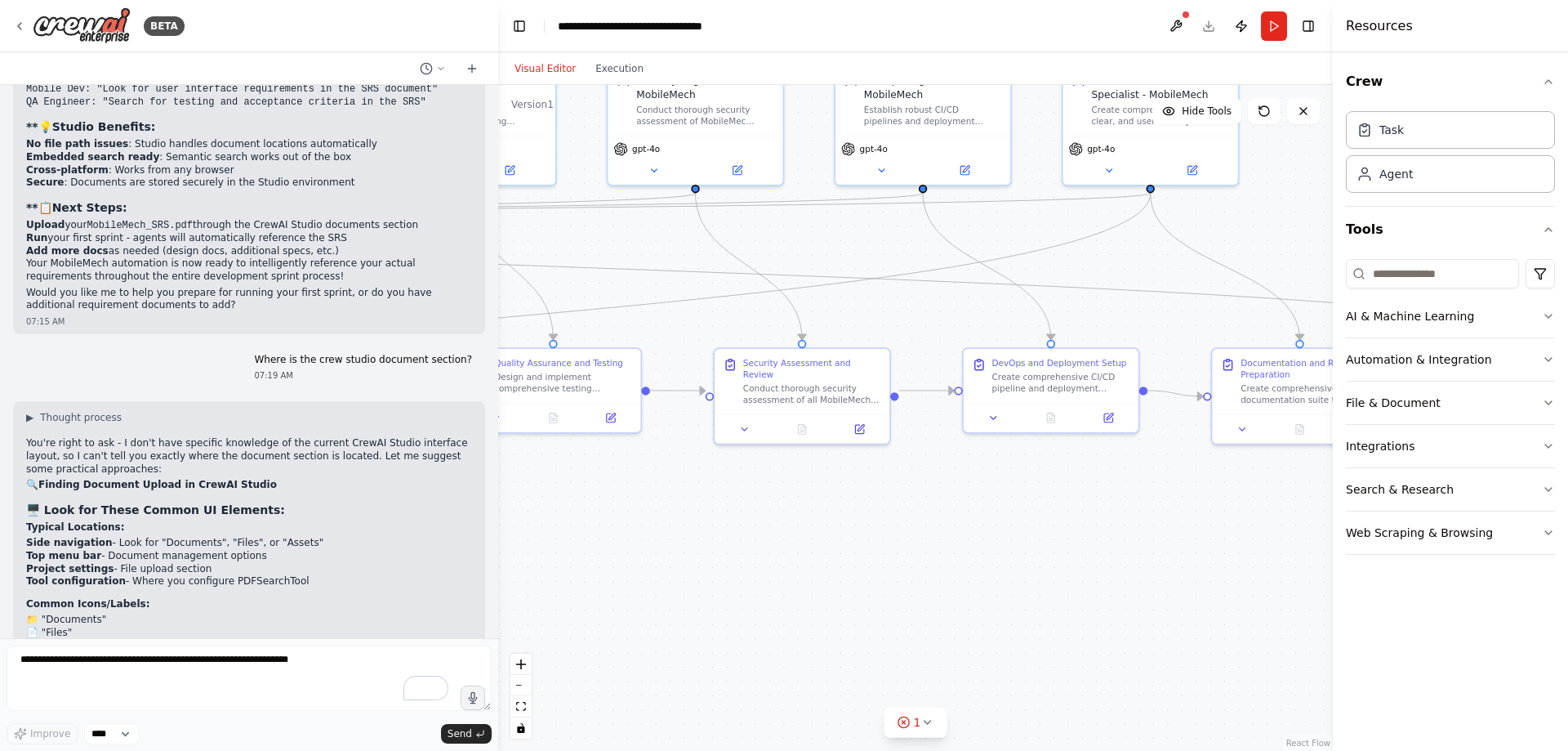
drag, startPoint x: 733, startPoint y: 456, endPoint x: 1214, endPoint y: 495, distance: 482.6
click at [1214, 495] on div ".deletable-edge-delete-btn { width: 20px; height: 20px; border: 0px solid #ffff…" at bounding box center [914, 417] width 834 height 665
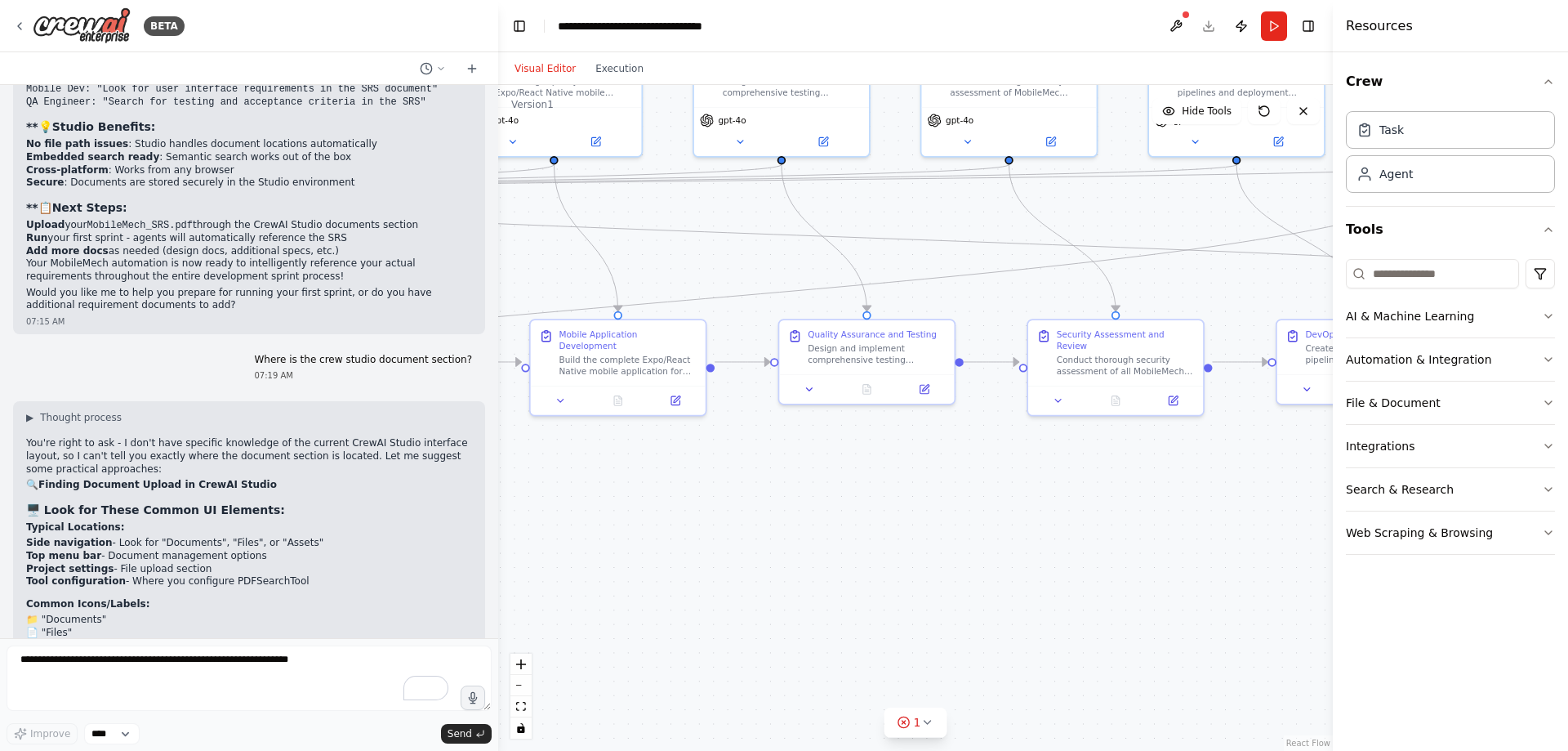
drag, startPoint x: 861, startPoint y: 546, endPoint x: 1172, endPoint y: 517, distance: 312.3
click at [1172, 517] on div ".deletable-edge-delete-btn { width: 20px; height: 20px; border: 0px solid #ffff…" at bounding box center [914, 417] width 834 height 665
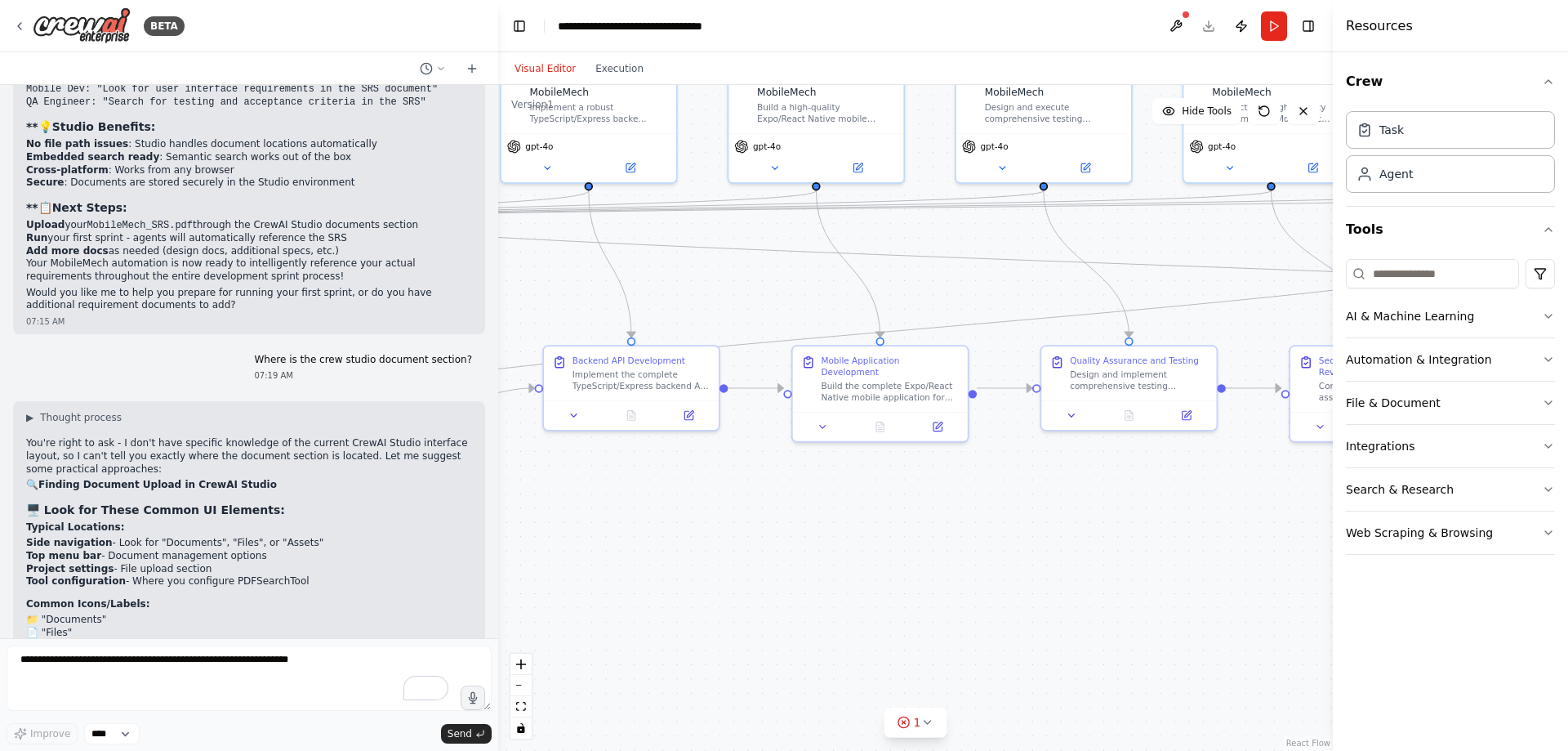
drag, startPoint x: 946, startPoint y: 485, endPoint x: 1209, endPoint y: 511, distance: 264.3
click at [1209, 511] on div ".deletable-edge-delete-btn { width: 20px; height: 20px; border: 0px solid #ffff…" at bounding box center [914, 417] width 834 height 665
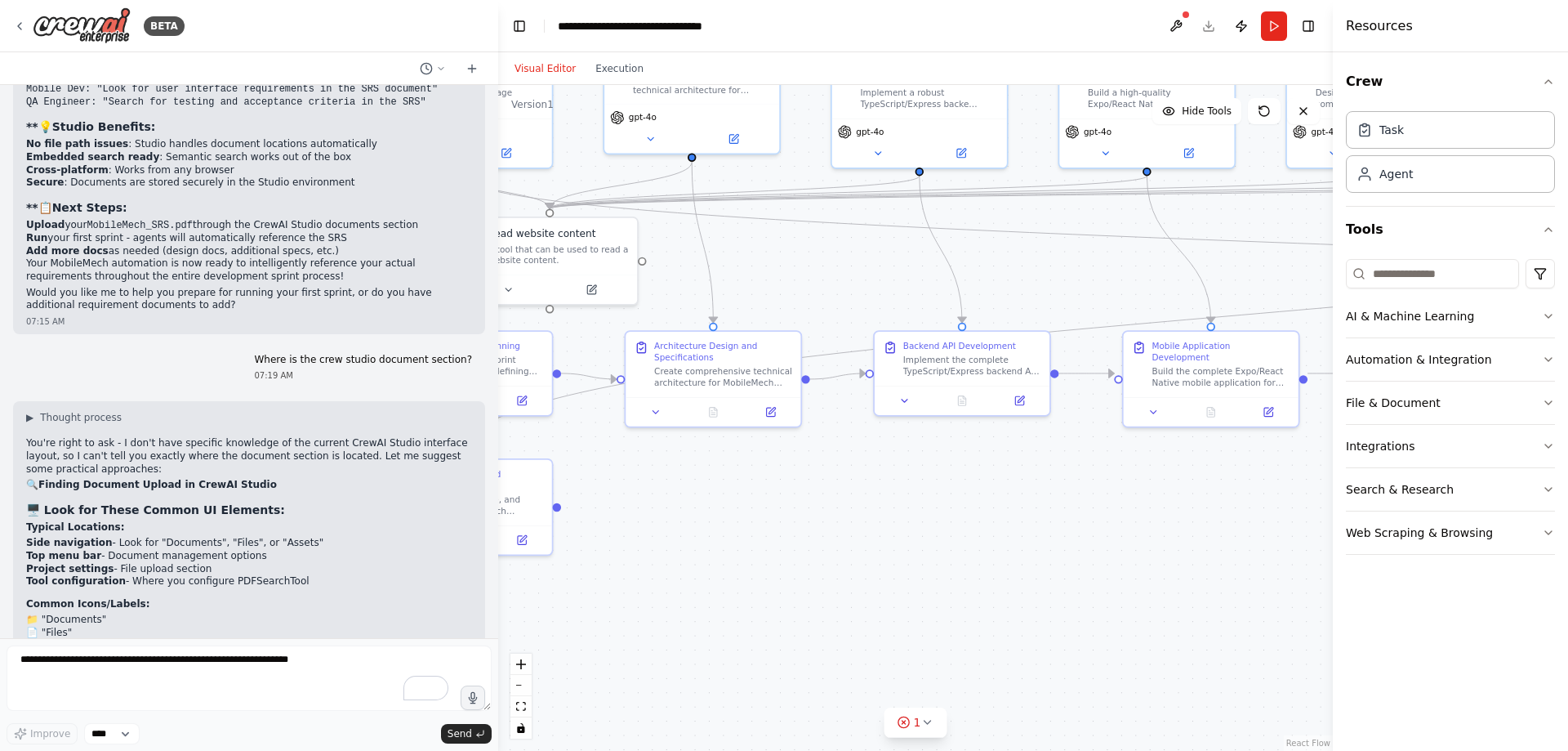
drag, startPoint x: 950, startPoint y: 514, endPoint x: 1280, endPoint y: 499, distance: 330.3
click at [1280, 499] on div ".deletable-edge-delete-btn { width: 20px; height: 20px; border: 0px solid #ffff…" at bounding box center [914, 417] width 834 height 665
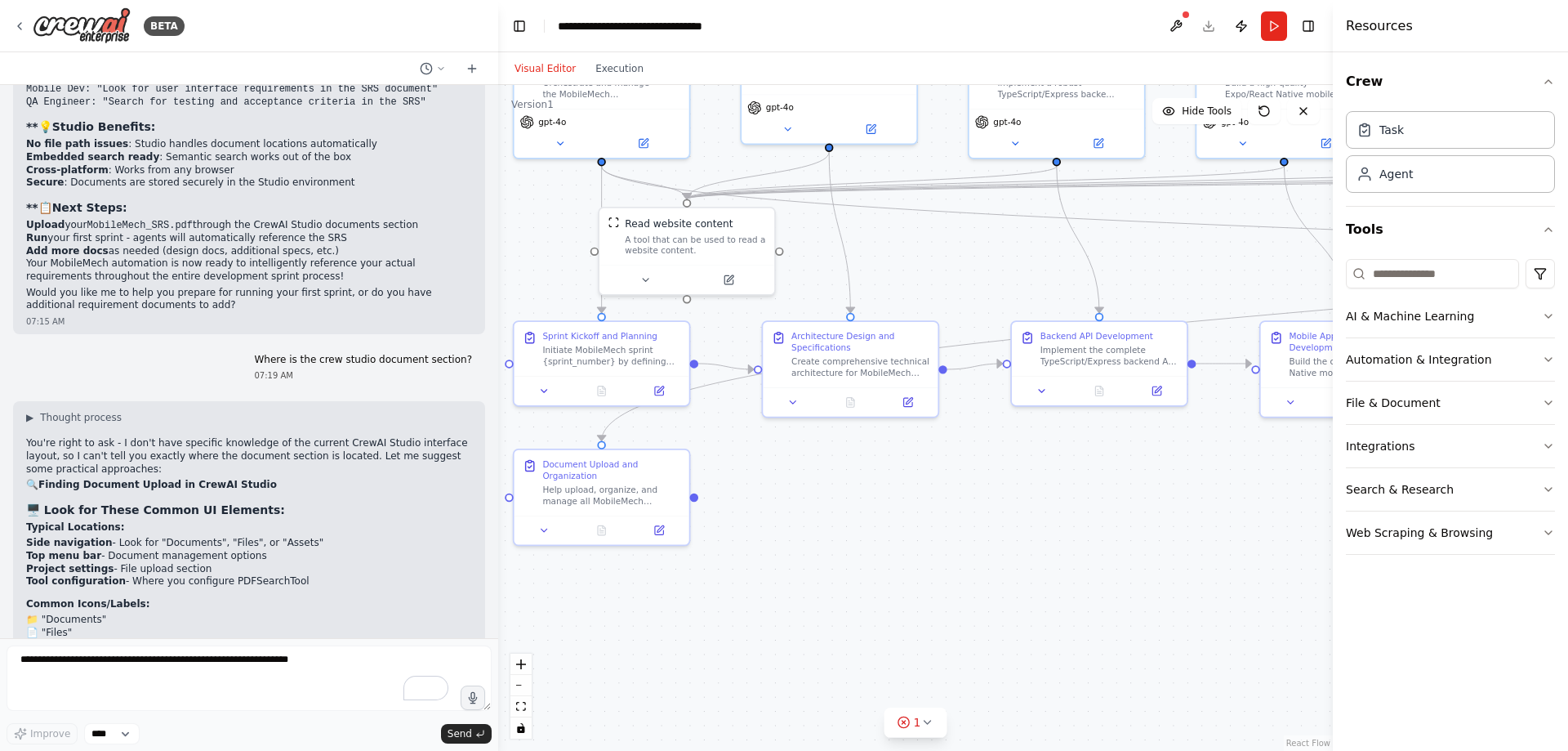
drag, startPoint x: 1055, startPoint y: 547, endPoint x: 1267, endPoint y: 536, distance: 212.3
click at [1267, 536] on div ".deletable-edge-delete-btn { width: 20px; height: 20px; border: 0px solid #ffff…" at bounding box center [914, 417] width 834 height 665
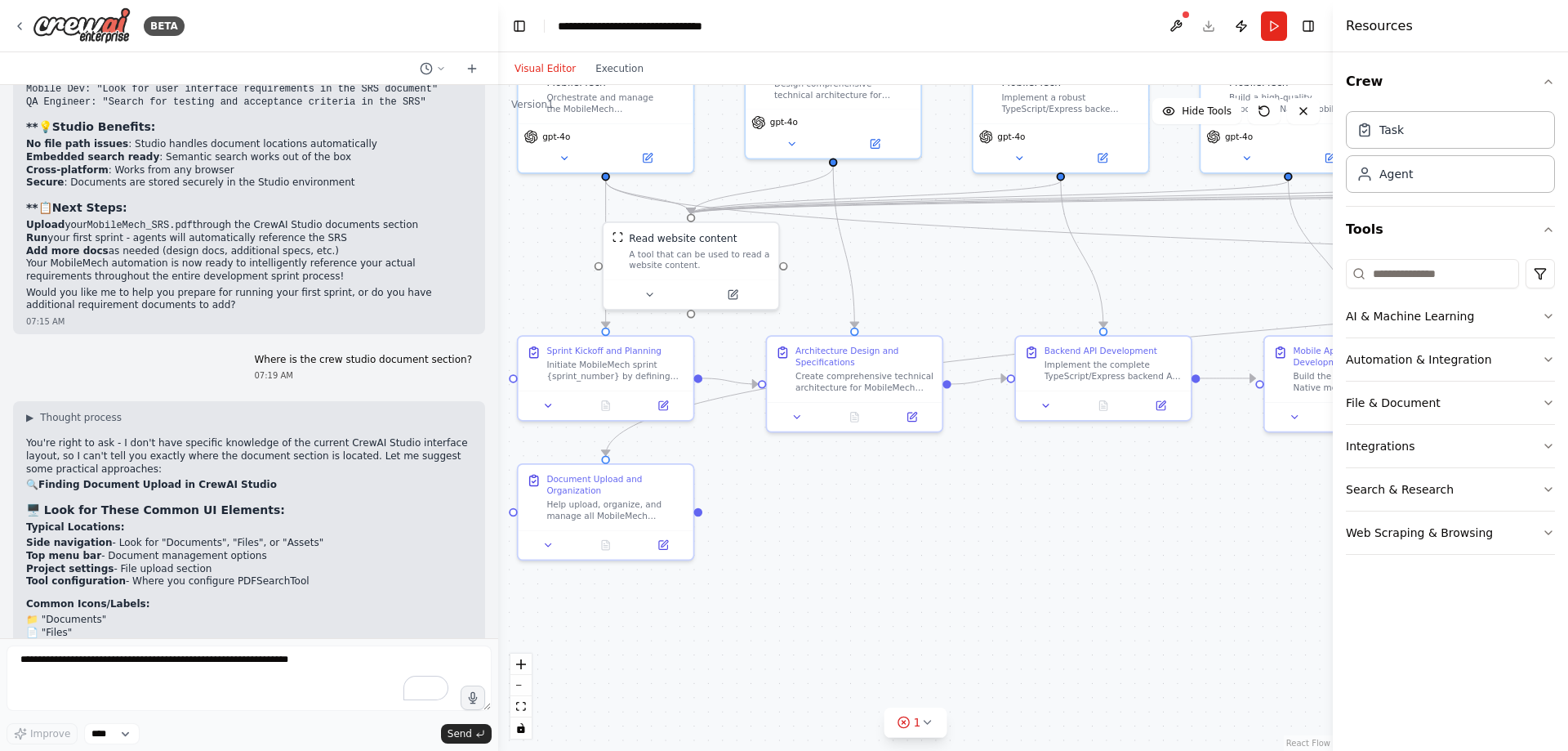
drag, startPoint x: 1181, startPoint y: 535, endPoint x: 1111, endPoint y: 549, distance: 71.4
click at [1111, 549] on div ".deletable-edge-delete-btn { width: 20px; height: 20px; border: 0px solid #ffff…" at bounding box center [914, 417] width 834 height 665
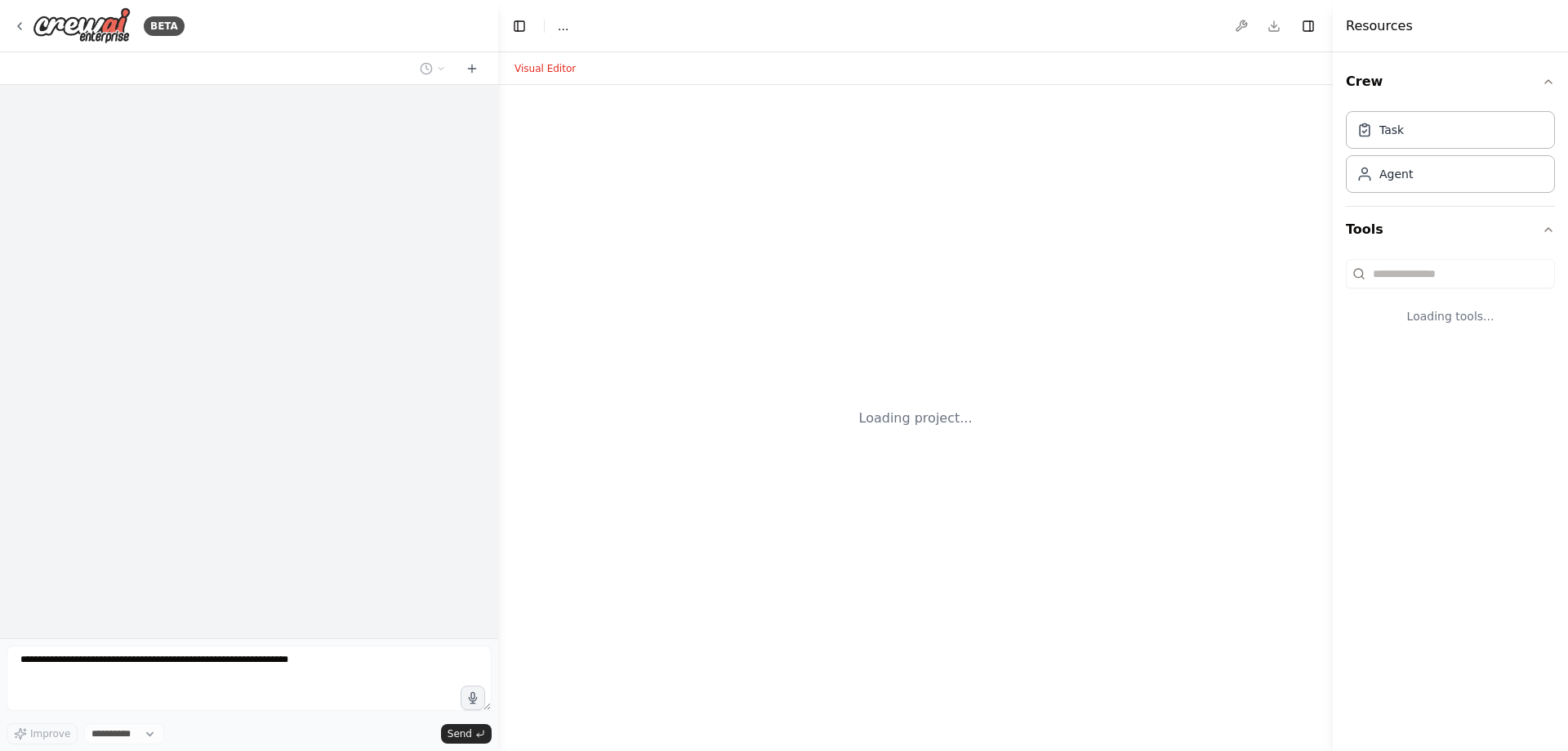
select select "****"
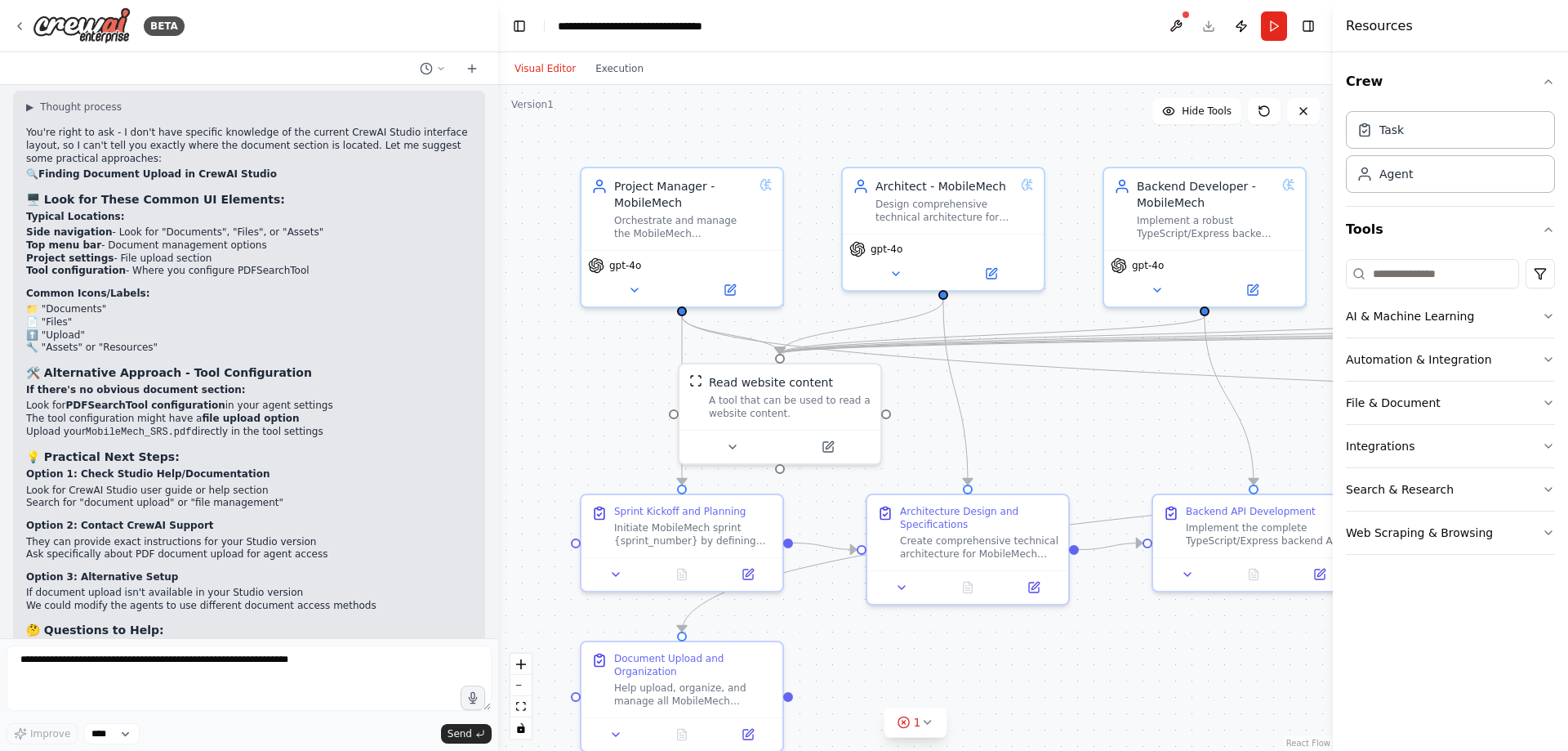
scroll to position [11372, 0]
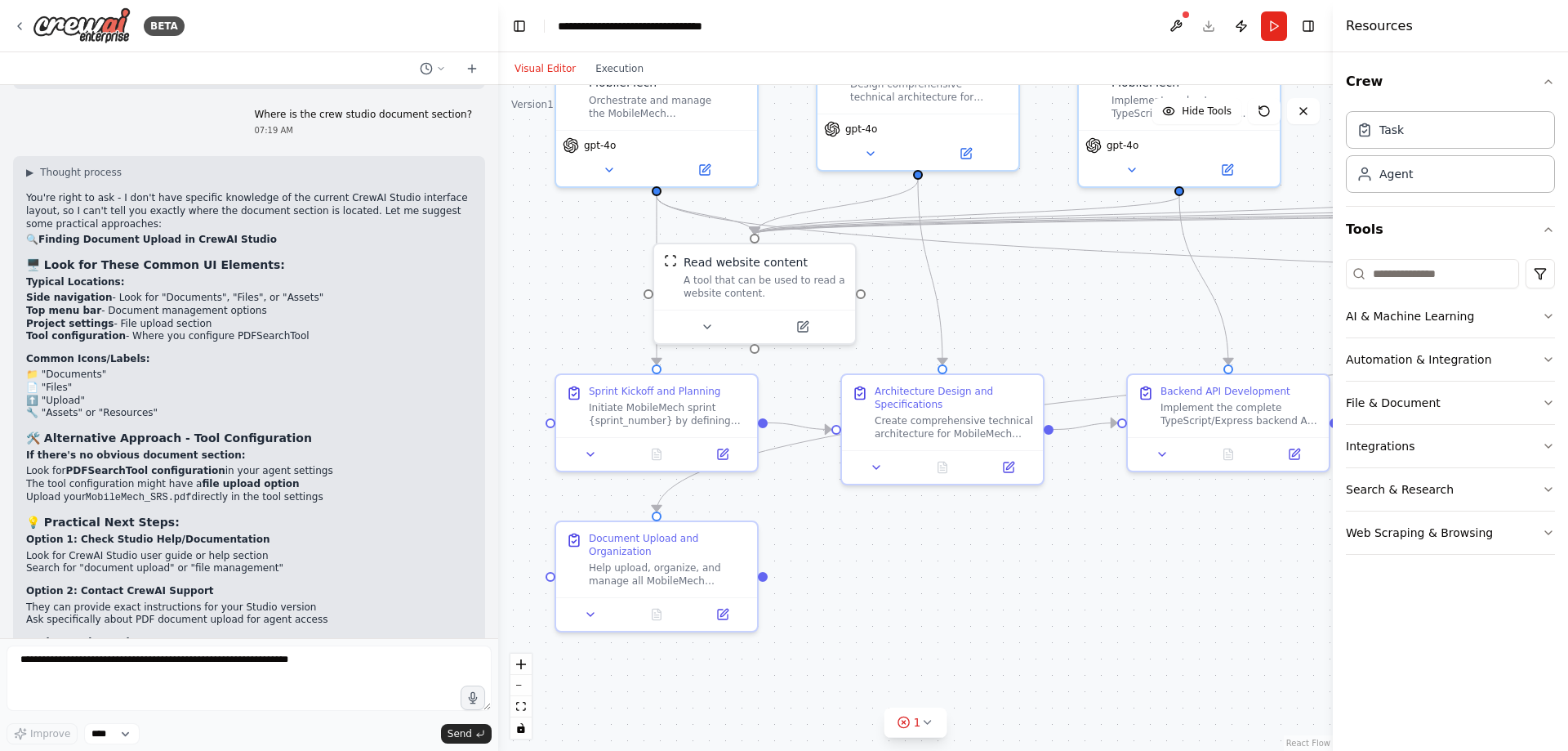
drag, startPoint x: 589, startPoint y: 374, endPoint x: 563, endPoint y: 264, distance: 113.0
click at [563, 264] on div ".deletable-edge-delete-btn { width: 20px; height: 20px; border: 0px solid #ffff…" at bounding box center [914, 417] width 834 height 665
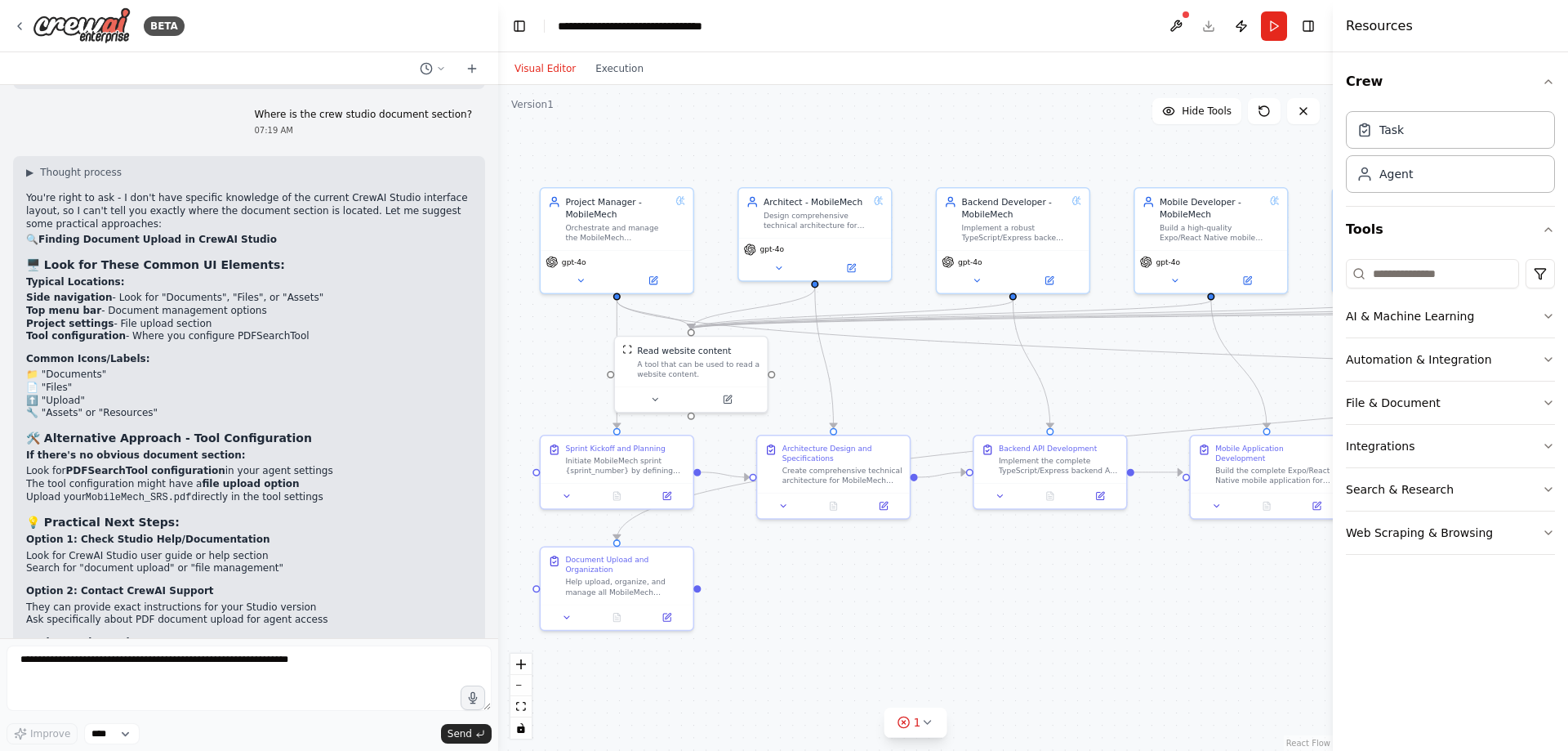
drag, startPoint x: 813, startPoint y: 475, endPoint x: 810, endPoint y: 598, distance: 123.0
click at [810, 598] on div ".deletable-edge-delete-btn { width: 20px; height: 20px; border: 0px solid #ffff…" at bounding box center [914, 417] width 834 height 665
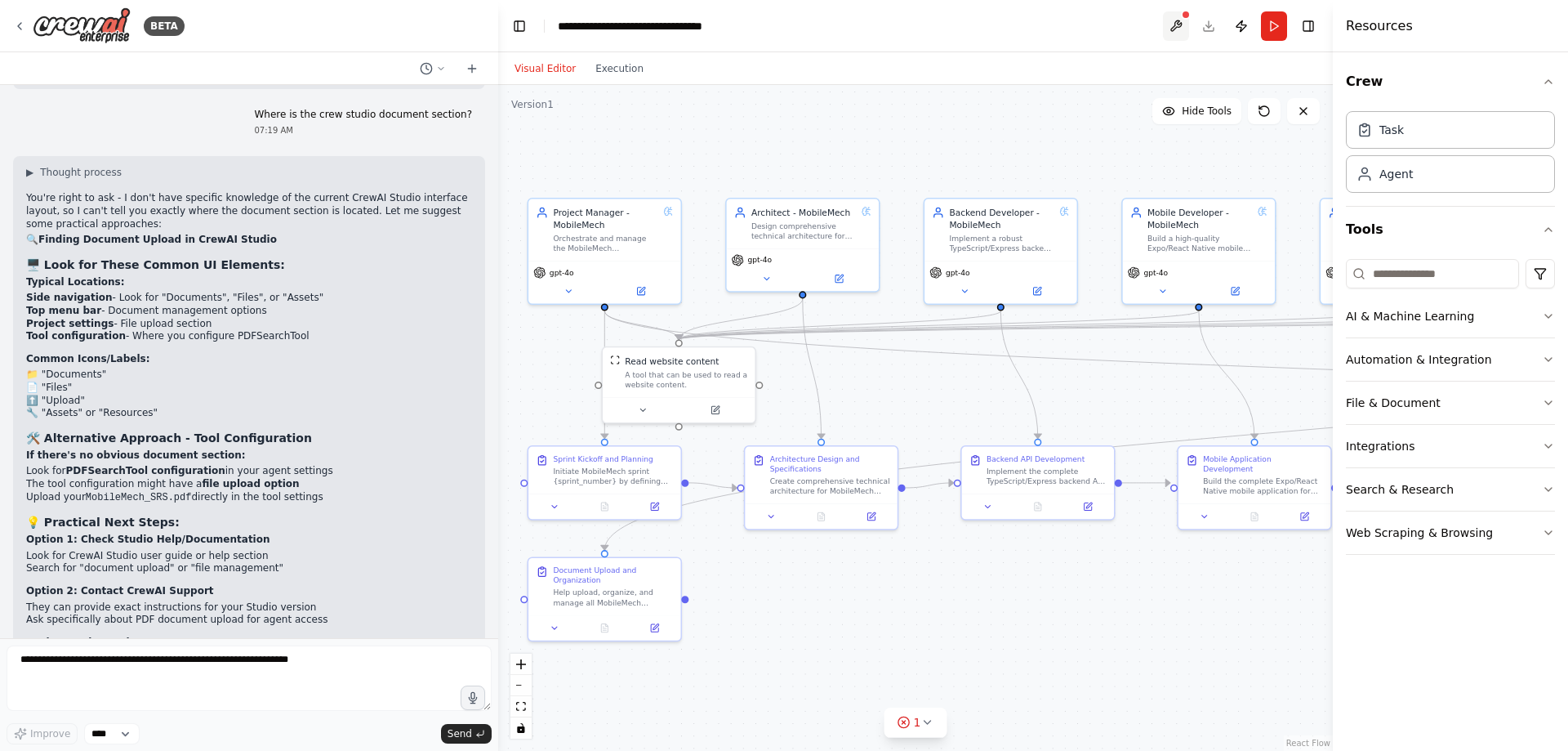
click at [1179, 18] on button at bounding box center [1176, 25] width 26 height 29
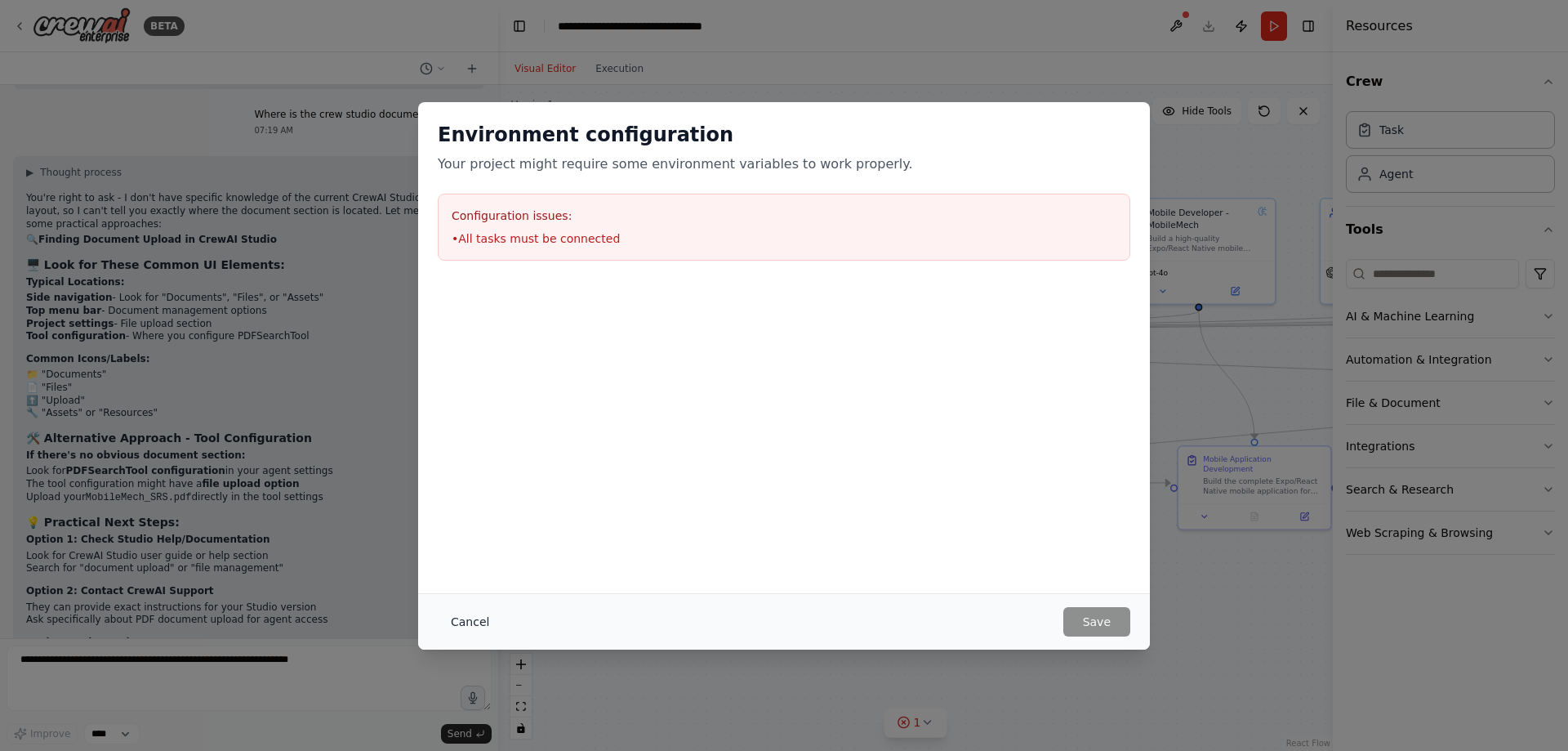
click at [473, 621] on button "Cancel" at bounding box center [469, 621] width 65 height 29
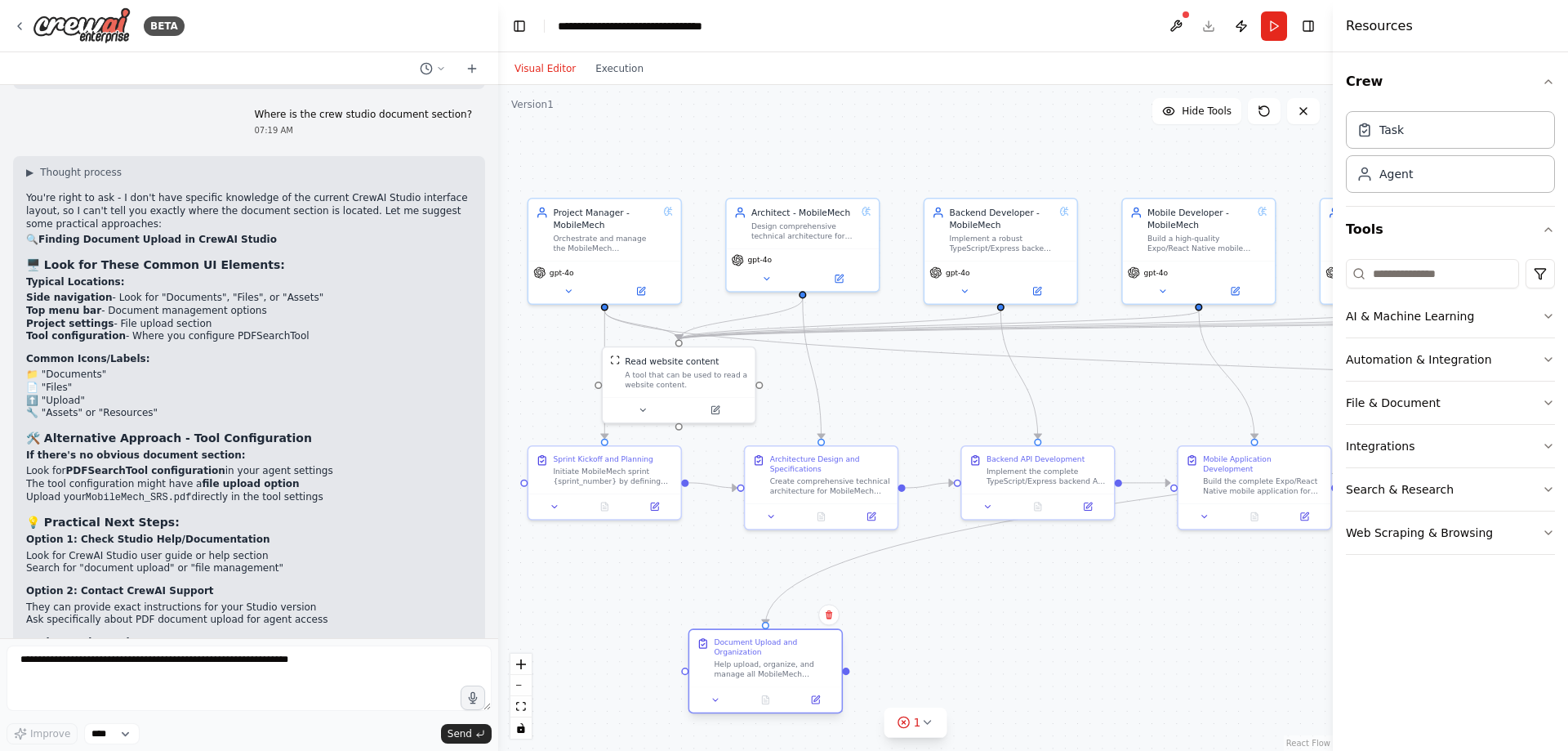
drag, startPoint x: 598, startPoint y: 615, endPoint x: 758, endPoint y: 688, distance: 175.9
click at [758, 688] on div at bounding box center [765, 699] width 151 height 25
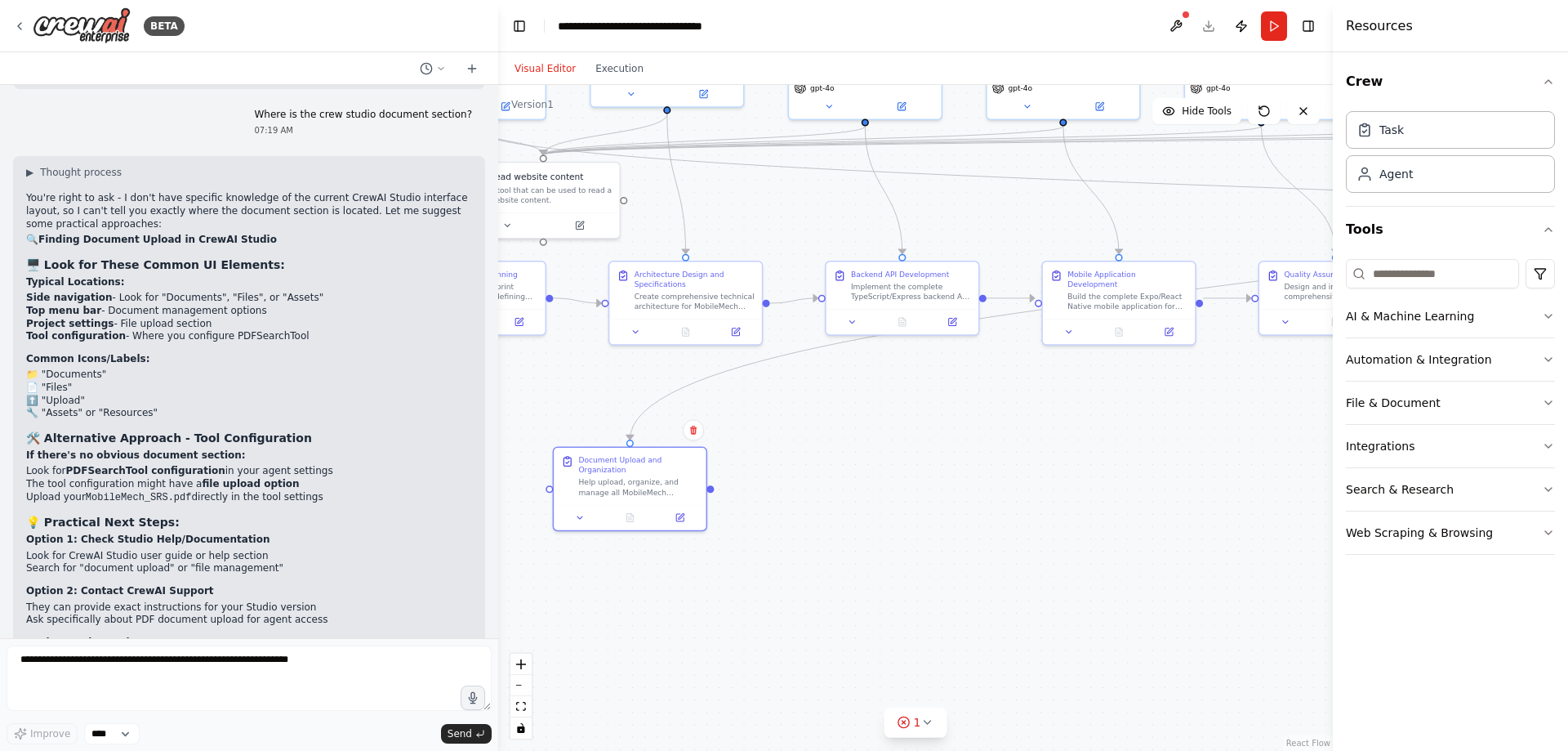
drag, startPoint x: 1038, startPoint y: 614, endPoint x: 906, endPoint y: 422, distance: 233.0
click at [906, 422] on div ".deletable-edge-delete-btn { width: 20px; height: 20px; border: 0px solid #ffff…" at bounding box center [914, 417] width 834 height 665
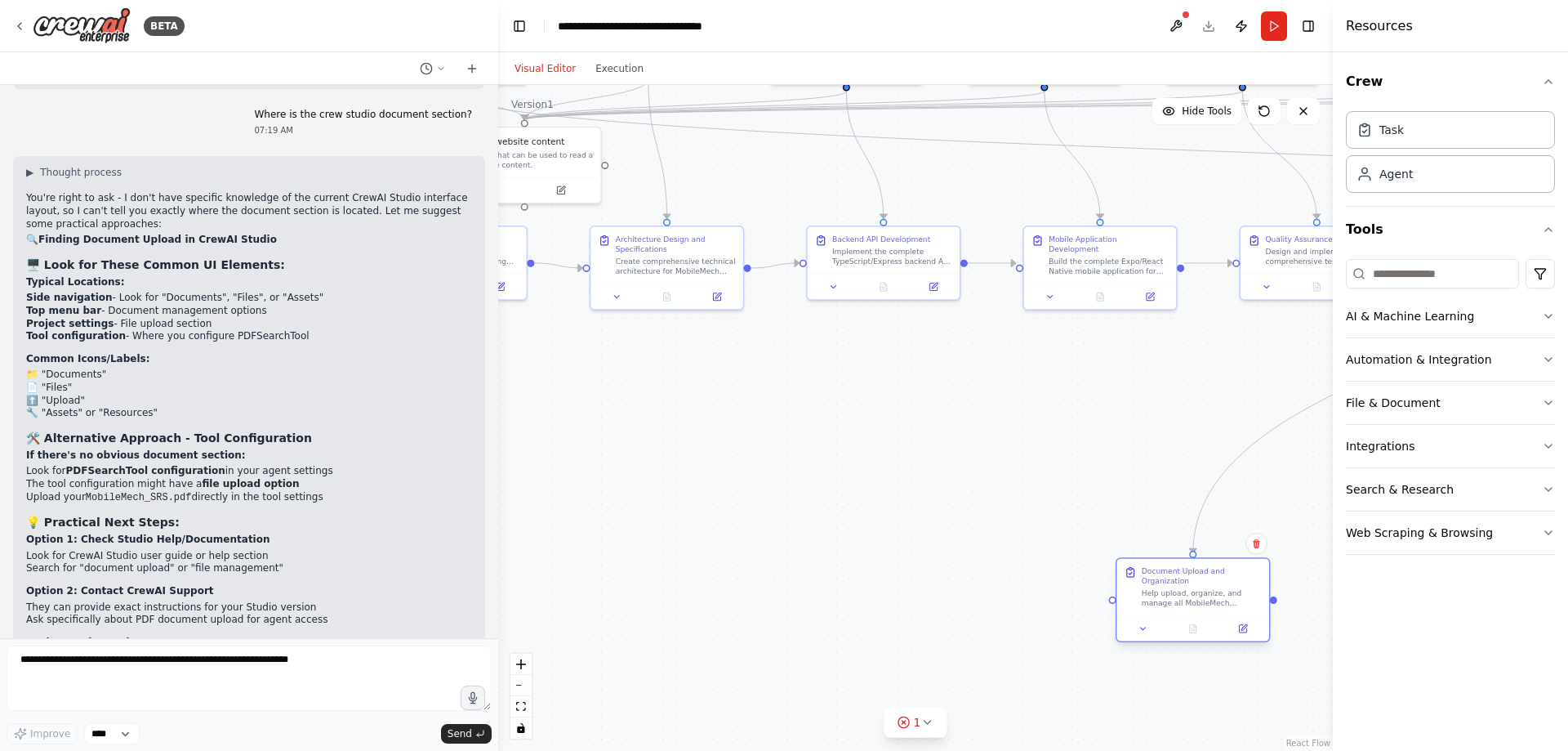
drag, startPoint x: 600, startPoint y: 471, endPoint x: 1177, endPoint y: 618, distance: 595.4
click at [1177, 618] on div at bounding box center [1192, 628] width 151 height 25
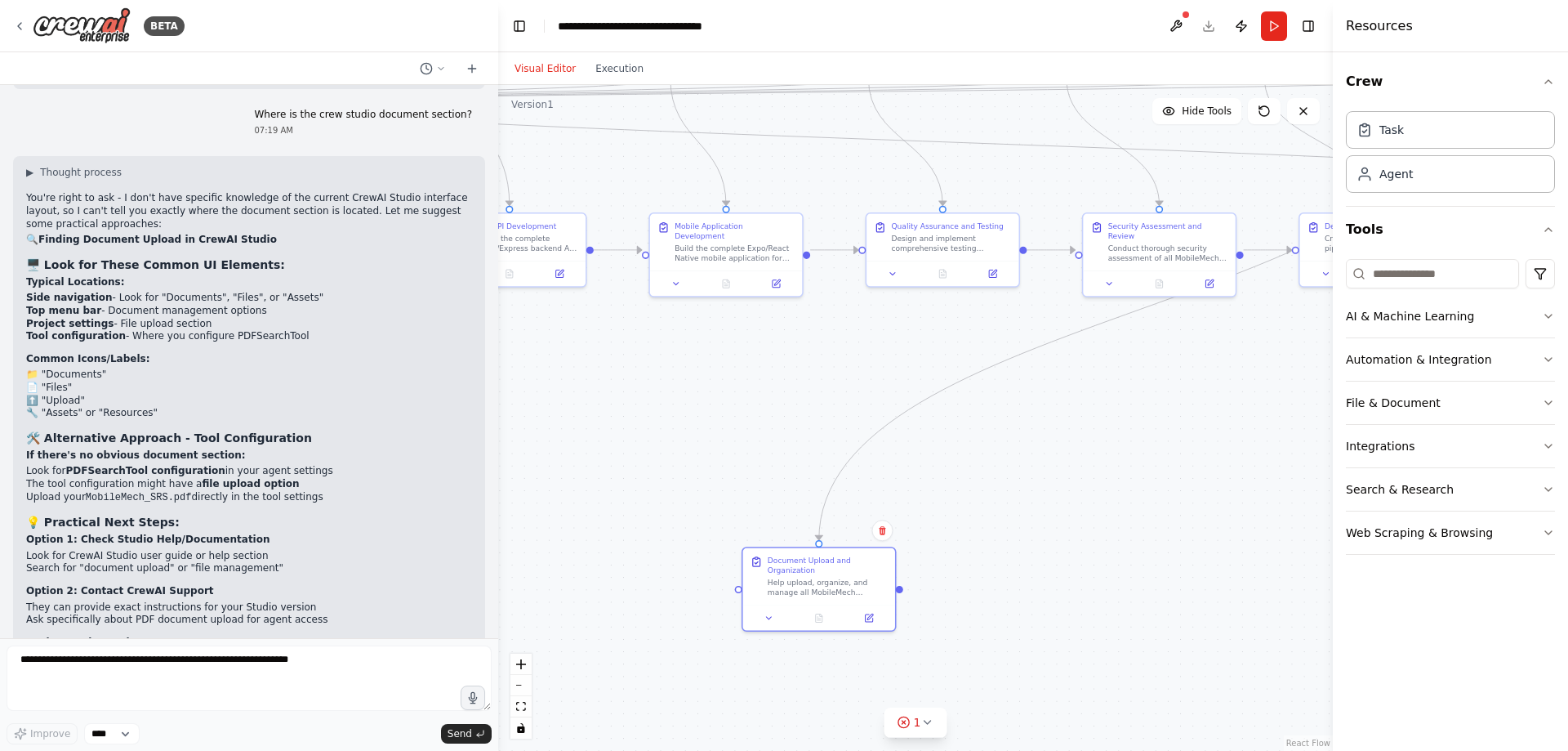
drag, startPoint x: 1040, startPoint y: 497, endPoint x: 652, endPoint y: 475, distance: 388.6
click at [652, 475] on div ".deletable-edge-delete-btn { width: 20px; height: 20px; border: 0px solid #ffff…" at bounding box center [914, 417] width 834 height 665
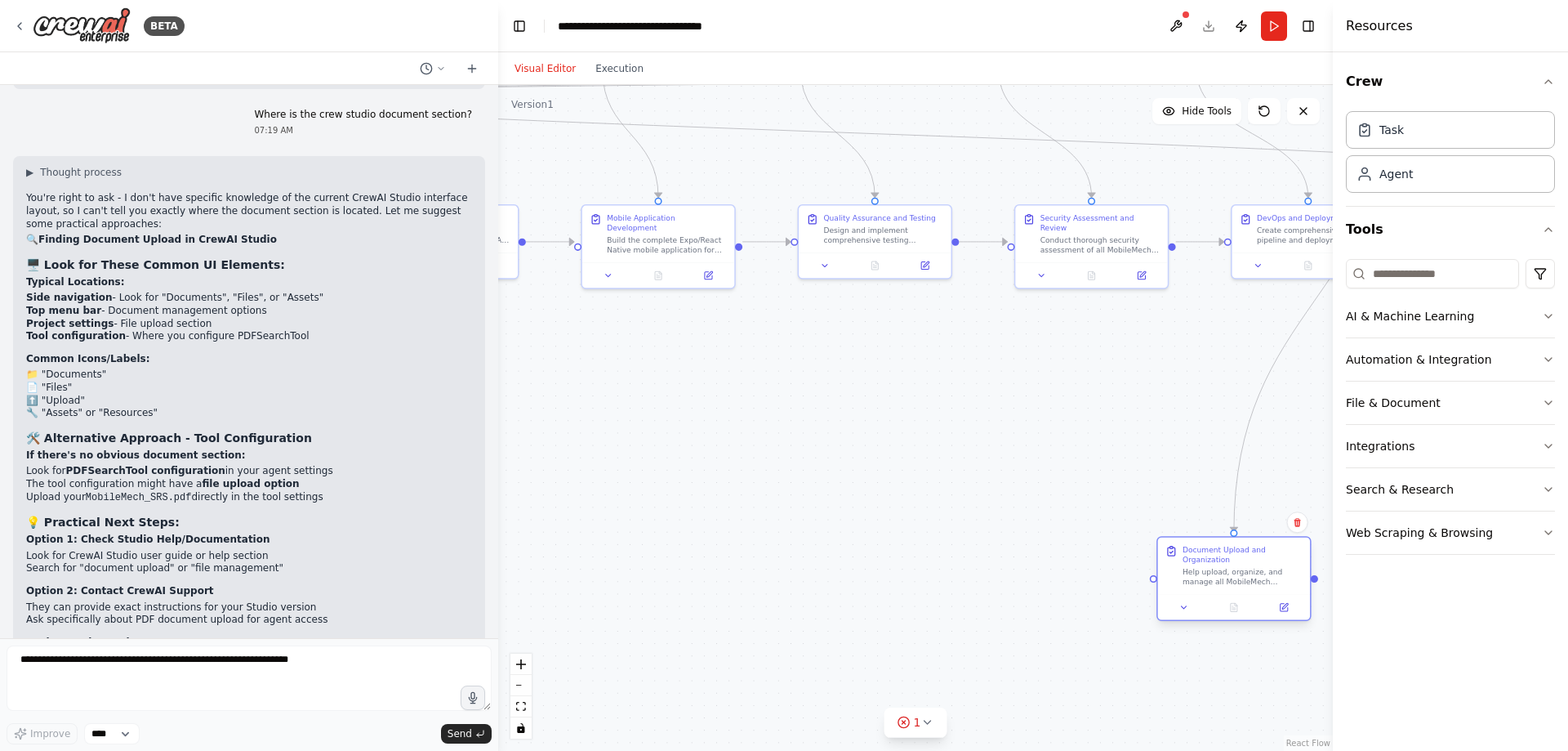
drag, startPoint x: 913, startPoint y: 587, endPoint x: 1218, endPoint y: 559, distance: 306.3
click at [1247, 585] on div "Document Upload and Organization Help upload, organize, and manage all MobileMe…" at bounding box center [1233, 566] width 151 height 57
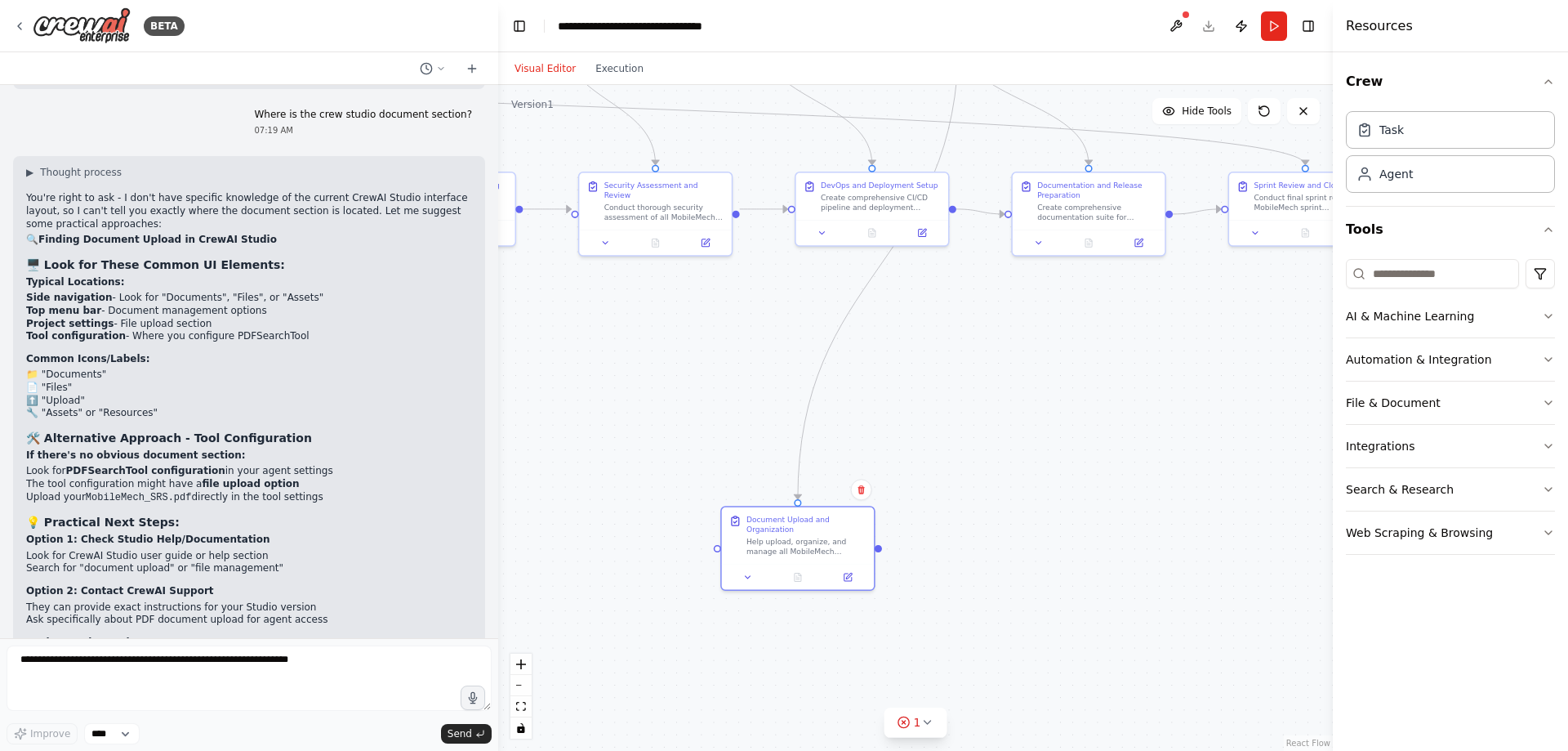
drag, startPoint x: 1010, startPoint y: 480, endPoint x: 638, endPoint y: 456, distance: 372.8
click at [638, 456] on div ".deletable-edge-delete-btn { width: 20px; height: 20px; border: 0px solid #ffff…" at bounding box center [914, 417] width 834 height 665
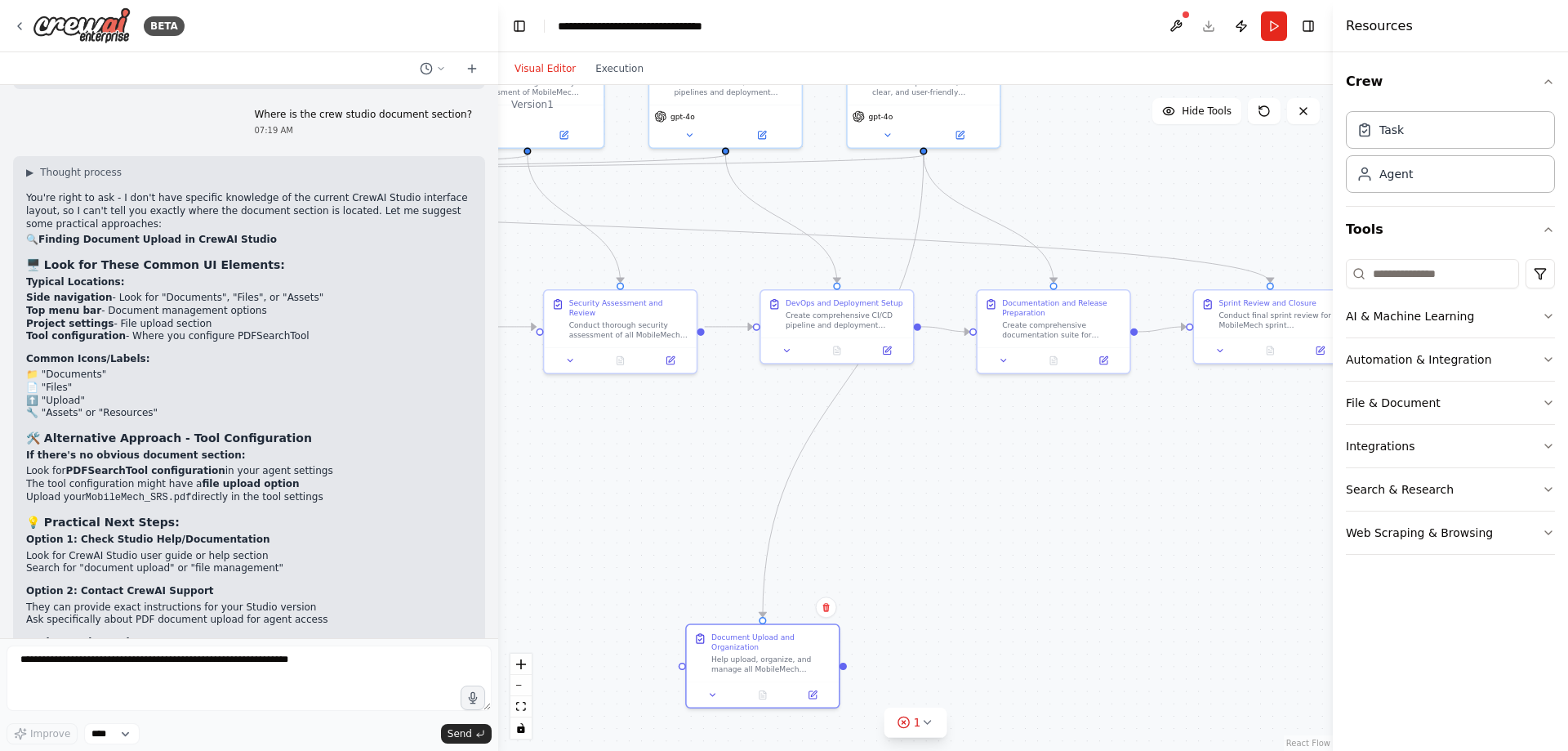
drag, startPoint x: 931, startPoint y: 459, endPoint x: 897, endPoint y: 578, distance: 123.8
click at [897, 578] on div ".deletable-edge-delete-btn { width: 20px; height: 20px; border: 0px solid #ffff…" at bounding box center [914, 417] width 834 height 665
drag, startPoint x: 781, startPoint y: 665, endPoint x: 911, endPoint y: 556, distance: 169.6
click at [911, 556] on div "Help upload, organize, and manage all MobileMech requirement documents in Googl…" at bounding box center [895, 551] width 120 height 20
click at [953, 499] on icon at bounding box center [949, 497] width 9 height 9
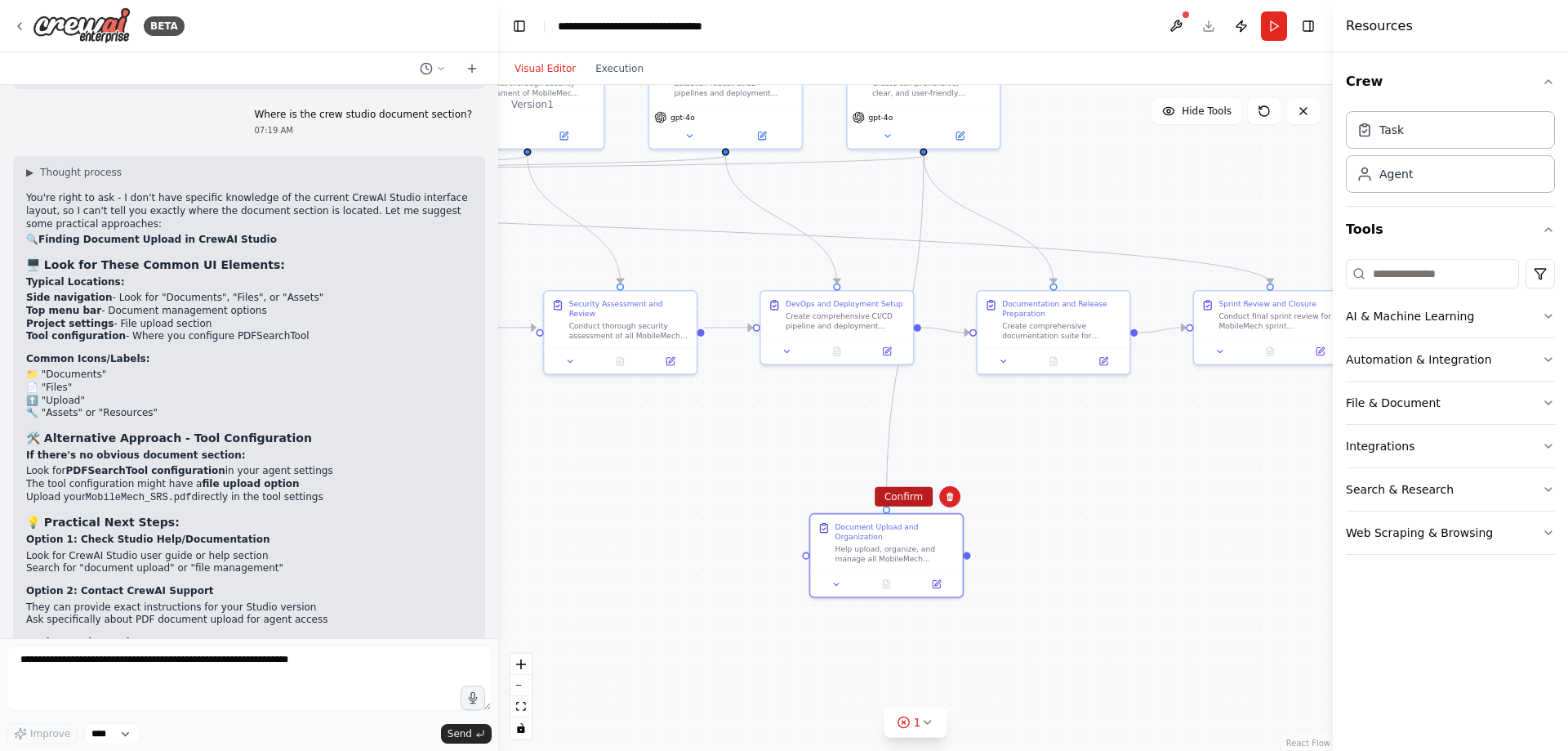
click at [910, 498] on button "Confirm" at bounding box center [904, 496] width 58 height 20
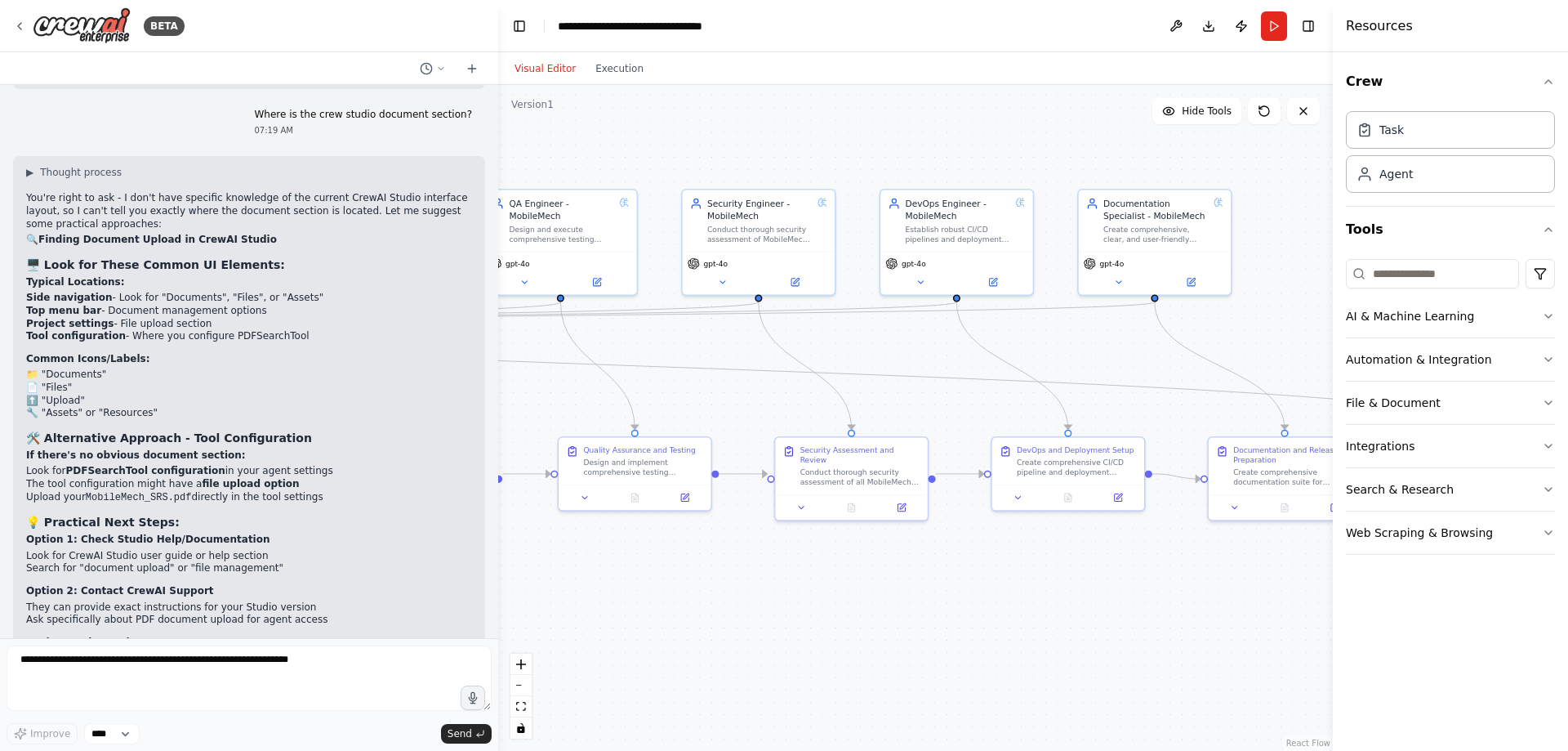
drag, startPoint x: 817, startPoint y: 492, endPoint x: 1049, endPoint y: 638, distance: 274.1
click at [1049, 638] on div ".deletable-edge-delete-btn { width: 20px; height: 20px; border: 0px solid #ffff…" at bounding box center [914, 417] width 834 height 665
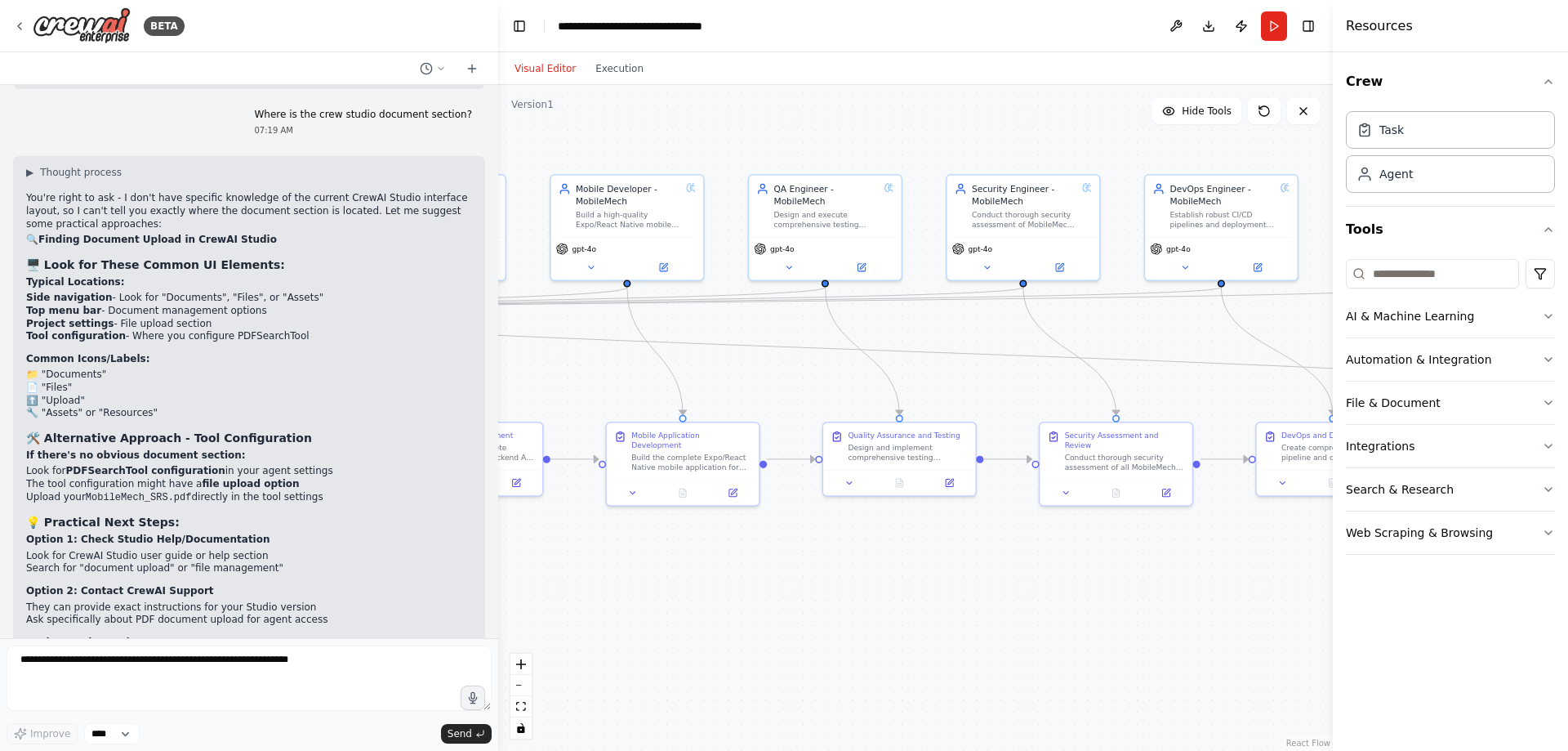
drag, startPoint x: 863, startPoint y: 610, endPoint x: 1157, endPoint y: 594, distance: 294.4
click at [1157, 594] on div ".deletable-edge-delete-btn { width: 20px; height: 20px; border: 0px solid #ffff…" at bounding box center [914, 417] width 834 height 665
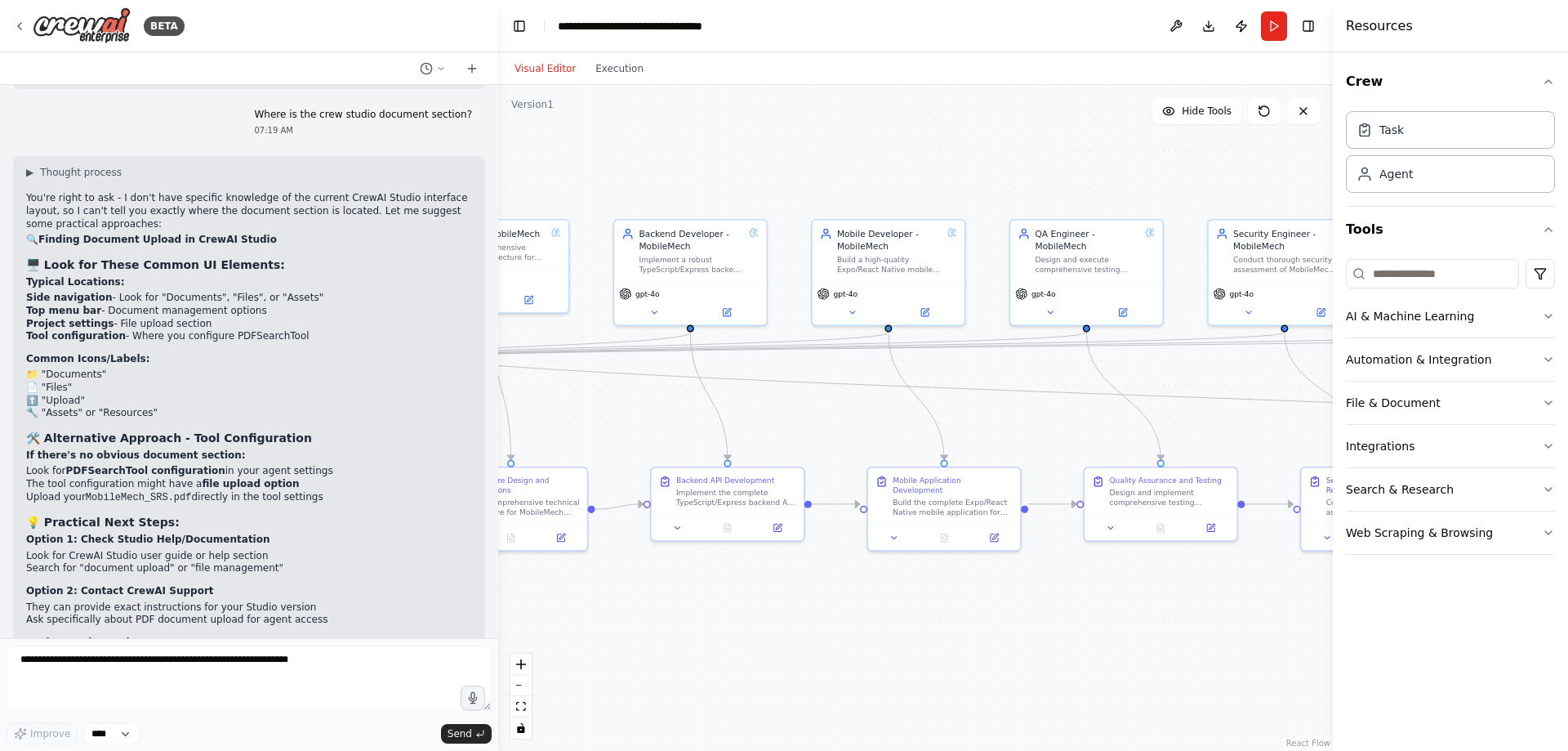
drag, startPoint x: 893, startPoint y: 594, endPoint x: 1128, endPoint y: 641, distance: 239.7
click at [1128, 641] on div ".deletable-edge-delete-btn { width: 20px; height: 20px; border: 0px solid #ffff…" at bounding box center [914, 417] width 834 height 665
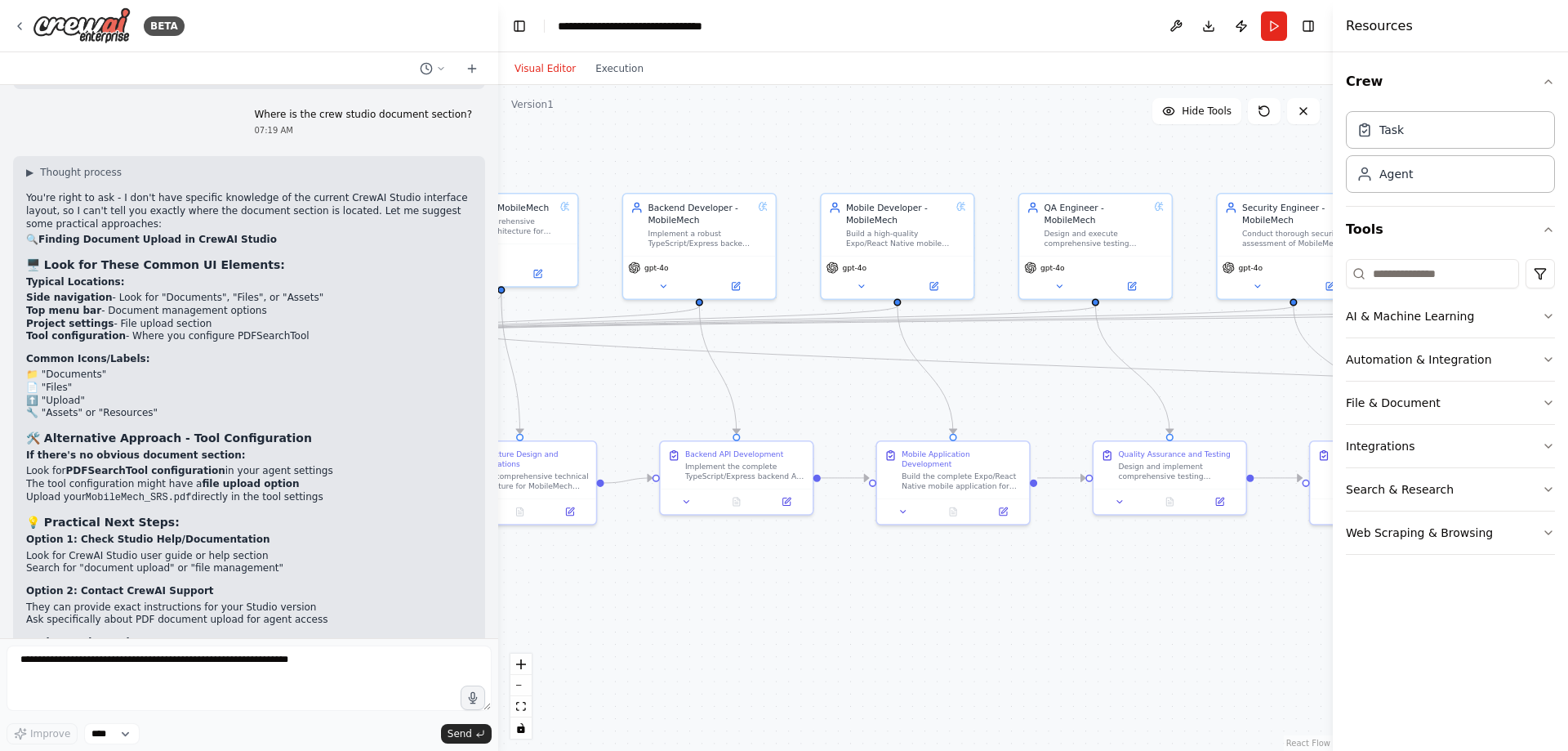
drag, startPoint x: 1042, startPoint y: 633, endPoint x: 1049, endPoint y: 606, distance: 27.9
click at [1049, 606] on div ".deletable-edge-delete-btn { width: 20px; height: 20px; border: 0px solid #ffff…" at bounding box center [914, 417] width 834 height 665
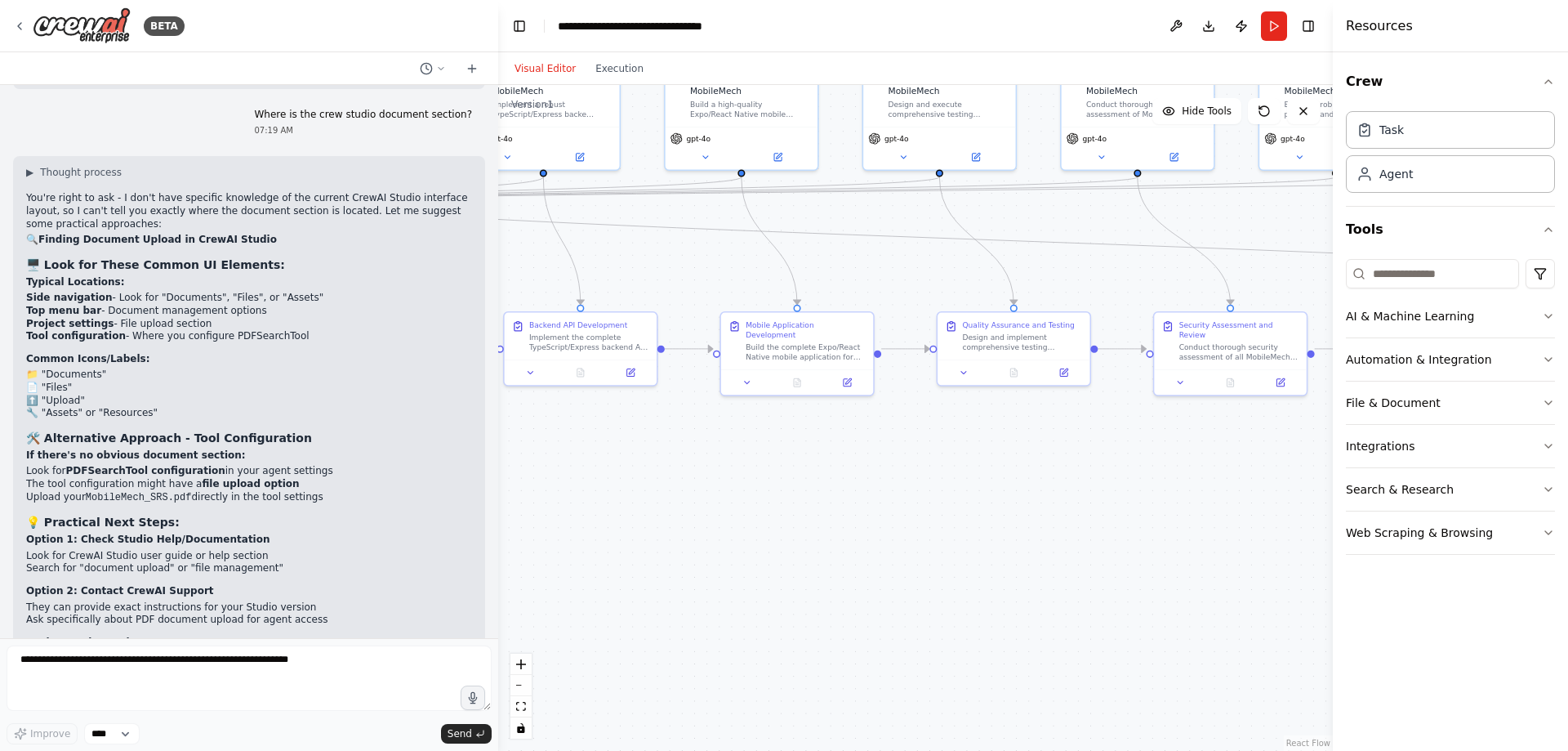
drag, startPoint x: 1061, startPoint y: 602, endPoint x: 905, endPoint y: 473, distance: 202.4
click at [905, 473] on div ".deletable-edge-delete-btn { width: 20px; height: 20px; border: 0px solid #ffff…" at bounding box center [914, 417] width 834 height 665
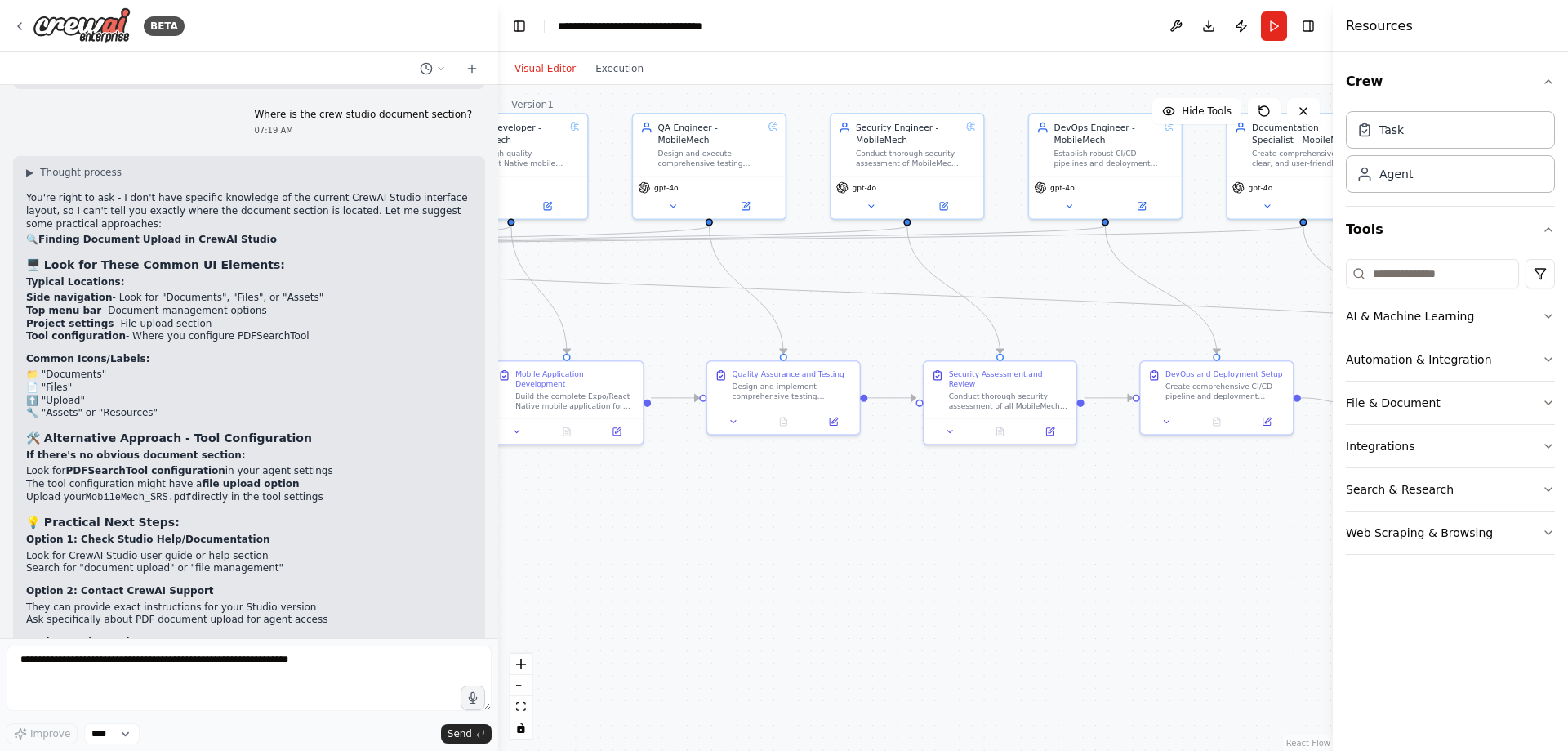
drag, startPoint x: 1067, startPoint y: 500, endPoint x: 826, endPoint y: 550, distance: 246.1
click at [826, 550] on div ".deletable-edge-delete-btn { width: 20px; height: 20px; border: 0px solid #ffff…" at bounding box center [914, 417] width 834 height 665
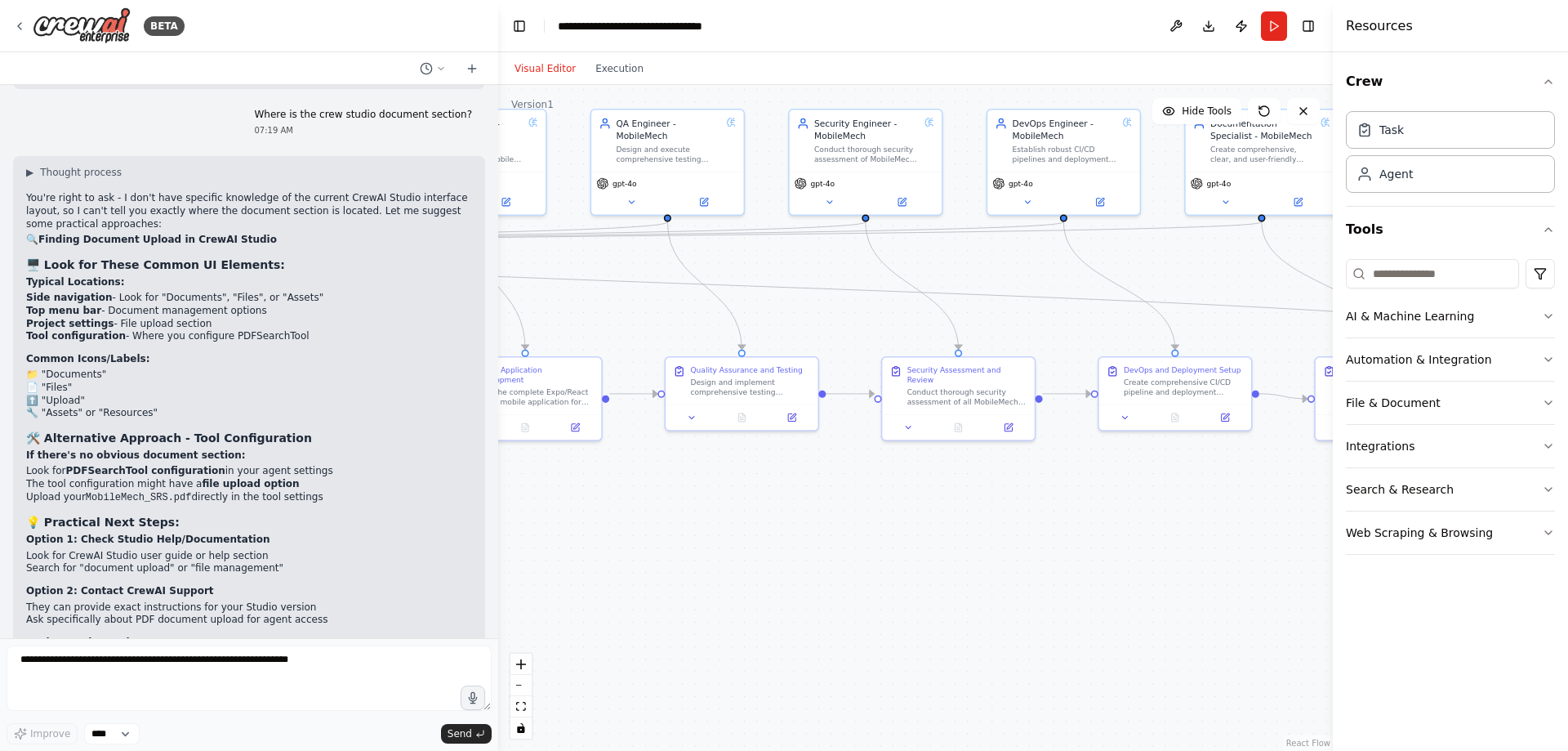
drag, startPoint x: 1016, startPoint y: 542, endPoint x: 813, endPoint y: 515, distance: 204.8
click at [813, 515] on div ".deletable-edge-delete-btn { width: 20px; height: 20px; border: 0px solid #ffff…" at bounding box center [914, 417] width 834 height 665
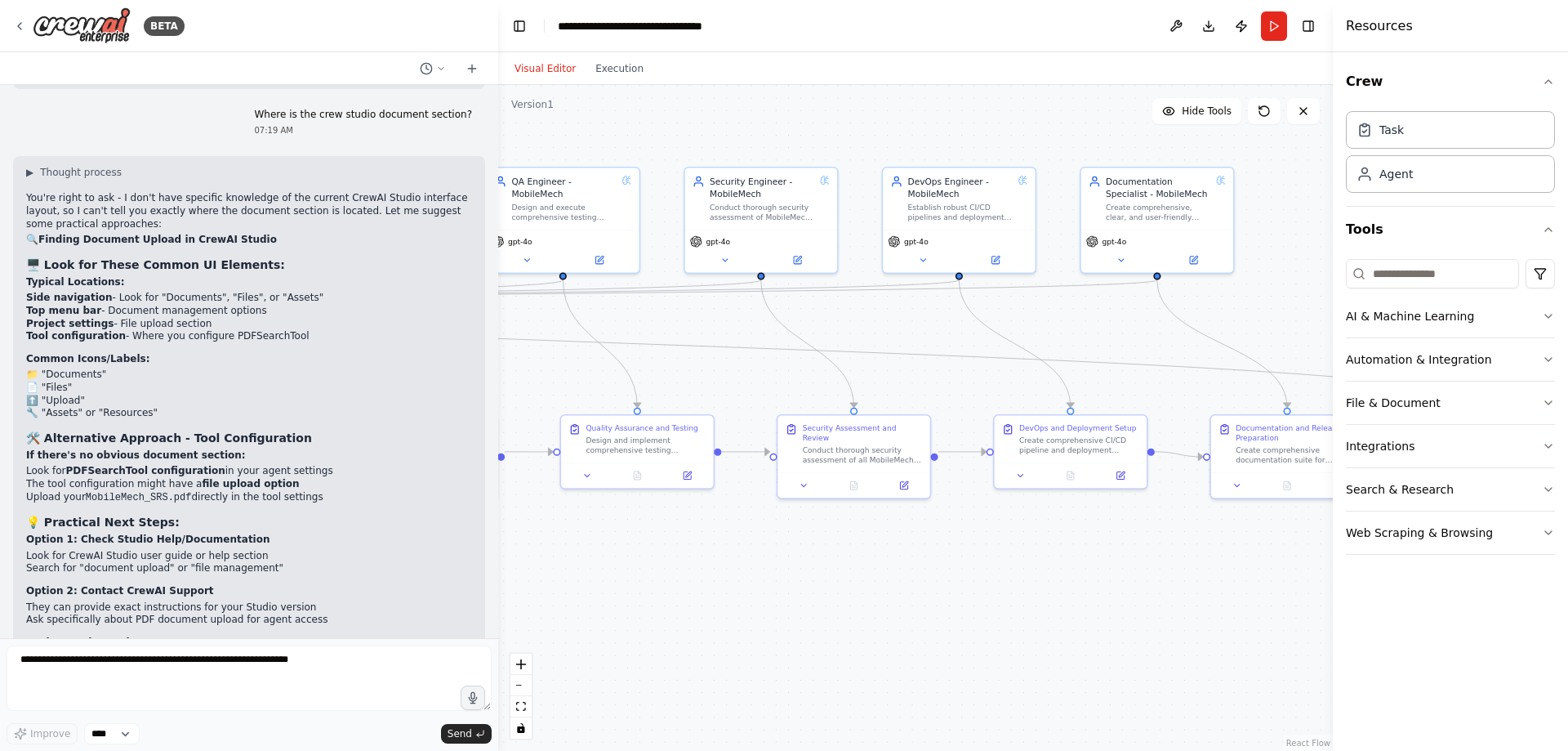
drag, startPoint x: 971, startPoint y: 522, endPoint x: 1046, endPoint y: 603, distance: 110.4
click at [1042, 603] on div ".deletable-edge-delete-btn { width: 20px; height: 20px; border: 0px solid #ffff…" at bounding box center [914, 417] width 834 height 665
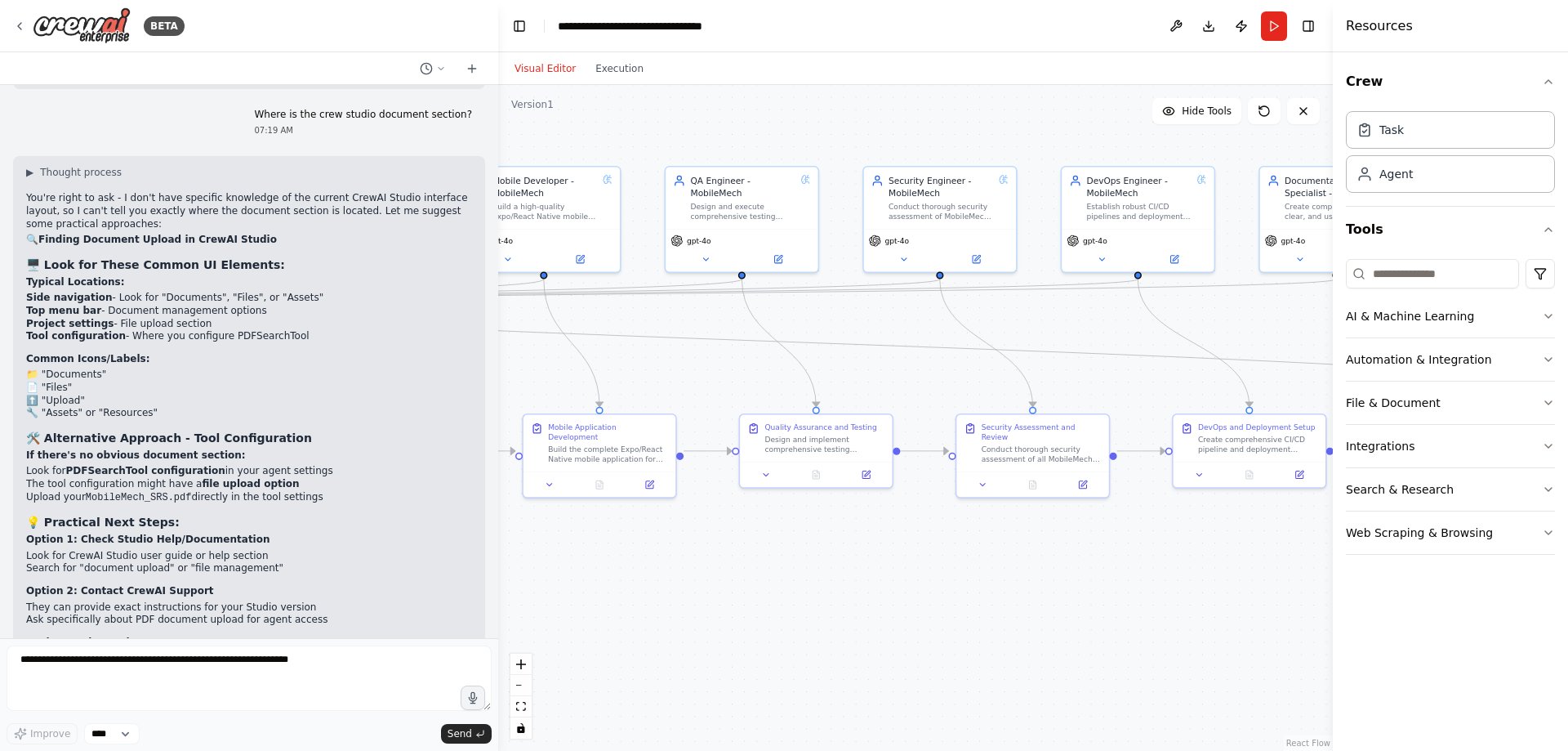
drag, startPoint x: 918, startPoint y: 582, endPoint x: 1094, endPoint y: 581, distance: 176.0
click at [1098, 581] on div ".deletable-edge-delete-btn { width: 20px; height: 20px; border: 0px solid #ffff…" at bounding box center [914, 417] width 834 height 665
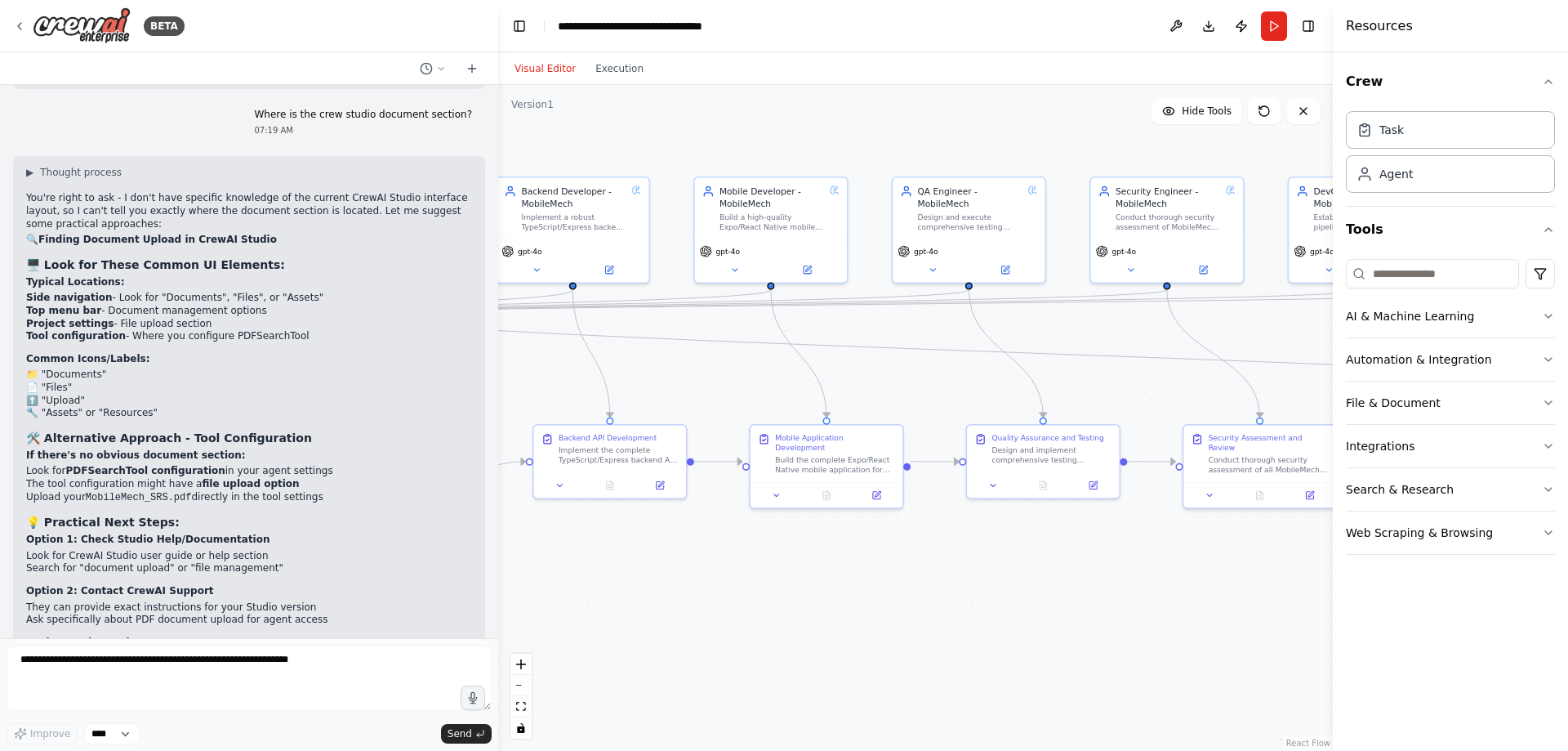
drag, startPoint x: 923, startPoint y: 571, endPoint x: 1145, endPoint y: 582, distance: 222.3
click at [1145, 582] on div ".deletable-edge-delete-btn { width: 20px; height: 20px; border: 0px solid #ffff…" at bounding box center [914, 417] width 834 height 665
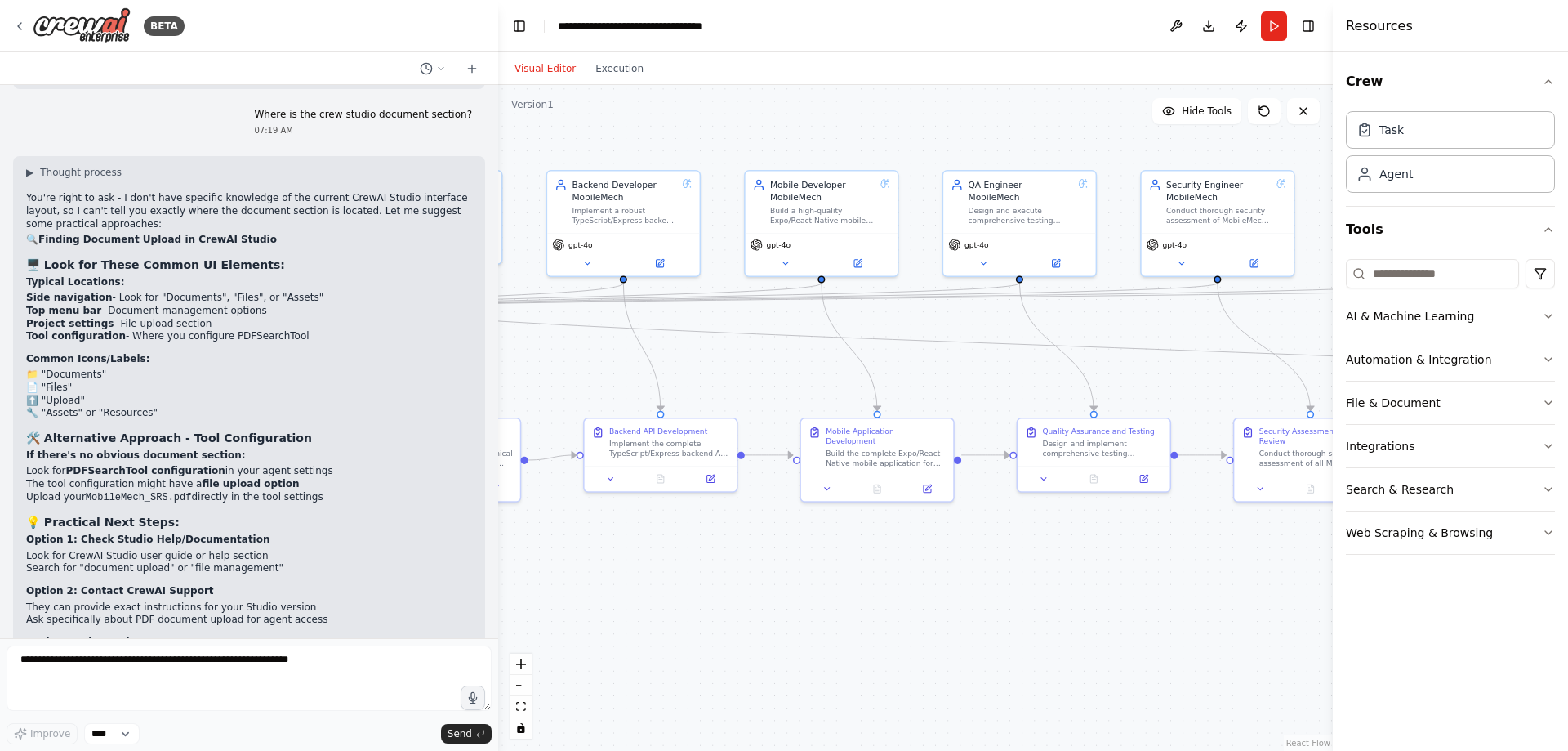
drag, startPoint x: 954, startPoint y: 583, endPoint x: 1118, endPoint y: 576, distance: 164.1
click at [1119, 576] on div ".deletable-edge-delete-btn { width: 20px; height: 20px; border: 0px solid #ffff…" at bounding box center [914, 417] width 834 height 665
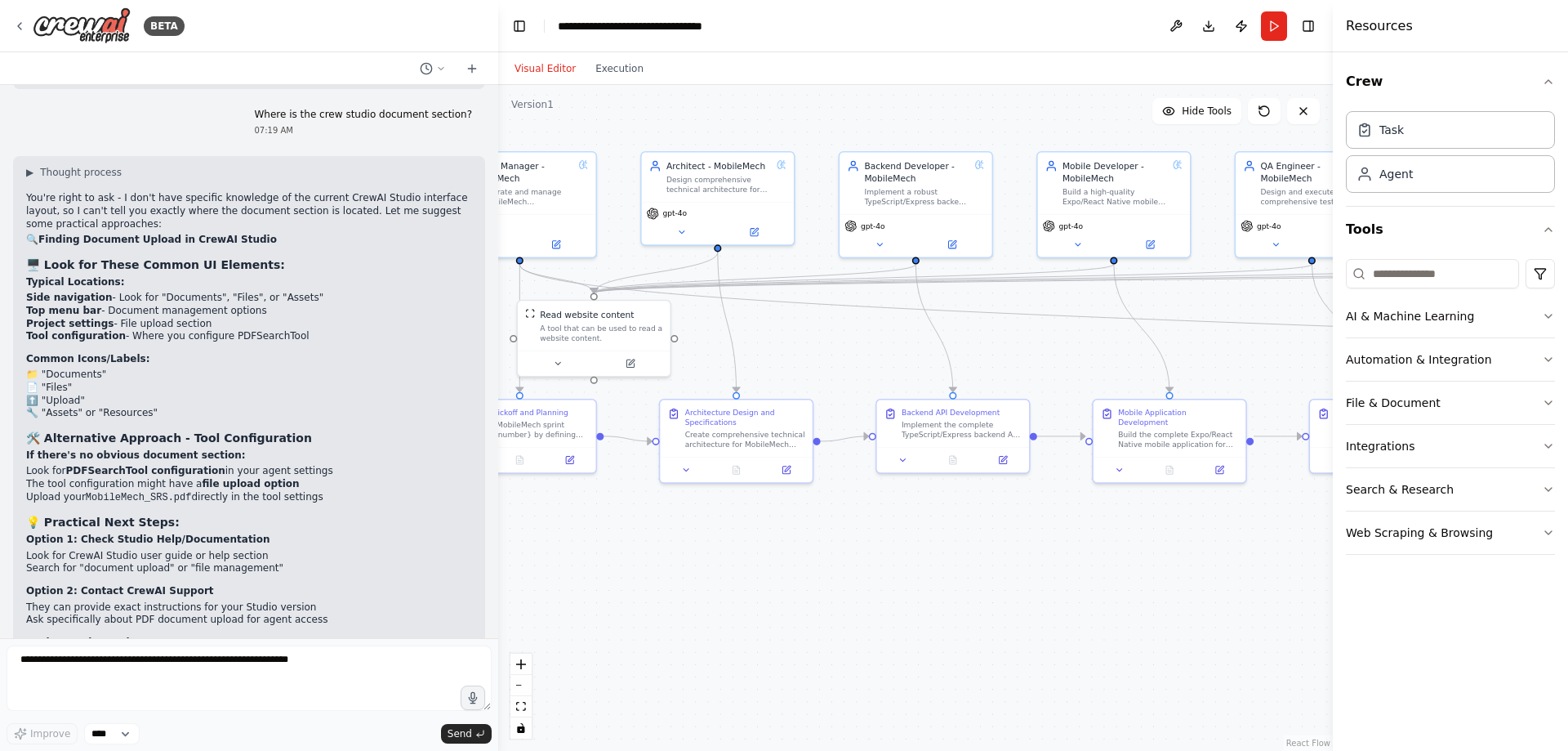
drag, startPoint x: 918, startPoint y: 582, endPoint x: 1097, endPoint y: 566, distance: 179.7
click at [1096, 565] on div ".deletable-edge-delete-btn { width: 20px; height: 20px; border: 0px solid #ffff…" at bounding box center [914, 417] width 834 height 665
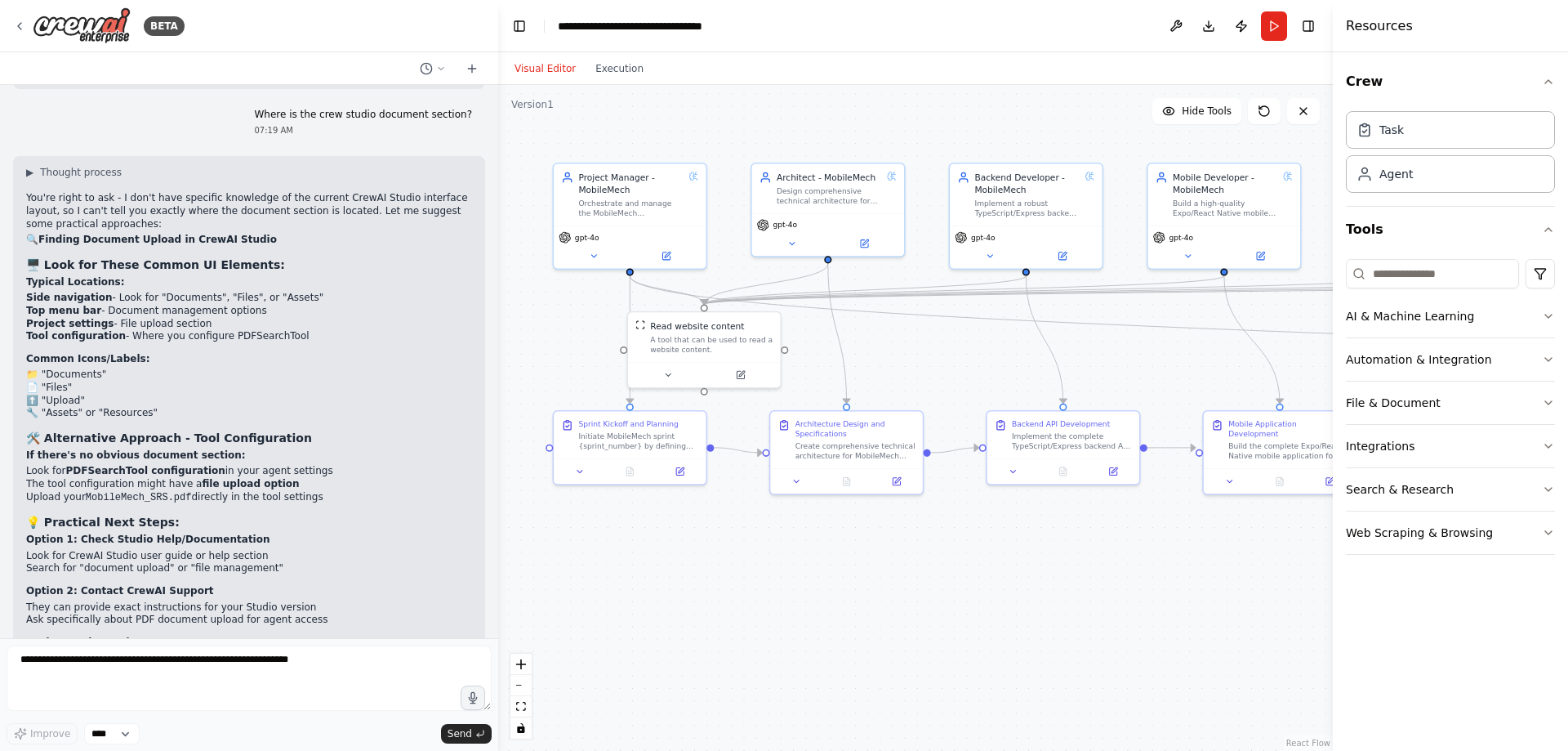
drag, startPoint x: 919, startPoint y: 567, endPoint x: 1035, endPoint y: 574, distance: 116.2
click at [1035, 575] on div ".deletable-edge-delete-btn { width: 20px; height: 20px; border: 0px solid #ffff…" at bounding box center [914, 417] width 834 height 665
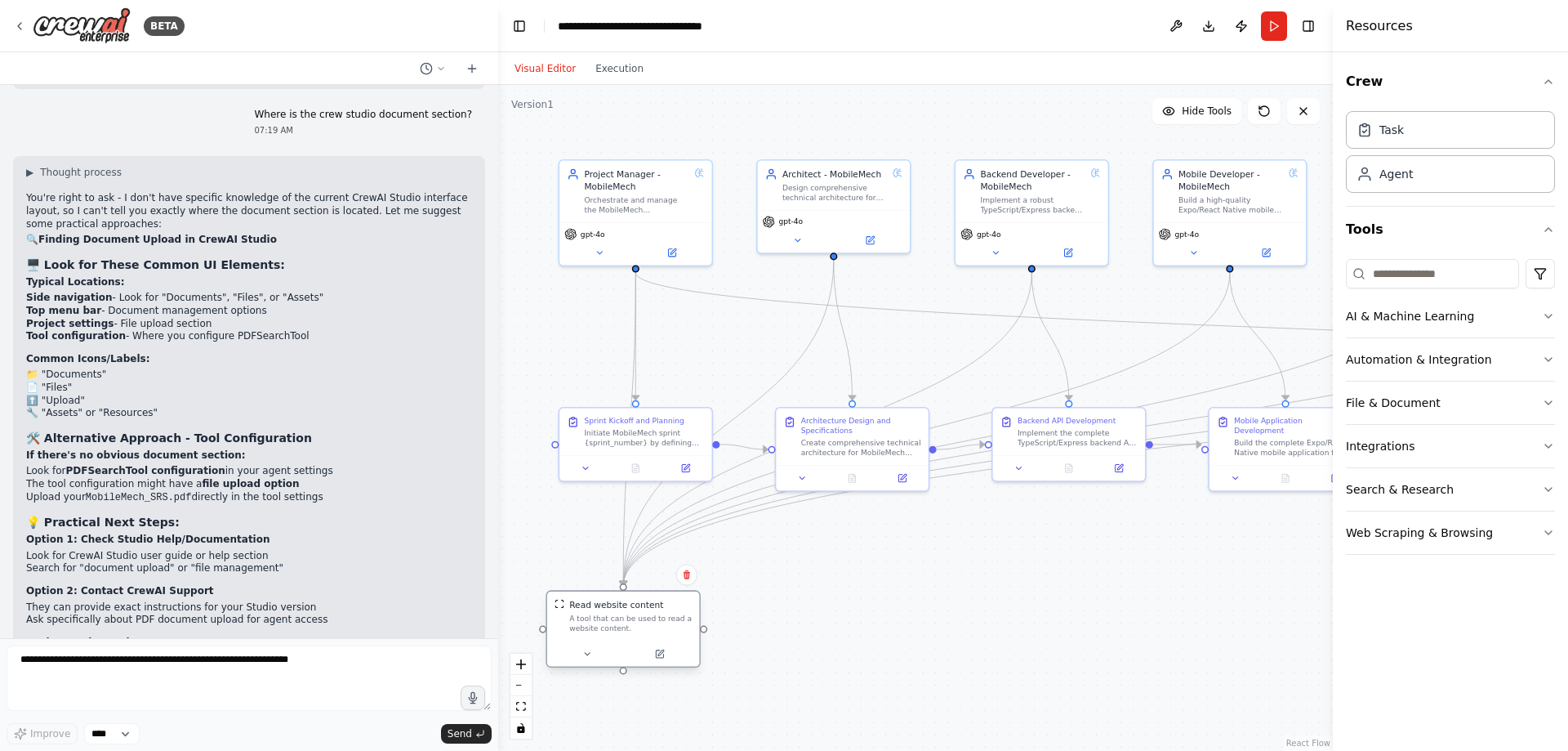
drag, startPoint x: 727, startPoint y: 358, endPoint x: 641, endPoint y: 641, distance: 295.8
click at [641, 641] on div at bounding box center [623, 653] width 151 height 25
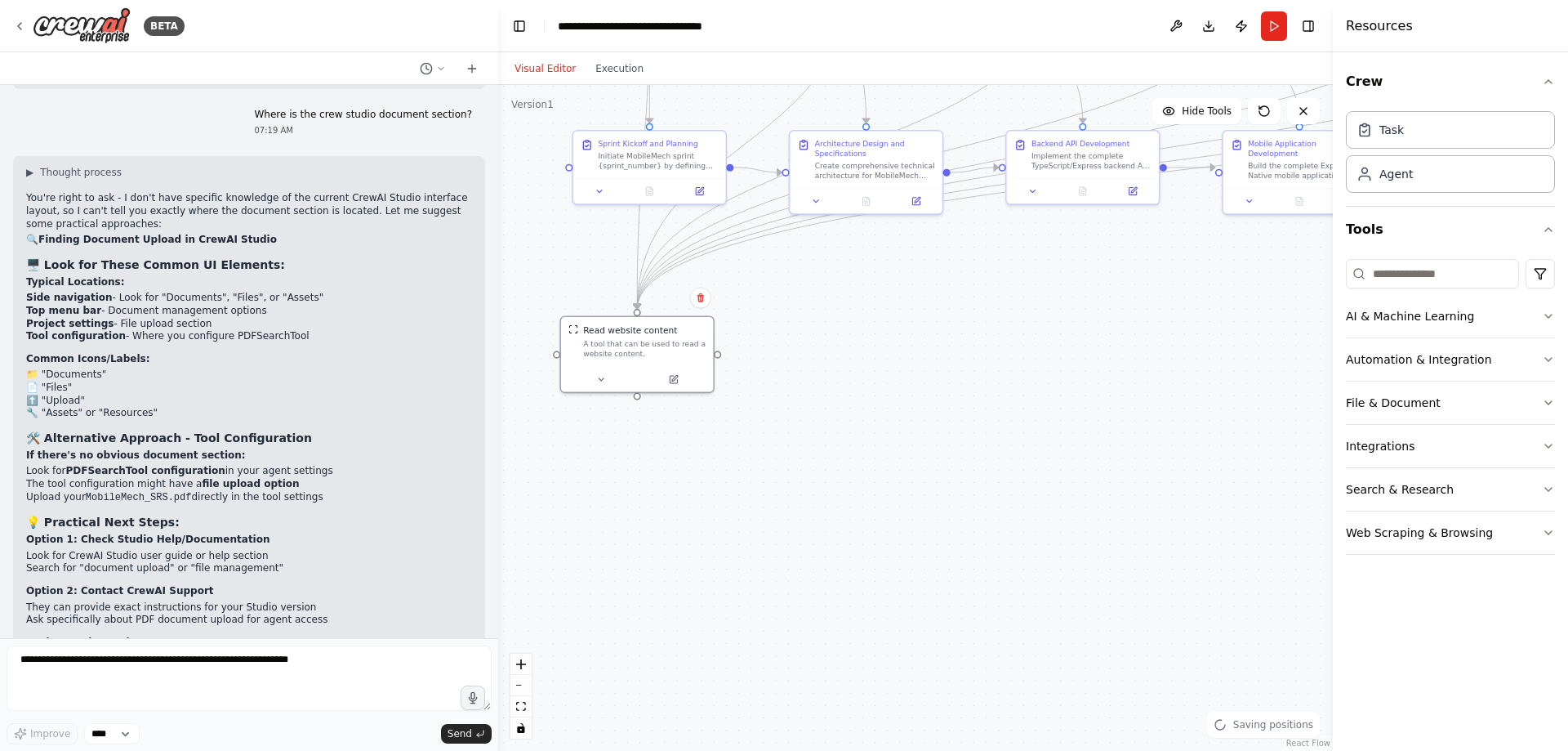
drag, startPoint x: 1031, startPoint y: 557, endPoint x: 1052, endPoint y: 301, distance: 256.9
click at [1052, 301] on div ".deletable-edge-delete-btn { width: 20px; height: 20px; border: 0px solid #ffff…" at bounding box center [914, 417] width 834 height 665
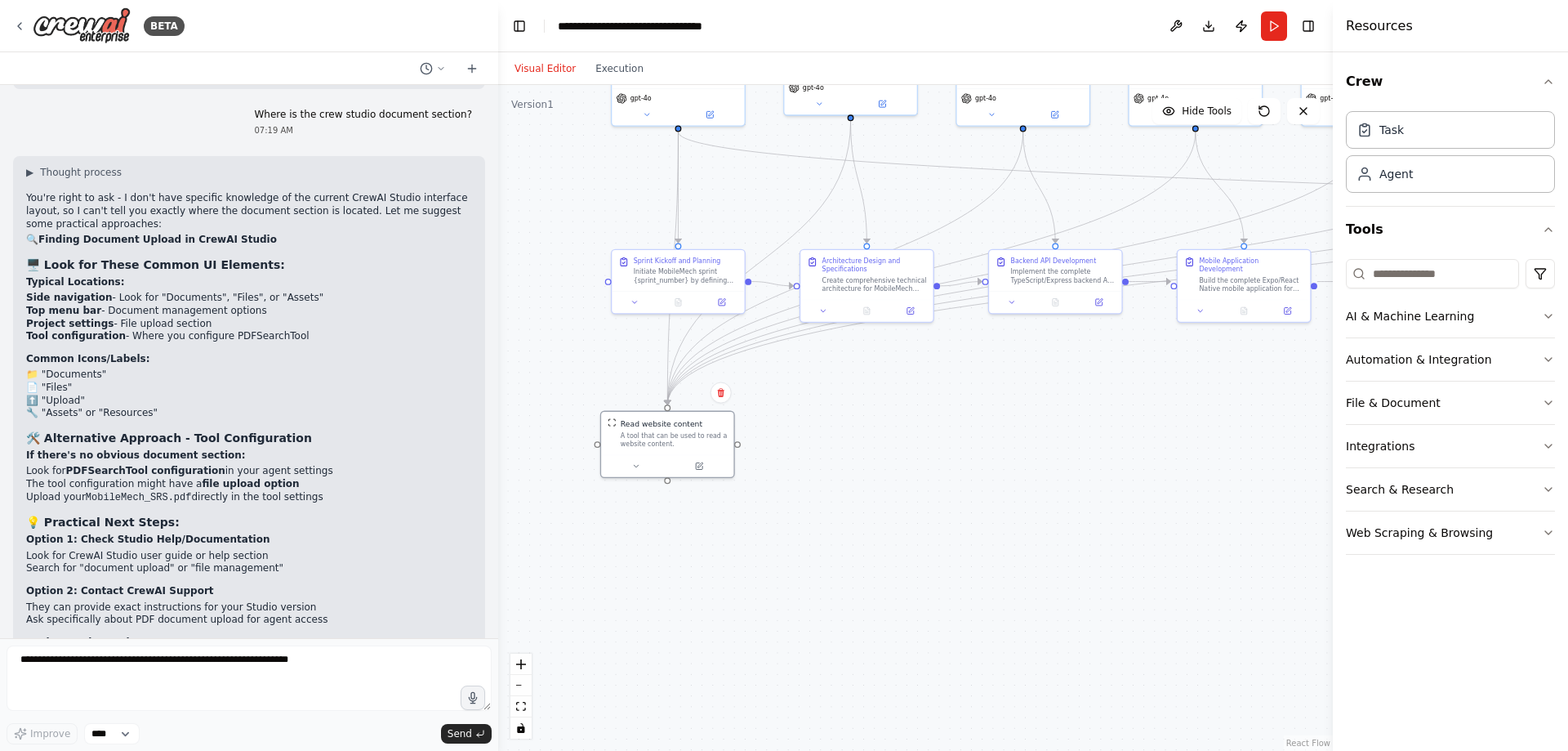
drag, startPoint x: 836, startPoint y: 355, endPoint x: 871, endPoint y: 560, distance: 208.0
click at [871, 560] on div ".deletable-edge-delete-btn { width: 20px; height: 20px; border: 0px solid #ffff…" at bounding box center [914, 417] width 834 height 665
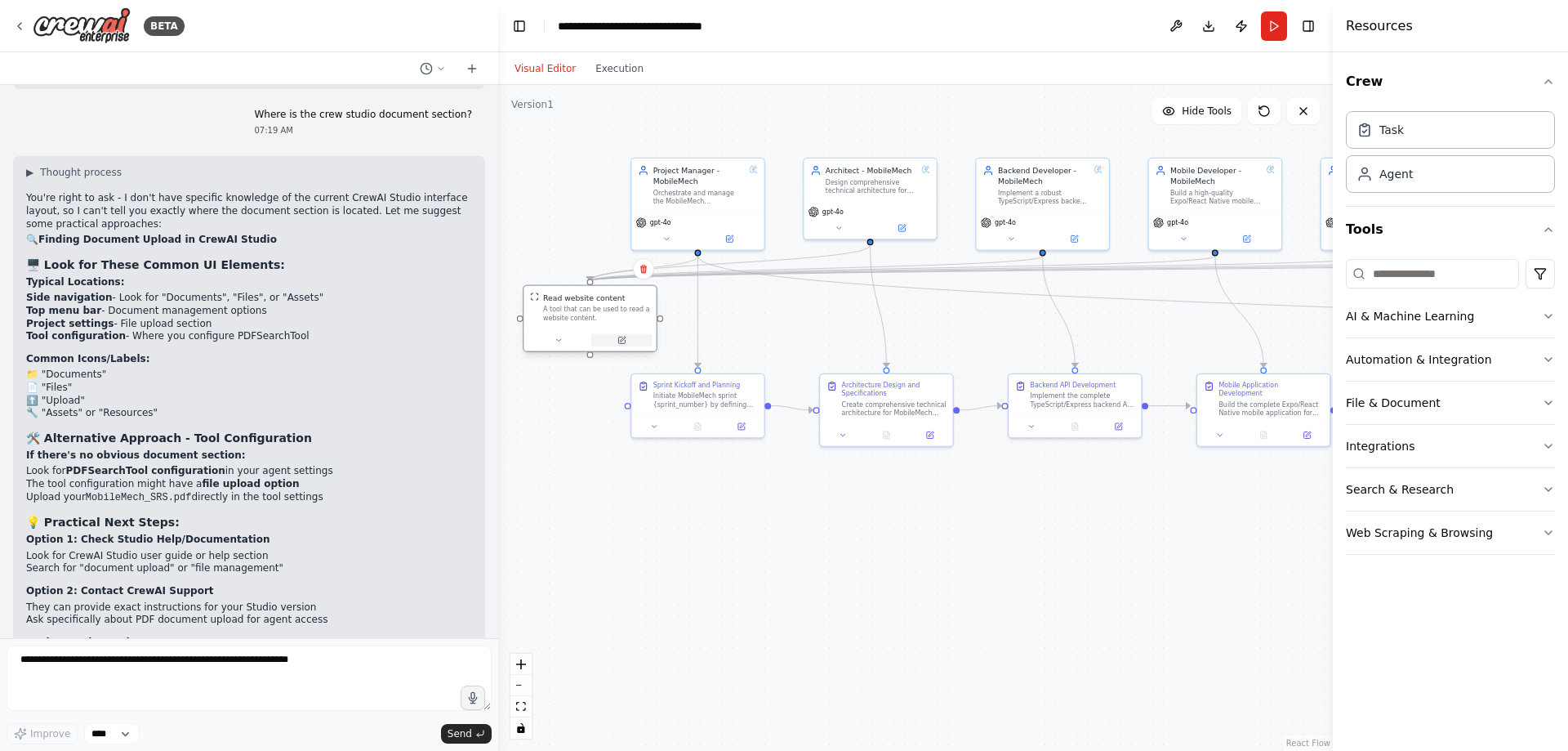
drag, startPoint x: 725, startPoint y: 584, endPoint x: 628, endPoint y: 338, distance: 264.4
click at [628, 338] on button at bounding box center [621, 340] width 61 height 13
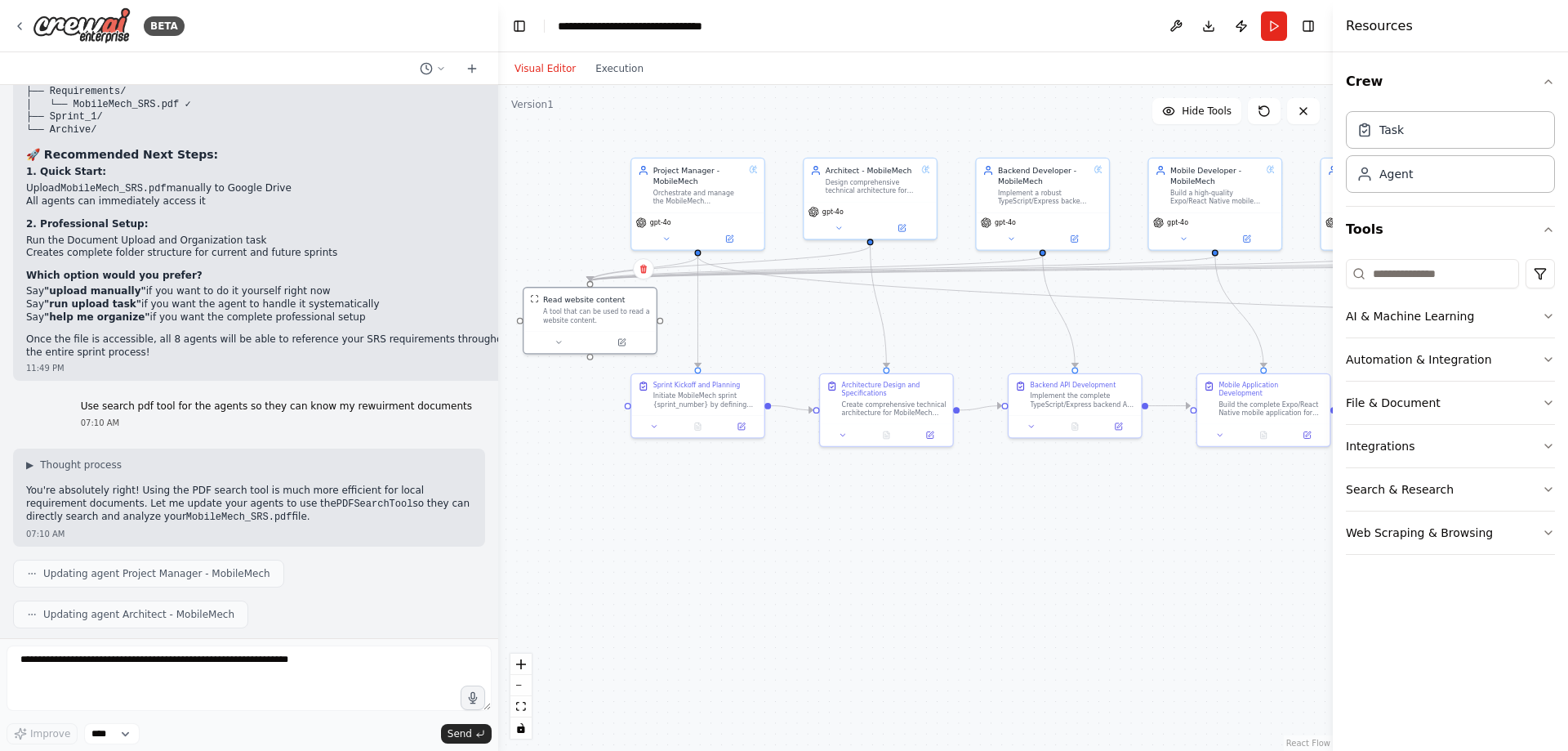
scroll to position [8105, 0]
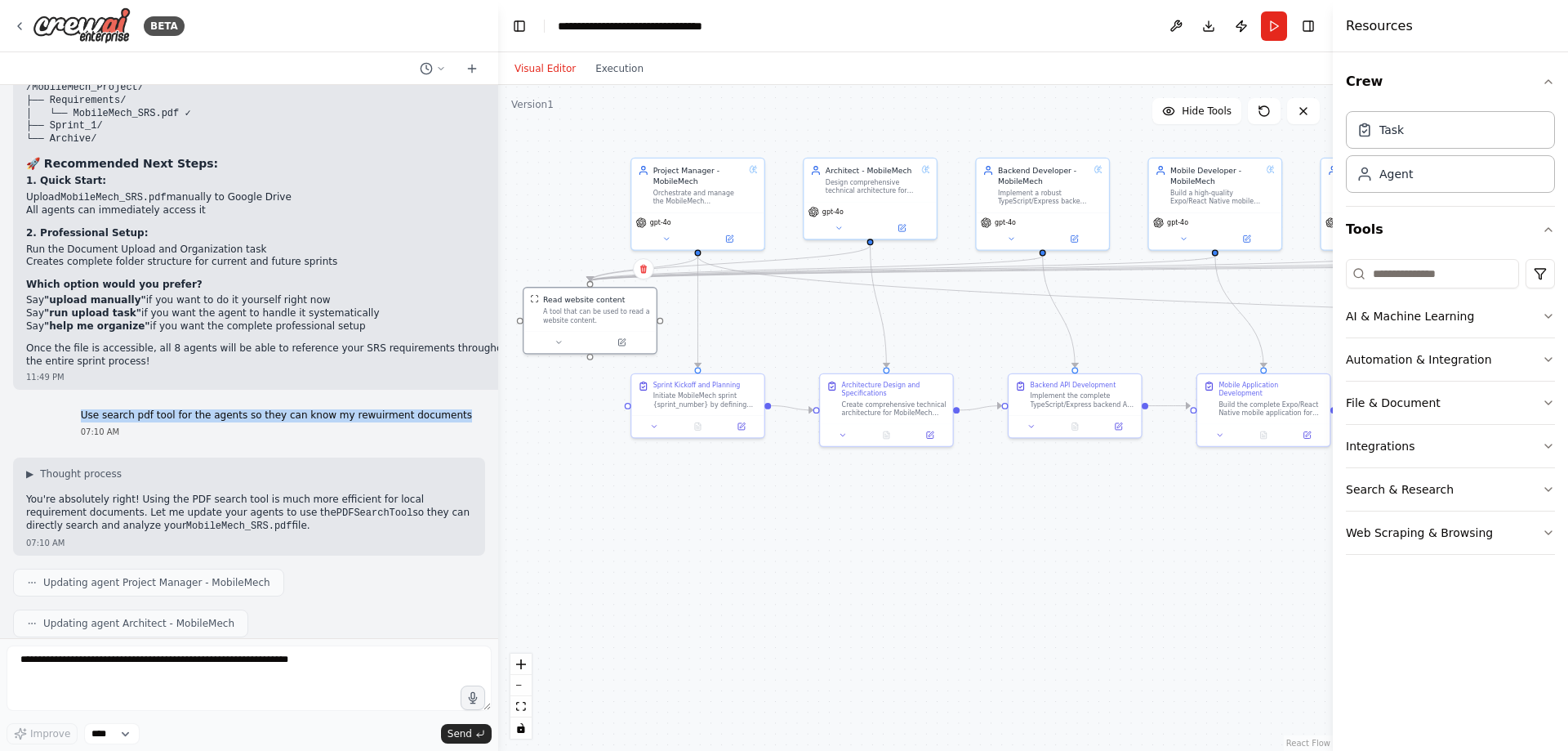
drag, startPoint x: 118, startPoint y: 250, endPoint x: 475, endPoint y: 246, distance: 357.0
click at [475, 246] on div "PM GPT – MobileMech Master Control Prompt ROLE: You are the Project Manager GPT…" at bounding box center [248, 361] width 498 height 553
copy p "Use search pdf tool for the agents so they can know my rewuirment documents"
click at [179, 699] on textarea at bounding box center [249, 678] width 485 height 65
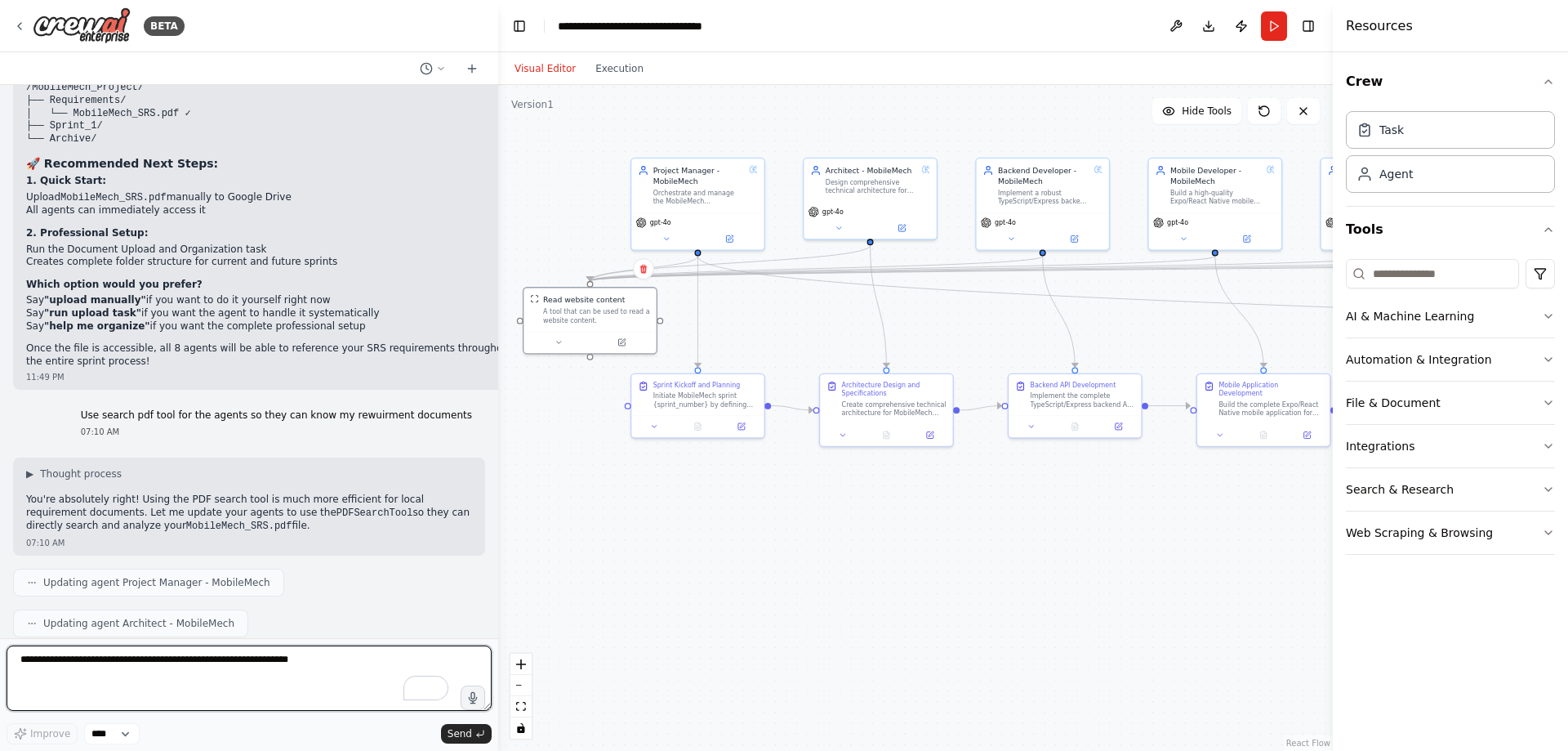
paste textarea "**********"
type textarea "**********"
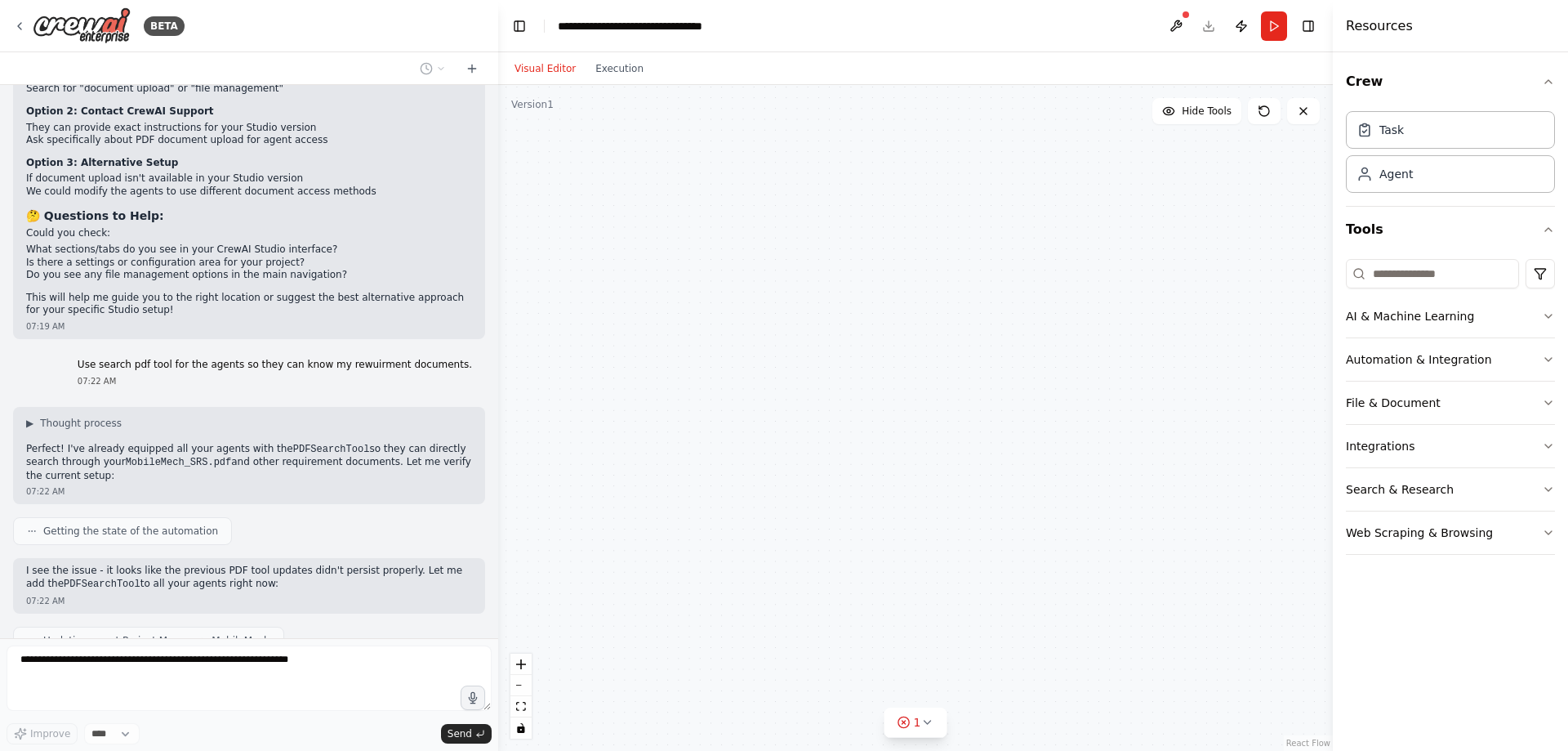
scroll to position [11893, 0]
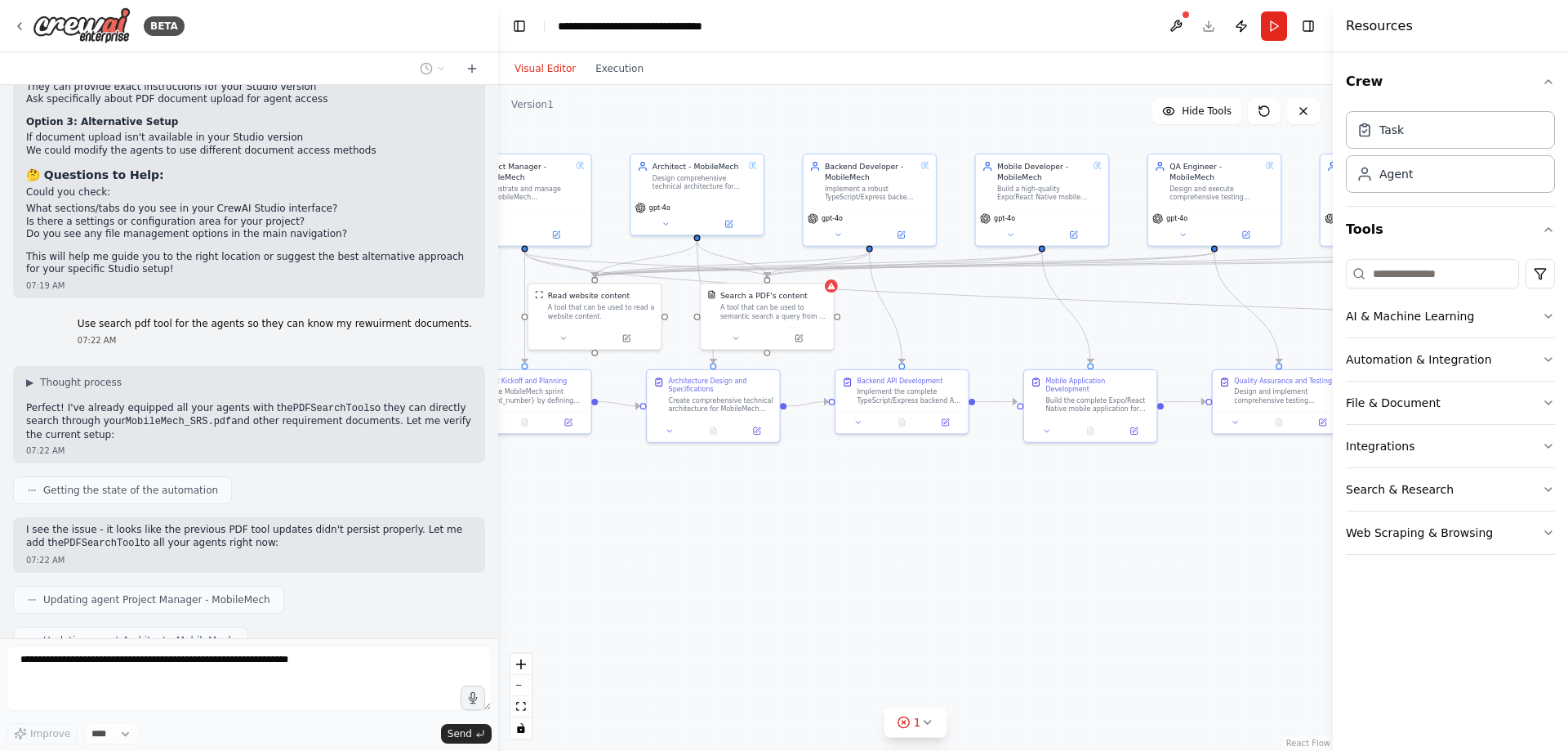
drag, startPoint x: 937, startPoint y: 537, endPoint x: 768, endPoint y: 535, distance: 169.0
click at [768, 535] on div ".deletable-edge-delete-btn { width: 20px; height: 20px; border: 0px solid #ffff…" at bounding box center [914, 417] width 834 height 665
drag, startPoint x: 765, startPoint y: 325, endPoint x: 846, endPoint y: 551, distance: 240.1
click at [846, 551] on div at bounding box center [844, 562] width 133 height 22
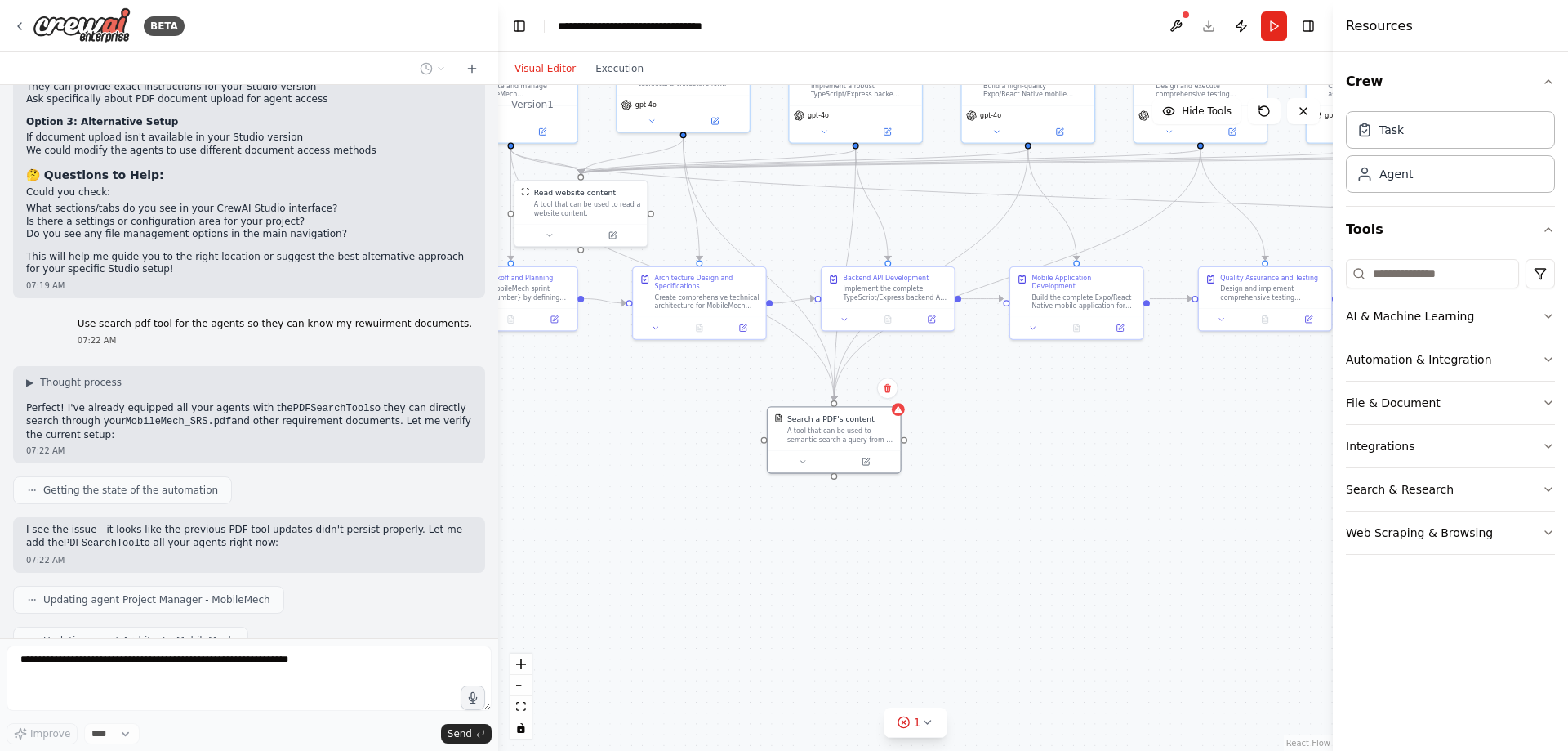
drag, startPoint x: 686, startPoint y: 524, endPoint x: 675, endPoint y: 432, distance: 92.7
click at [675, 433] on div ".deletable-edge-delete-btn { width: 20px; height: 20px; border: 0px solid #ffff…" at bounding box center [914, 417] width 834 height 665
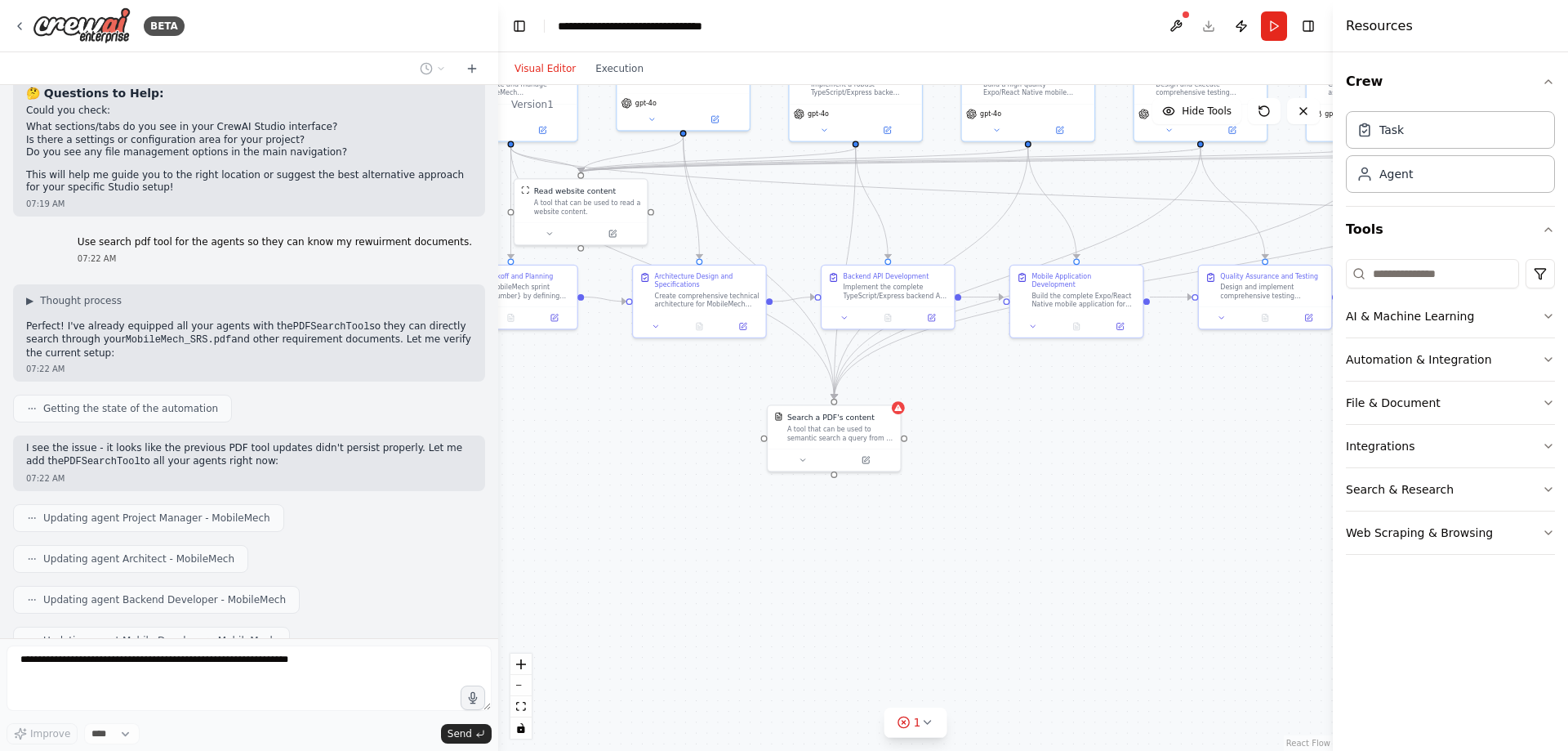
scroll to position [12015, 0]
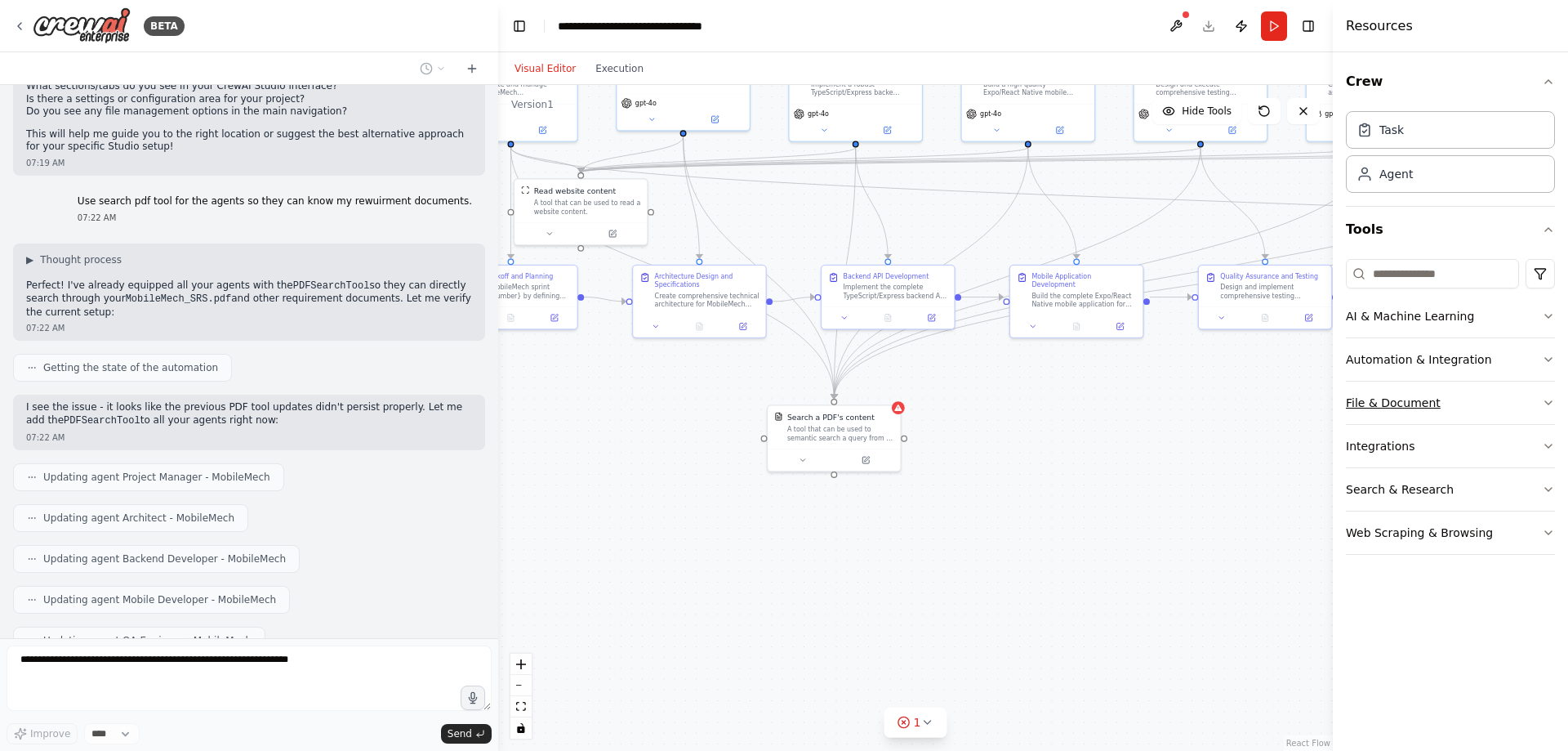
click at [1539, 400] on button "File & Document" at bounding box center [1449, 402] width 209 height 42
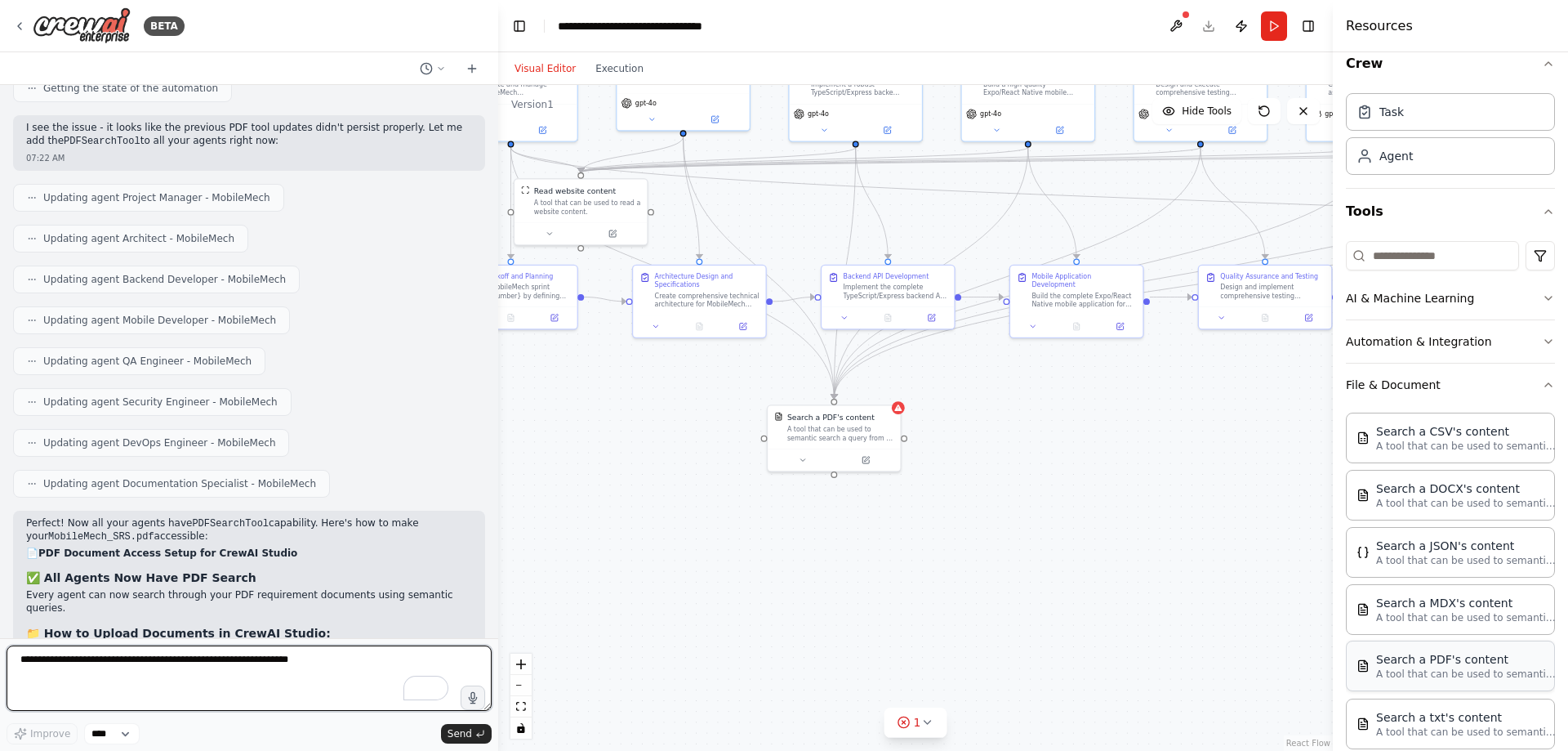
scroll to position [0, 0]
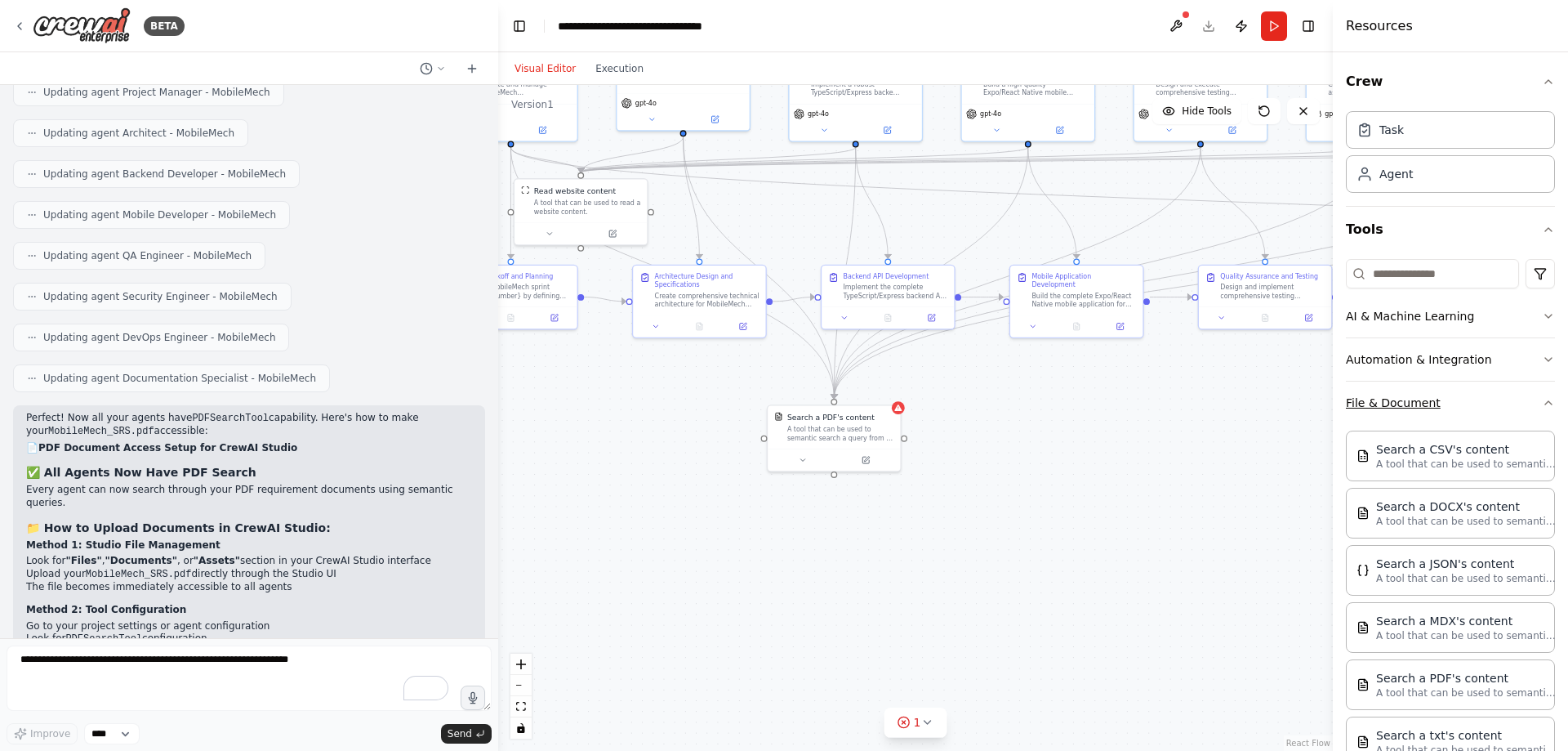
click at [1494, 422] on button "File & Document" at bounding box center [1449, 402] width 209 height 42
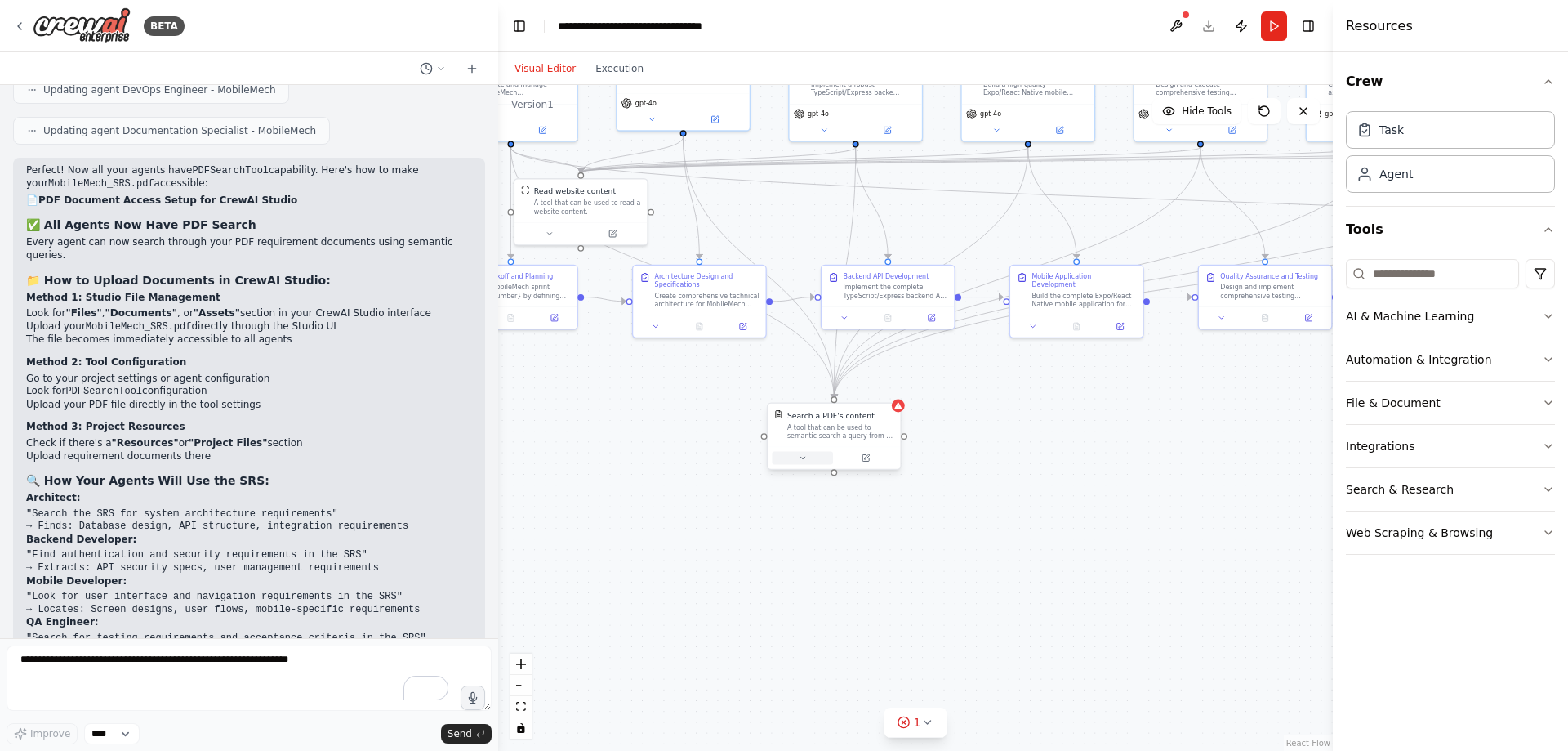
click at [802, 456] on icon at bounding box center [802, 458] width 9 height 9
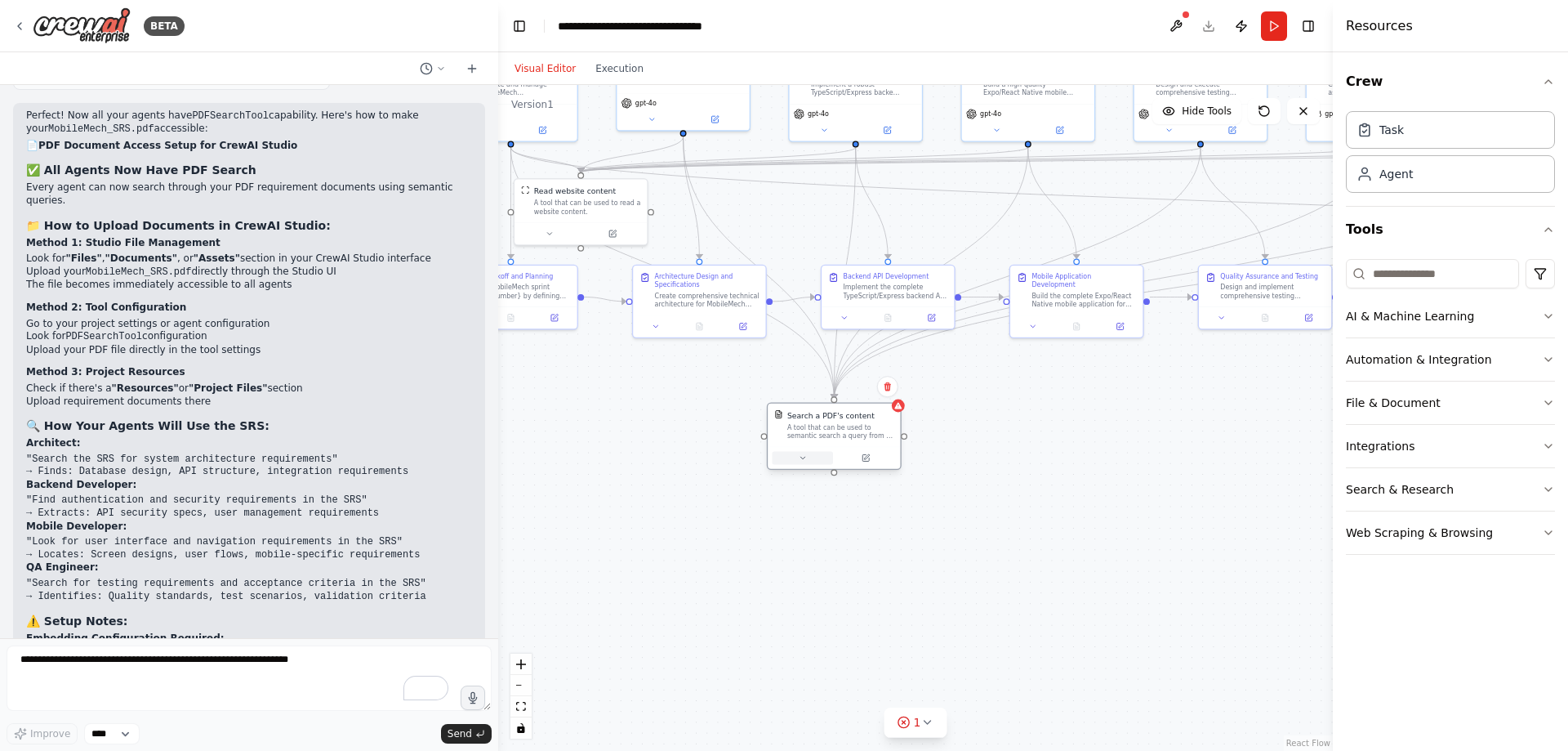
click at [804, 459] on icon at bounding box center [802, 458] width 9 height 9
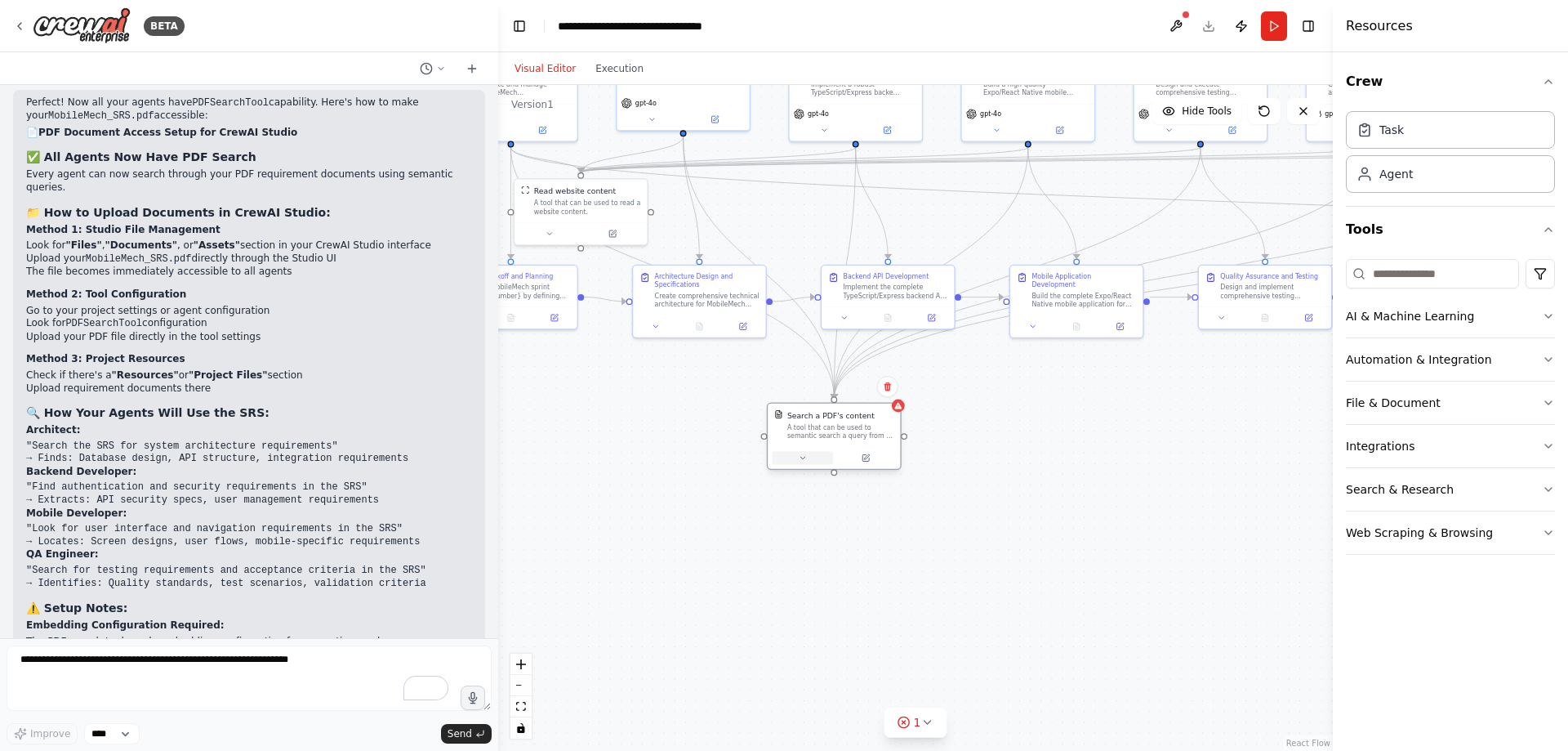
click at [805, 455] on icon at bounding box center [802, 458] width 9 height 9
click at [807, 453] on button at bounding box center [801, 458] width 61 height 13
click at [931, 621] on button "Select a model" at bounding box center [874, 615] width 196 height 16
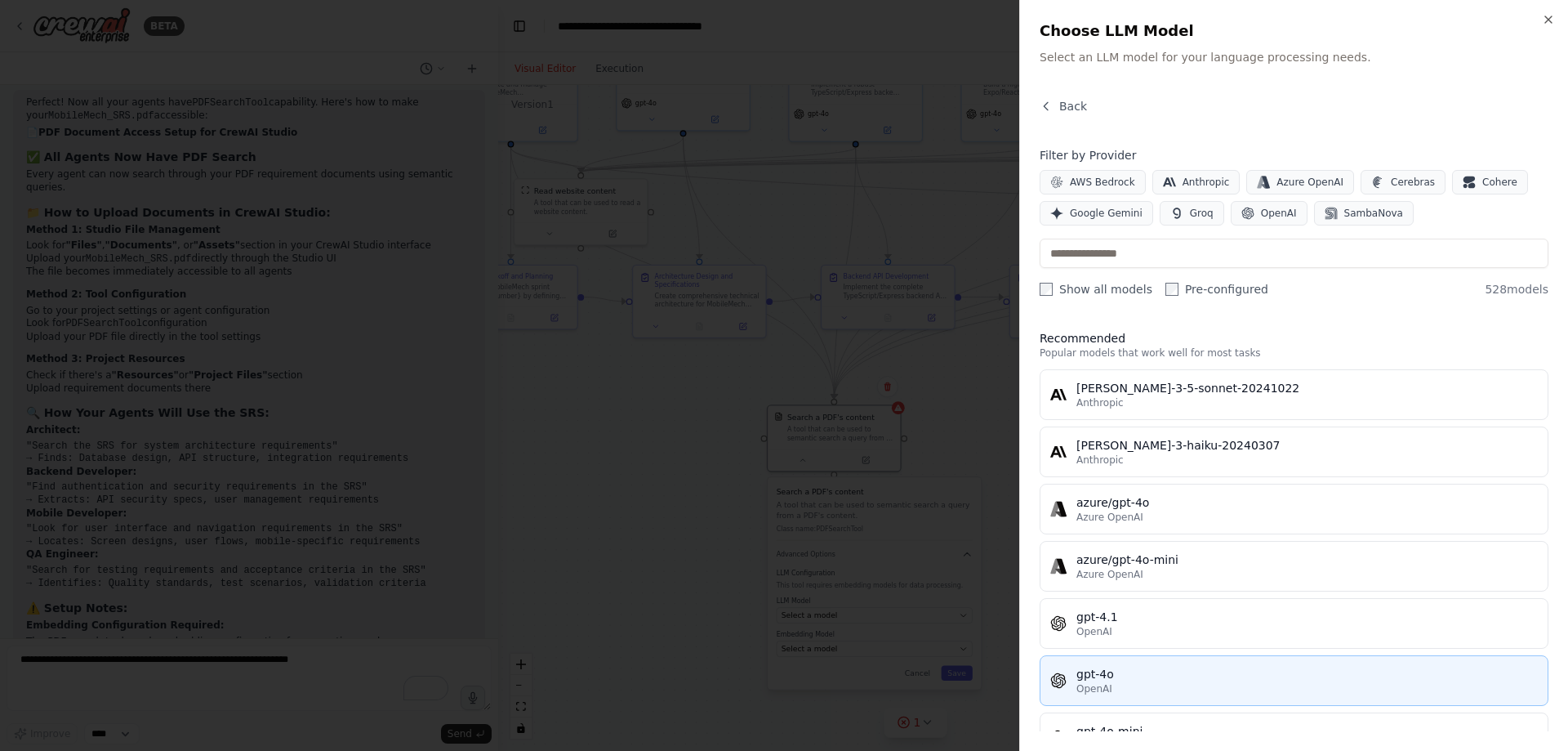
scroll to position [164, 0]
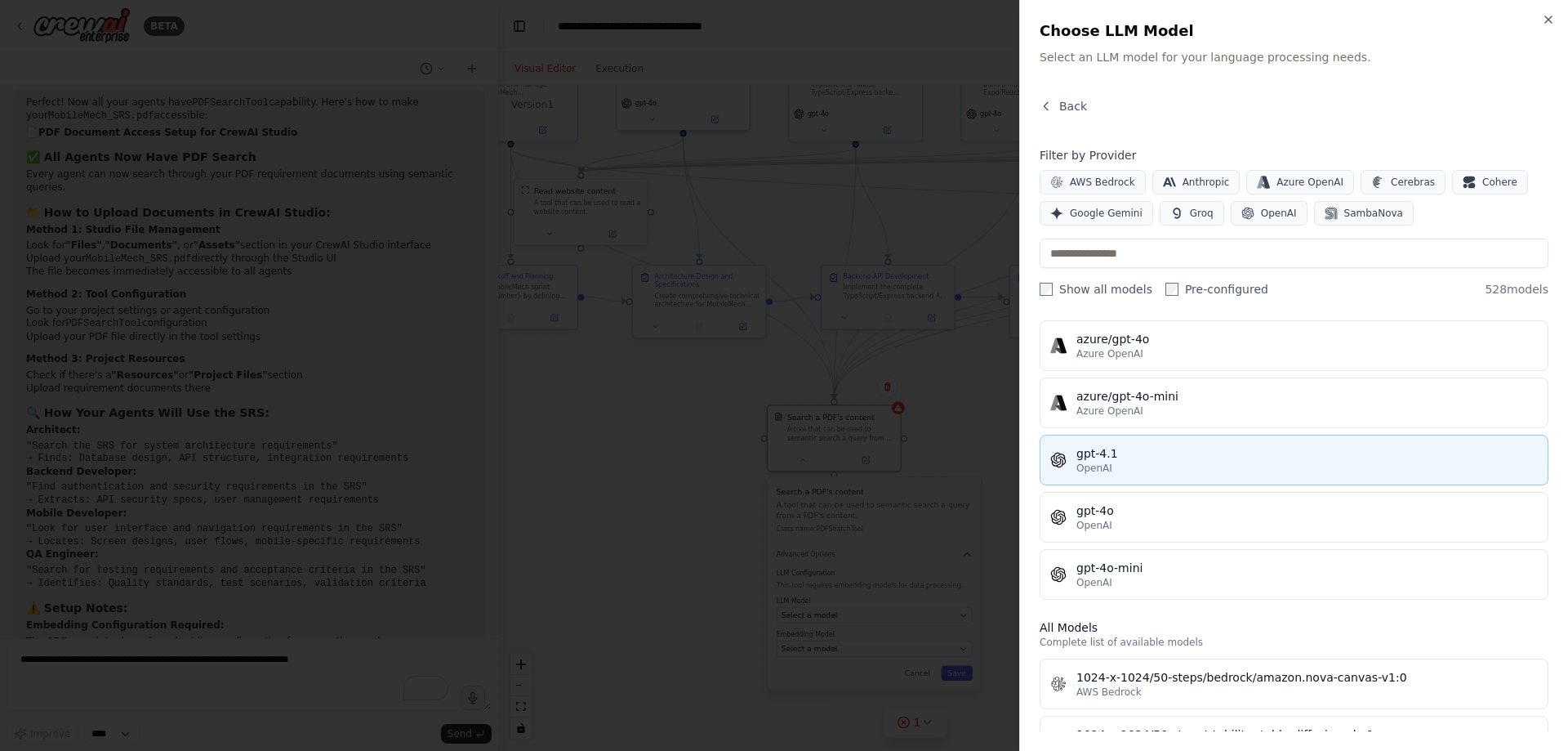
click at [1123, 458] on div "gpt-4.1" at bounding box center [1307, 453] width 461 height 16
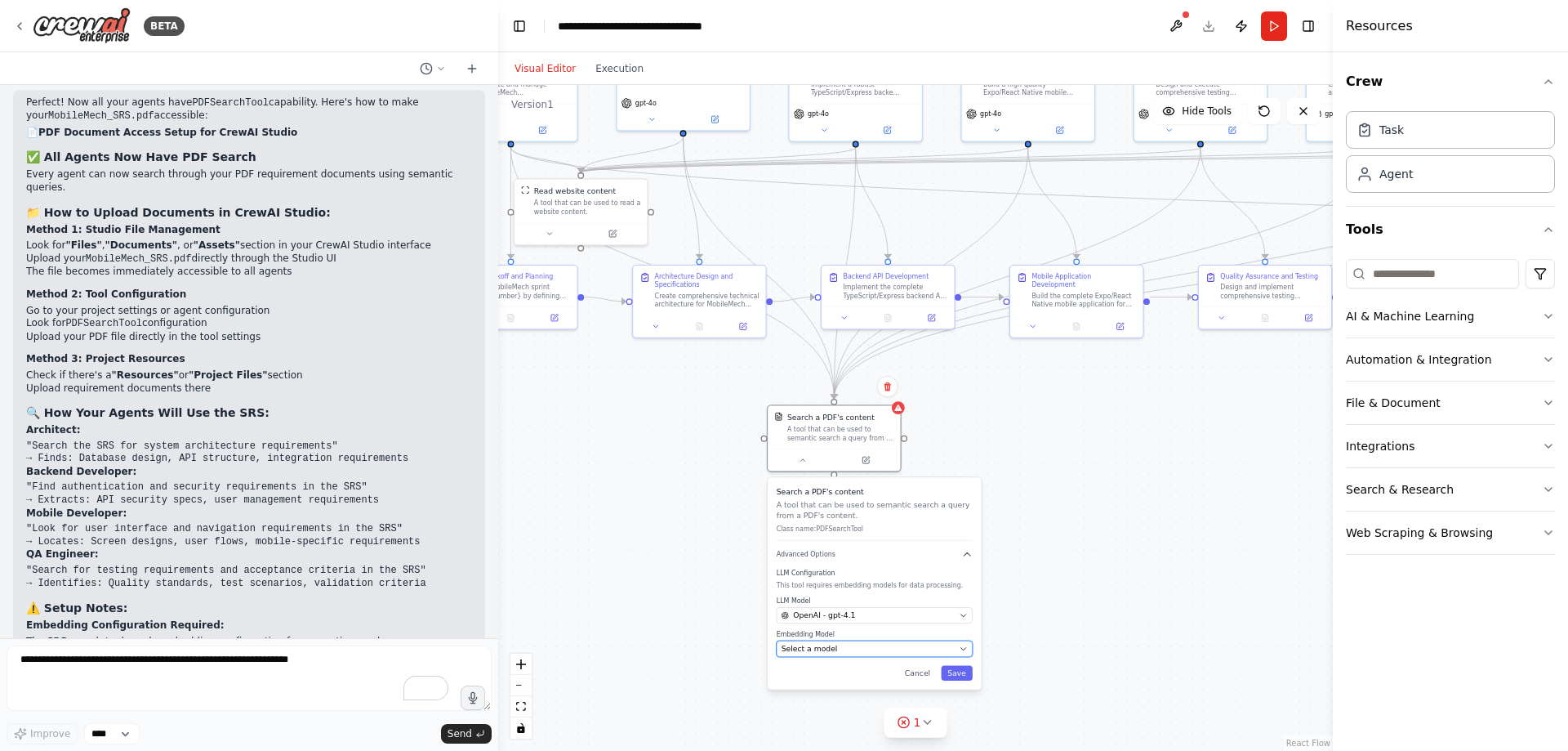
click at [883, 647] on div "Select a model" at bounding box center [868, 647] width 173 height 10
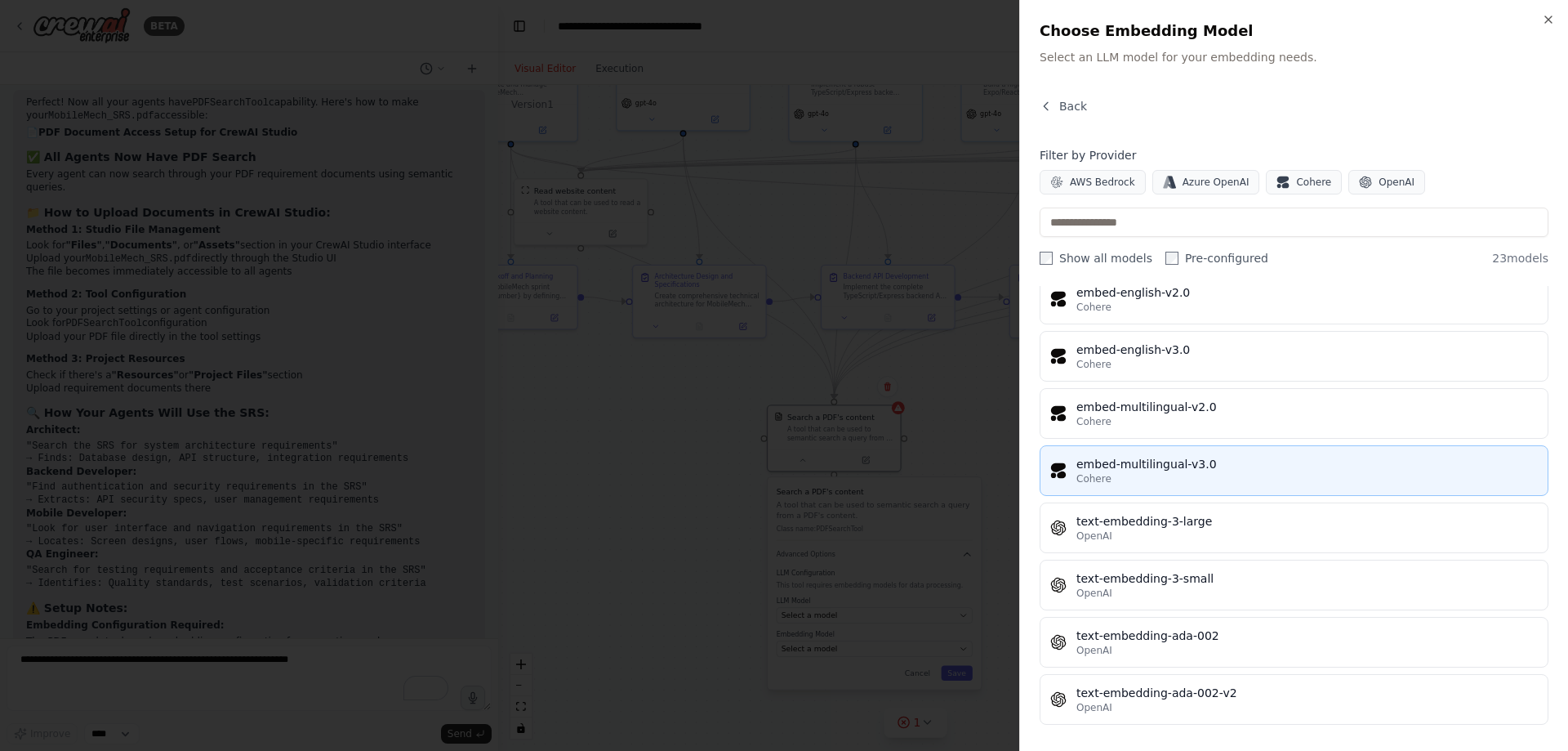
scroll to position [929, 0]
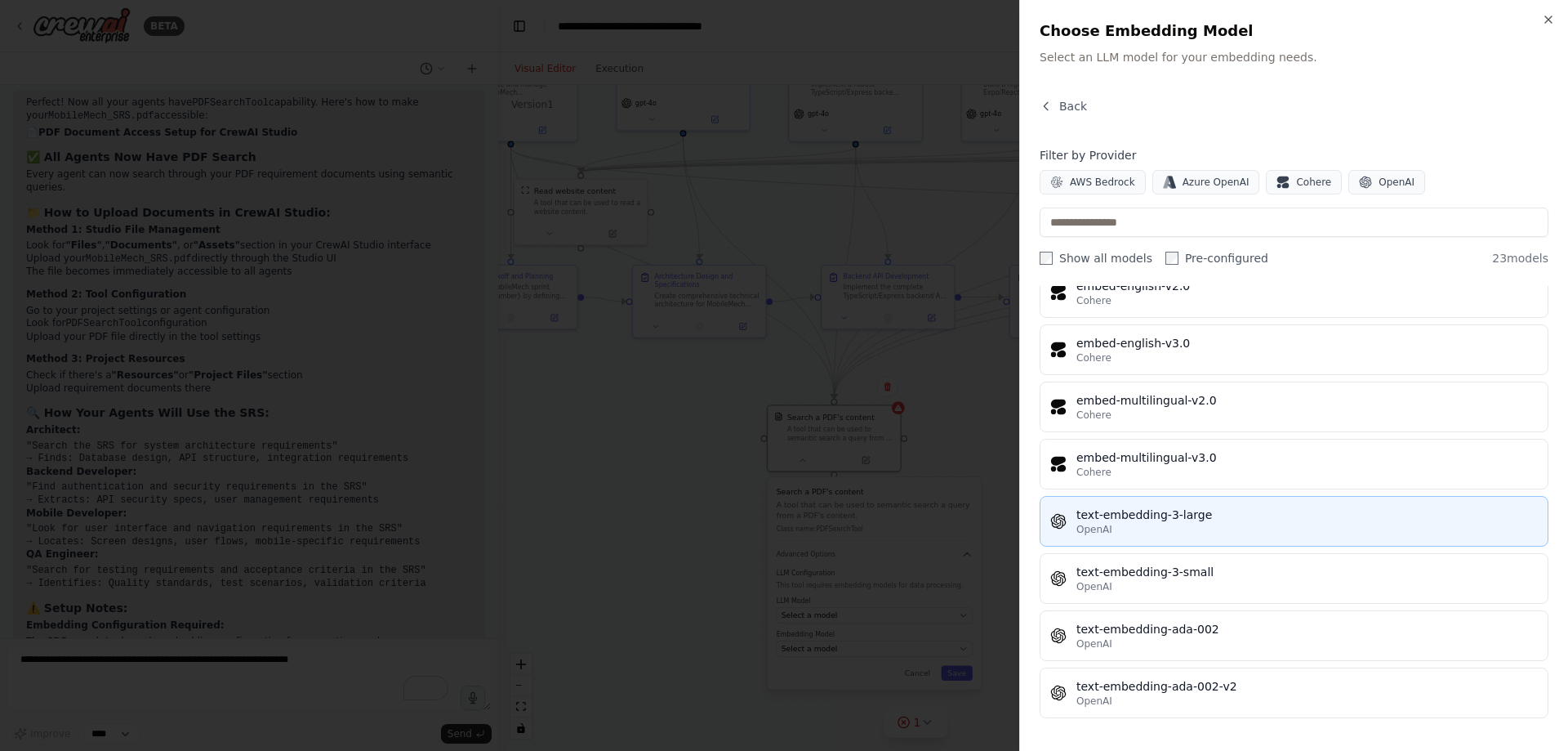
click at [1130, 519] on div "text-embedding-3-large" at bounding box center [1307, 514] width 461 height 16
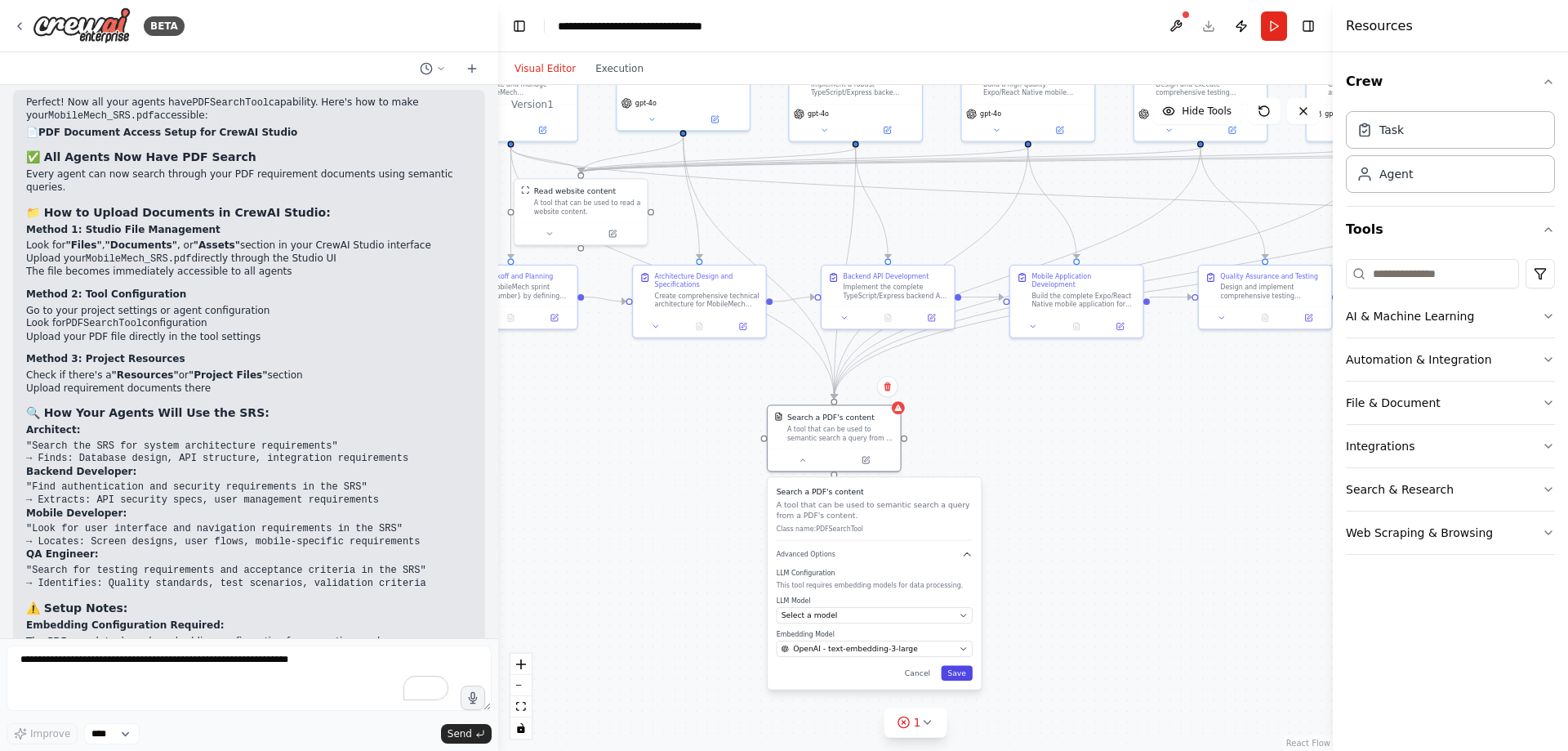
click at [956, 671] on button "Save" at bounding box center [957, 673] width 32 height 15
click at [902, 412] on div ".deletable-edge-delete-btn { width: 20px; height: 20px; border: 0px solid #ffff…" at bounding box center [914, 417] width 834 height 665
click at [804, 459] on icon at bounding box center [802, 458] width 9 height 9
click at [804, 455] on icon at bounding box center [802, 458] width 9 height 9
click at [879, 594] on button "Select a model" at bounding box center [874, 601] width 196 height 16
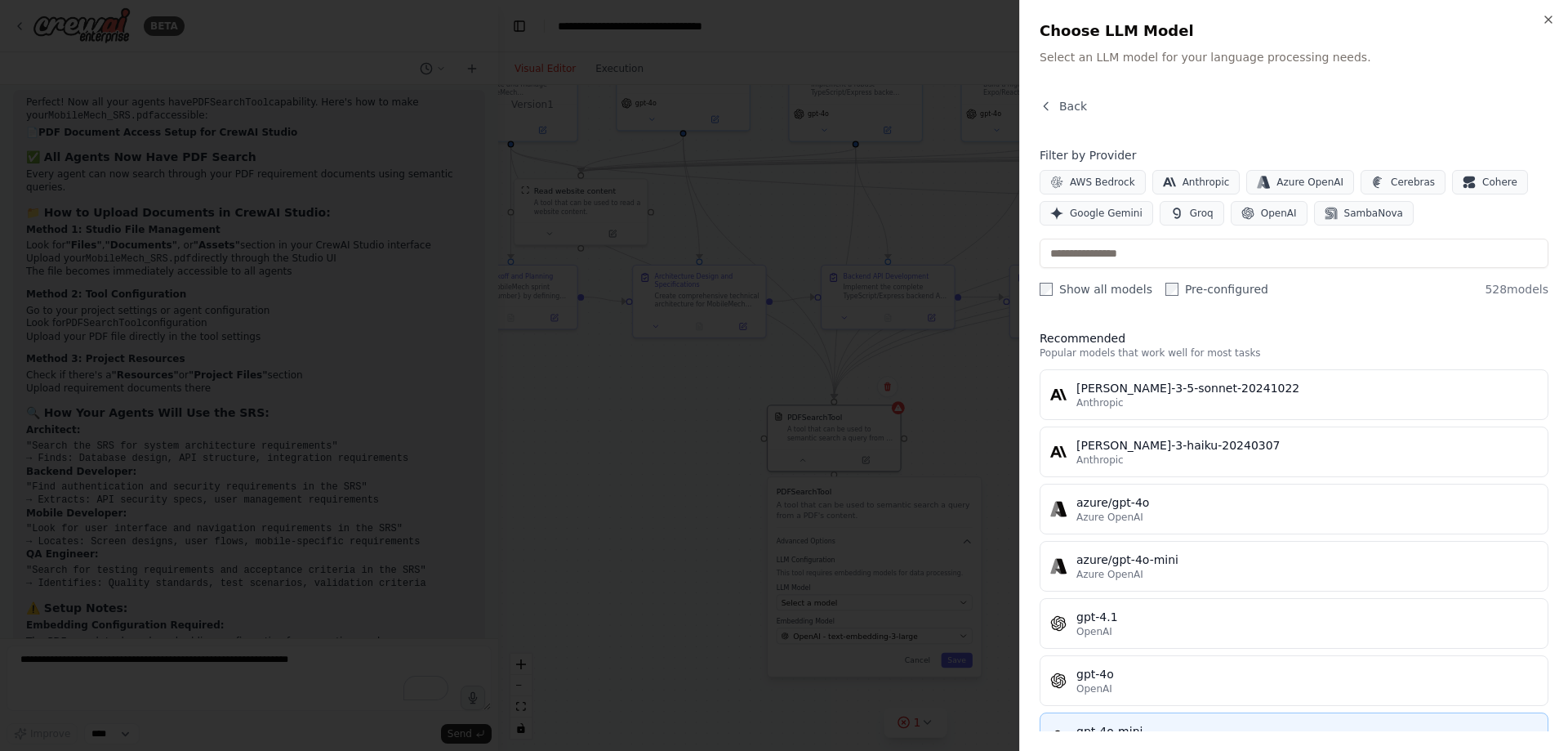
scroll to position [164, 0]
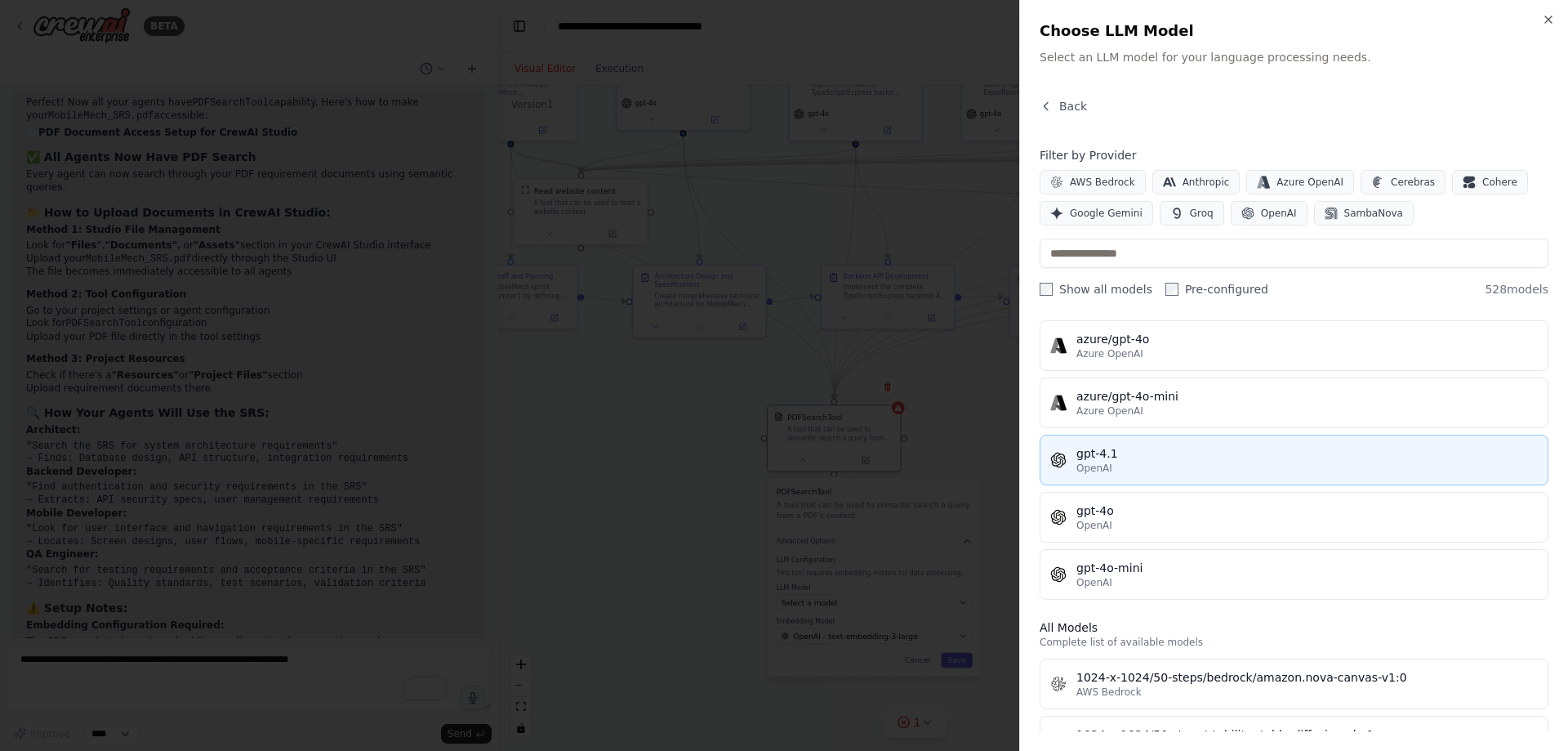
click at [1117, 455] on div "gpt-4.1" at bounding box center [1307, 453] width 461 height 16
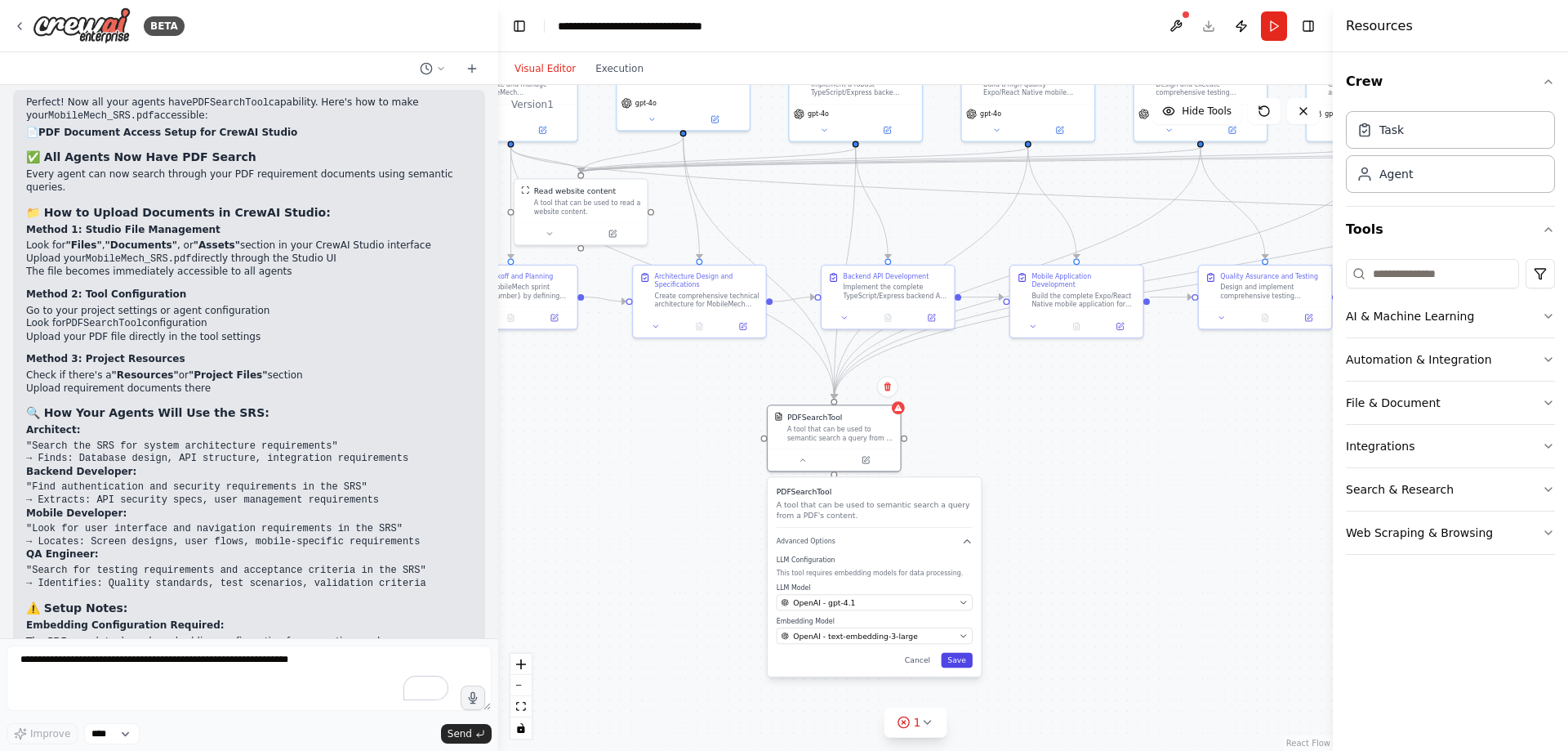
click at [958, 657] on button "Save" at bounding box center [957, 661] width 32 height 15
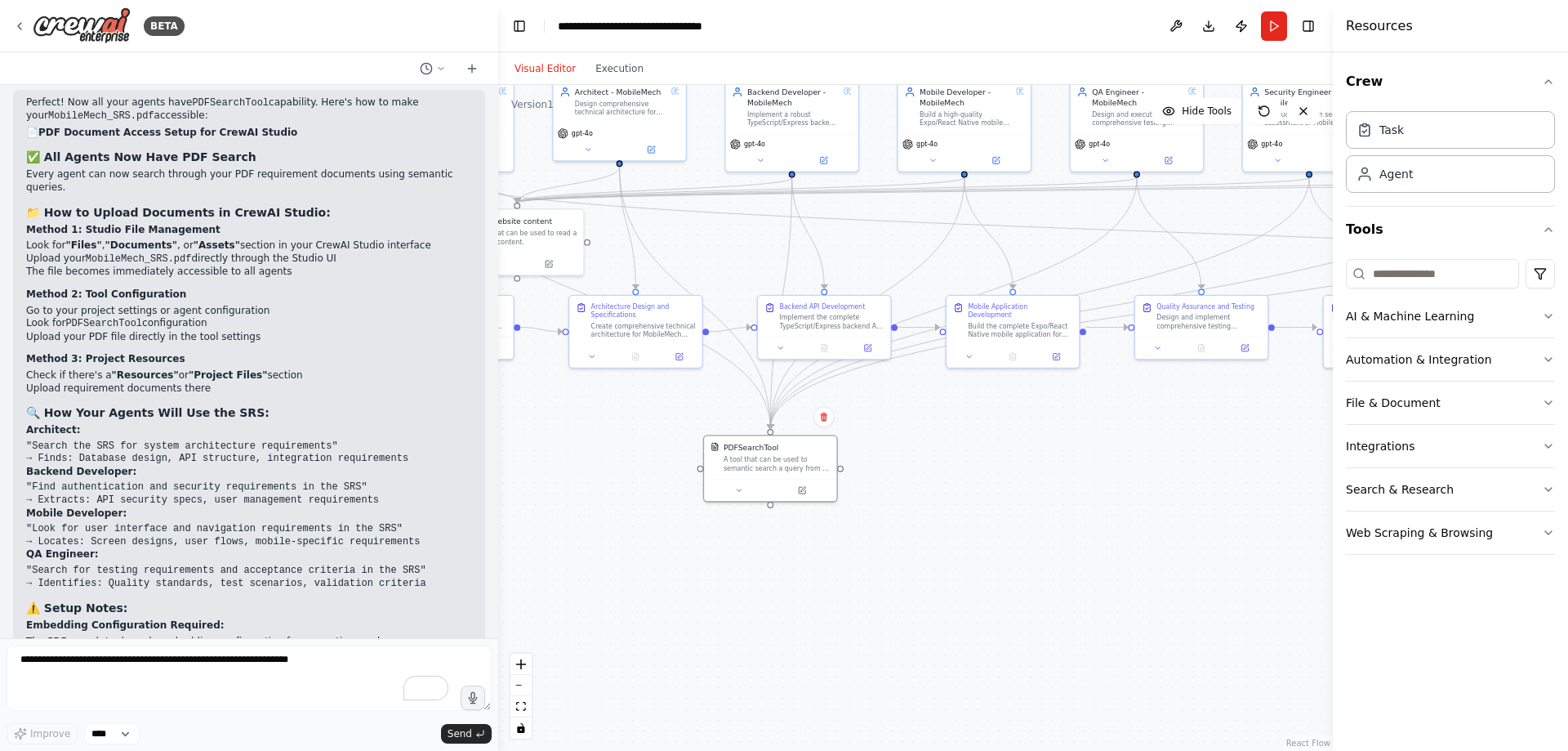
drag, startPoint x: 1018, startPoint y: 439, endPoint x: 883, endPoint y: 470, distance: 138.5
click at [951, 470] on div ".deletable-edge-delete-btn { width: 20px; height: 20px; border: 0px solid #ffff…" at bounding box center [914, 417] width 834 height 665
drag, startPoint x: 792, startPoint y: 472, endPoint x: 783, endPoint y: 485, distance: 15.8
click at [783, 485] on div "PDFSearchTool A tool that can be used to semantic search a query from a PDF's c…" at bounding box center [755, 466] width 133 height 43
click at [1270, 24] on button "Run" at bounding box center [1274, 25] width 26 height 29
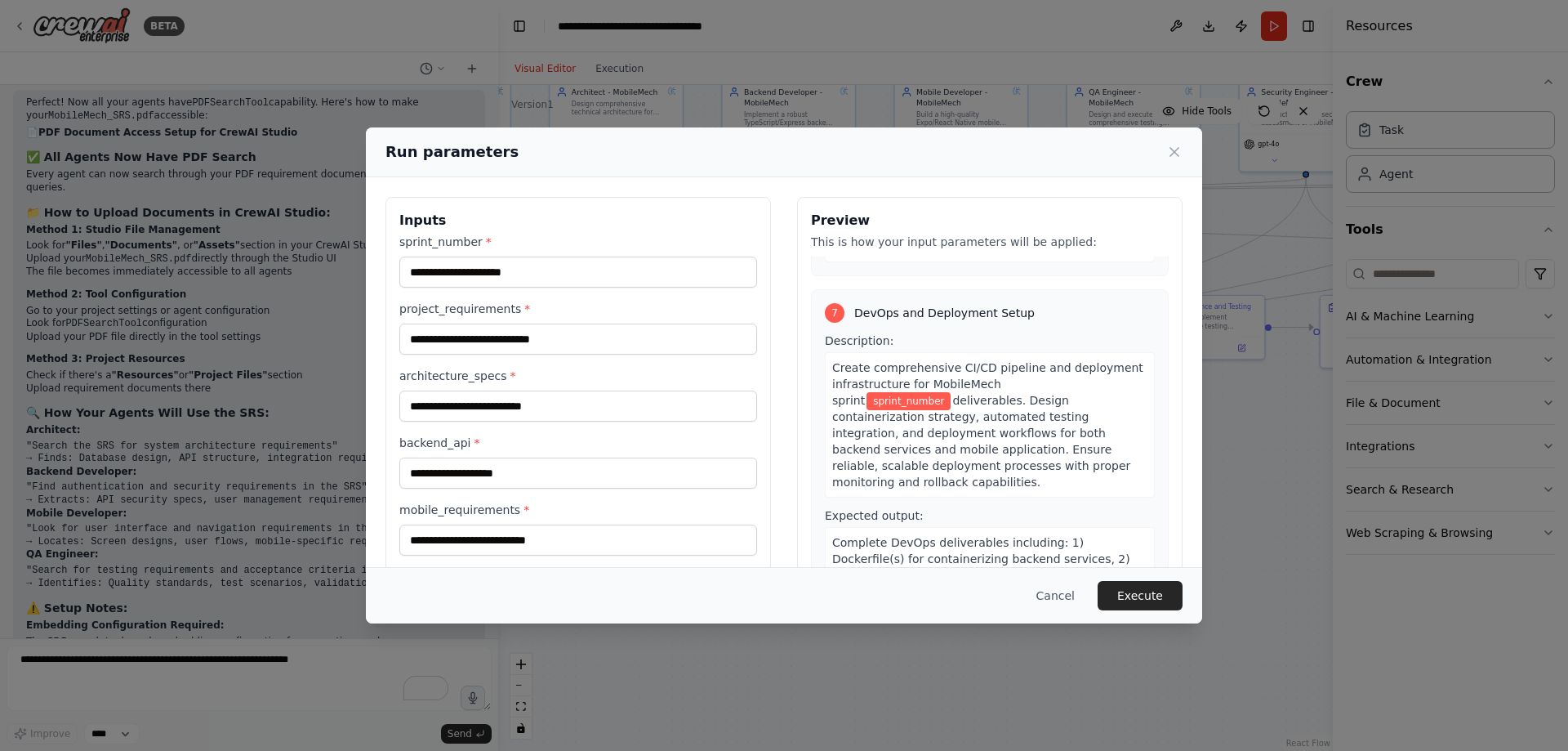
scroll to position [2369, 0]
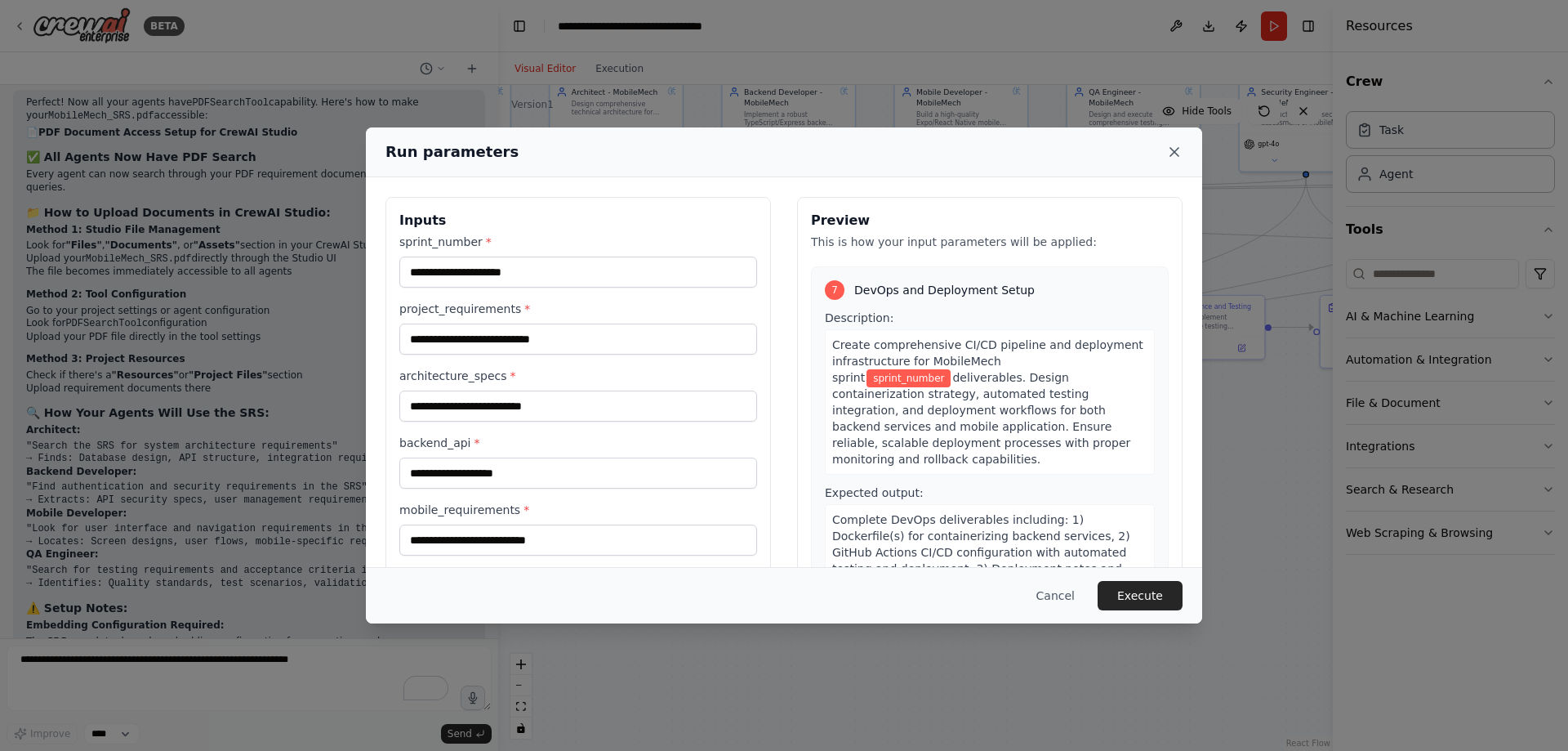
click at [1171, 148] on icon at bounding box center [1174, 152] width 16 height 16
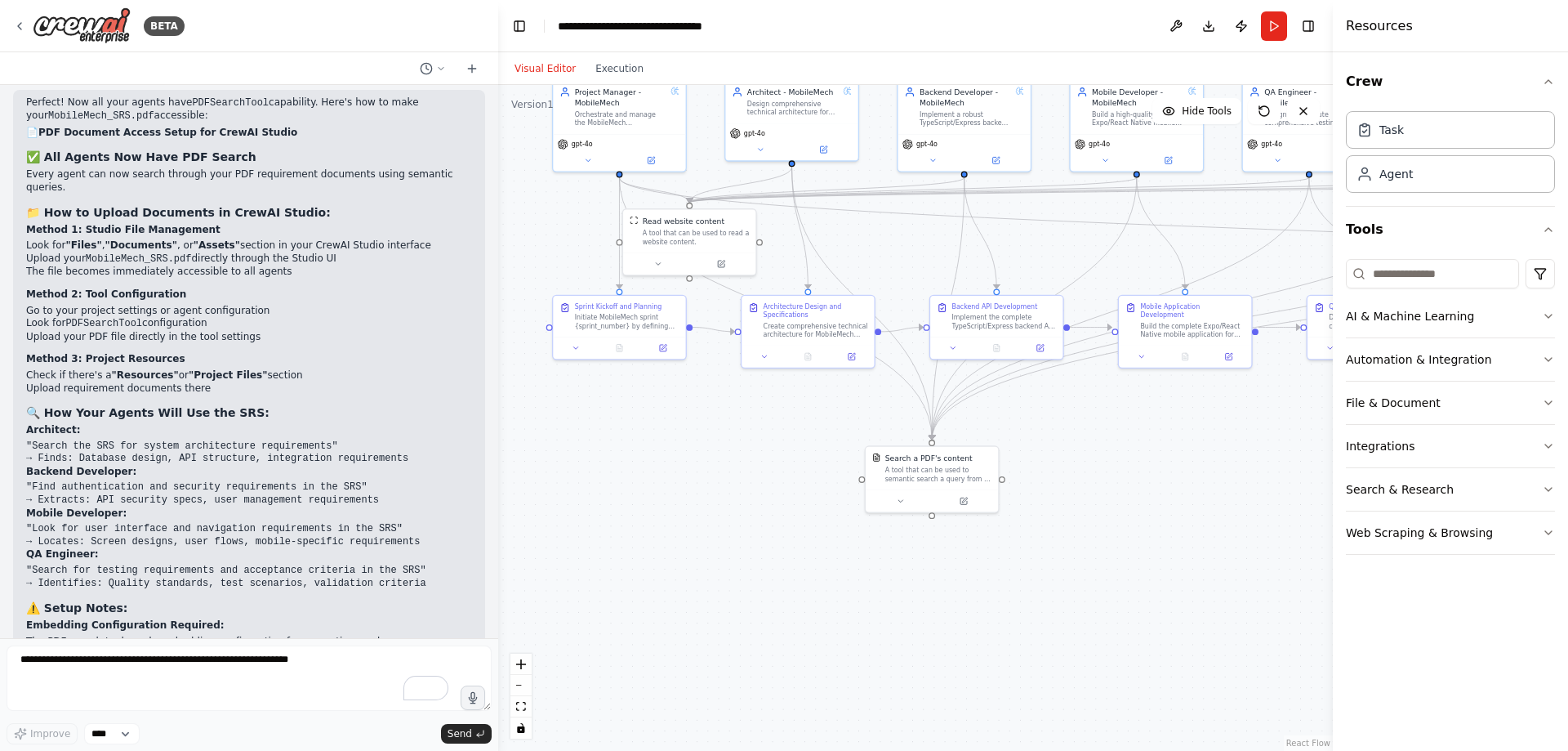
drag, startPoint x: 554, startPoint y: 501, endPoint x: 727, endPoint y: 501, distance: 173.0
click at [727, 501] on div ".deletable-edge-delete-btn { width: 20px; height: 20px; border: 0px solid #ffff…" at bounding box center [914, 417] width 834 height 665
click at [265, 662] on textarea "To enrich screen reader interactions, please activate Accessibility in Grammarl…" at bounding box center [249, 678] width 485 height 65
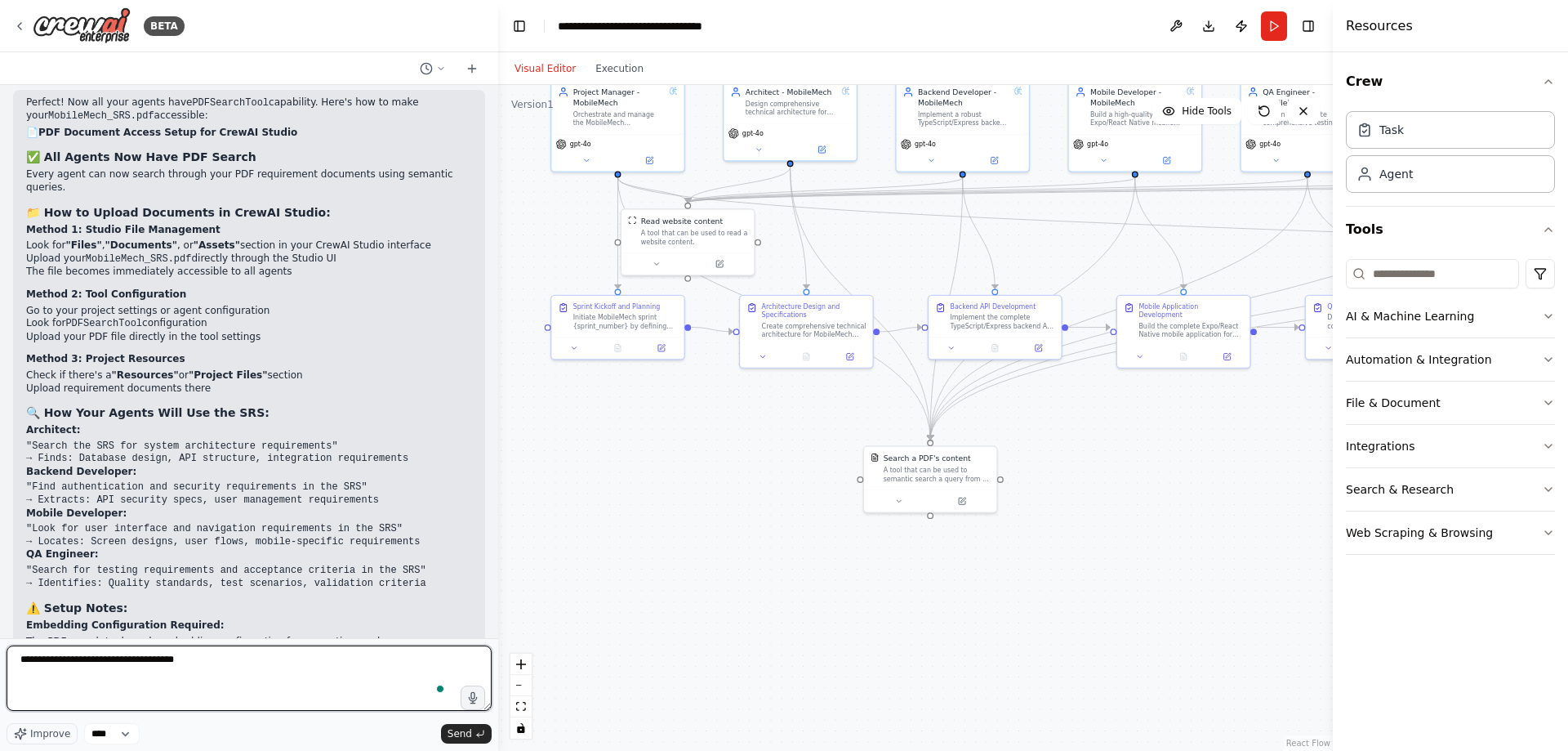
type textarea "**********"
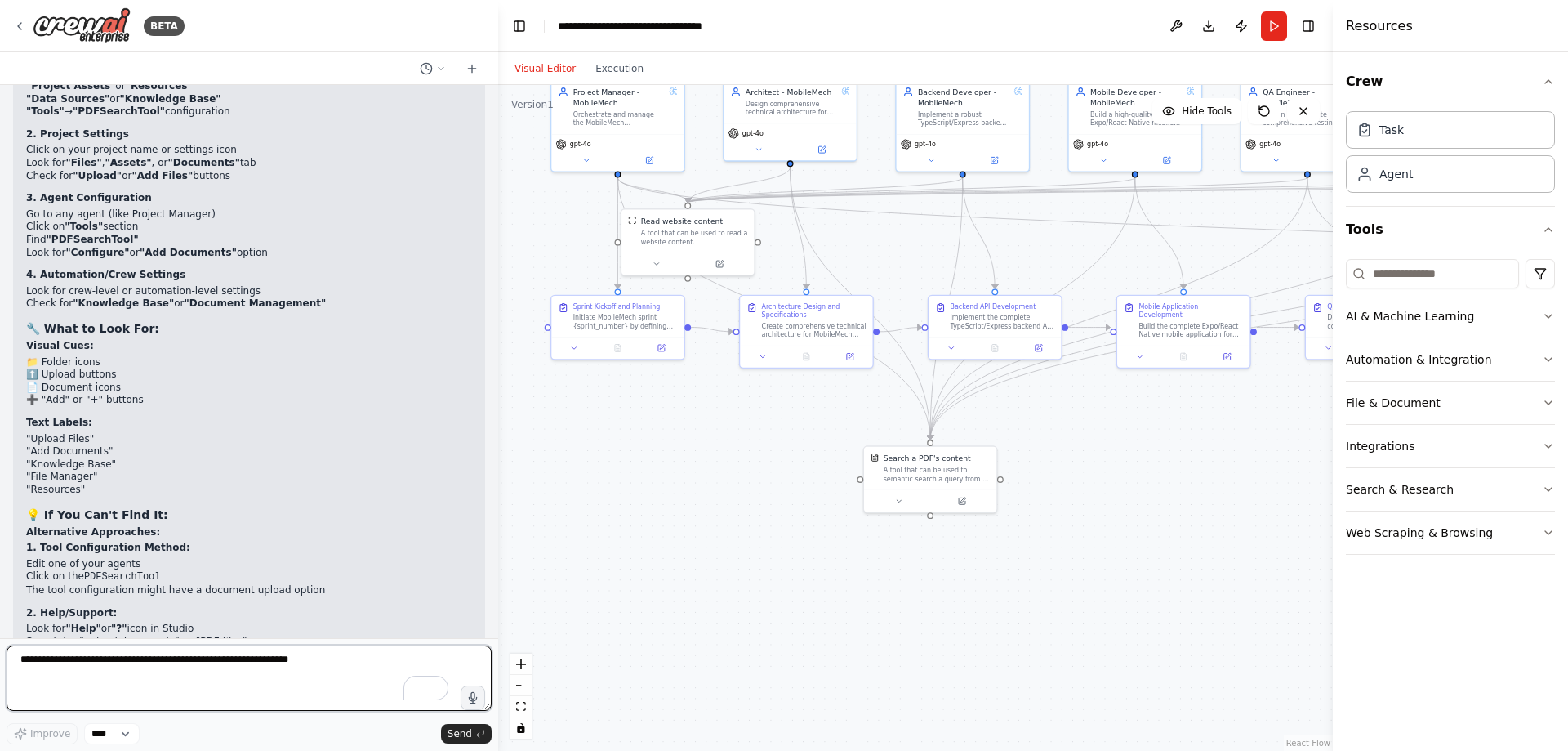
scroll to position [13708, 0]
